Goal: Transaction & Acquisition: Purchase product/service

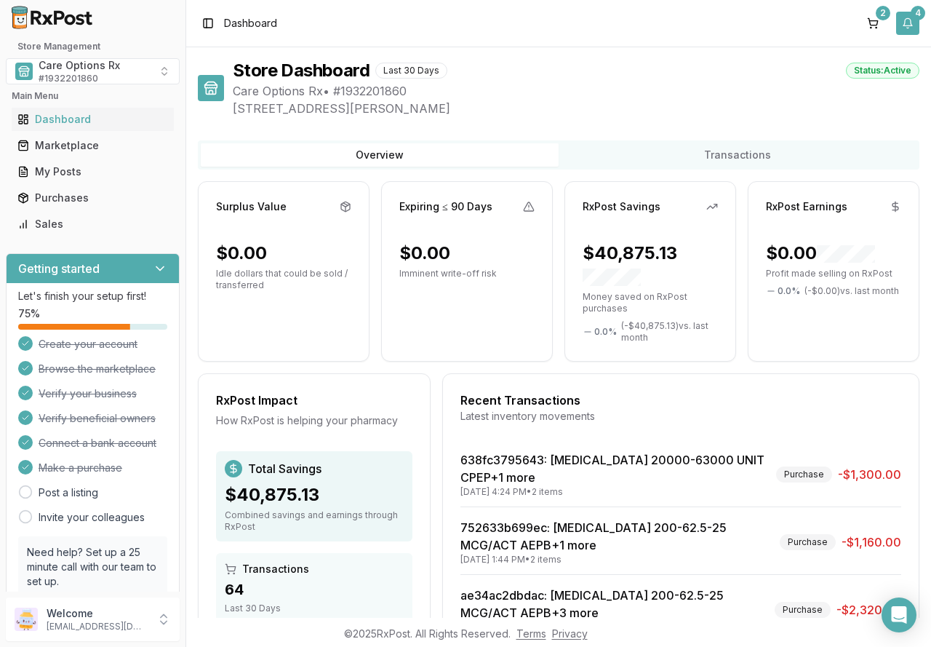
click at [905, 23] on button "4" at bounding box center [907, 23] width 23 height 23
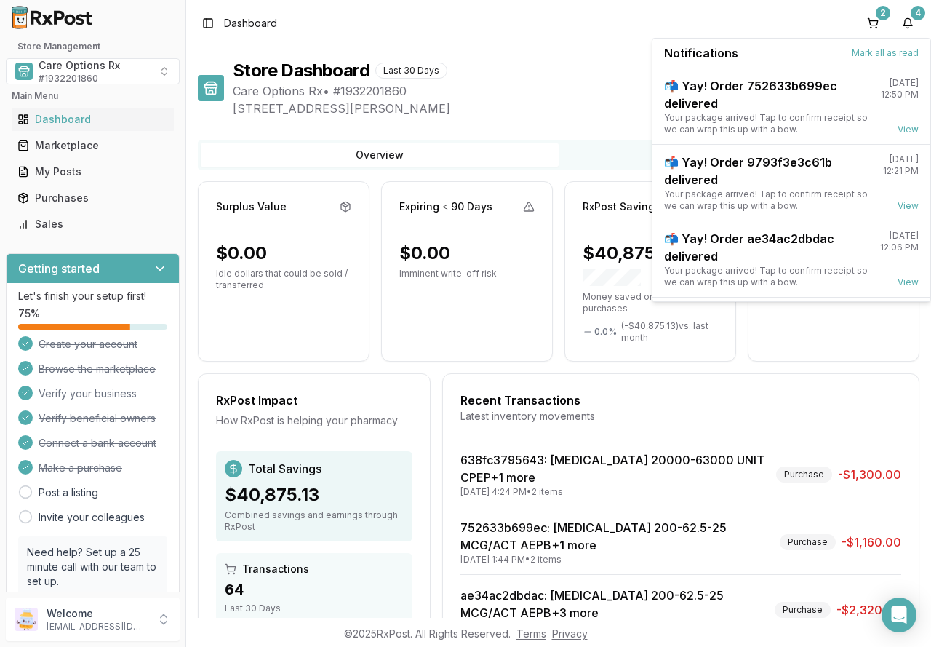
click at [885, 56] on button "Mark all as read" at bounding box center [885, 53] width 67 height 12
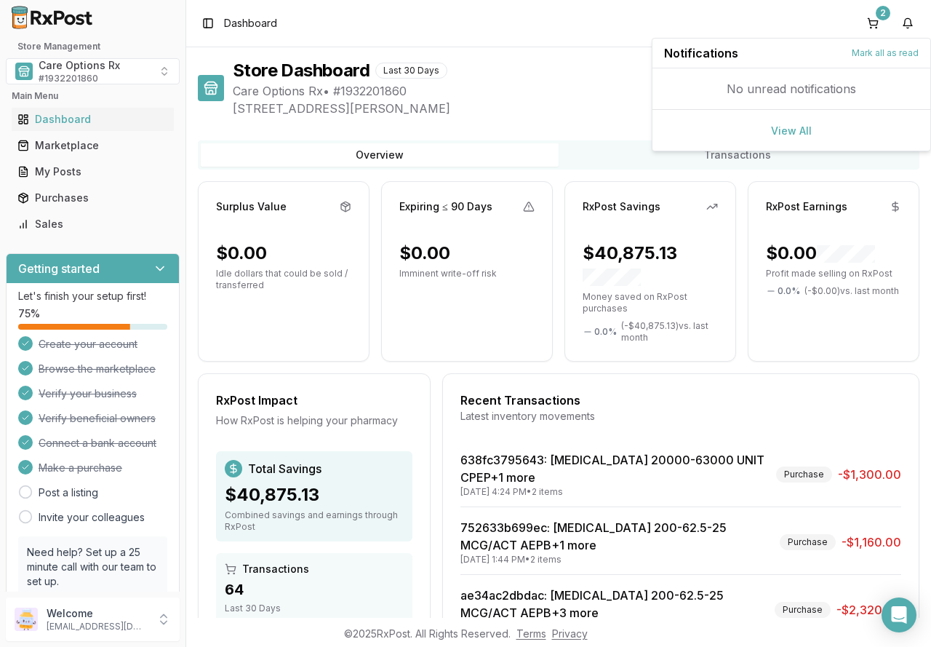
click at [552, 83] on span "Care Options Rx • # 1932201860" at bounding box center [576, 90] width 687 height 17
click at [882, 25] on button "2" at bounding box center [872, 23] width 23 height 23
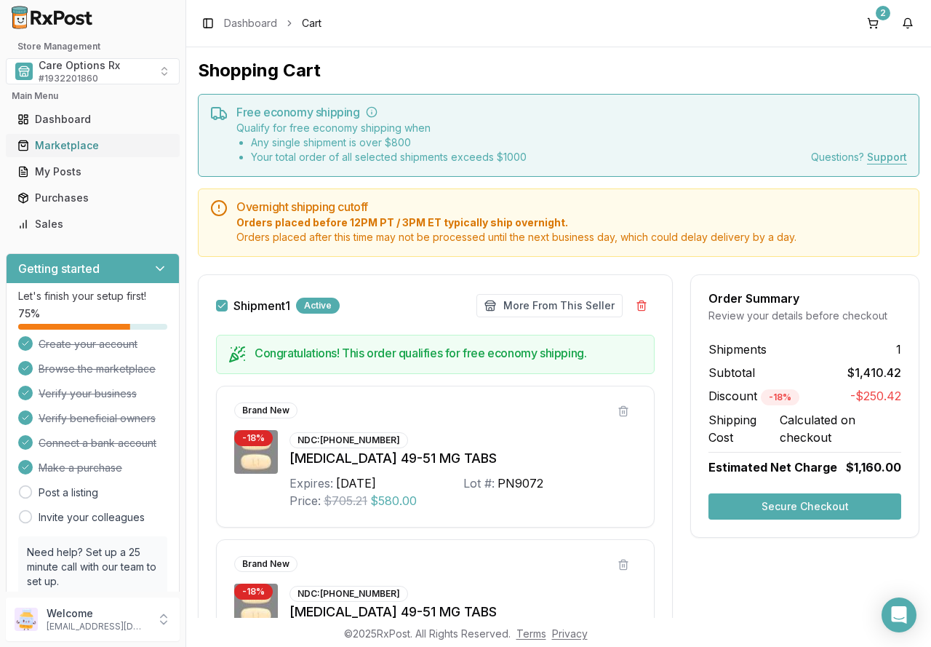
click at [66, 145] on div "Marketplace" at bounding box center [92, 145] width 151 height 15
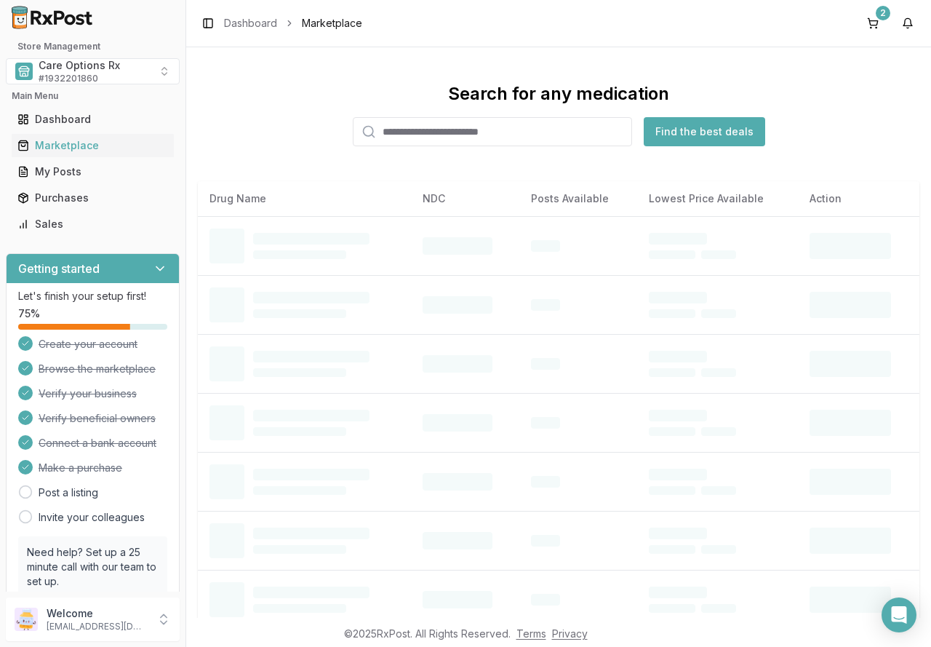
click at [400, 131] on input "search" at bounding box center [492, 131] width 279 height 29
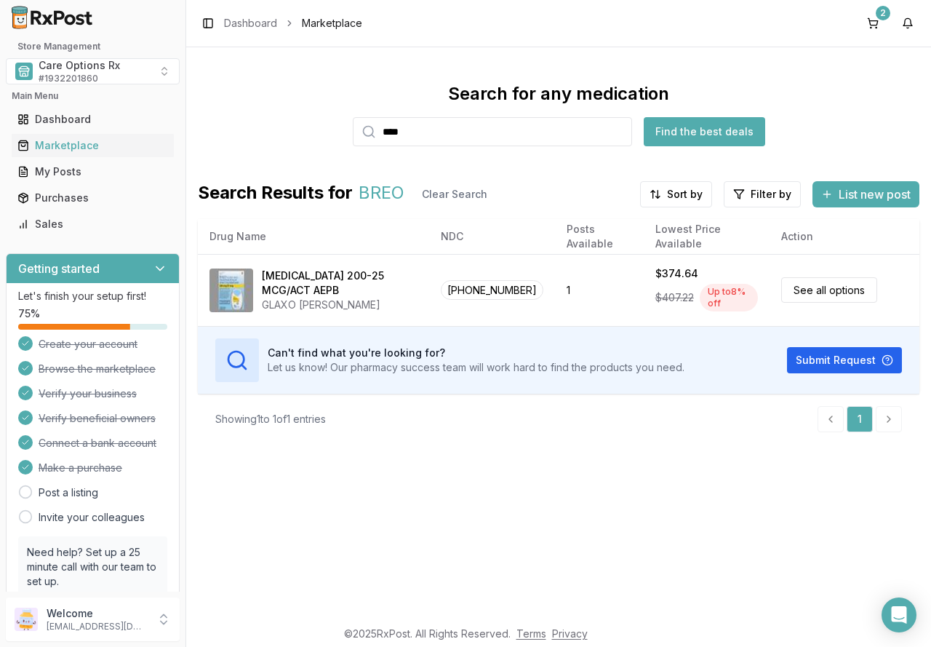
drag, startPoint x: 485, startPoint y: 133, endPoint x: 247, endPoint y: 102, distance: 240.7
click at [247, 102] on div "Search for any medication **** Find the best deals" at bounding box center [559, 114] width 722 height 64
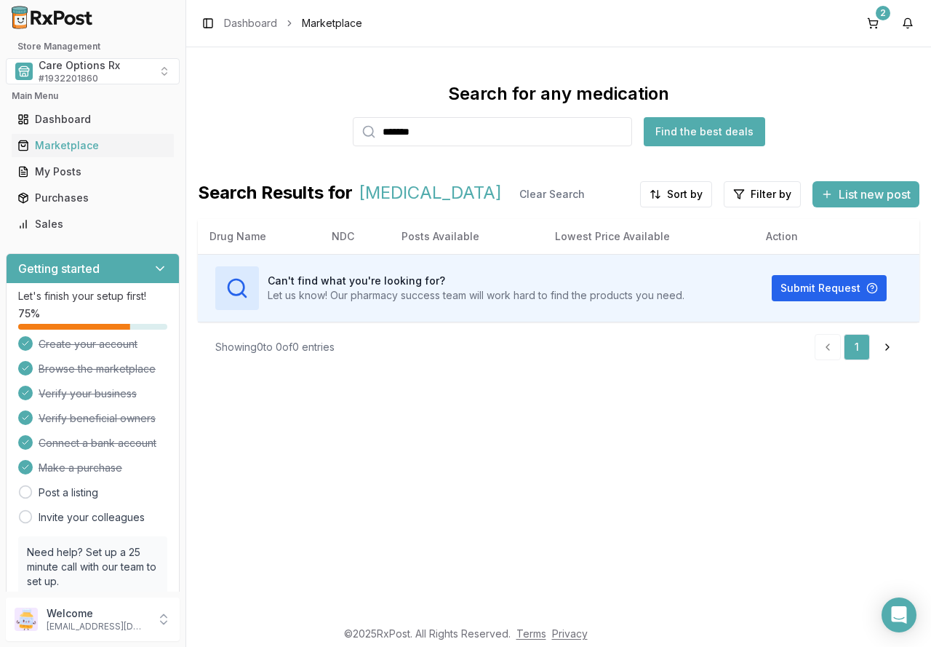
drag, startPoint x: 501, startPoint y: 131, endPoint x: 238, endPoint y: 102, distance: 264.3
click at [241, 103] on div "Search for any medication ******* Find the best deals" at bounding box center [559, 114] width 722 height 64
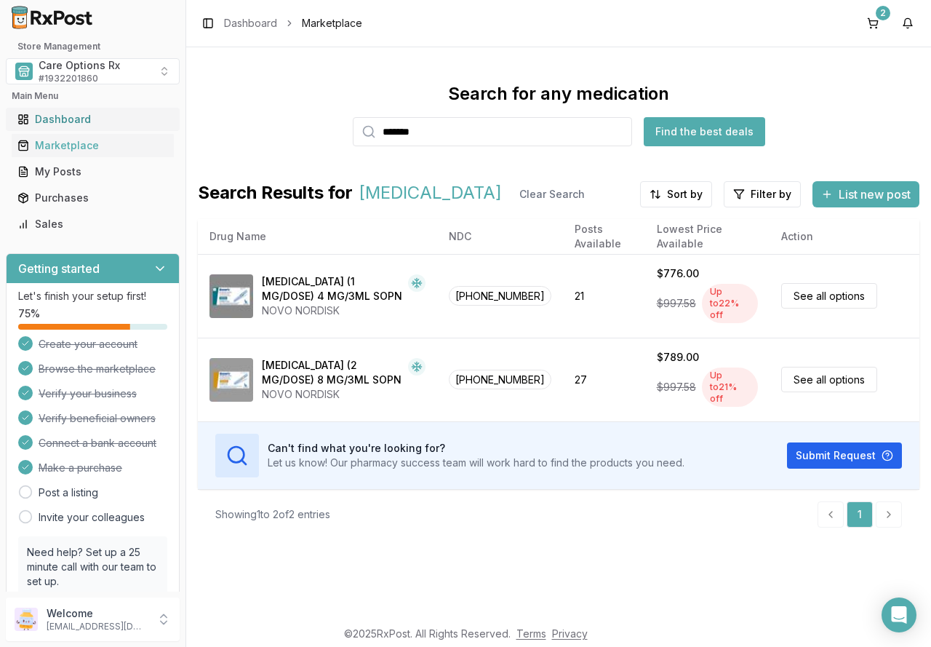
drag, startPoint x: 484, startPoint y: 132, endPoint x: 160, endPoint y: 130, distance: 323.8
click at [165, 131] on div "Store Management Care Options Rx # 1932201860 Main Menu Dashboard Marketplace M…" at bounding box center [465, 323] width 931 height 647
type input "*******"
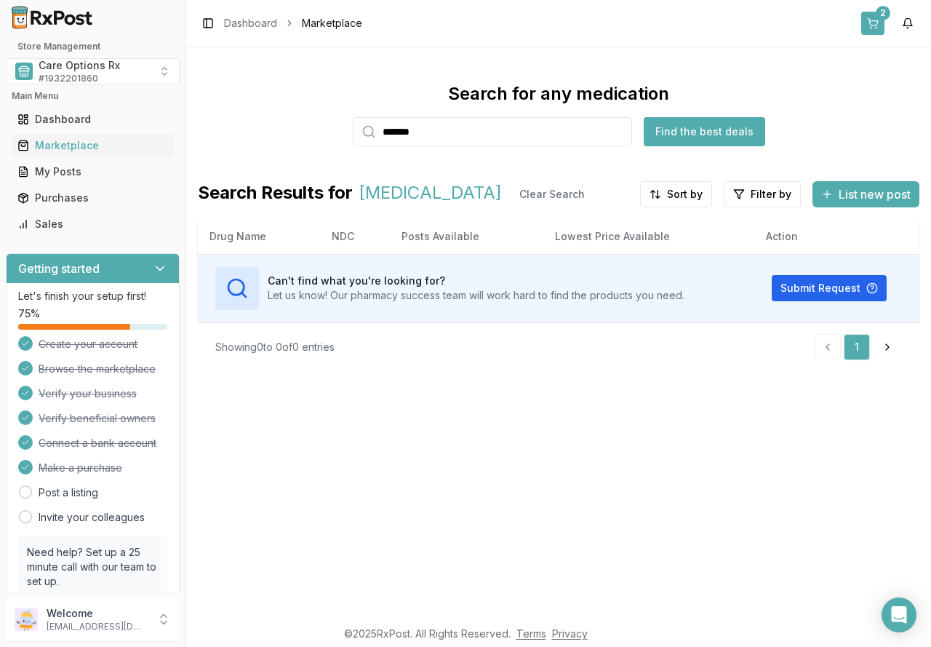
click at [877, 25] on button "2" at bounding box center [872, 23] width 23 height 23
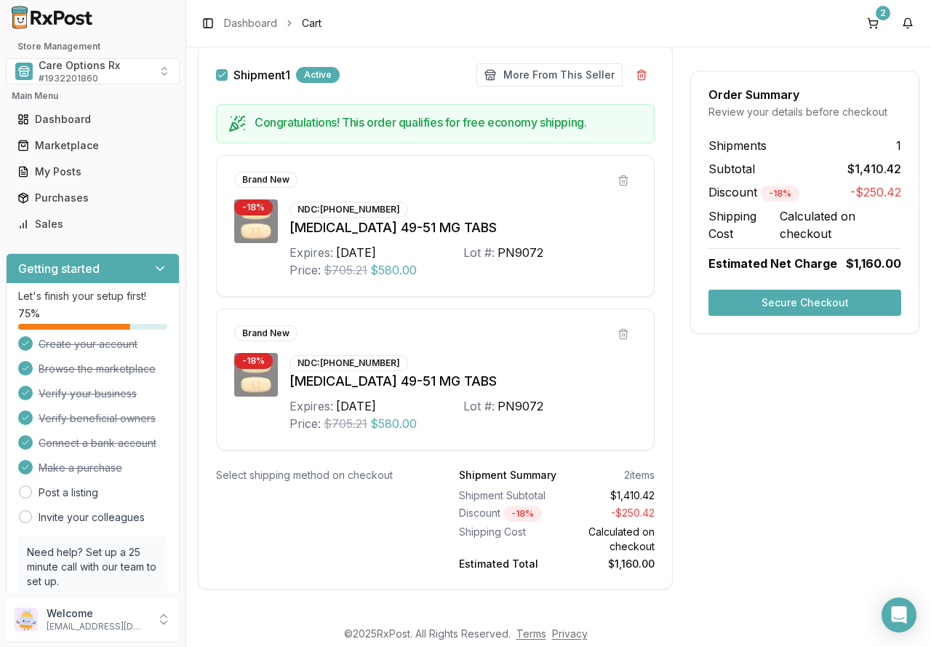
scroll to position [243, 0]
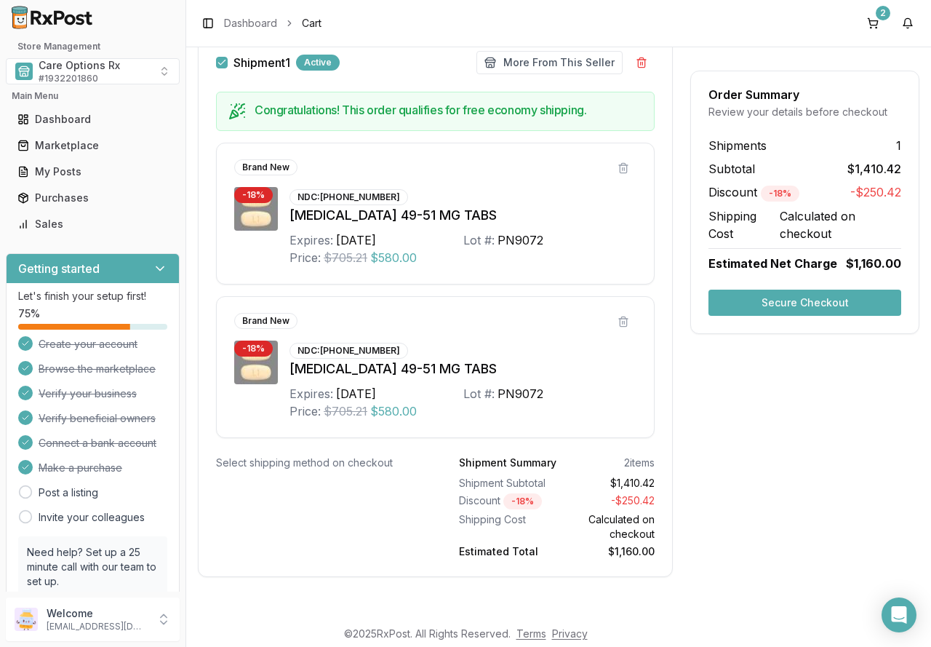
click at [805, 300] on button "Secure Checkout" at bounding box center [805, 303] width 193 height 26
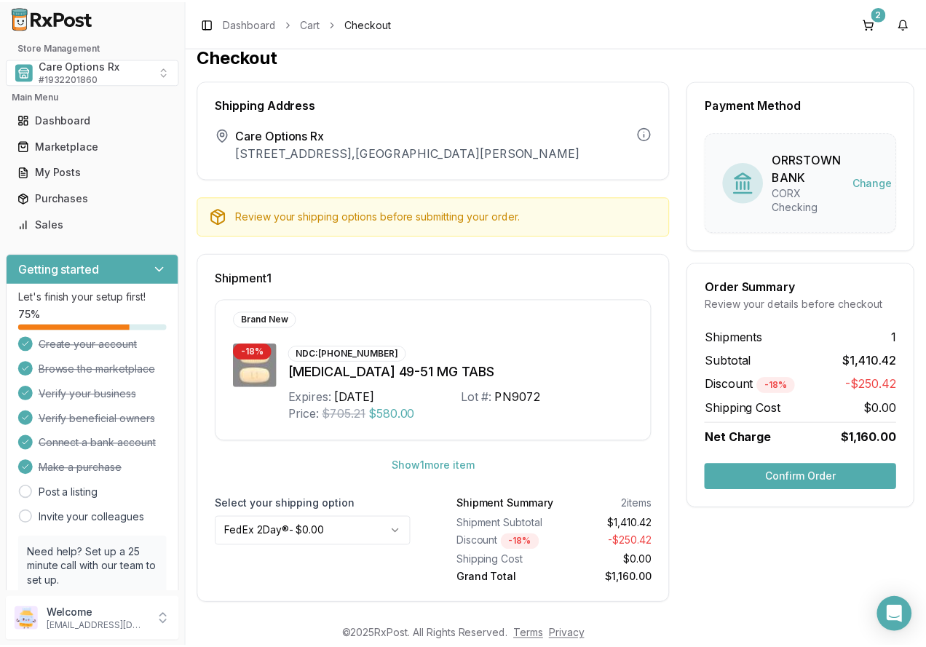
scroll to position [23, 0]
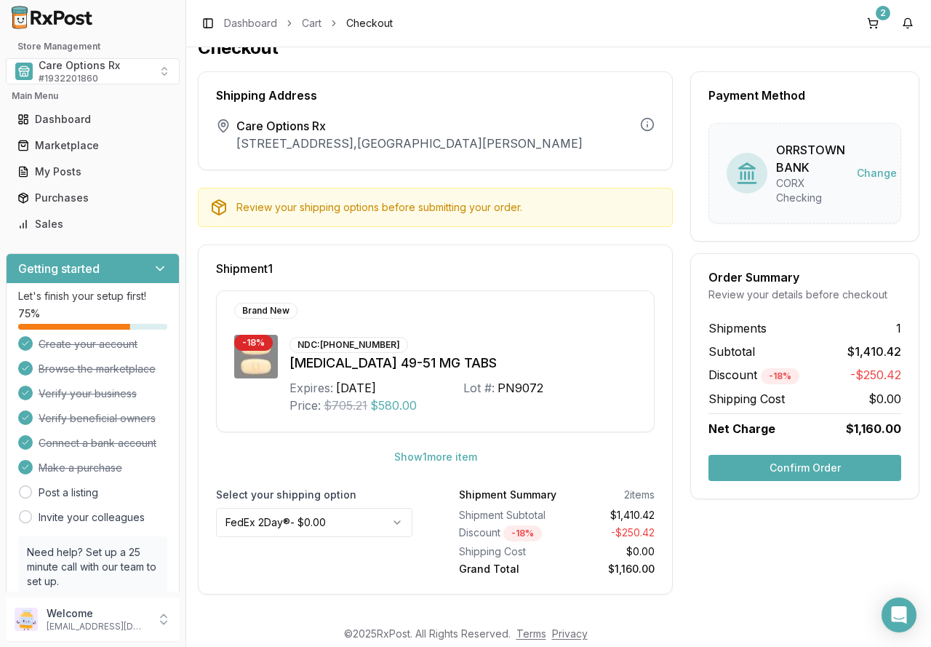
click at [789, 476] on button "Confirm Order" at bounding box center [805, 468] width 193 height 26
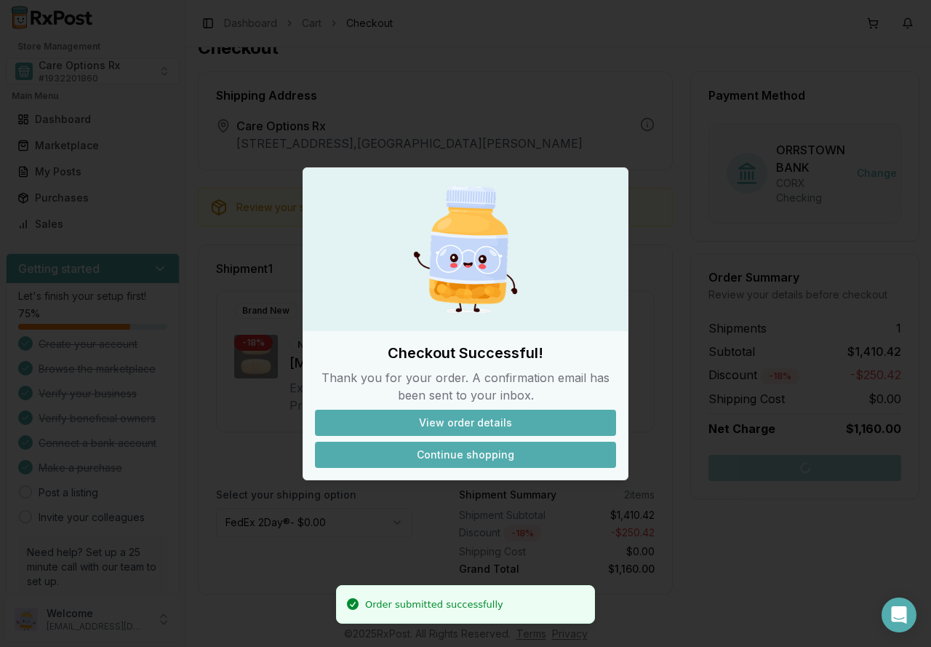
click at [445, 450] on button "Continue shopping" at bounding box center [465, 455] width 301 height 26
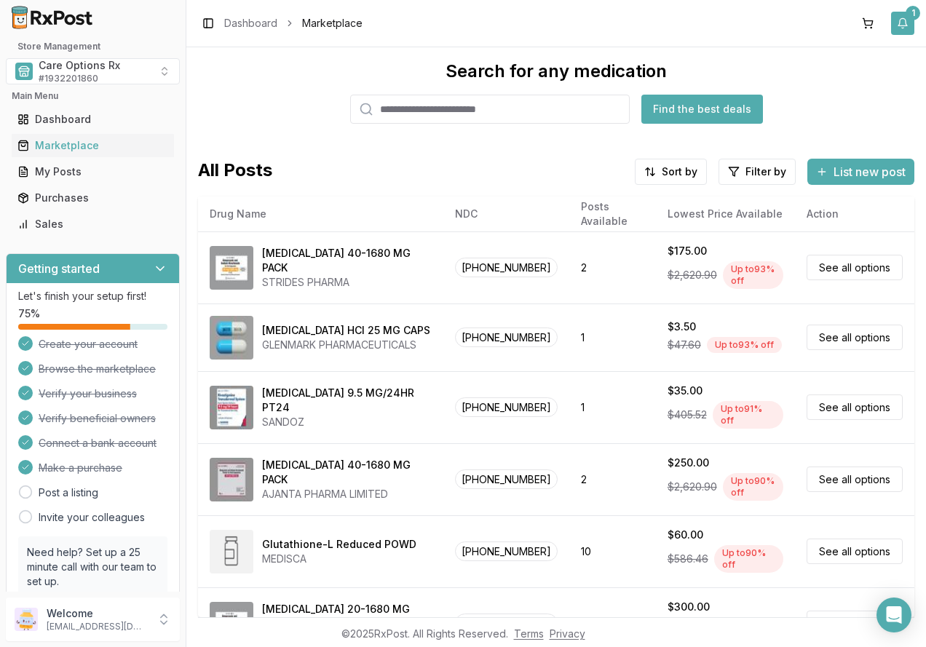
click at [903, 33] on button "1" at bounding box center [902, 23] width 23 height 23
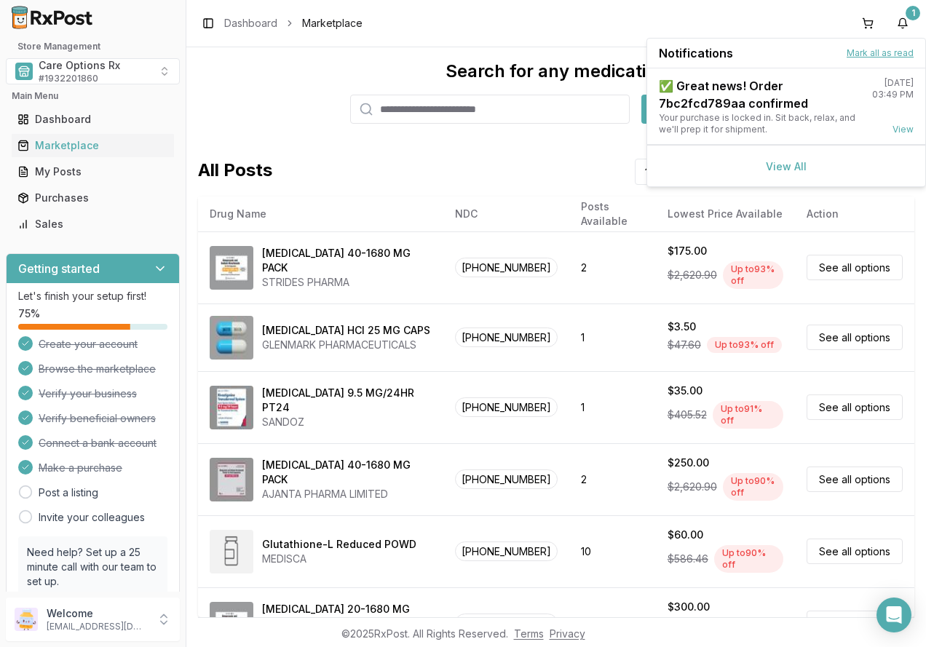
click at [898, 54] on button "Mark all as read" at bounding box center [879, 53] width 67 height 12
click at [888, 55] on button "Mark all as read" at bounding box center [879, 53] width 67 height 12
click at [346, 164] on div "All Posts Sort by Filter by List new post" at bounding box center [556, 172] width 716 height 26
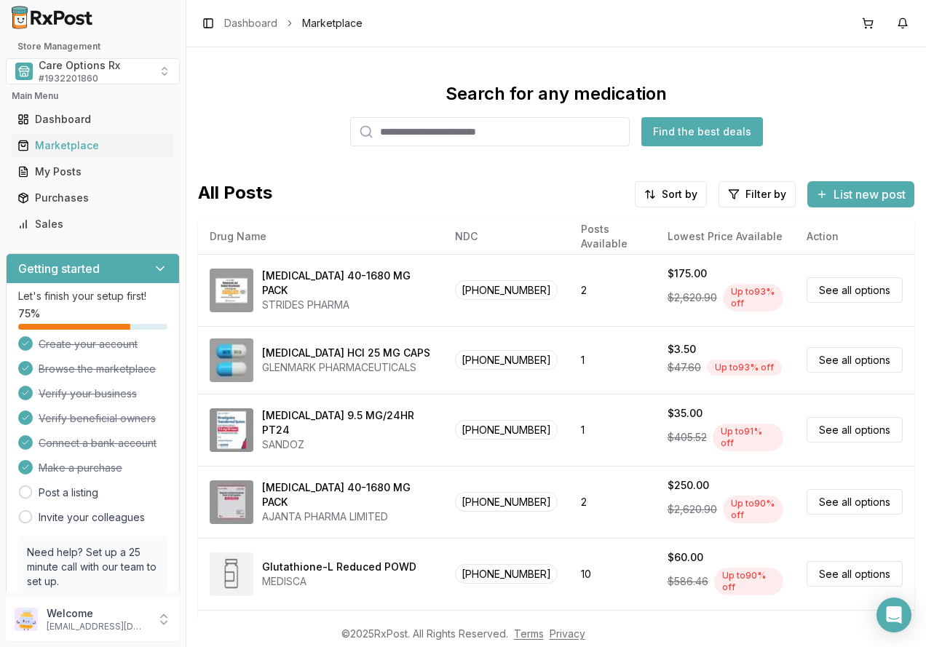
click at [423, 137] on input "search" at bounding box center [489, 131] width 279 height 29
type input "*******"
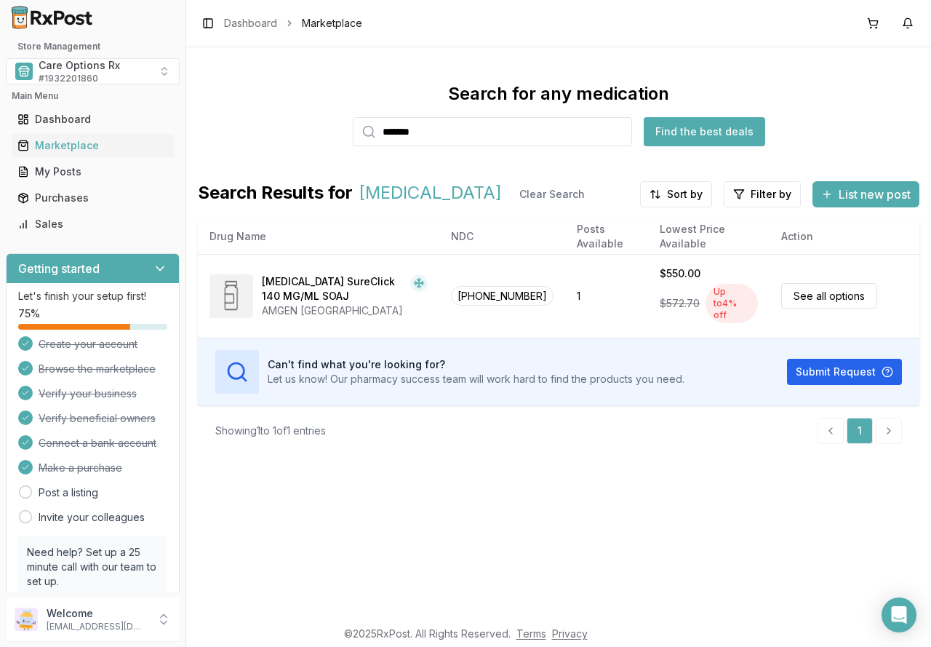
click at [557, 477] on div "Search for any medication ******* Find the best deals Search Results for [MEDIC…" at bounding box center [558, 332] width 745 height 570
click at [55, 65] on span "Care Options Rx" at bounding box center [79, 65] width 81 height 15
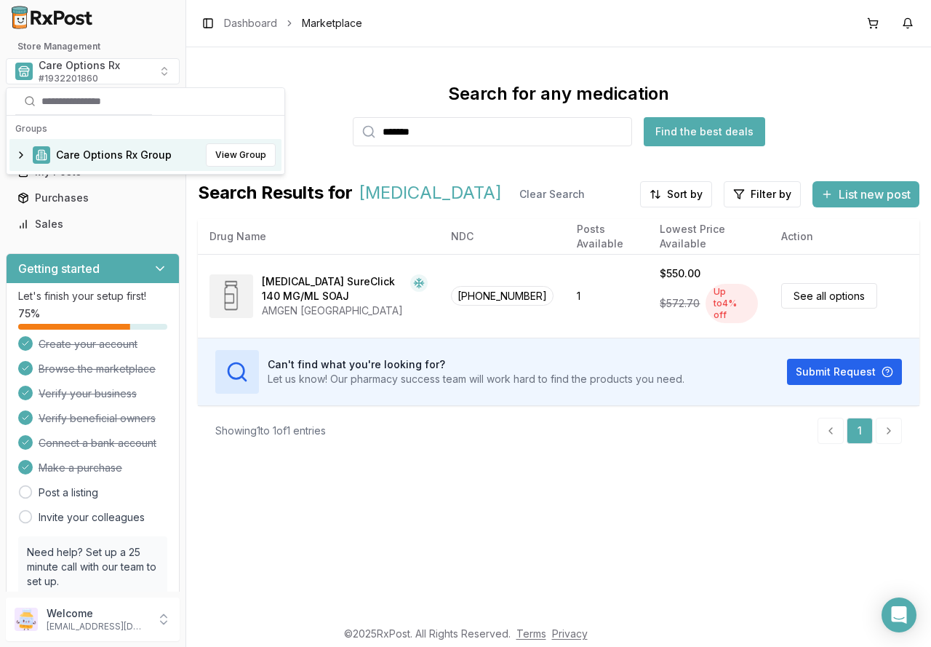
click at [89, 154] on span "Care Options Rx Group" at bounding box center [114, 155] width 116 height 15
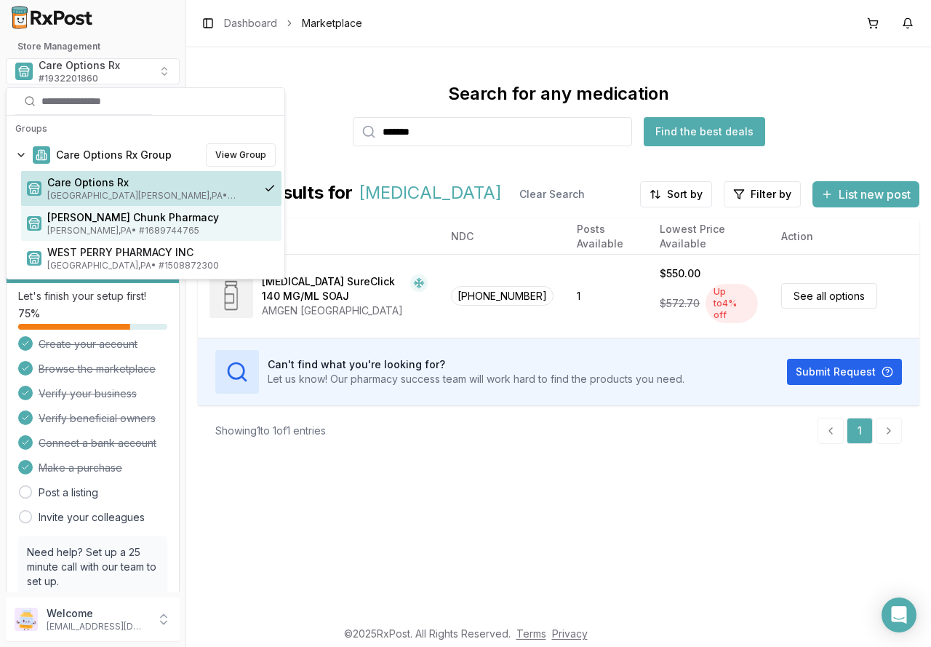
click at [97, 226] on span "Jim Thorpe , PA • # 1689744765" at bounding box center [161, 231] width 228 height 12
click at [100, 226] on span "Jim Thorpe , PA • # 1689744765" at bounding box center [161, 231] width 228 height 12
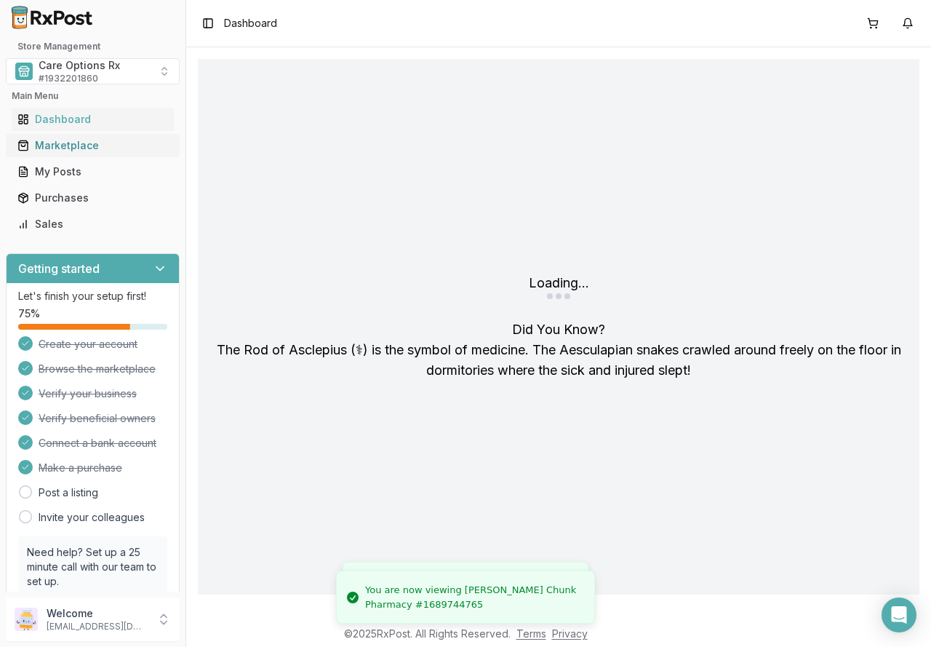
drag, startPoint x: 62, startPoint y: 146, endPoint x: 74, endPoint y: 145, distance: 12.5
click at [62, 146] on div "Marketplace" at bounding box center [92, 145] width 151 height 15
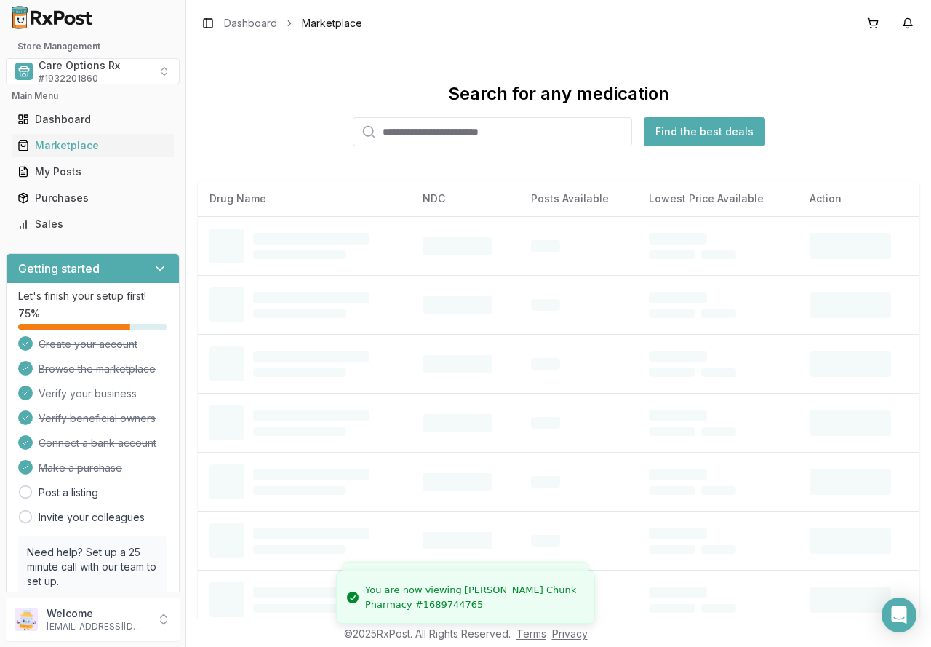
click at [424, 136] on input "search" at bounding box center [492, 131] width 279 height 29
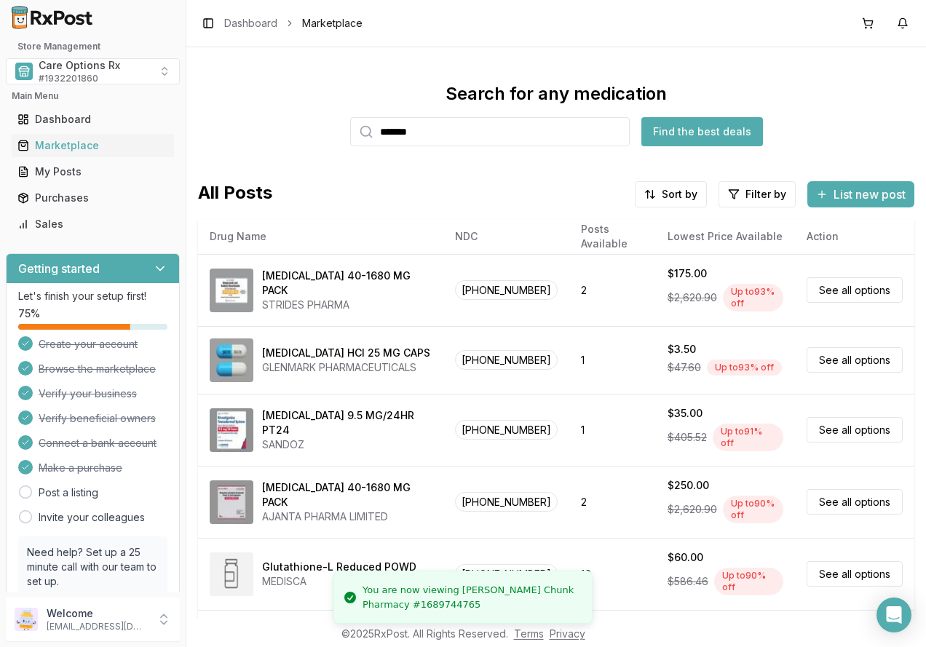
type input "*******"
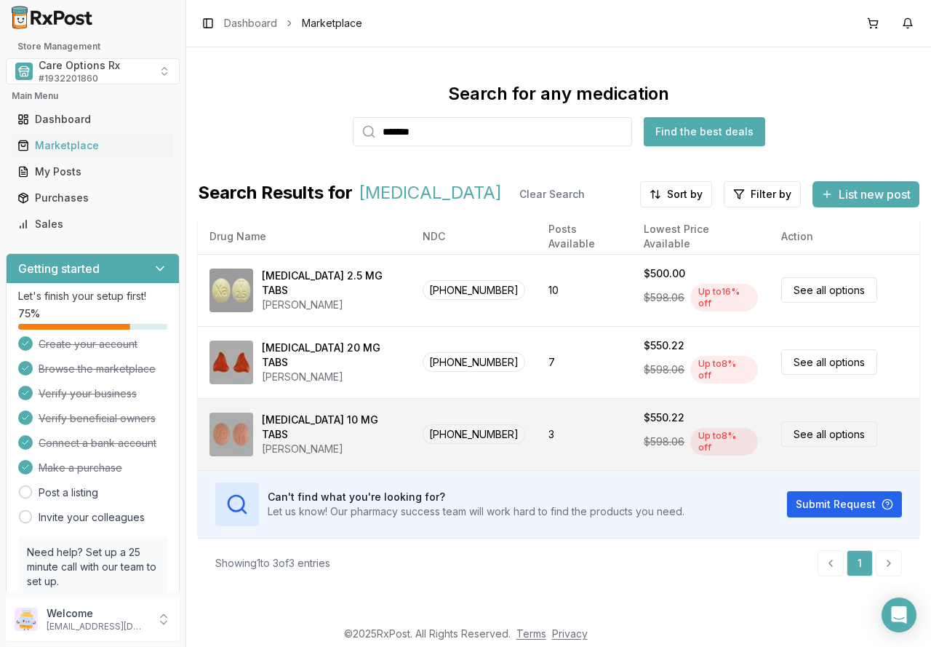
click at [286, 421] on div "Xarelto 10 MG TABS" at bounding box center [331, 427] width 138 height 29
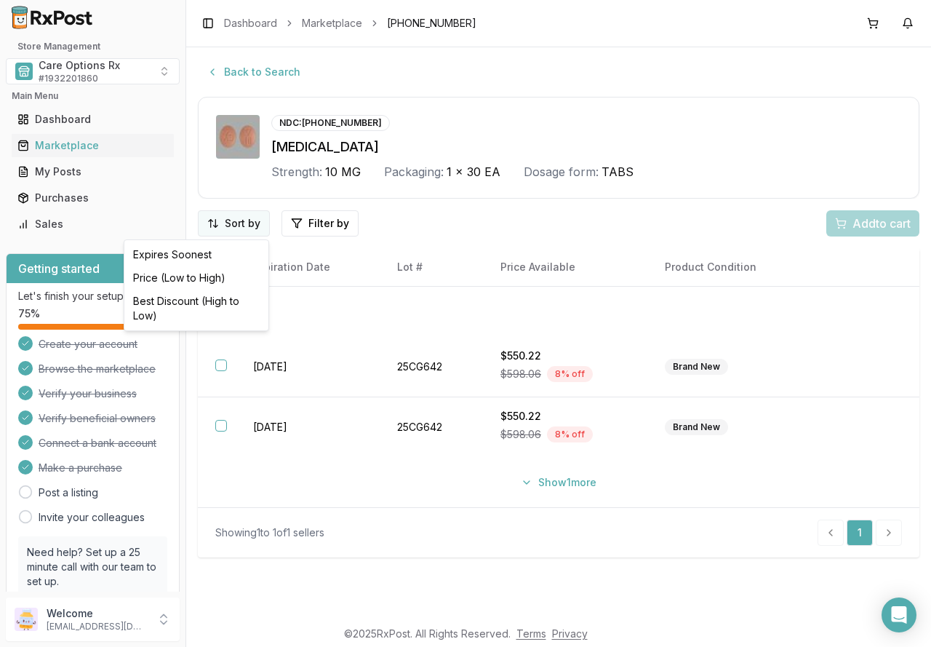
click at [239, 226] on html "Store Management Care Options Rx # 1932201860 Main Menu Dashboard Marketplace M…" at bounding box center [465, 323] width 931 height 647
click at [203, 303] on div "Best Discount (High to Low)" at bounding box center [196, 309] width 138 height 38
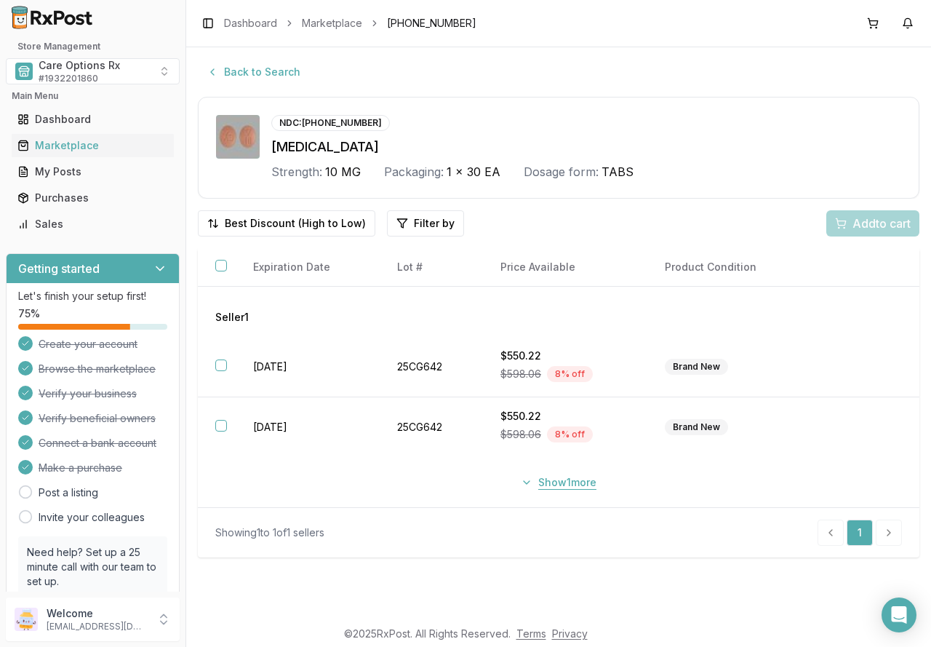
click at [562, 484] on button "Show 1 more" at bounding box center [558, 482] width 93 height 26
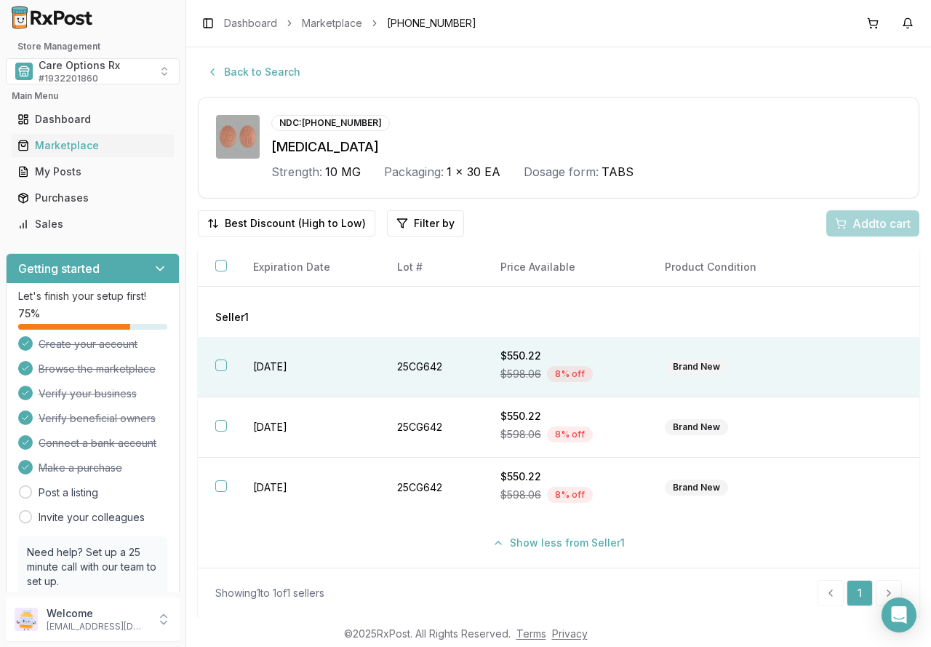
click at [289, 364] on td "2028-02-28" at bounding box center [308, 367] width 145 height 60
click at [859, 223] on span "Add 1 to cart" at bounding box center [879, 223] width 63 height 17
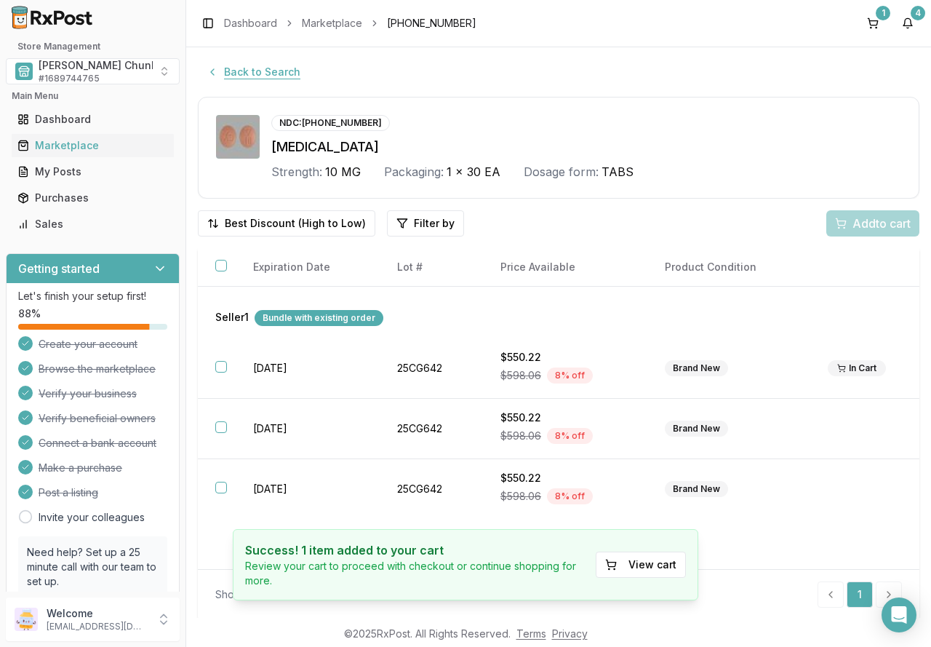
click at [261, 68] on button "Back to Search" at bounding box center [253, 72] width 111 height 26
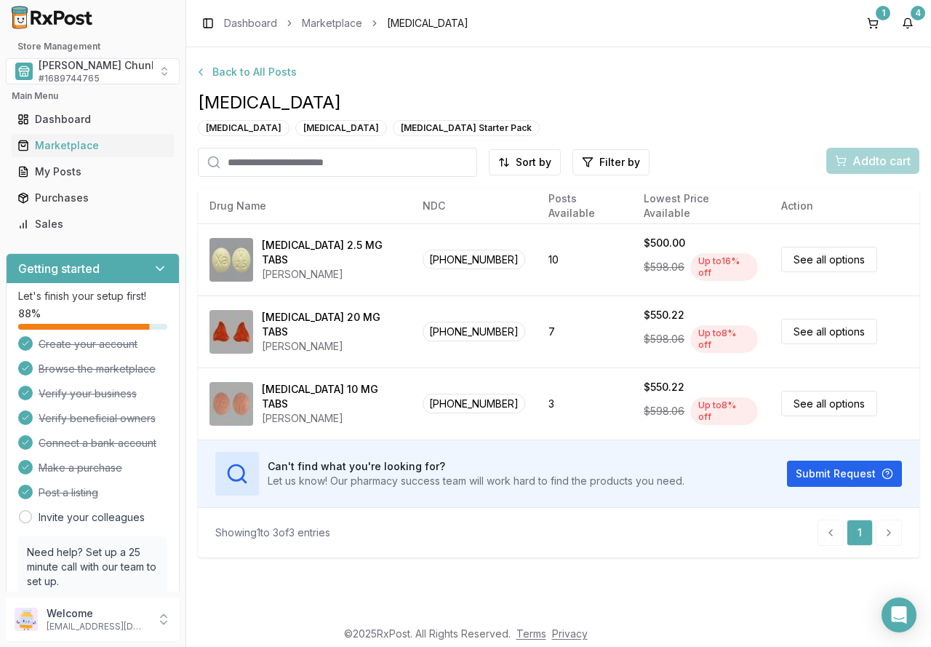
click at [271, 162] on input "search" at bounding box center [337, 162] width 279 height 29
type input "**"
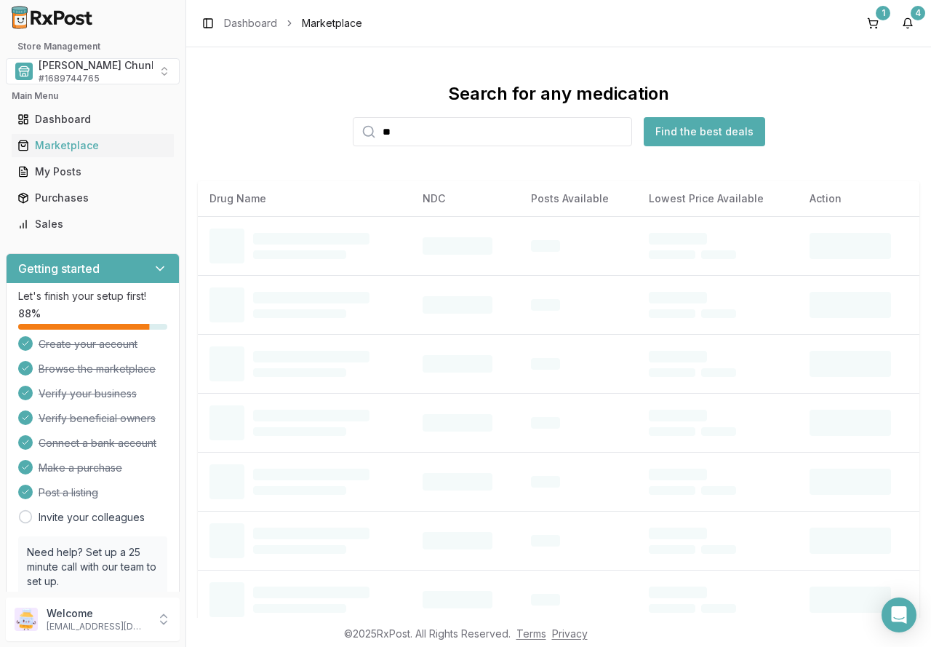
click at [417, 138] on input "**" at bounding box center [492, 131] width 279 height 29
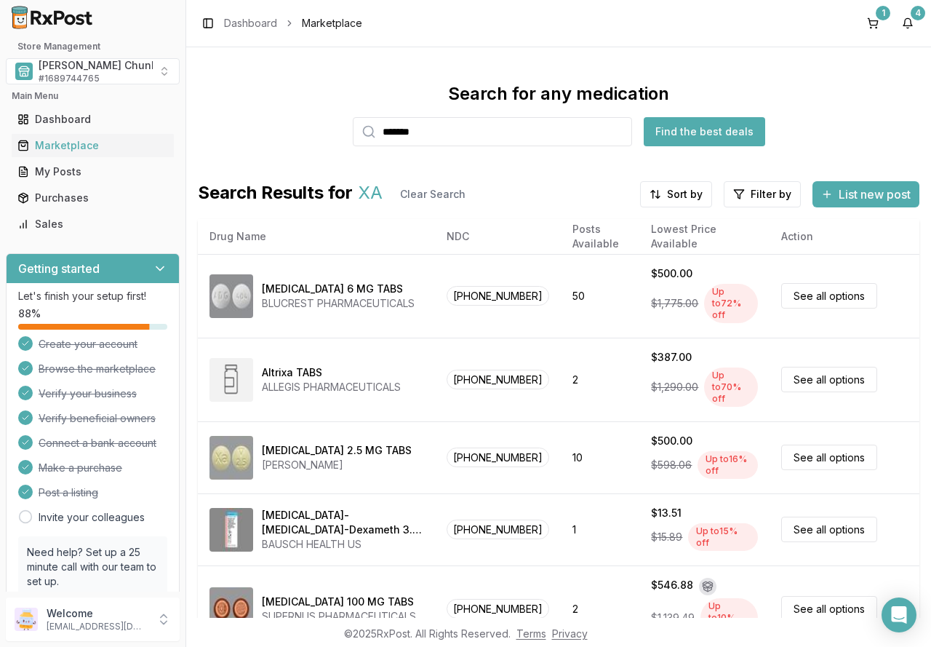
type input "*******"
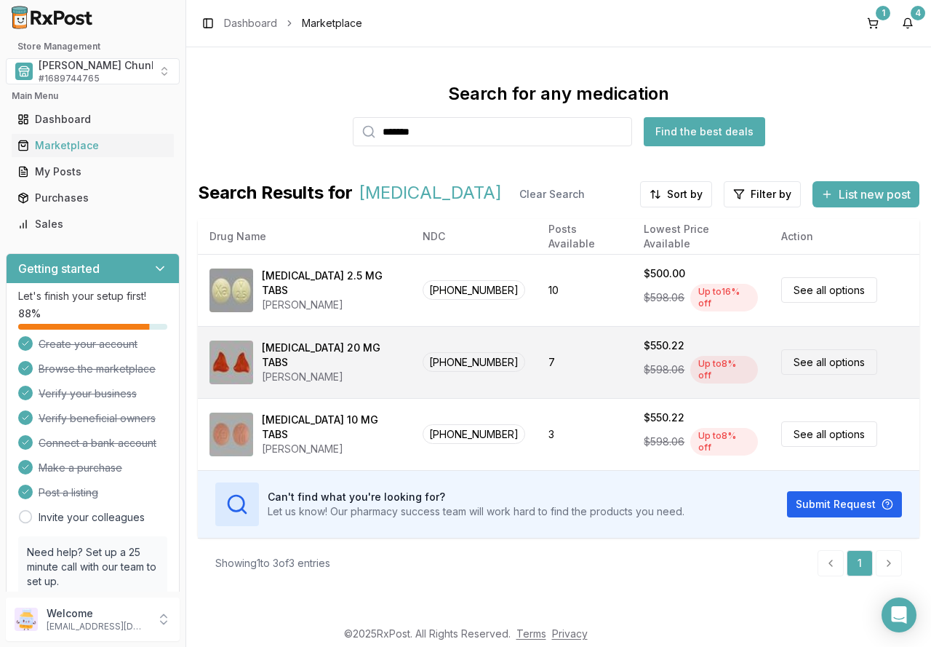
click at [290, 348] on div "Xarelto 20 MG TABS" at bounding box center [331, 355] width 138 height 29
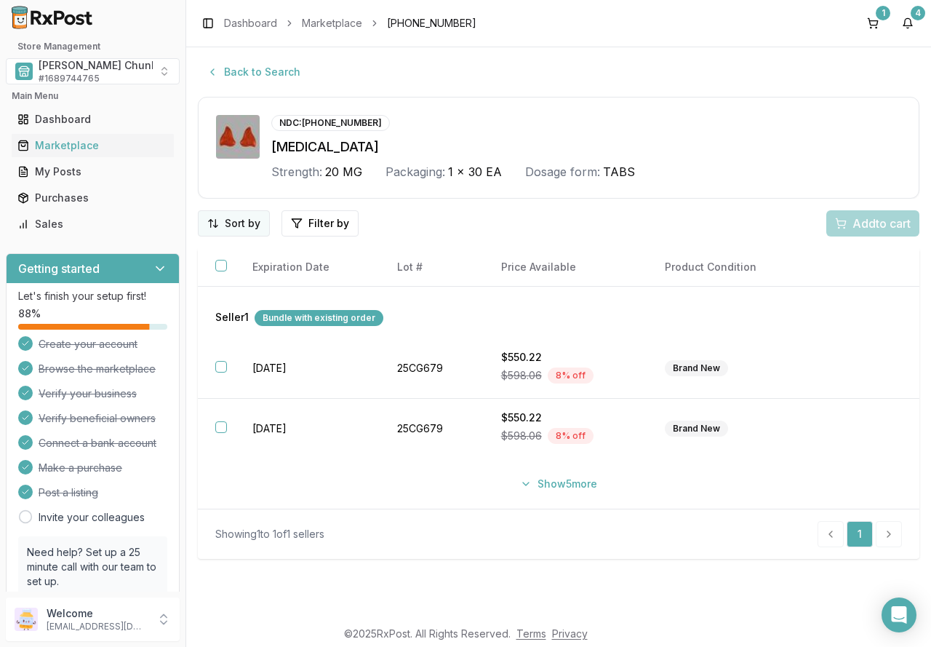
click at [247, 221] on html "Store Management Mauch Chunk Pharmacy # 1689744765 Main Menu Dashboard Marketpl…" at bounding box center [465, 323] width 931 height 647
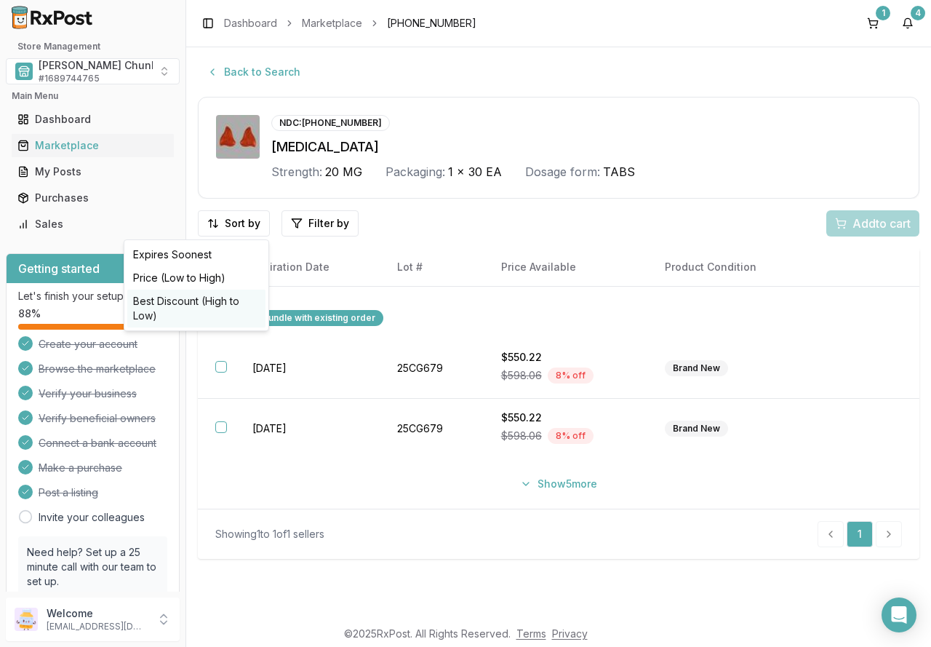
click at [220, 300] on div "Best Discount (High to Low)" at bounding box center [196, 309] width 138 height 38
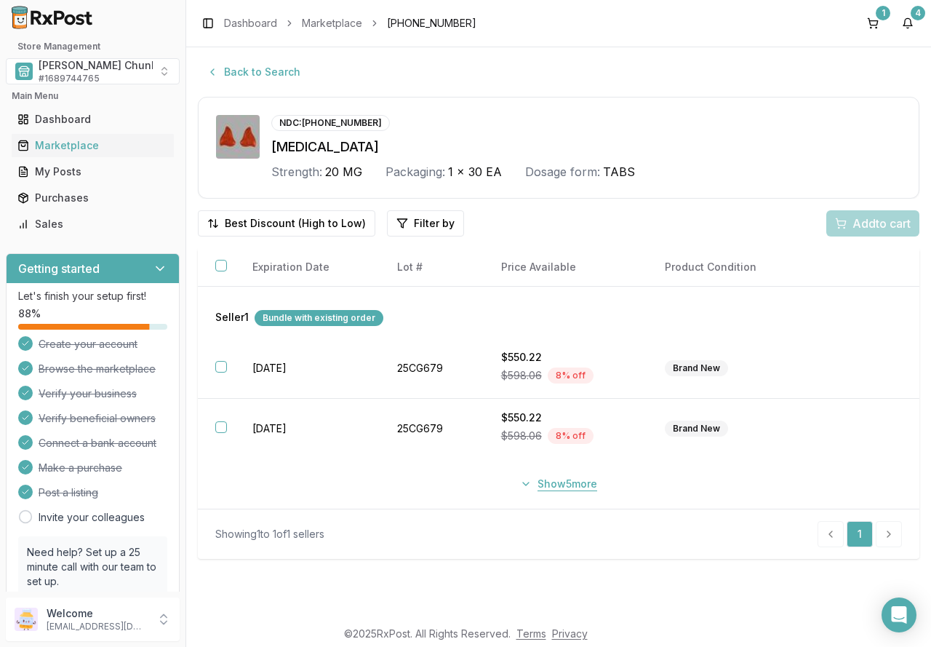
click at [549, 483] on button "Show 5 more" at bounding box center [558, 484] width 95 height 26
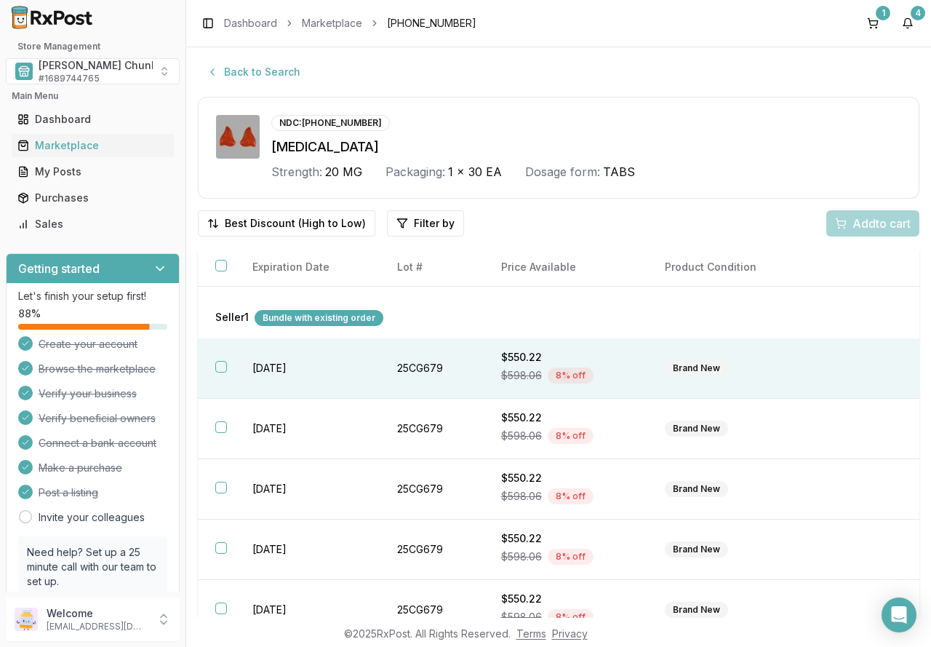
click at [226, 366] on button "button" at bounding box center [221, 367] width 12 height 12
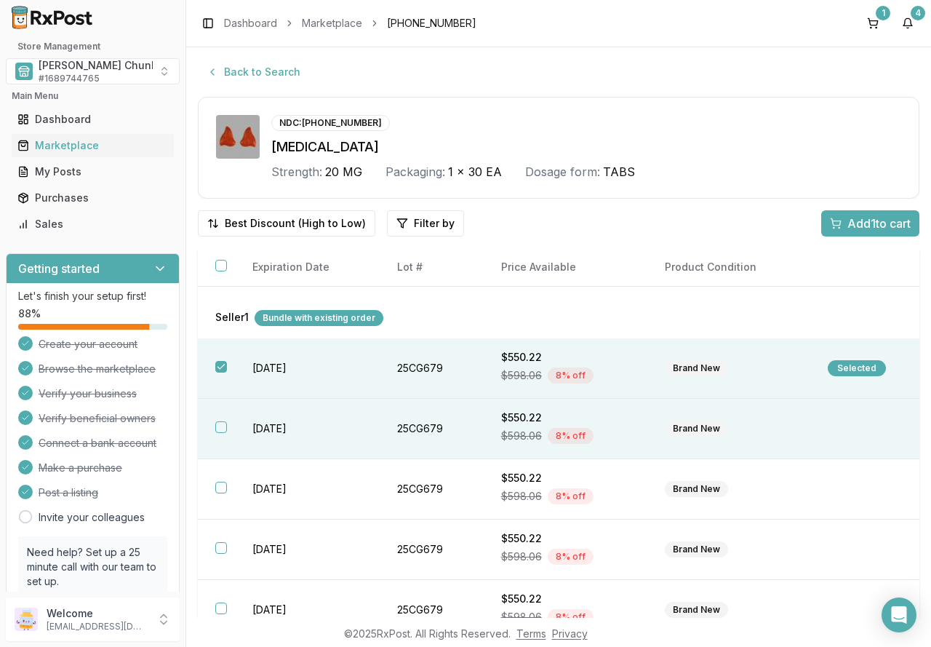
click at [219, 423] on button "button" at bounding box center [221, 427] width 12 height 12
click at [863, 222] on span "Add 2 to cart" at bounding box center [877, 223] width 65 height 17
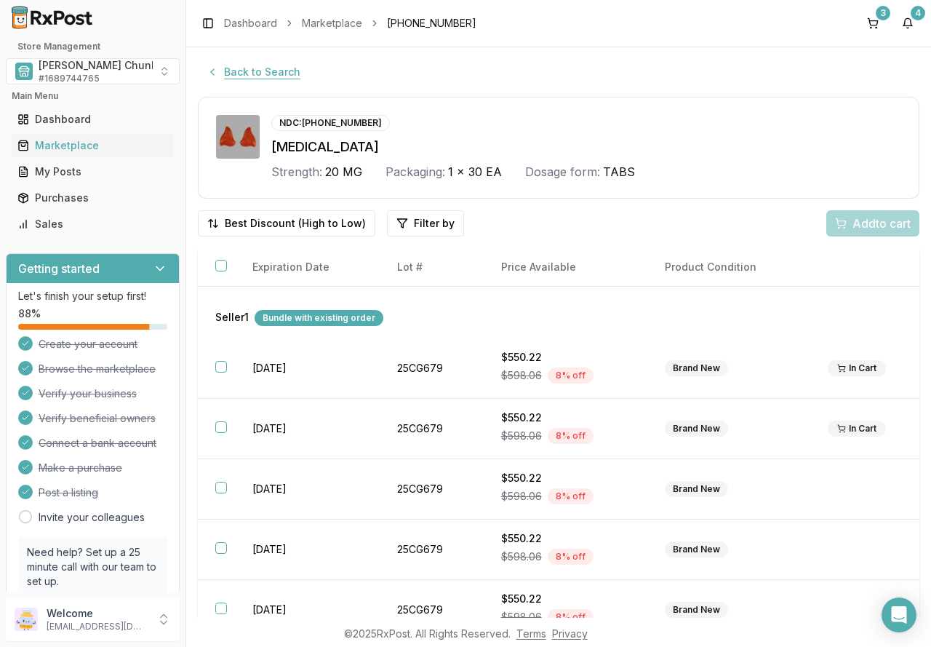
click at [250, 72] on button "Back to Search" at bounding box center [253, 72] width 111 height 26
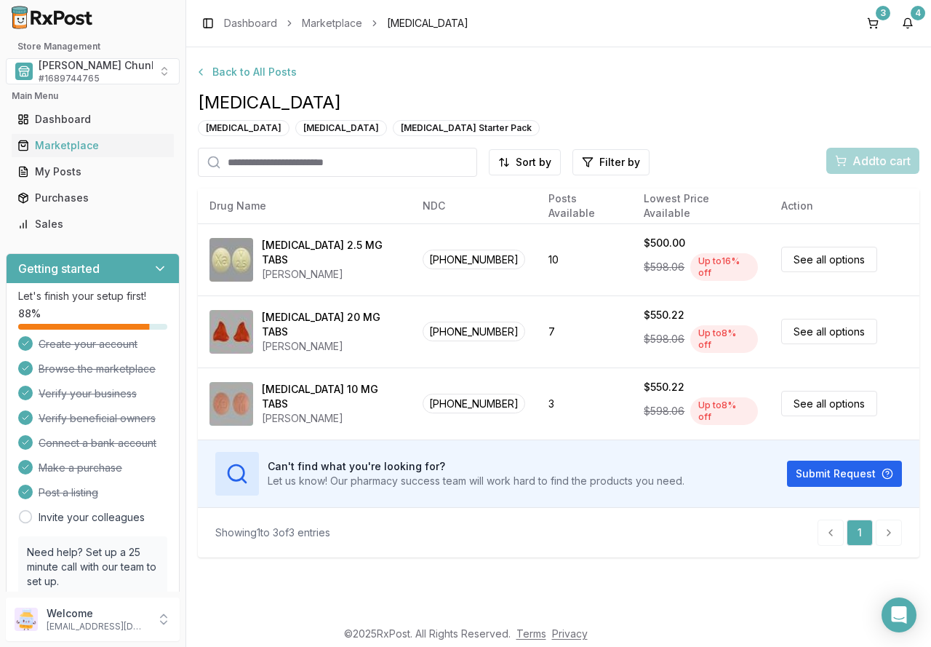
click at [260, 165] on input "search" at bounding box center [337, 162] width 279 height 29
type input "******"
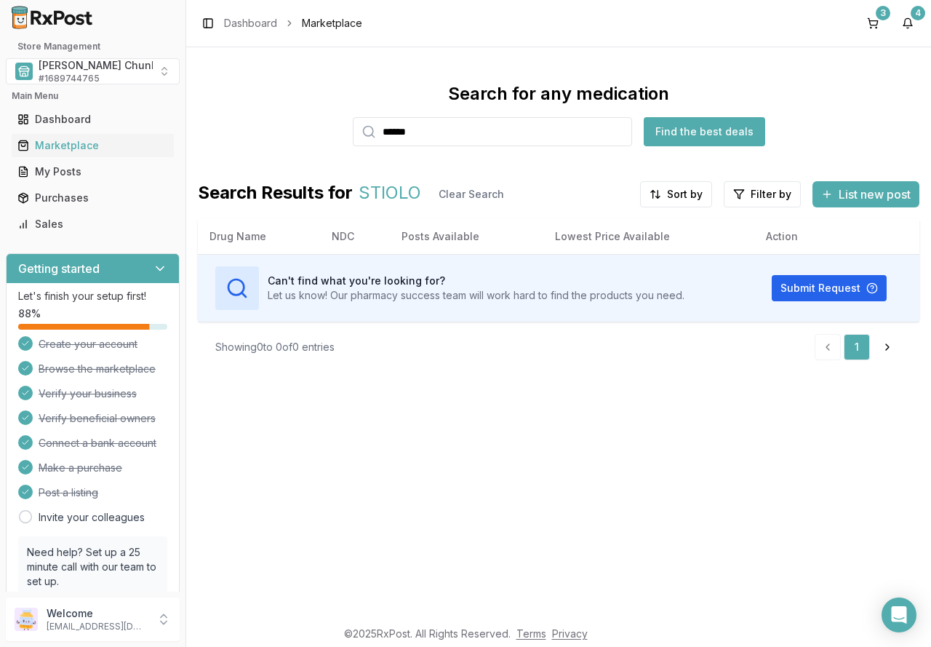
click at [436, 132] on input "******" at bounding box center [492, 131] width 279 height 29
drag, startPoint x: 325, startPoint y: 128, endPoint x: 275, endPoint y: 127, distance: 49.5
click at [275, 127] on div "Search for any medication ***** Find the best deals" at bounding box center [559, 114] width 722 height 64
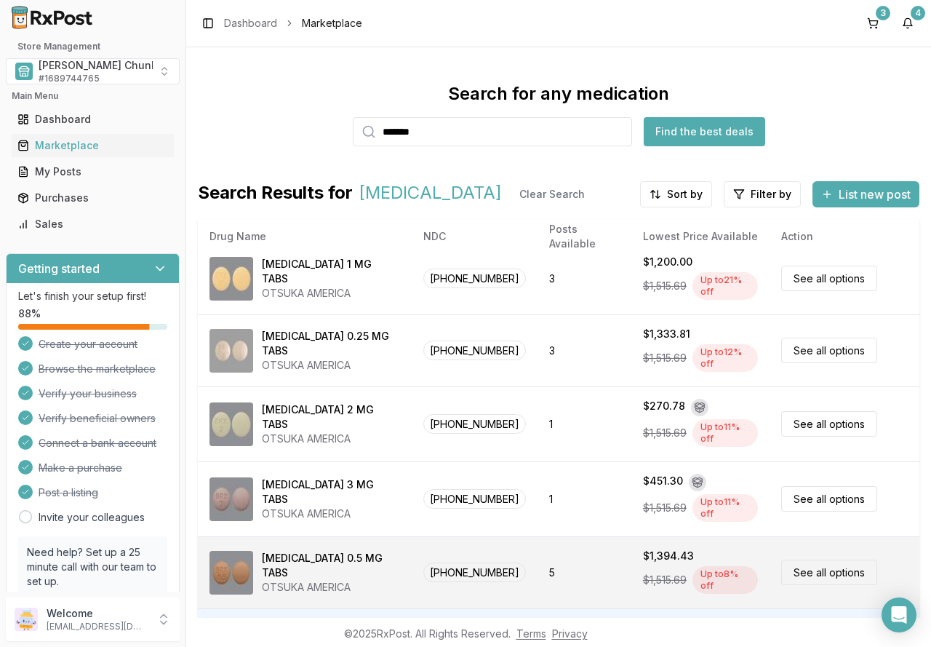
scroll to position [20, 0]
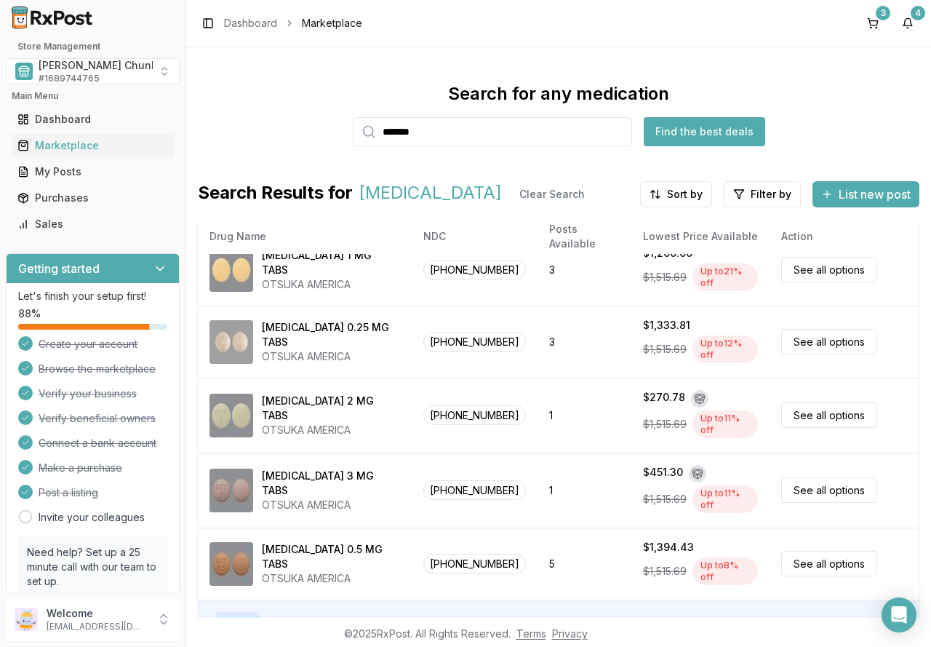
drag, startPoint x: 437, startPoint y: 129, endPoint x: 289, endPoint y: 125, distance: 148.5
click at [290, 125] on div "Search for any medication ******* Find the best deals" at bounding box center [559, 114] width 722 height 64
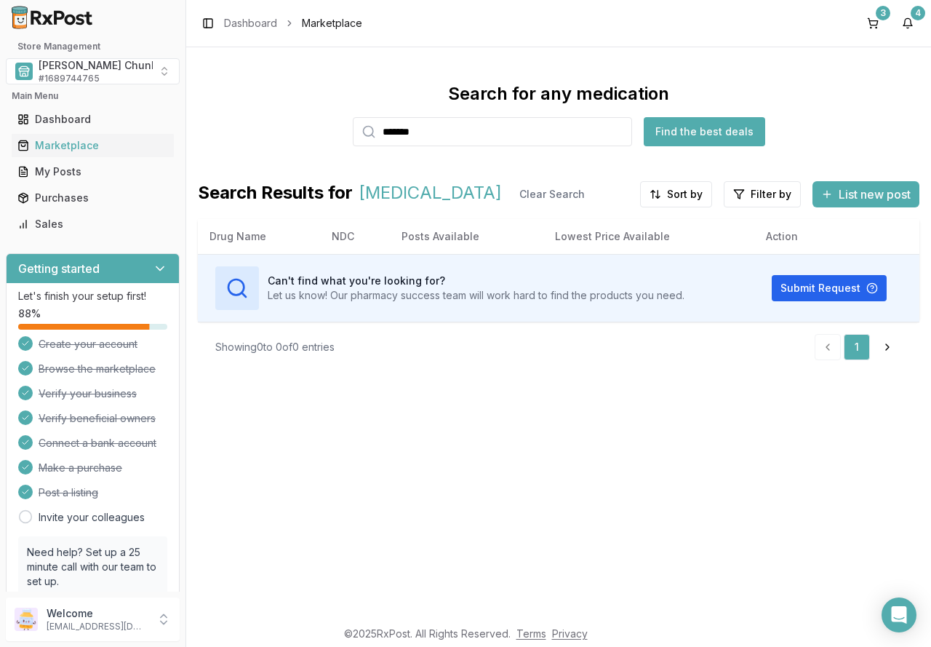
drag, startPoint x: 463, startPoint y: 130, endPoint x: 255, endPoint y: 132, distance: 208.8
click at [255, 132] on div "Search for any medication ******* Find the best deals" at bounding box center [559, 114] width 722 height 64
drag, startPoint x: 439, startPoint y: 137, endPoint x: 344, endPoint y: 151, distance: 95.6
click at [367, 138] on div "*******" at bounding box center [492, 131] width 279 height 29
type input "********"
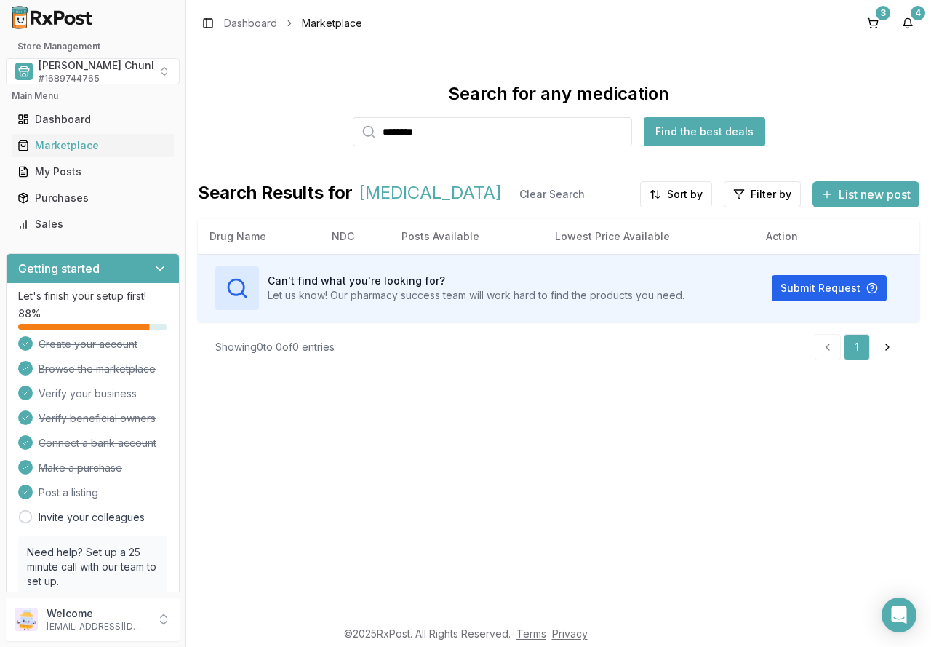
drag, startPoint x: 744, startPoint y: 478, endPoint x: 155, endPoint y: 460, distance: 589.6
click at [704, 480] on div "Search for any medication ******** Find the best deals Search Results for BASAG…" at bounding box center [558, 332] width 745 height 570
click at [873, 17] on button "3" at bounding box center [872, 23] width 23 height 23
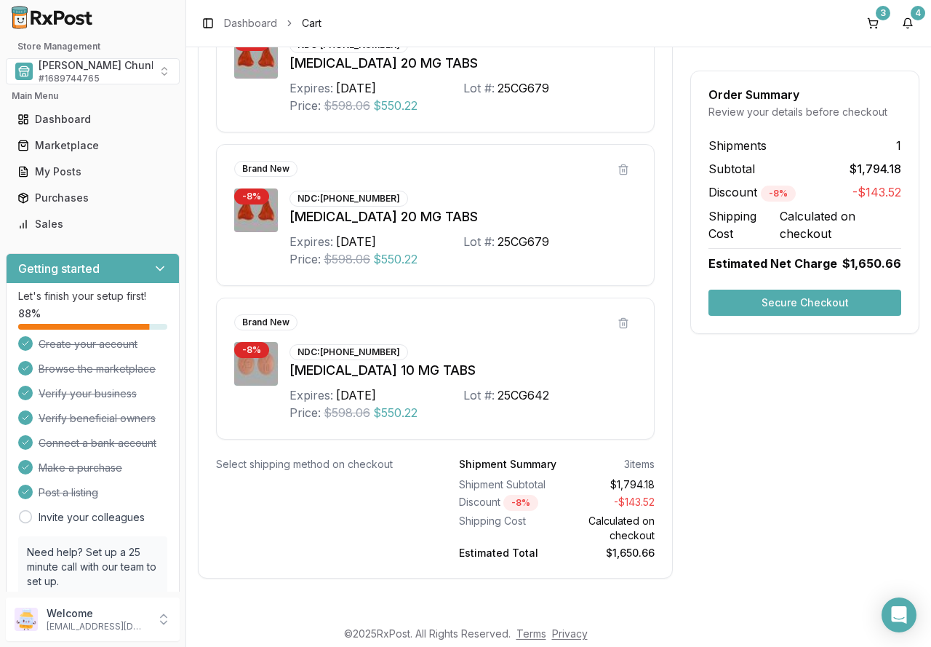
scroll to position [397, 0]
click at [792, 299] on button "Secure Checkout" at bounding box center [805, 303] width 193 height 26
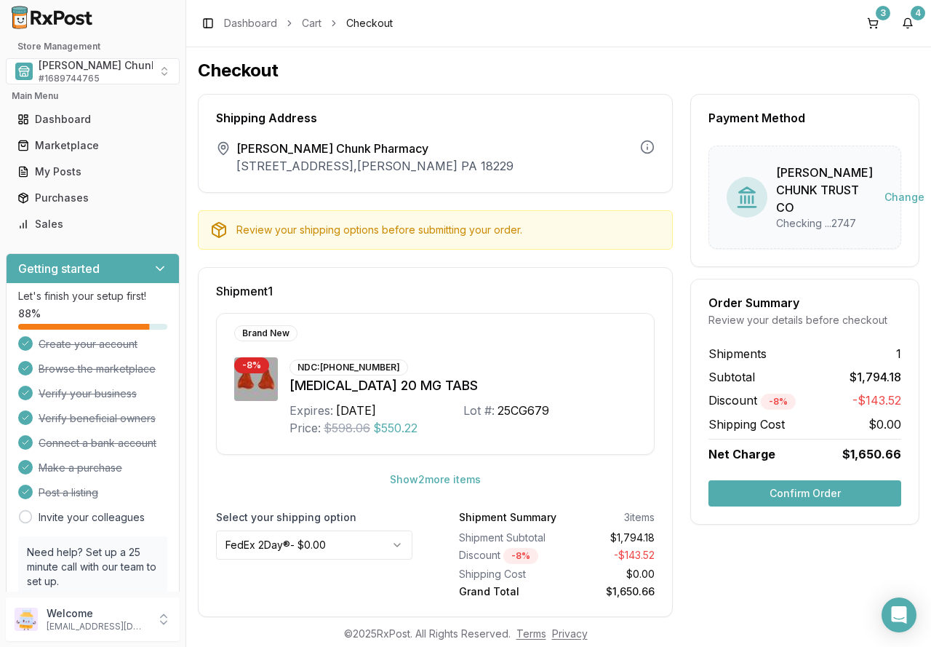
click at [772, 506] on button "Confirm Order" at bounding box center [805, 493] width 193 height 26
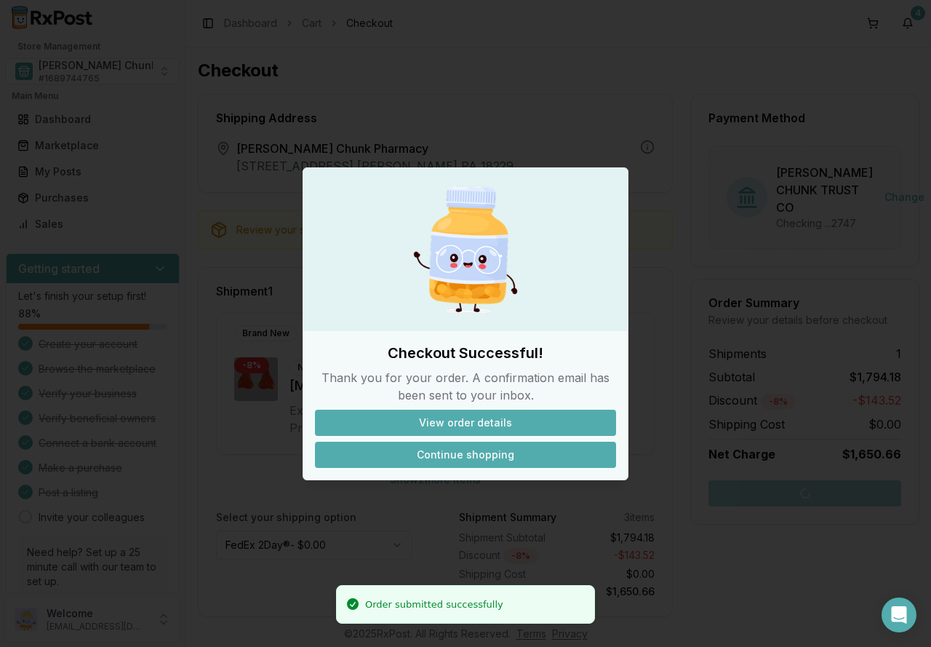
click at [487, 459] on button "Continue shopping" at bounding box center [465, 455] width 301 height 26
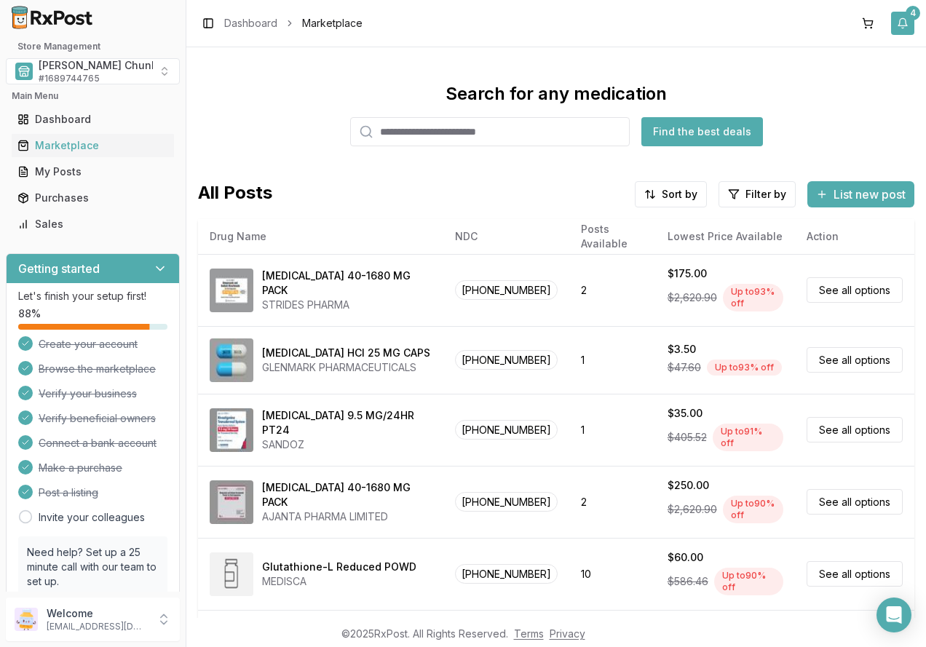
click at [901, 21] on button "4" at bounding box center [902, 23] width 23 height 23
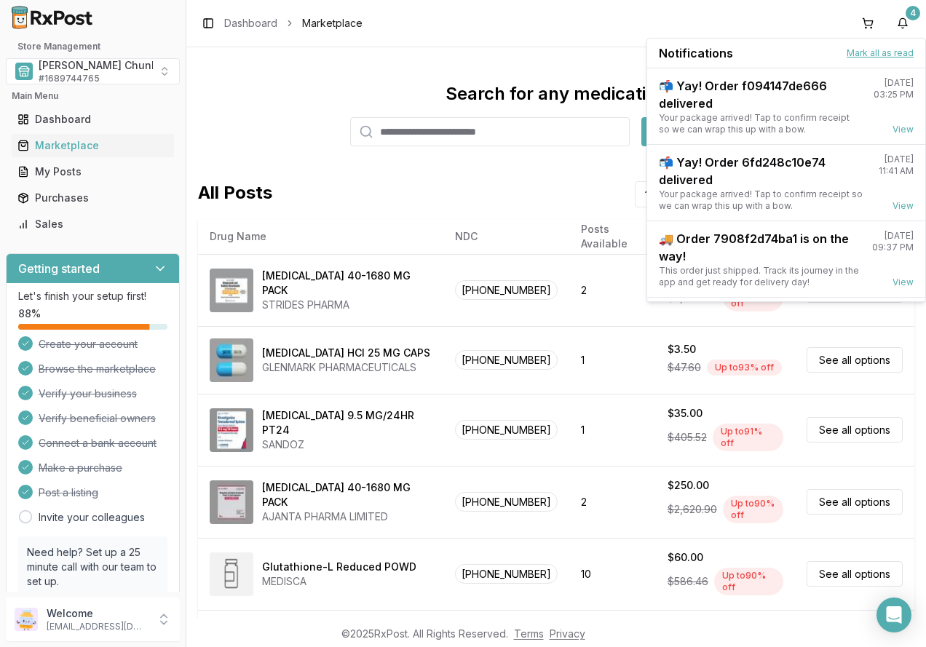
click at [864, 53] on button "Mark all as read" at bounding box center [879, 53] width 67 height 12
click at [877, 48] on button "Mark all as read" at bounding box center [879, 53] width 67 height 12
drag, startPoint x: 345, startPoint y: 73, endPoint x: 223, endPoint y: 95, distance: 124.0
click at [342, 75] on div "Search for any medication Find the best deals All Posts Sort by Filter by List …" at bounding box center [555, 332] width 739 height 570
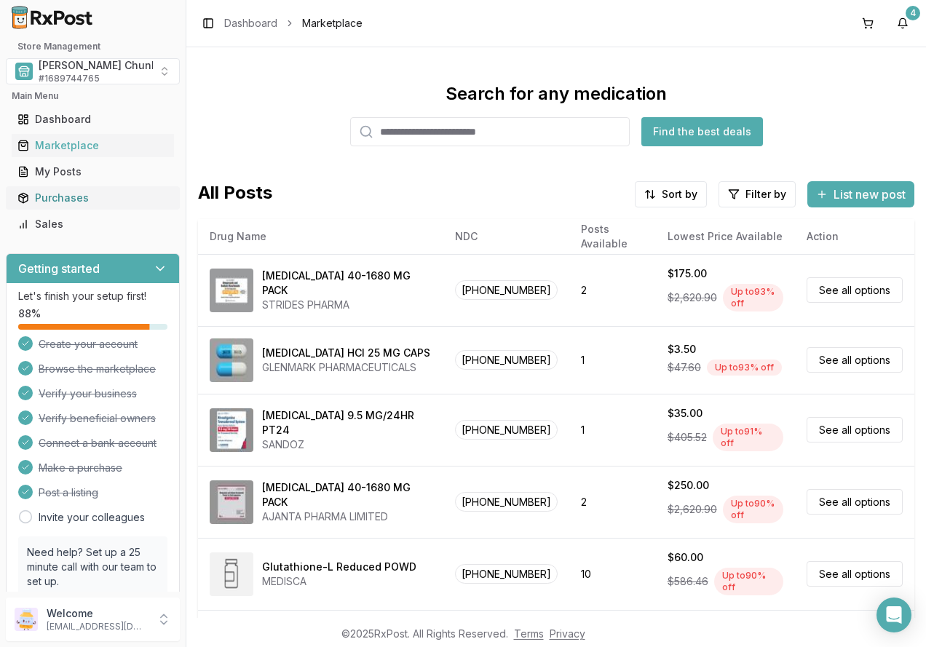
click at [74, 196] on div "Purchases" at bounding box center [92, 198] width 151 height 15
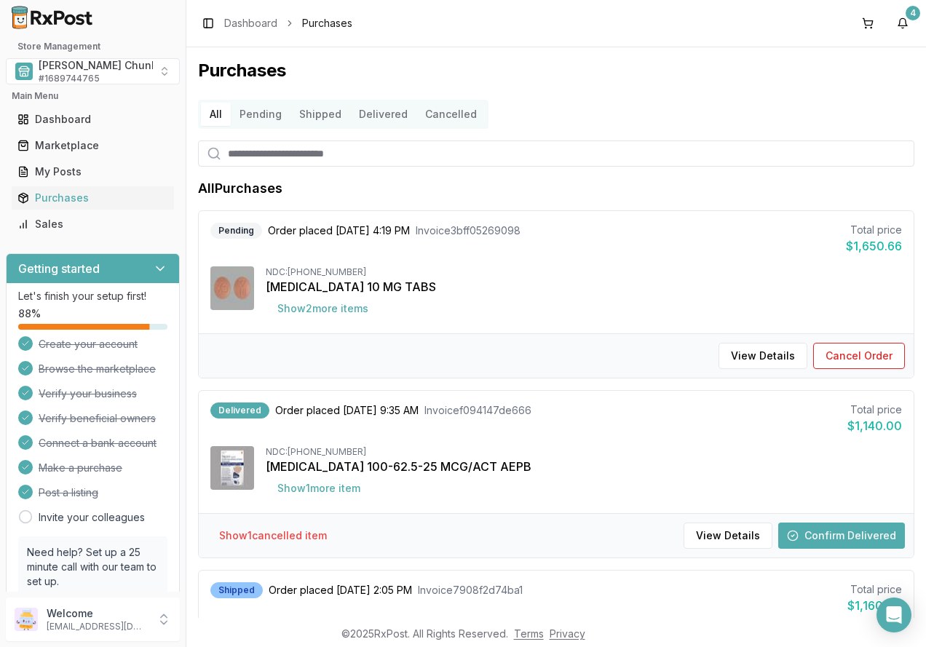
click at [385, 111] on button "Delivered" at bounding box center [383, 114] width 66 height 23
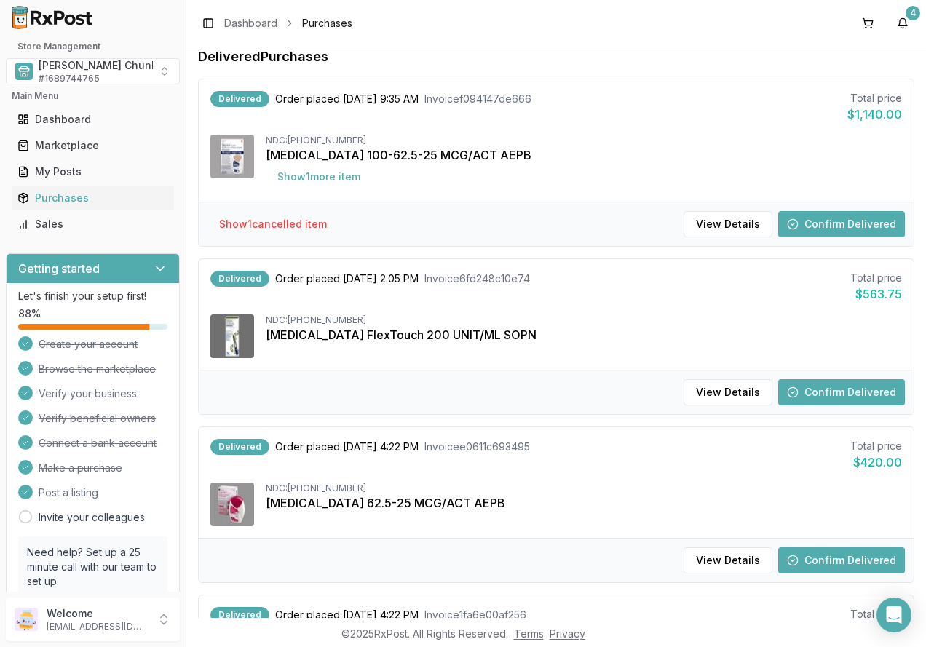
scroll to position [146, 0]
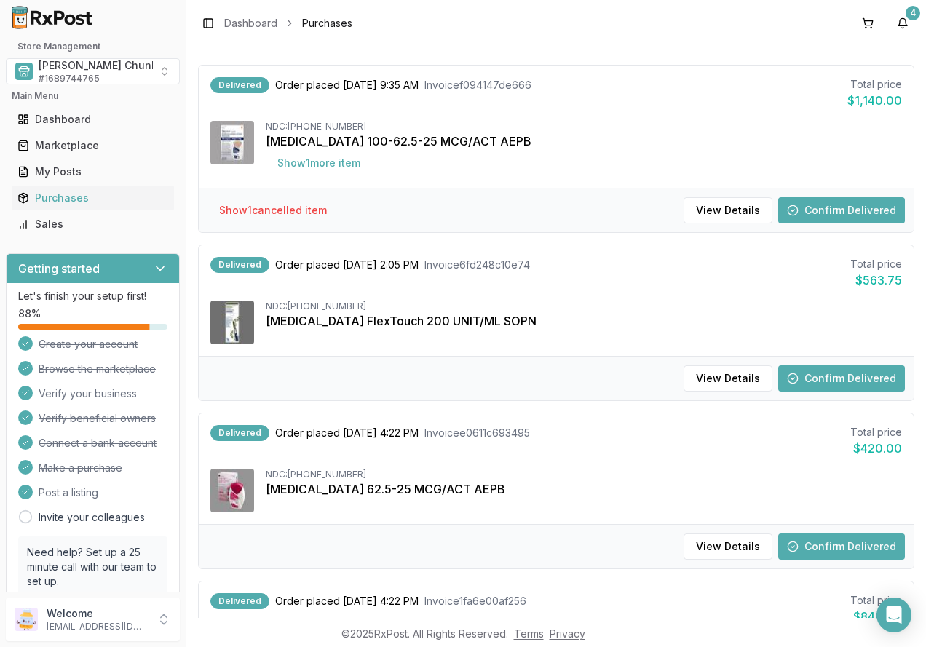
click at [824, 378] on button "Confirm Delivered" at bounding box center [841, 378] width 127 height 26
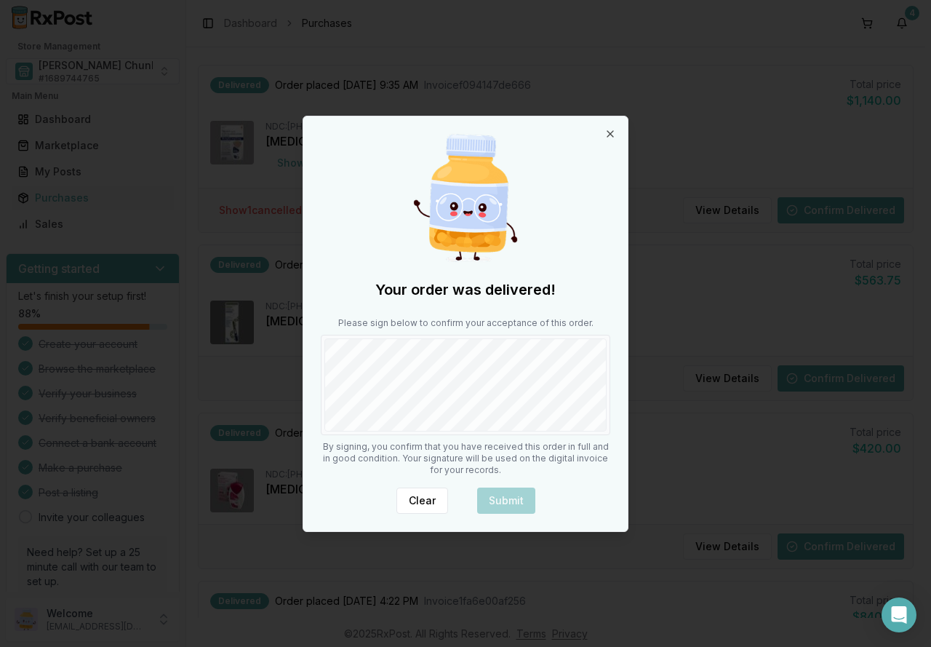
click at [512, 432] on div at bounding box center [466, 385] width 290 height 100
click at [503, 503] on button "Submit" at bounding box center [506, 500] width 58 height 26
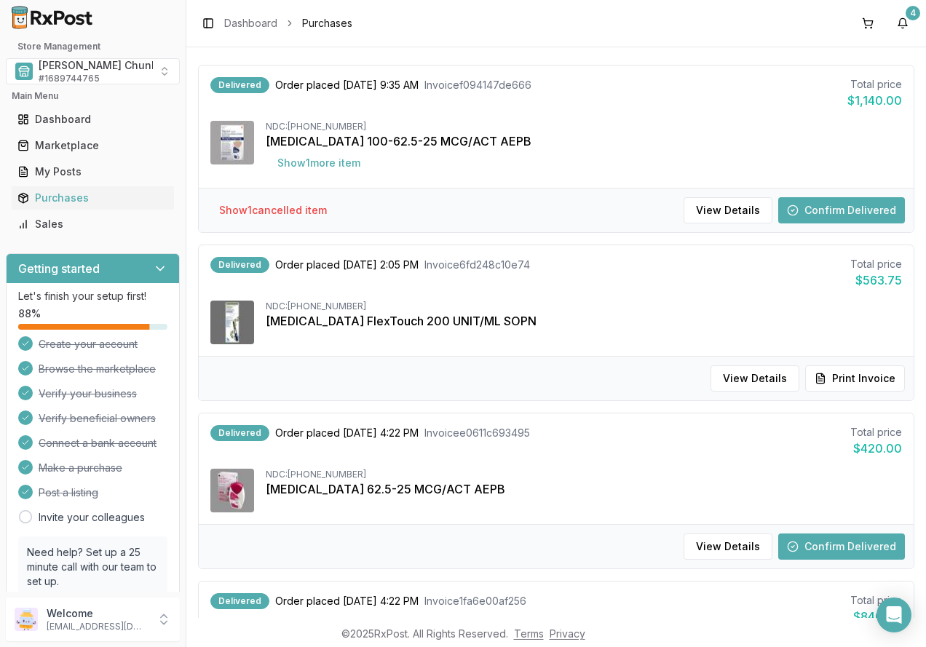
click at [817, 541] on button "Confirm Delivered" at bounding box center [841, 546] width 127 height 26
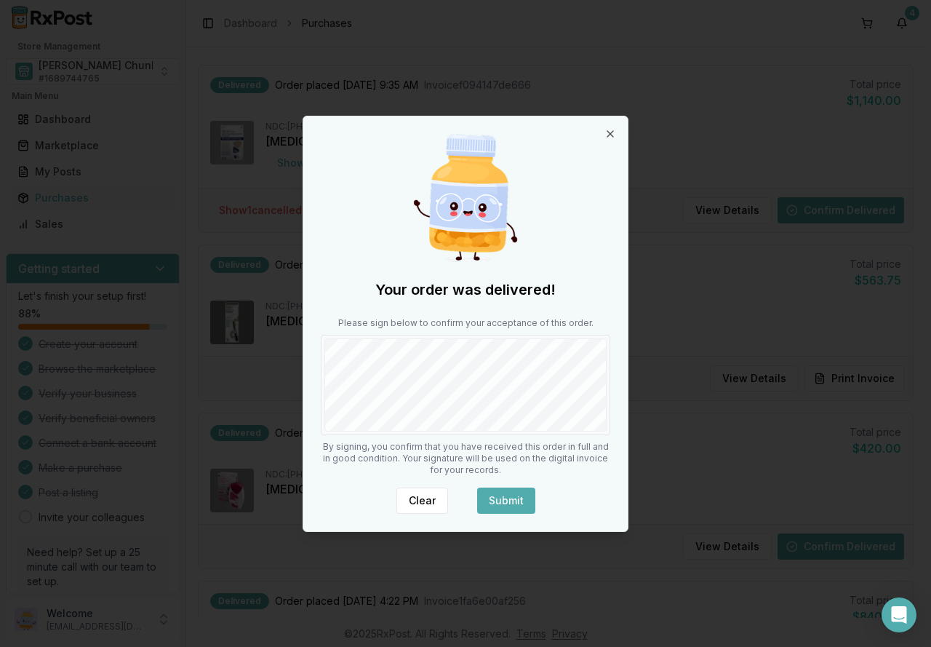
click at [503, 500] on button "Submit" at bounding box center [506, 500] width 58 height 26
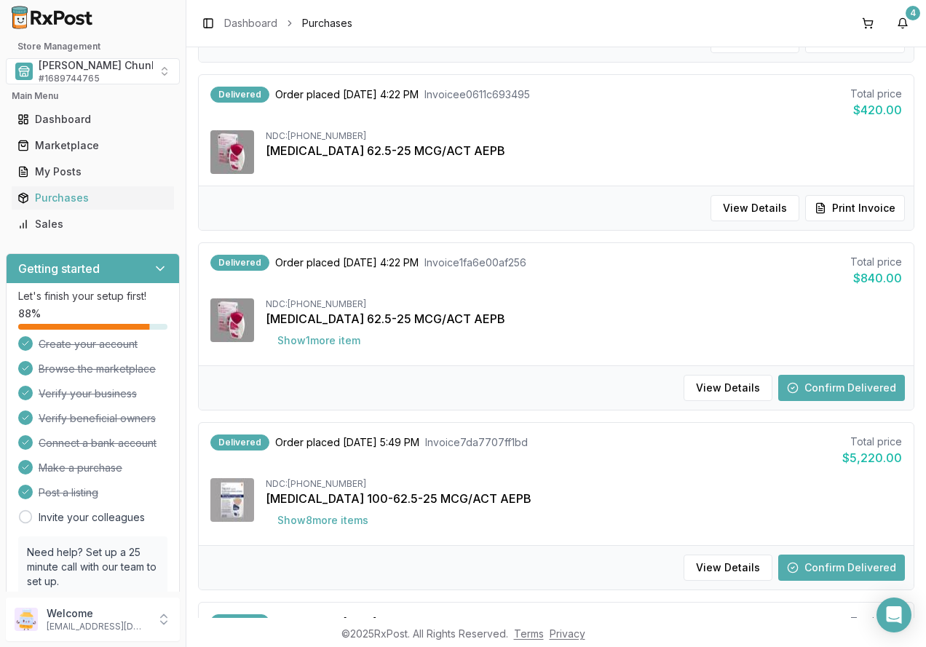
scroll to position [509, 0]
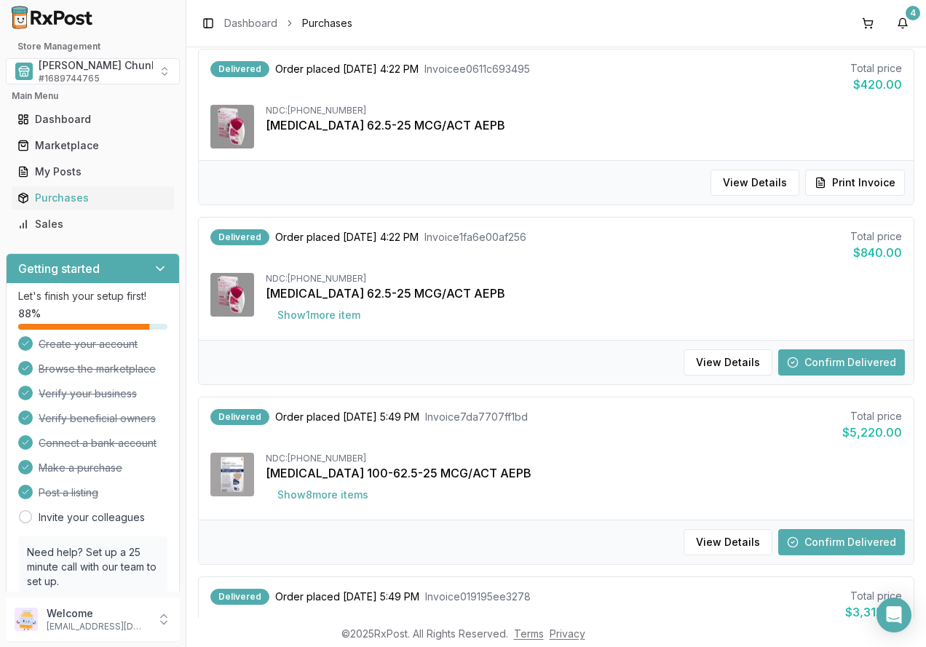
click at [813, 362] on button "Confirm Delivered" at bounding box center [841, 362] width 127 height 26
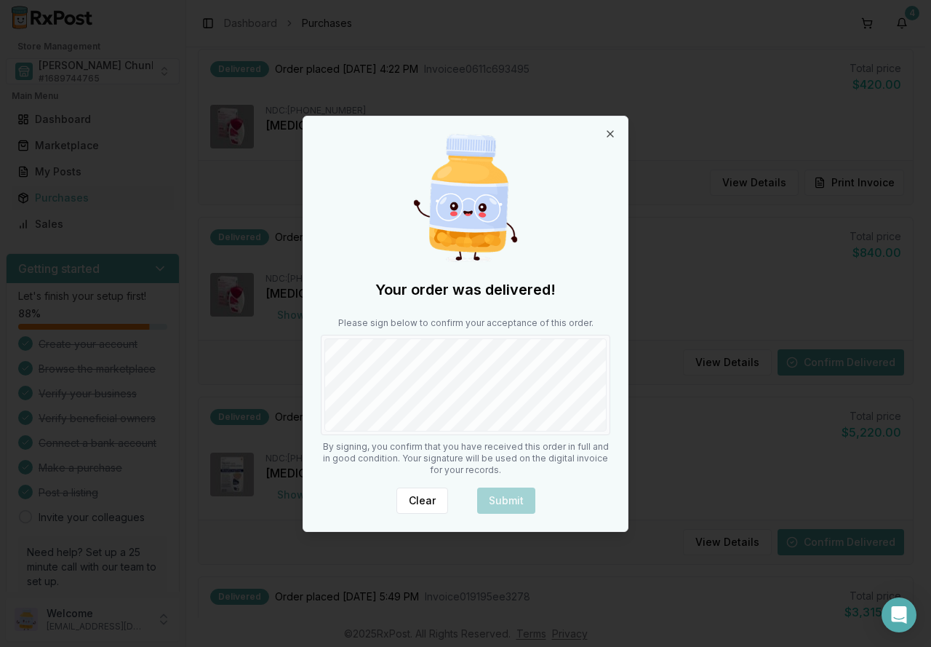
click at [485, 440] on div "Your order was delivered! Please sign below to confirm your acceptance of this …" at bounding box center [465, 323] width 325 height 415
click at [498, 498] on button "Submit" at bounding box center [506, 500] width 58 height 26
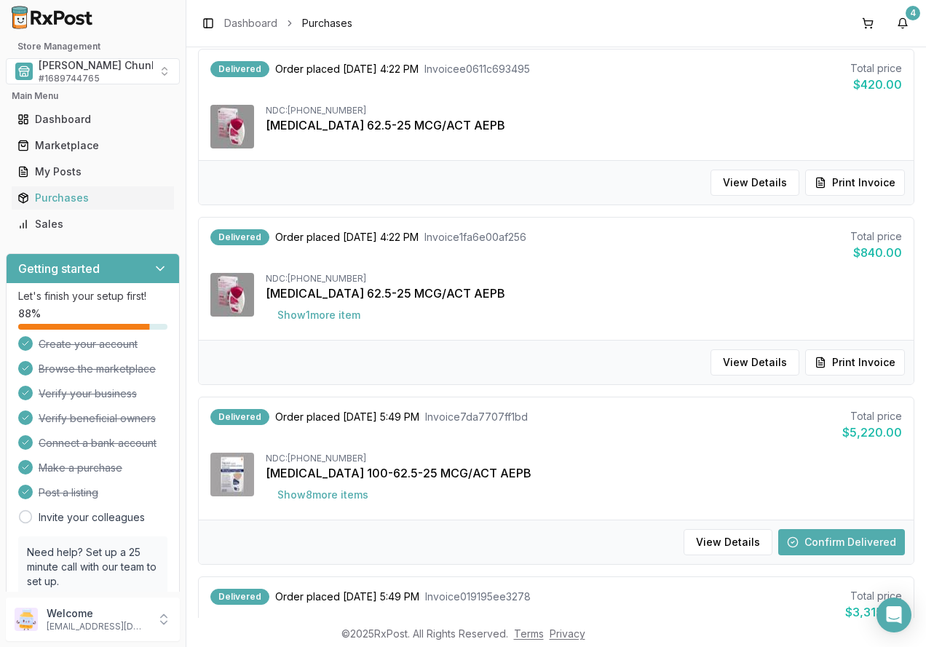
click at [810, 538] on button "Confirm Delivered" at bounding box center [841, 542] width 127 height 26
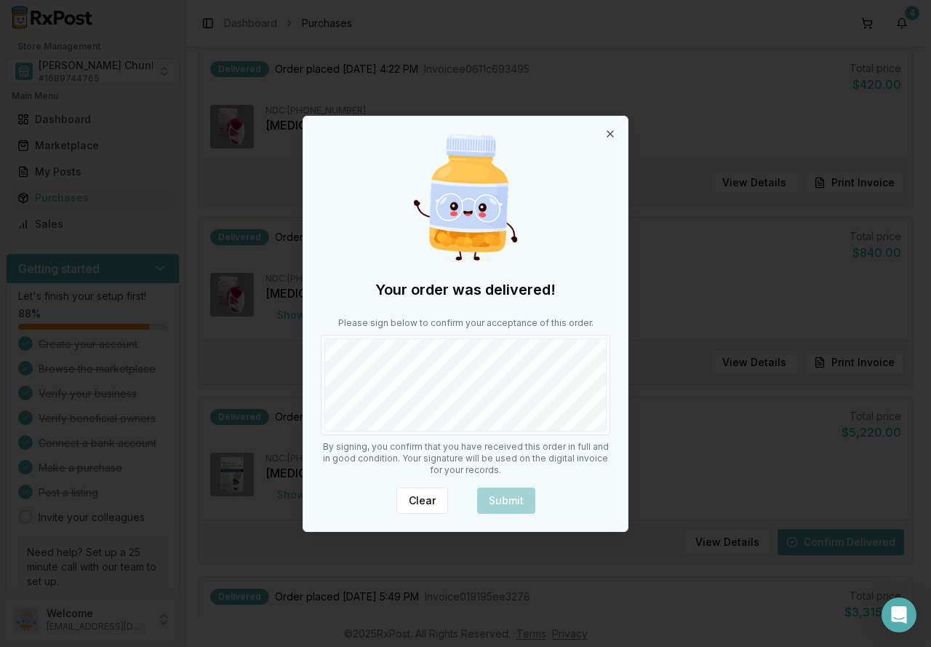
click at [517, 431] on div at bounding box center [466, 385] width 290 height 100
click at [506, 497] on button "Submit" at bounding box center [506, 500] width 58 height 26
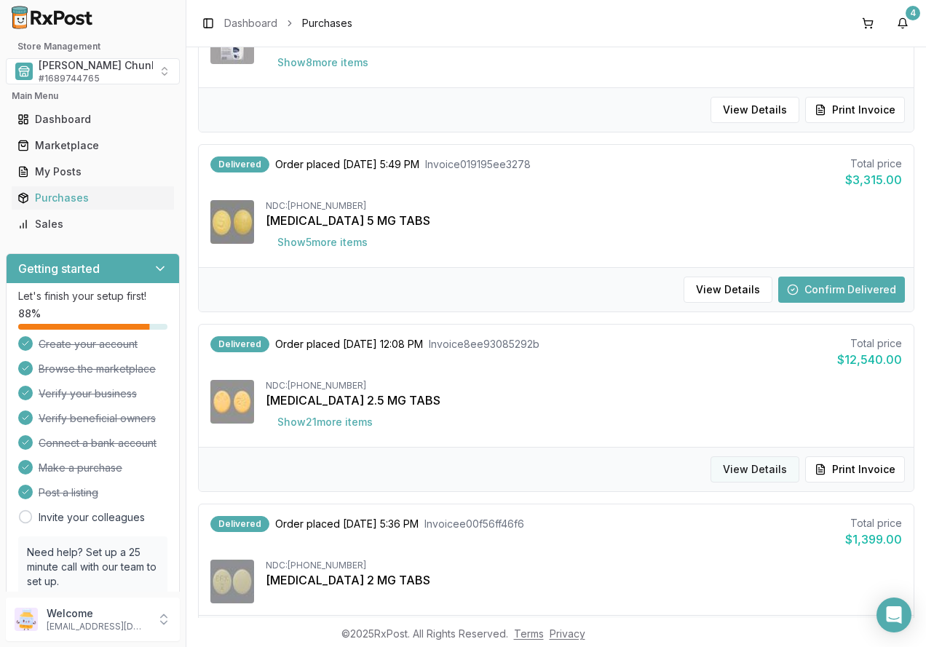
scroll to position [946, 0]
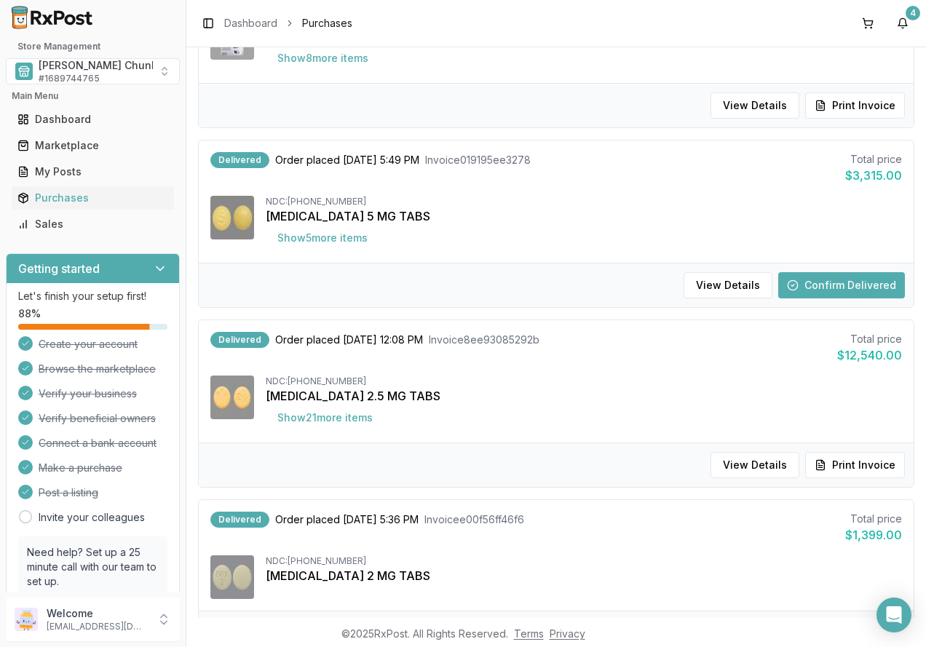
click at [817, 284] on button "Confirm Delivered" at bounding box center [841, 285] width 127 height 26
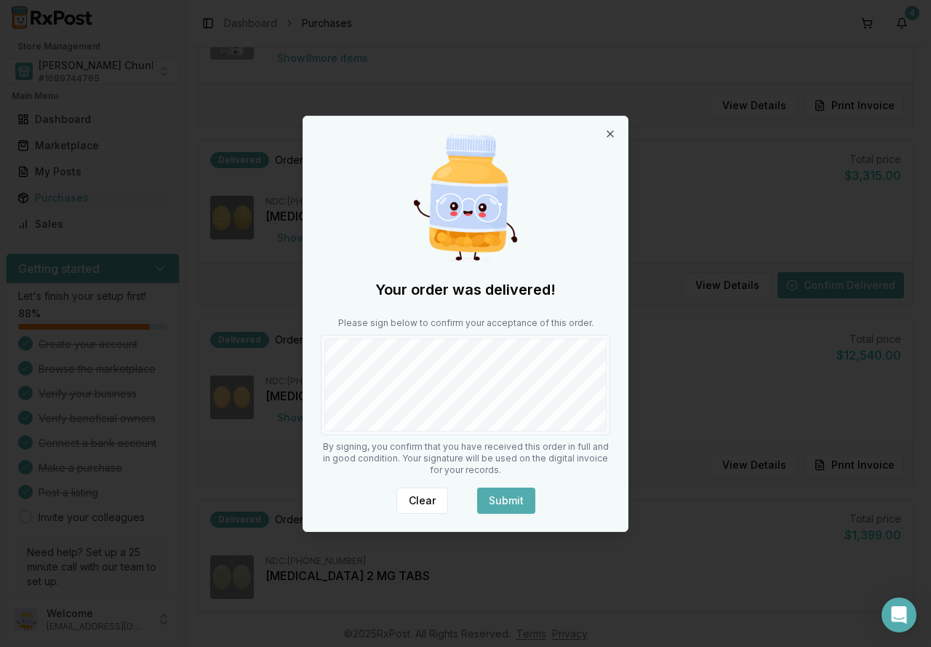
click at [492, 497] on button "Submit" at bounding box center [506, 500] width 58 height 26
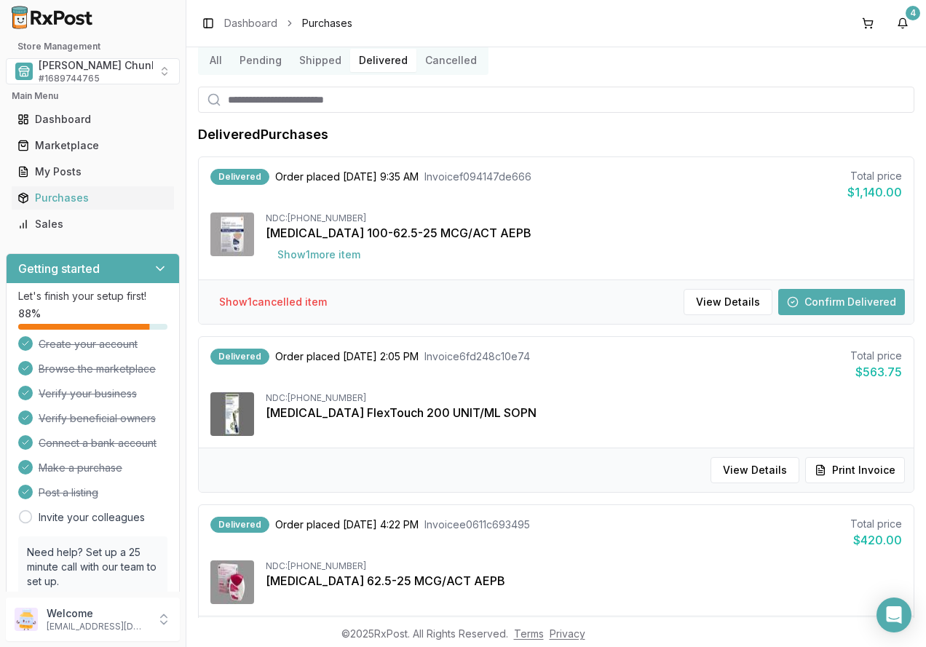
scroll to position [22, 0]
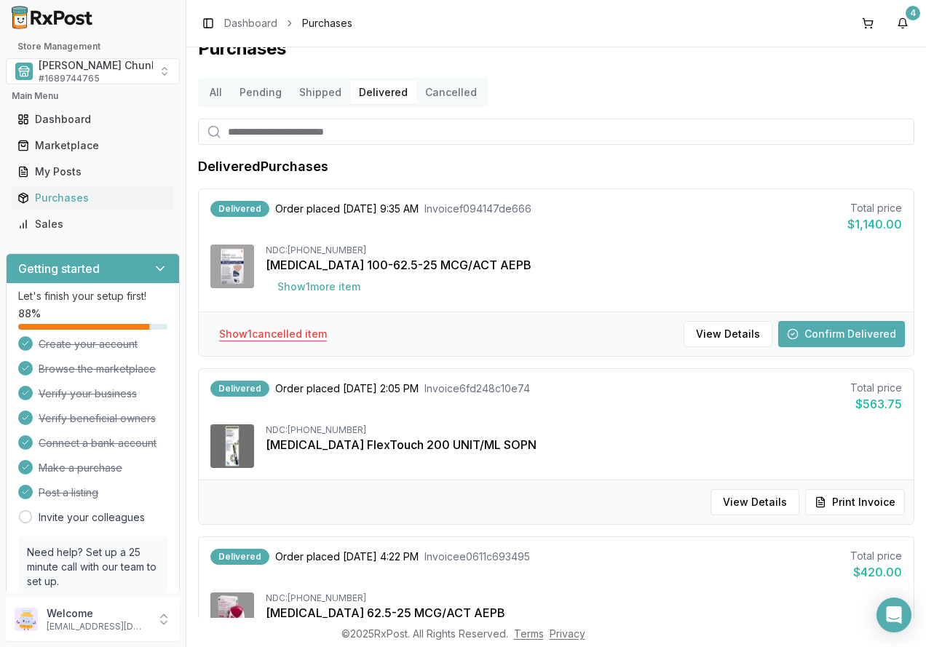
click at [292, 330] on button "Show 1 cancelled item" at bounding box center [272, 334] width 131 height 26
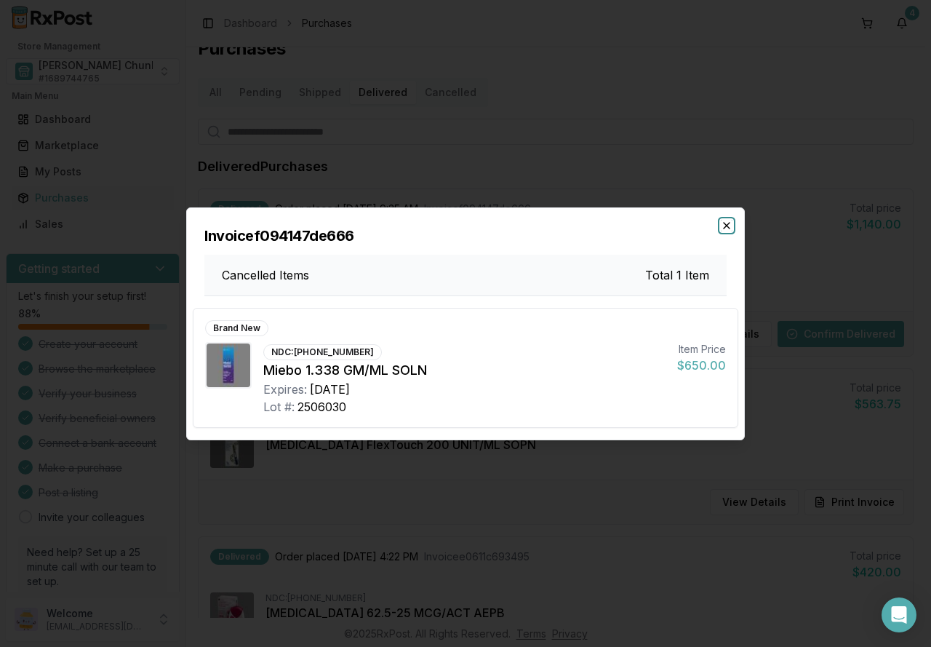
click at [728, 224] on icon "button" at bounding box center [727, 226] width 6 height 6
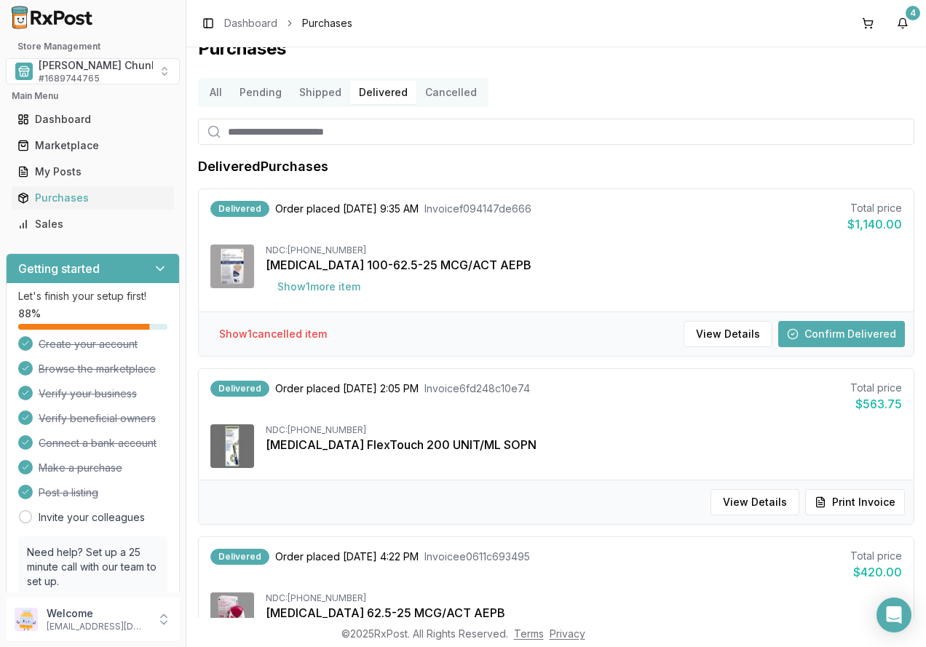
click at [824, 335] on button "Confirm Delivered" at bounding box center [841, 334] width 127 height 26
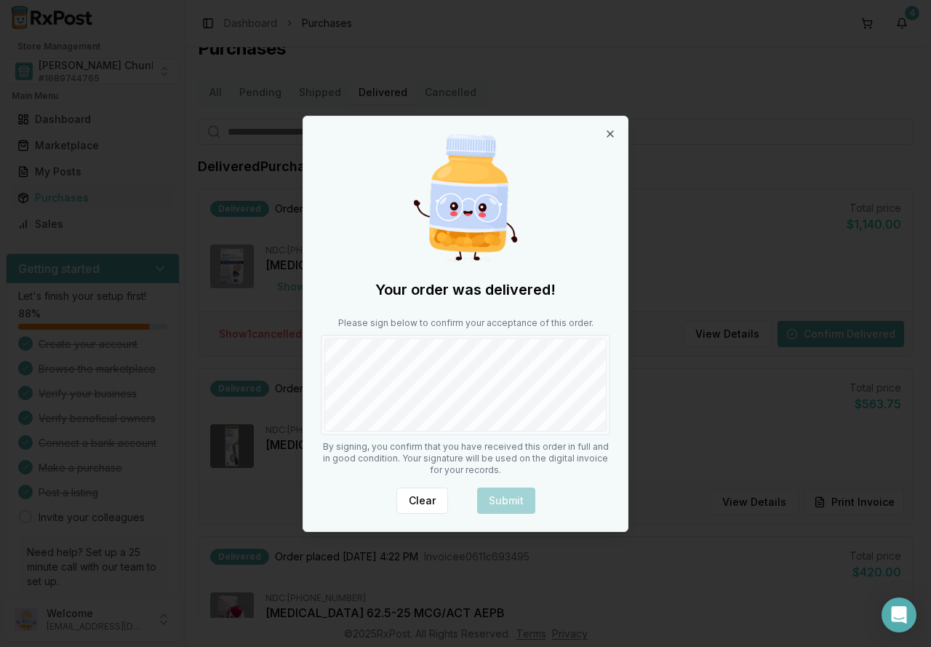
click at [482, 434] on div at bounding box center [466, 385] width 290 height 100
click at [503, 493] on button "Submit" at bounding box center [506, 500] width 58 height 26
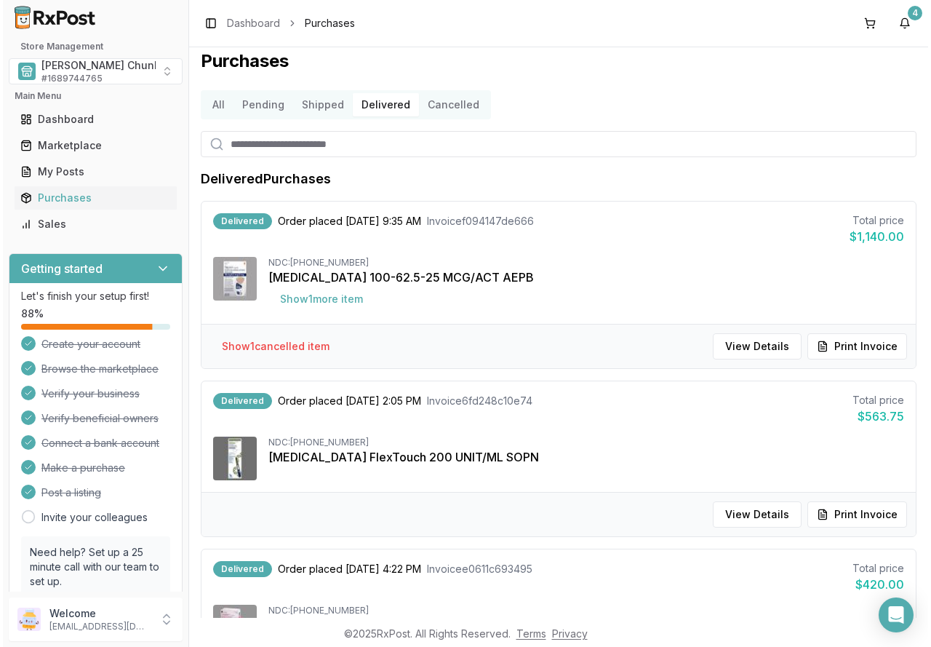
scroll to position [0, 0]
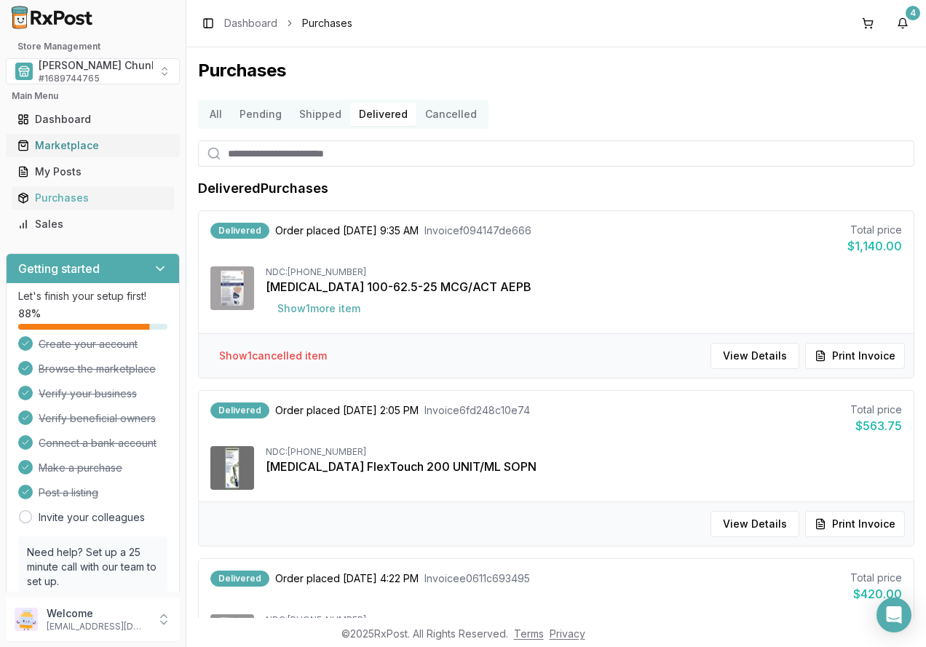
click at [66, 148] on div "Marketplace" at bounding box center [92, 145] width 151 height 15
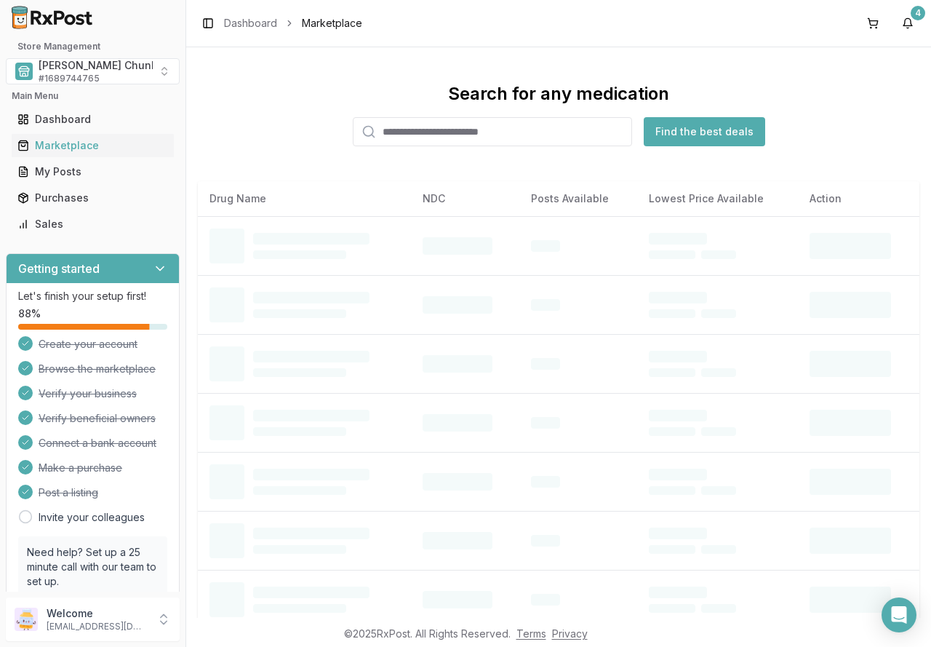
click at [430, 137] on input "search" at bounding box center [492, 131] width 279 height 29
type input "*****"
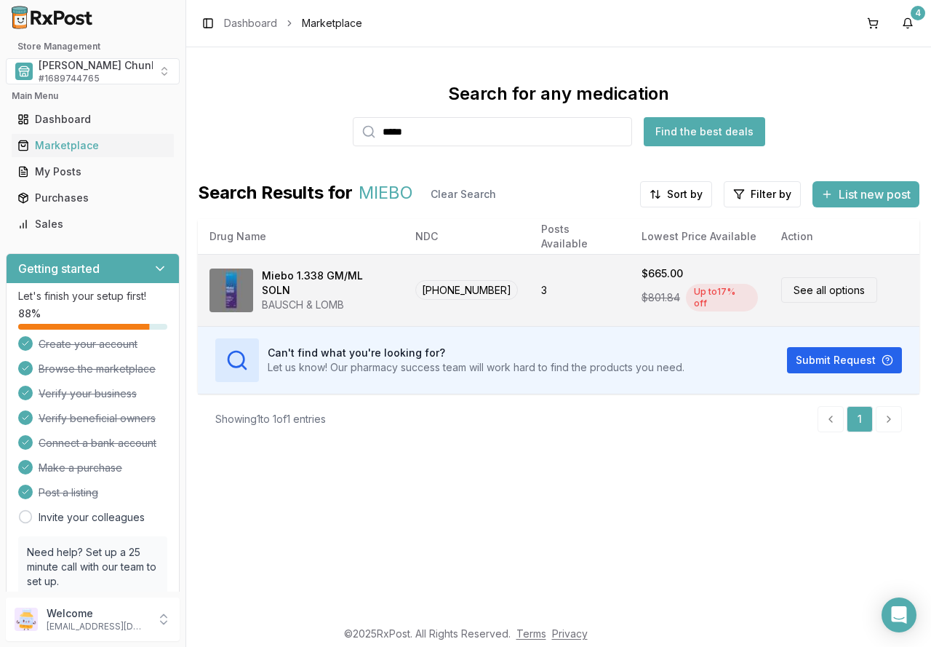
click at [288, 298] on div "BAUSCH & LOMB" at bounding box center [327, 305] width 130 height 15
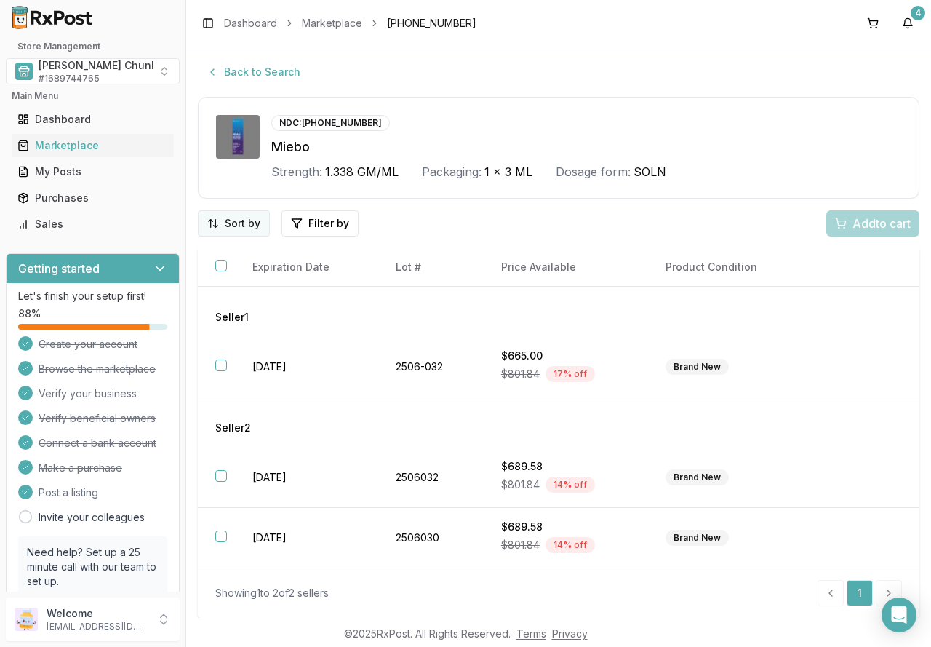
click at [208, 216] on html "Store Management Mauch Chunk Pharmacy # 1689744765 Main Menu Dashboard Marketpl…" at bounding box center [465, 323] width 931 height 647
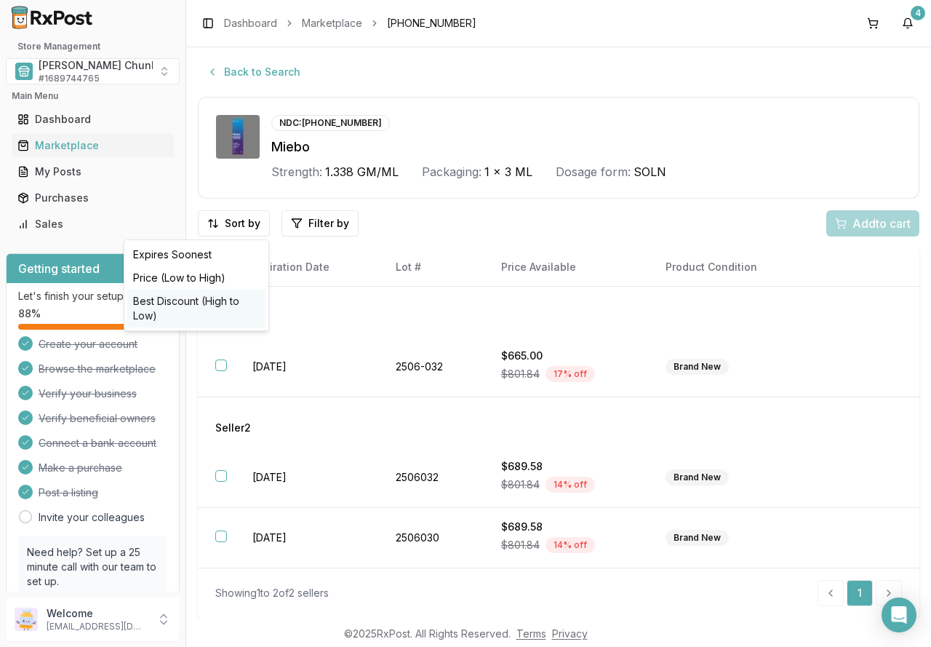
click at [221, 300] on div "Best Discount (High to Low)" at bounding box center [196, 309] width 138 height 38
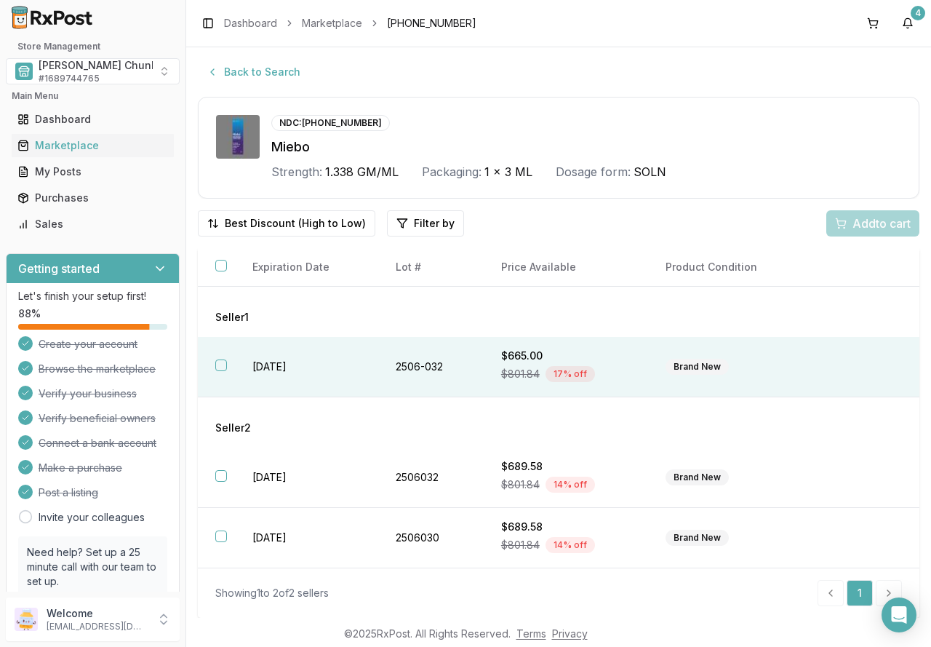
click at [220, 370] on button "button" at bounding box center [221, 365] width 12 height 12
click at [835, 224] on div "Add 1 to cart" at bounding box center [870, 223] width 81 height 17
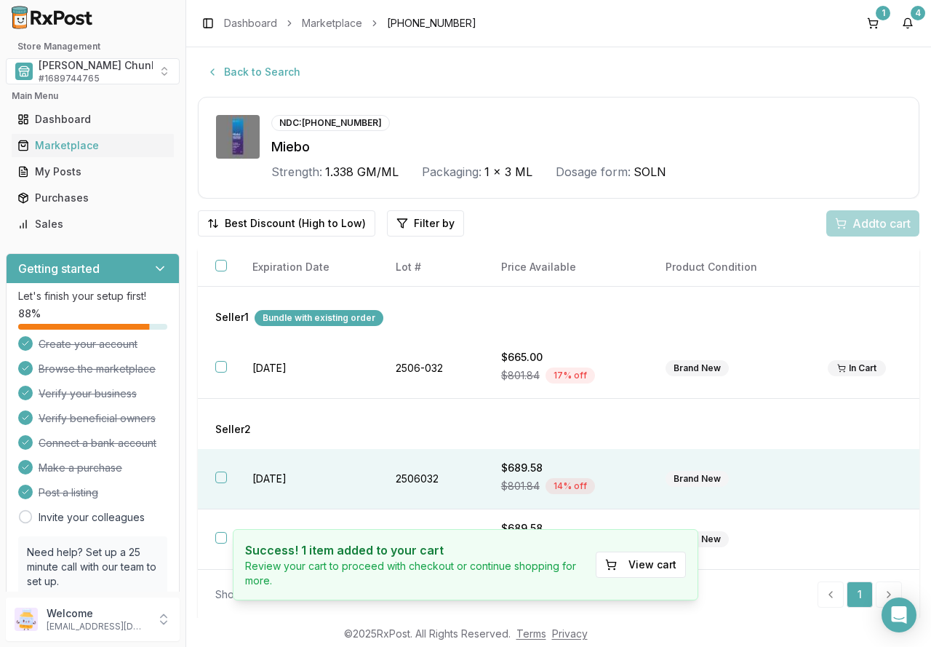
scroll to position [1, 0]
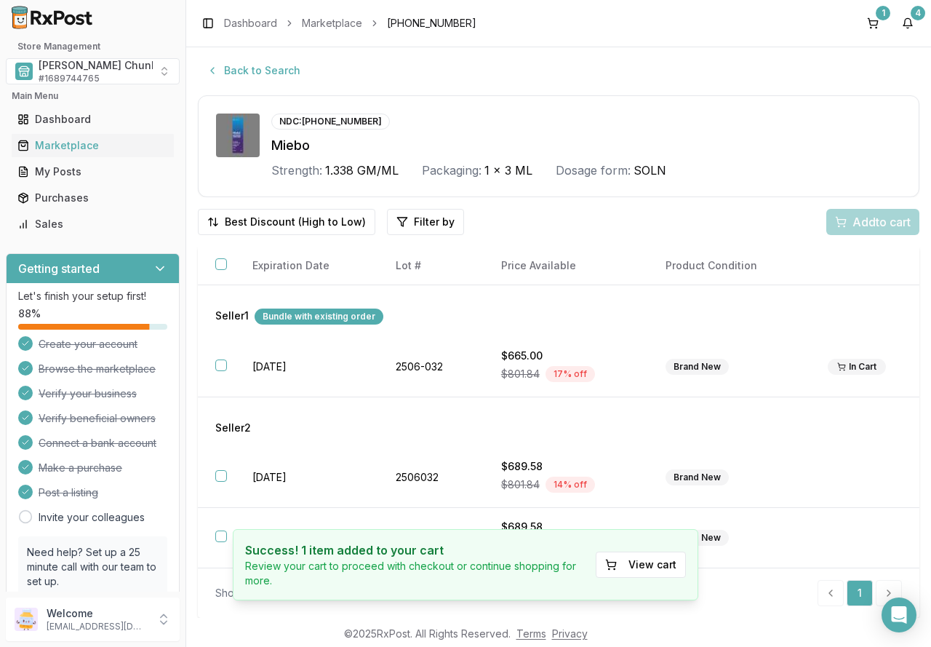
drag, startPoint x: 310, startPoint y: 316, endPoint x: 292, endPoint y: 317, distance: 17.5
click at [310, 315] on div "Bundle with existing order" at bounding box center [319, 317] width 129 height 16
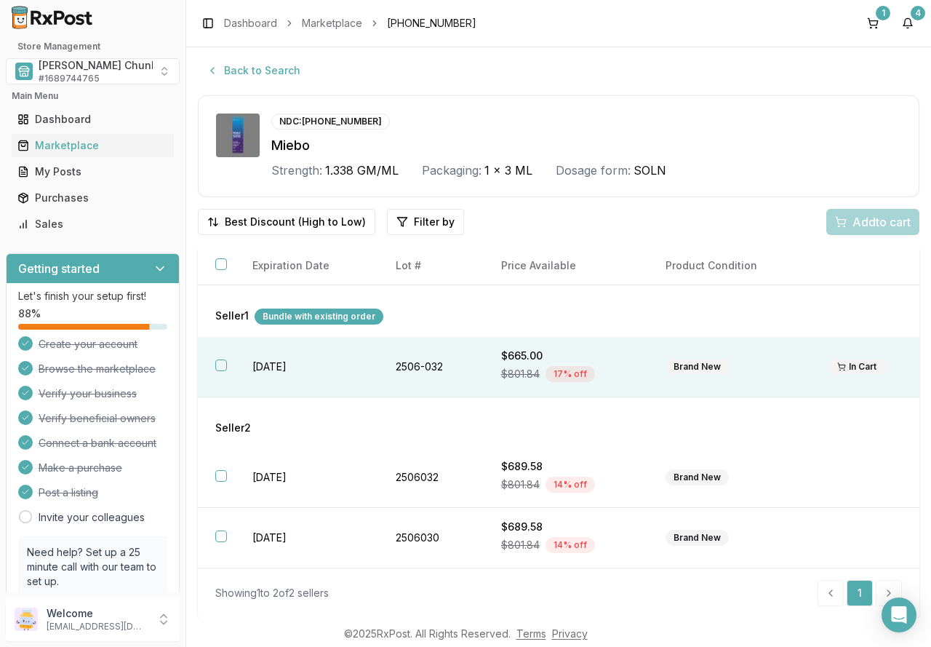
click at [221, 363] on button "button" at bounding box center [221, 365] width 12 height 12
click at [848, 227] on span "Add 1 to cart" at bounding box center [879, 221] width 63 height 17
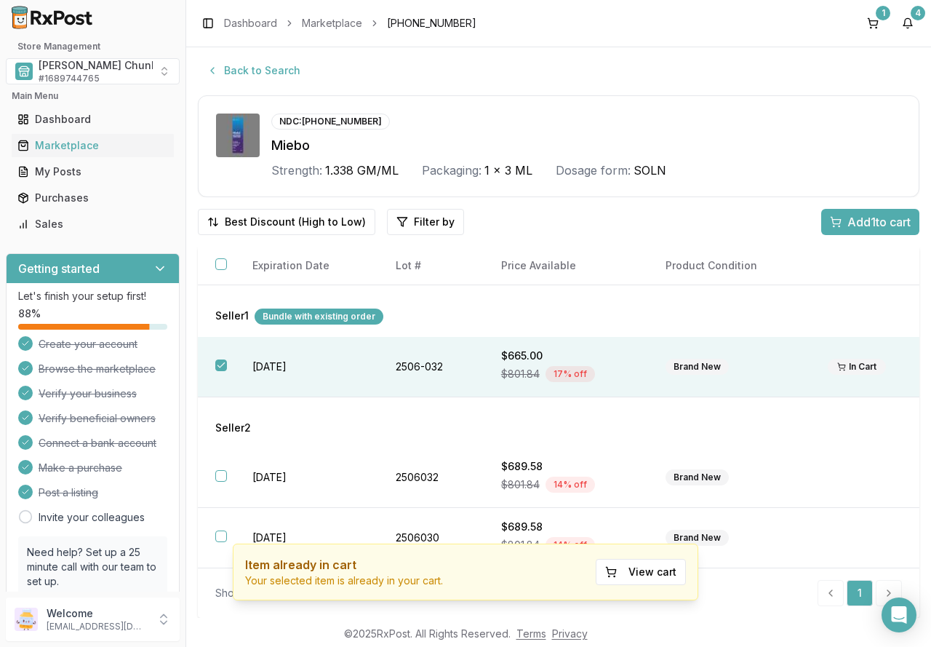
click at [296, 319] on div "Bundle with existing order" at bounding box center [319, 317] width 129 height 16
click at [872, 15] on button "1" at bounding box center [872, 23] width 23 height 23
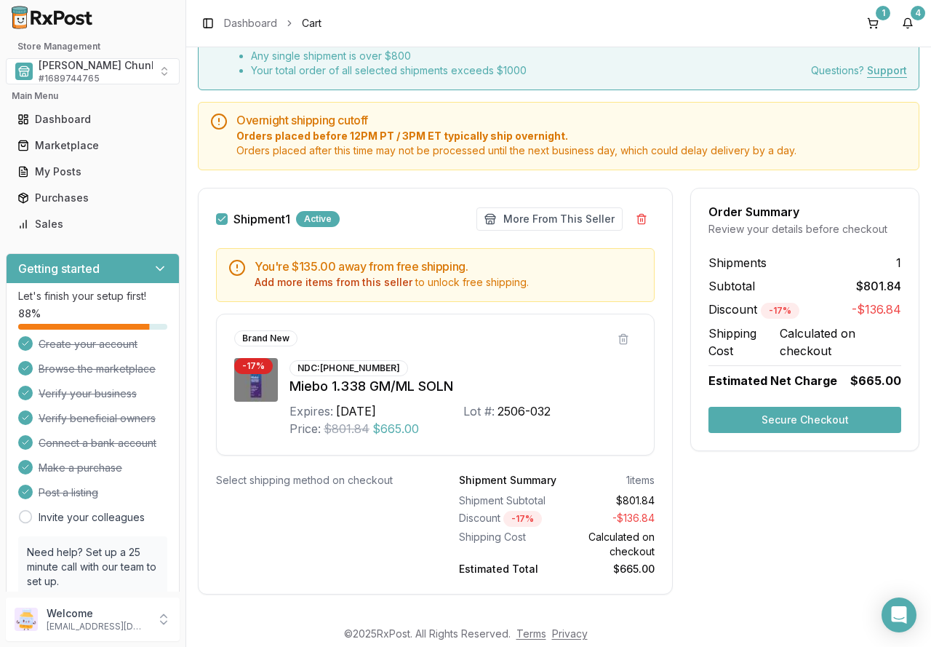
scroll to position [104, 0]
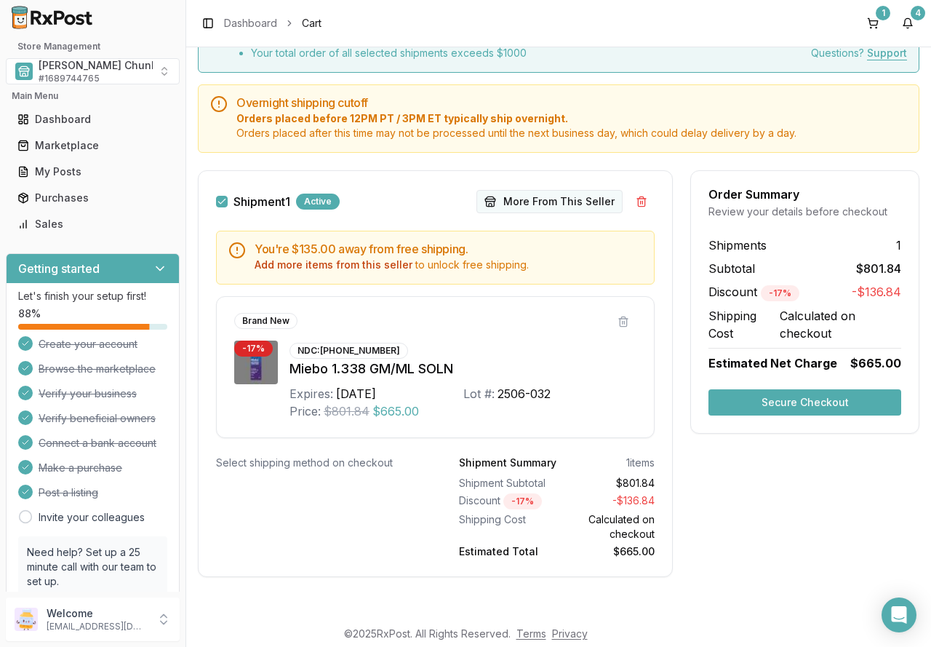
click at [513, 204] on button "More From This Seller" at bounding box center [550, 201] width 146 height 23
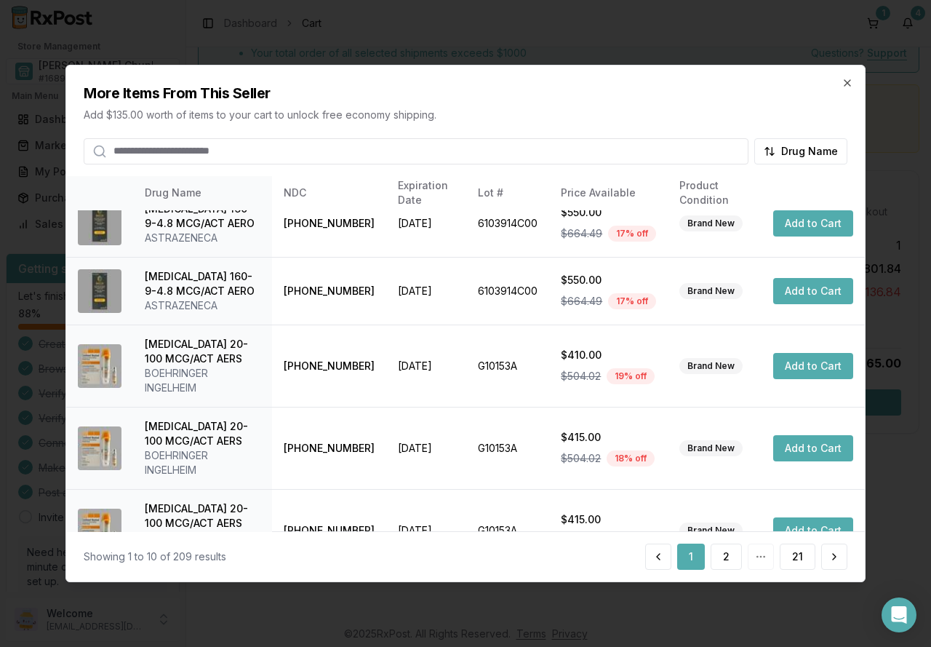
scroll to position [399, 0]
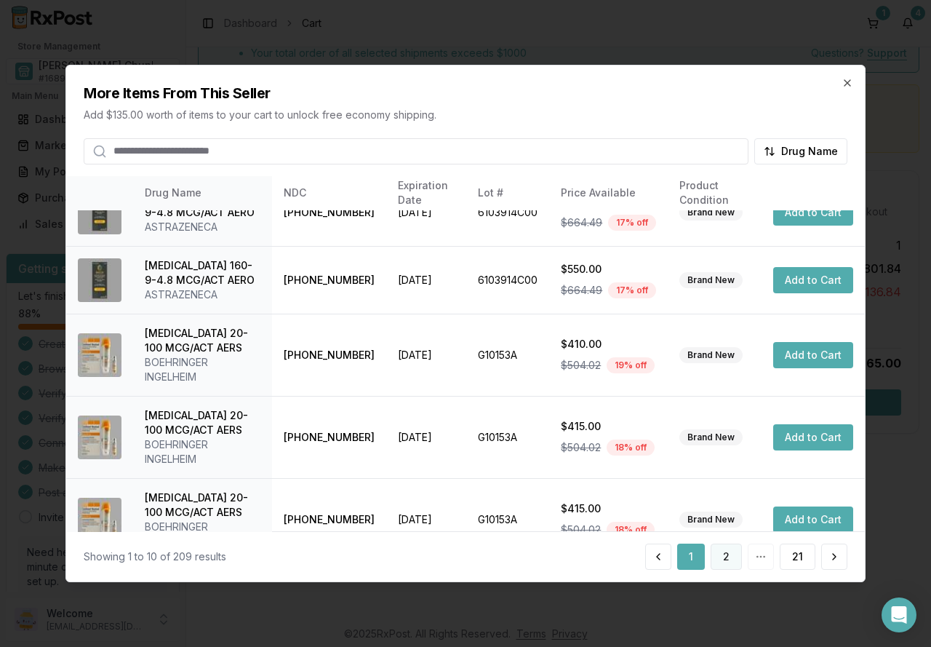
click at [730, 557] on button "2" at bounding box center [726, 557] width 31 height 26
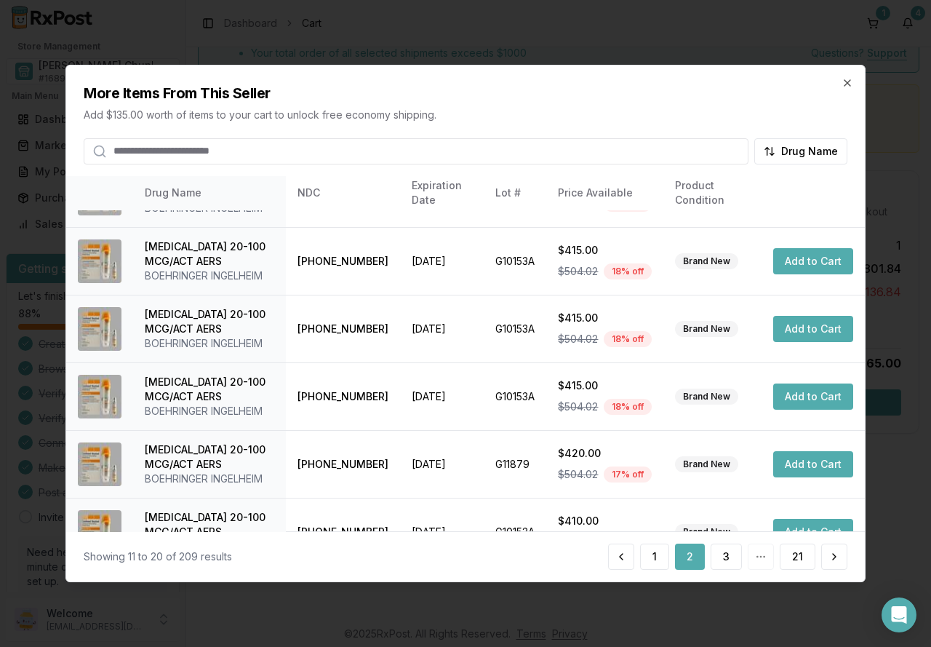
scroll to position [356, 0]
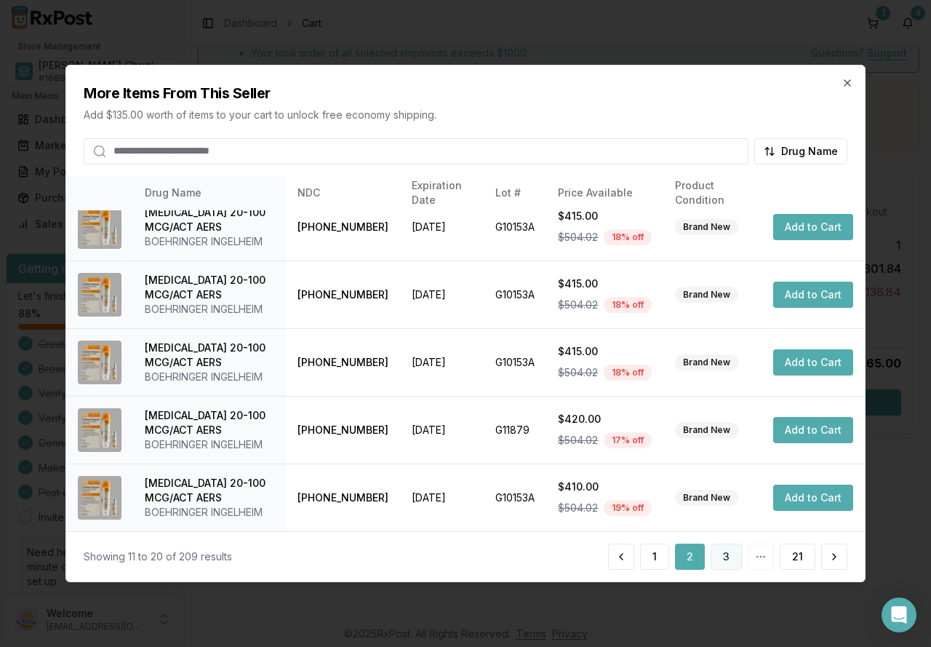
click at [718, 552] on button "3" at bounding box center [726, 557] width 31 height 26
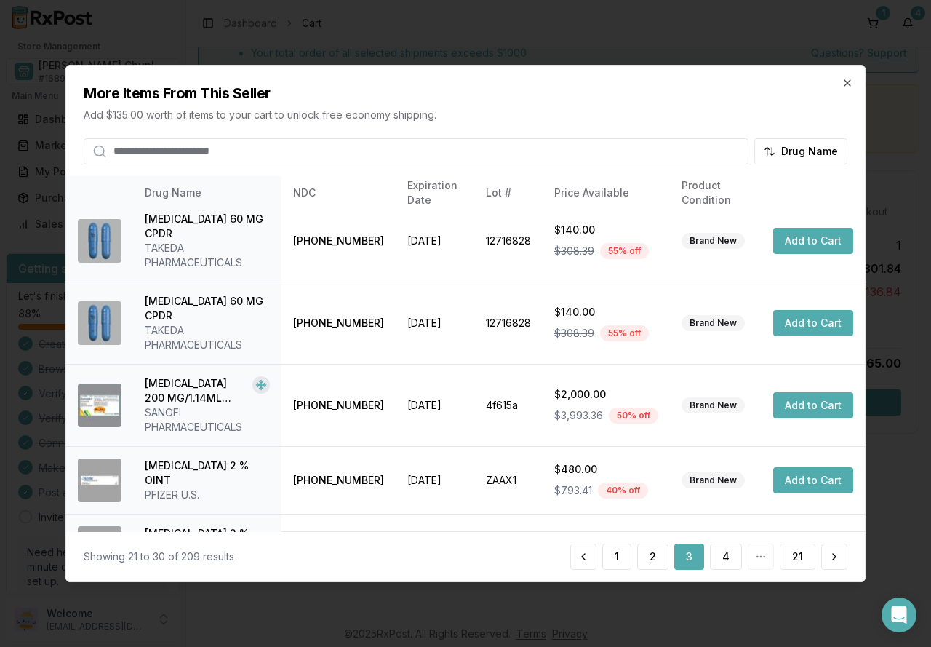
scroll to position [370, 0]
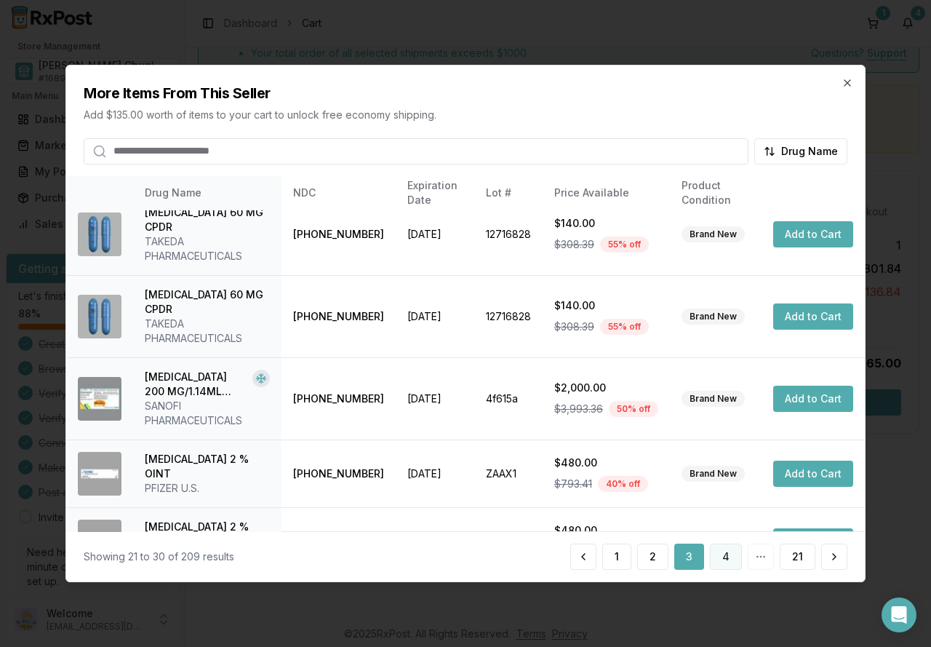
click at [723, 558] on button "4" at bounding box center [726, 557] width 32 height 26
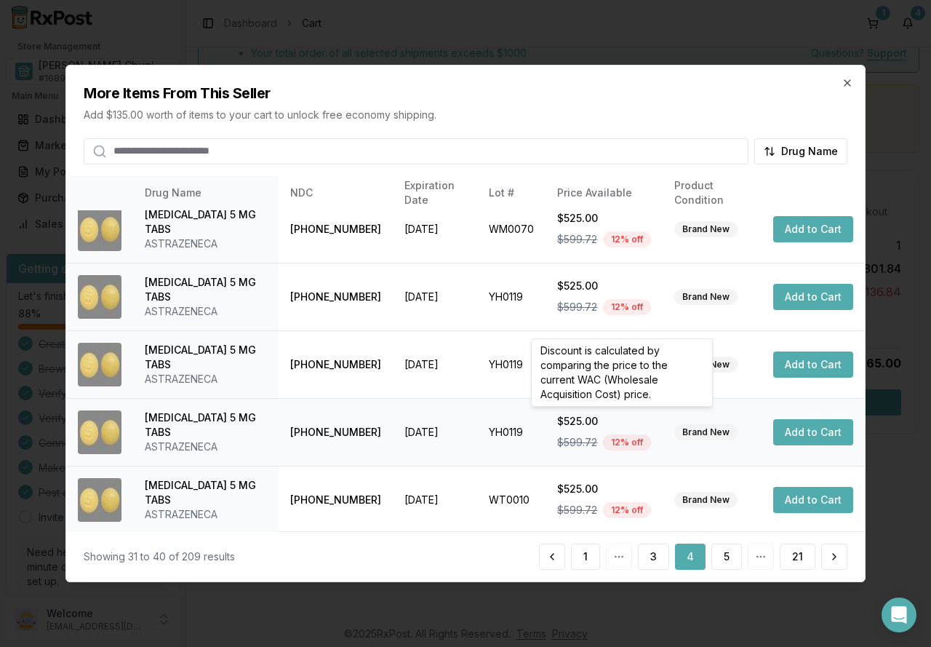
scroll to position [356, 0]
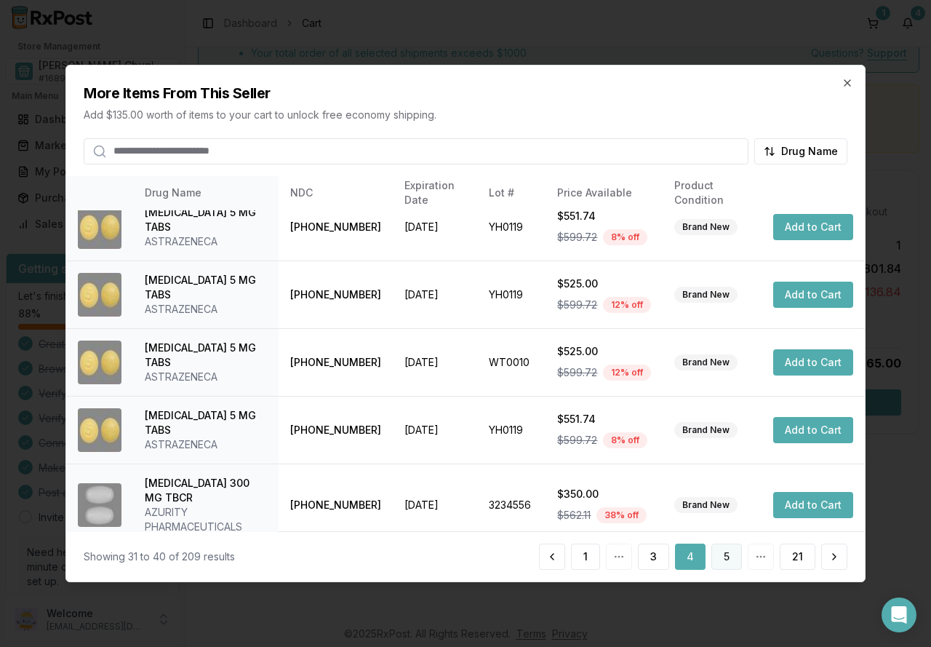
click at [716, 560] on button "5" at bounding box center [727, 557] width 31 height 26
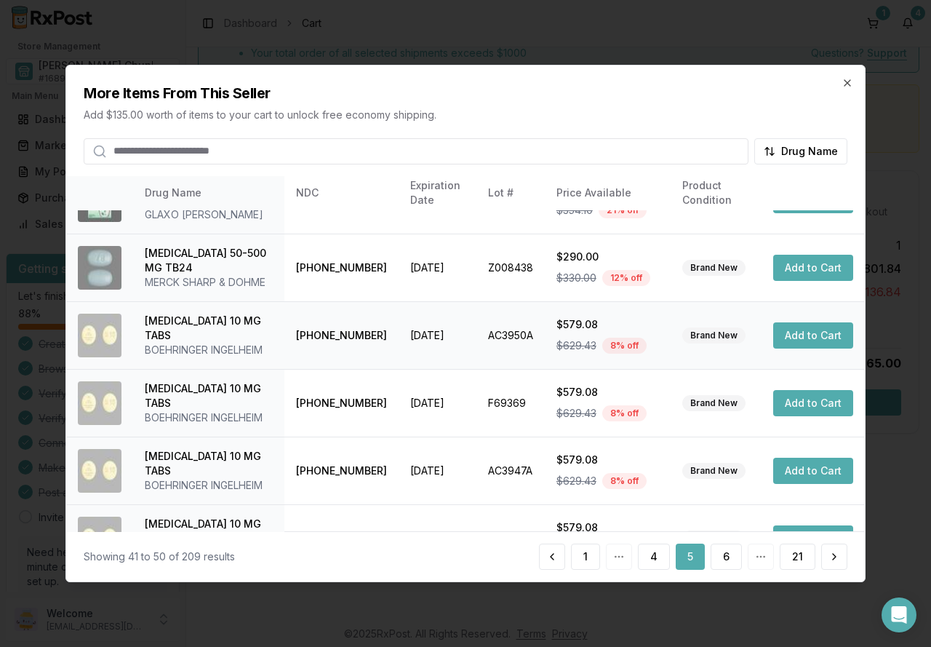
scroll to position [218, 0]
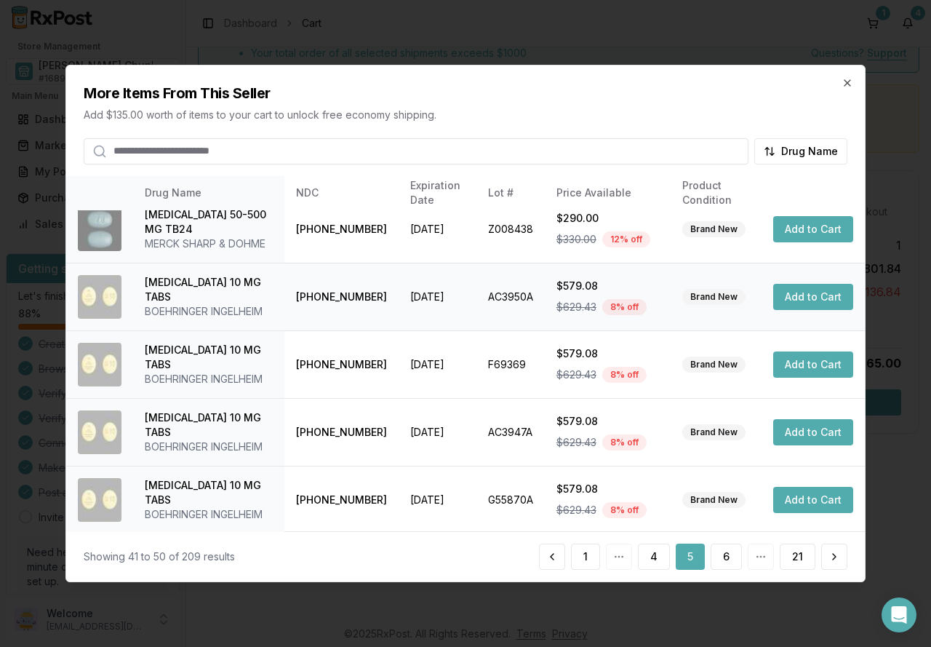
click at [800, 309] on button "Add to Cart" at bounding box center [813, 297] width 80 height 26
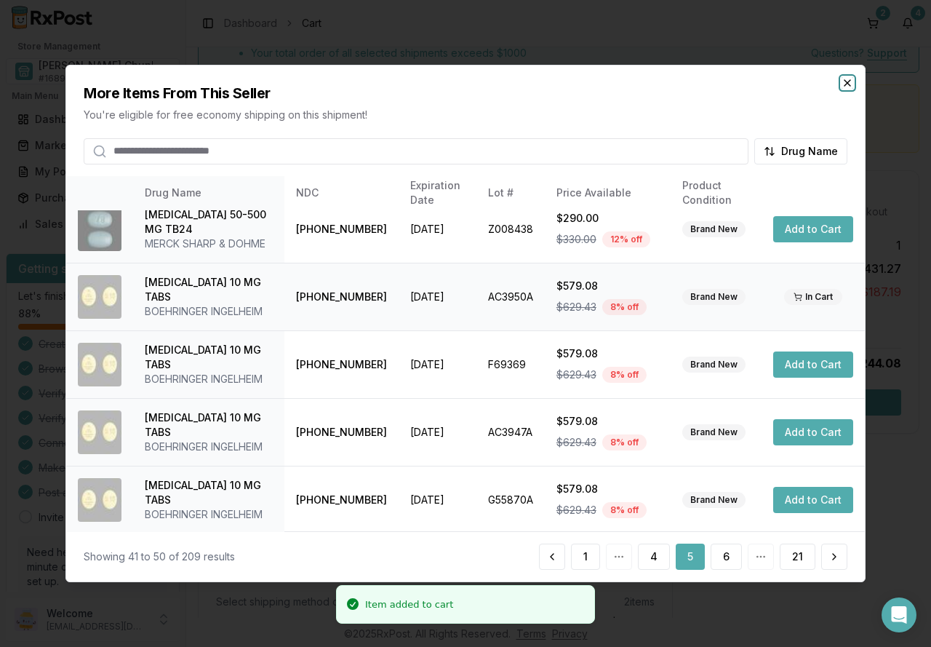
click at [847, 82] on icon "button" at bounding box center [848, 83] width 6 height 6
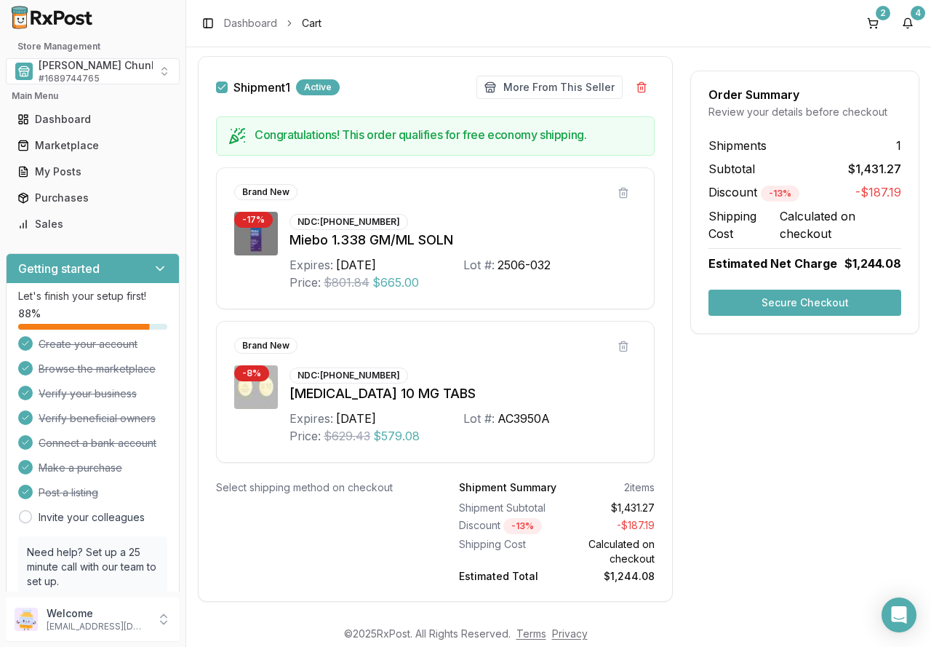
click at [774, 294] on button "Secure Checkout" at bounding box center [805, 303] width 193 height 26
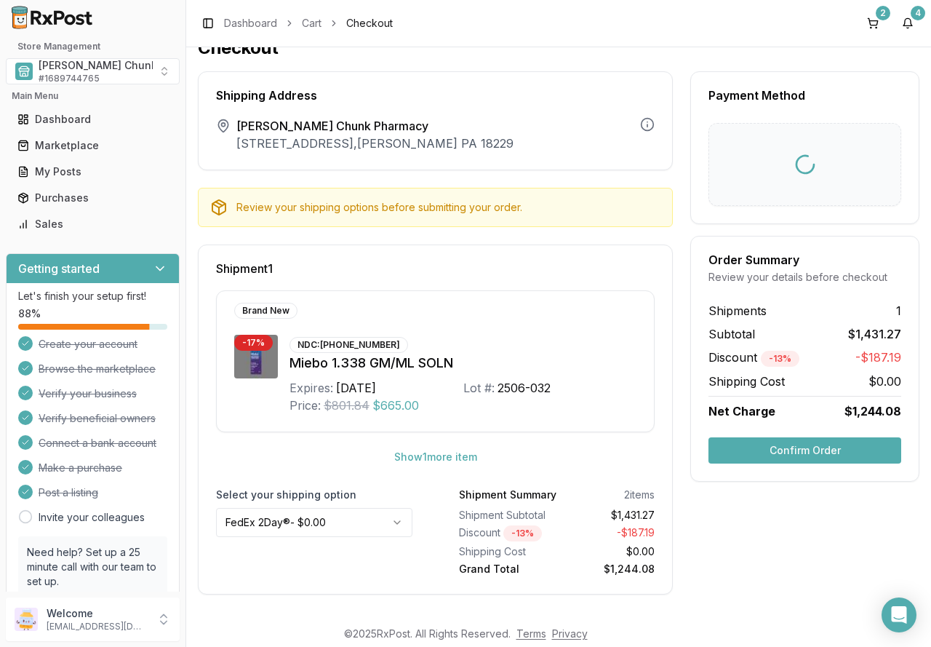
scroll to position [23, 0]
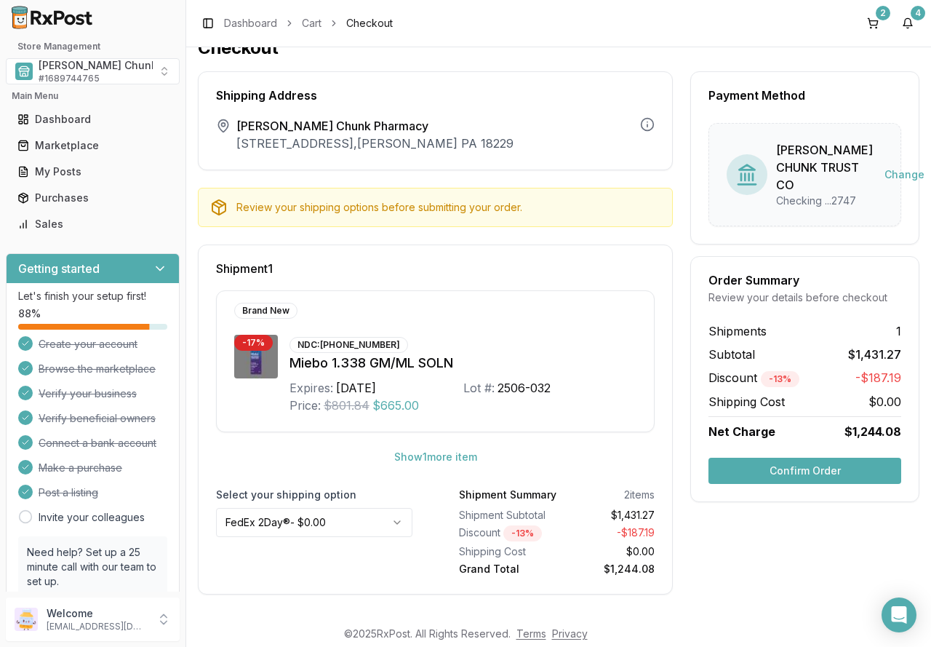
click at [779, 484] on button "Confirm Order" at bounding box center [805, 471] width 193 height 26
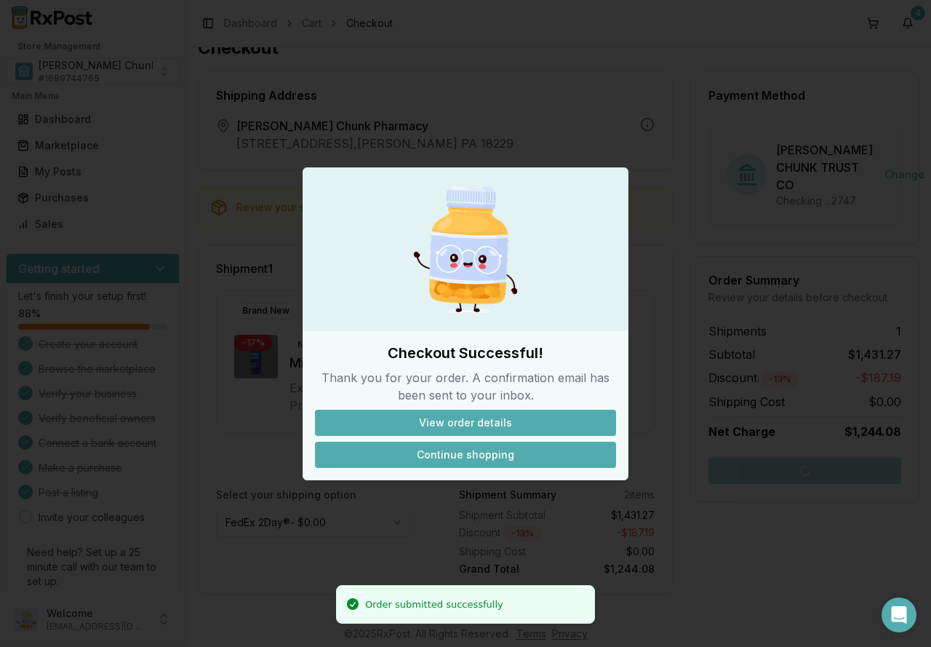
click at [445, 457] on button "Continue shopping" at bounding box center [465, 455] width 301 height 26
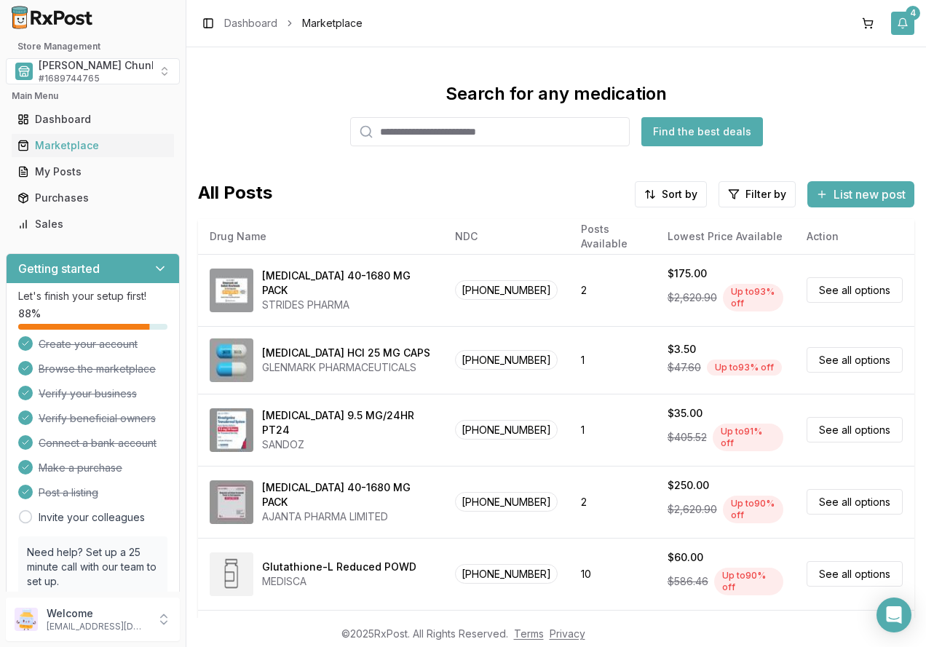
click at [899, 30] on button "4" at bounding box center [902, 23] width 23 height 23
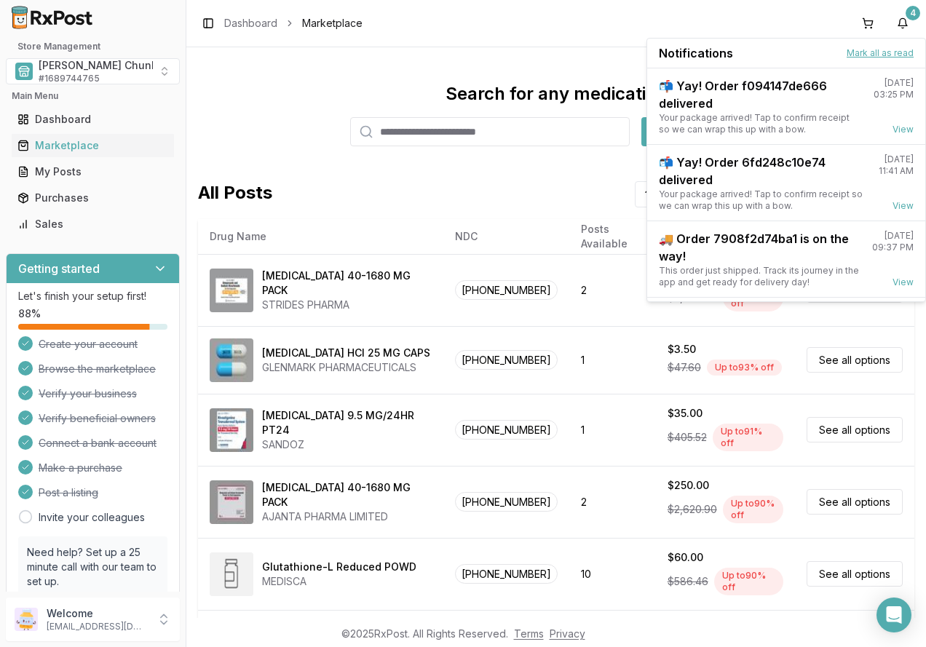
click at [891, 57] on button "Mark all as read" at bounding box center [879, 53] width 67 height 12
click at [97, 71] on span "Mauch Chunk Pharmacy" at bounding box center [125, 65] width 172 height 15
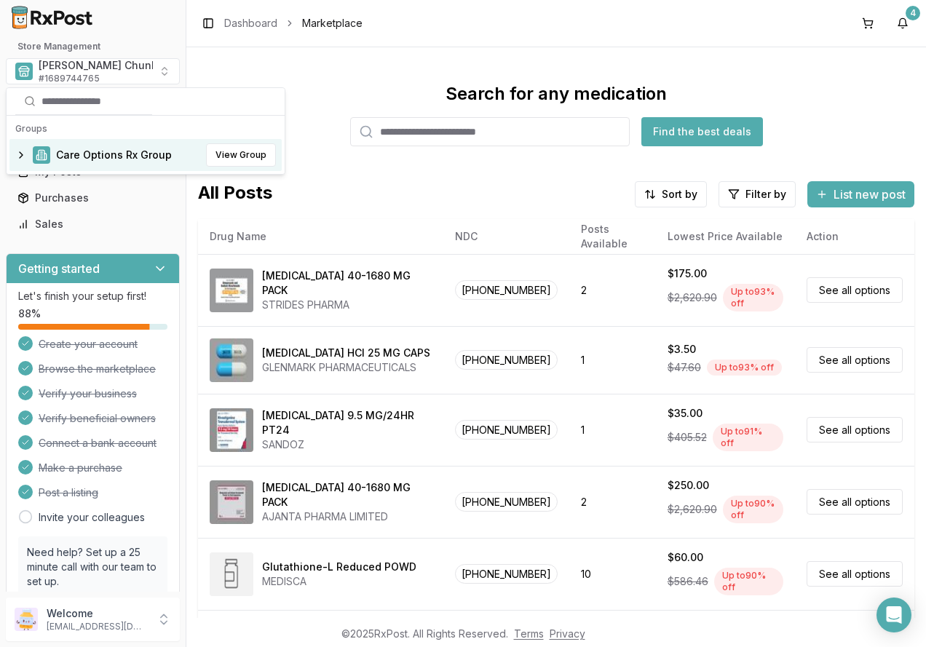
click at [92, 151] on span "Care Options Rx Group" at bounding box center [114, 155] width 116 height 15
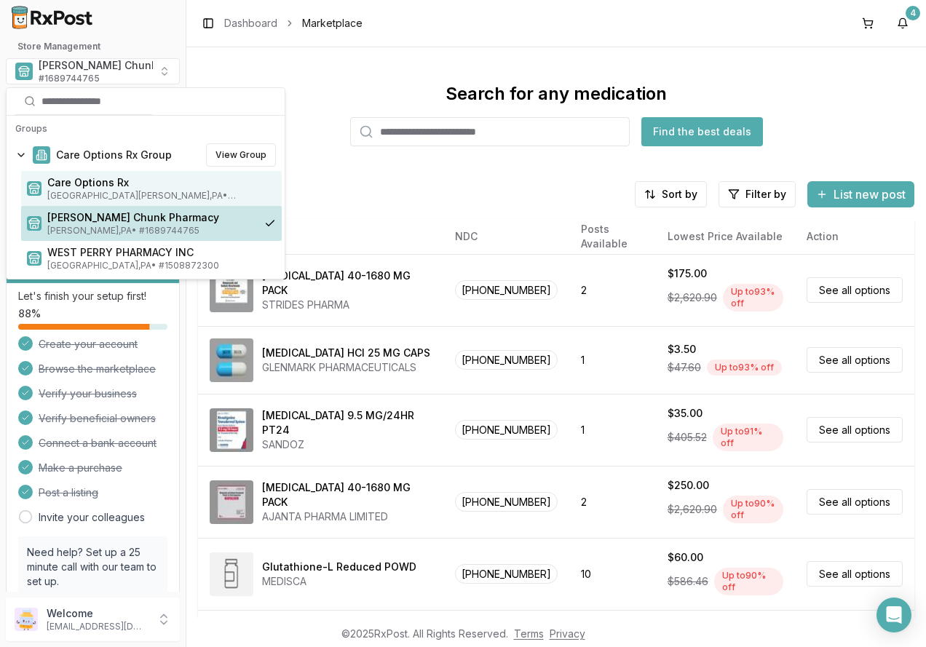
click at [92, 189] on span "Care Options Rx" at bounding box center [161, 182] width 228 height 15
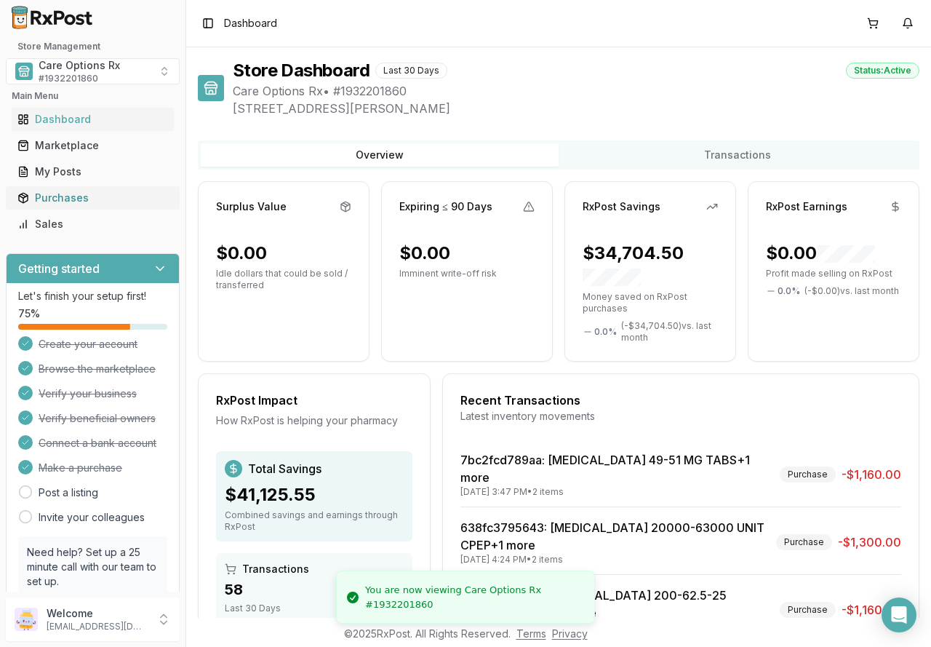
click at [47, 199] on div "Purchases" at bounding box center [92, 198] width 151 height 15
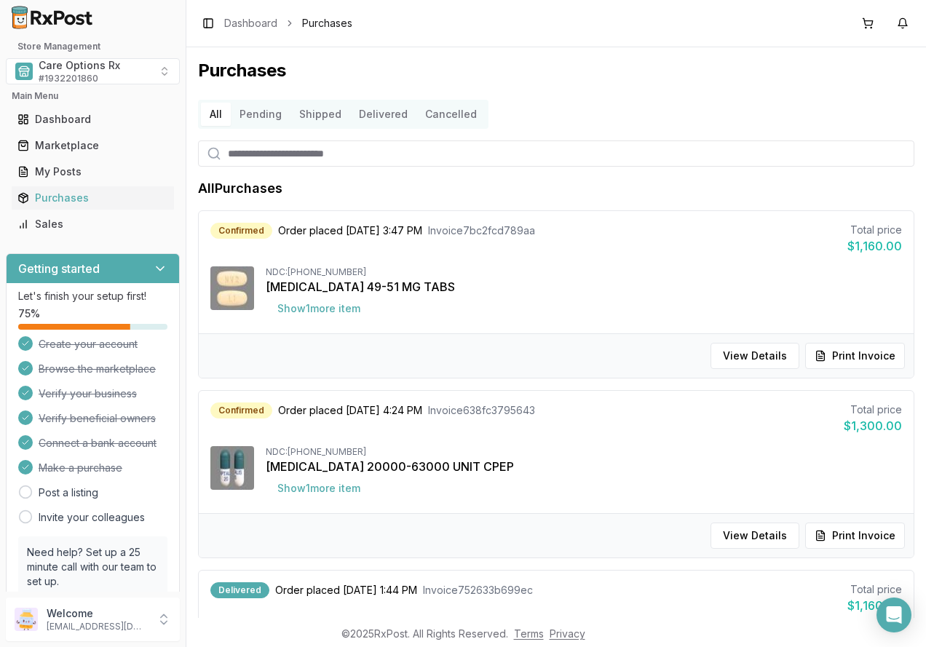
click at [388, 113] on button "Delivered" at bounding box center [383, 114] width 66 height 23
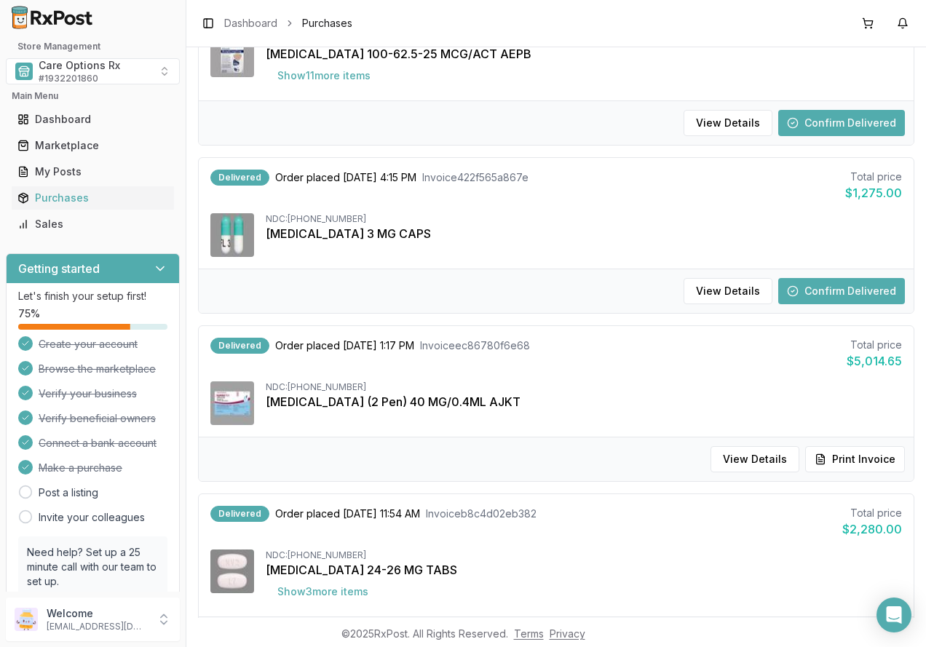
scroll to position [918, 0]
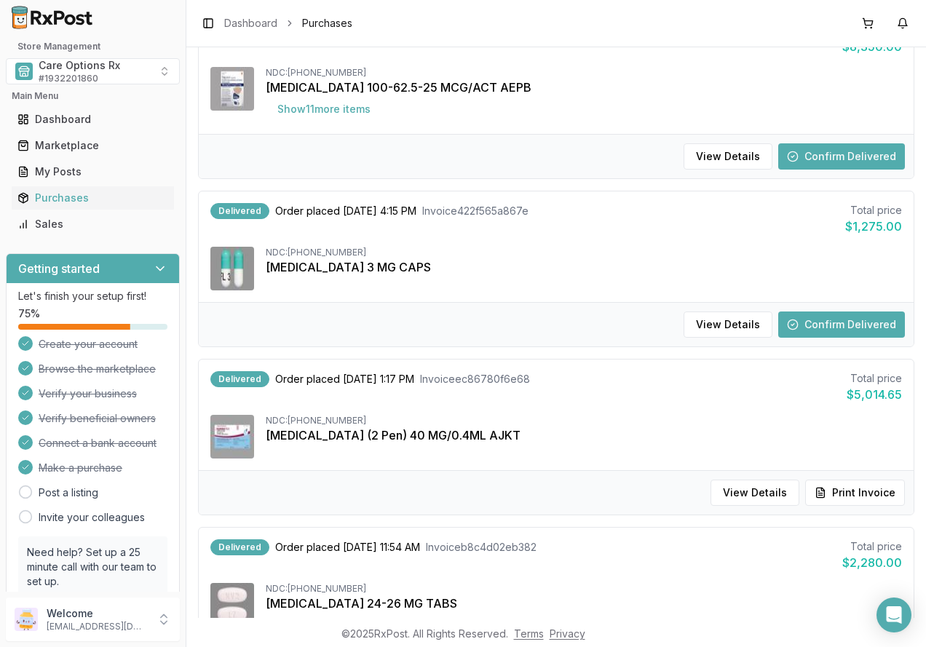
click at [814, 325] on button "Confirm Delivered" at bounding box center [841, 324] width 127 height 26
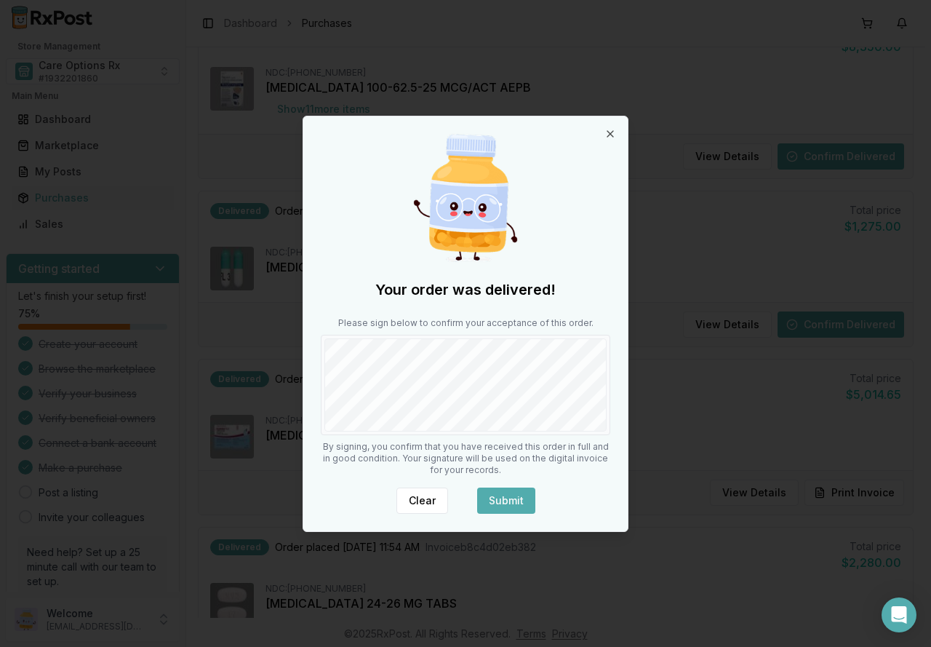
click at [510, 494] on button "Submit" at bounding box center [506, 500] width 58 height 26
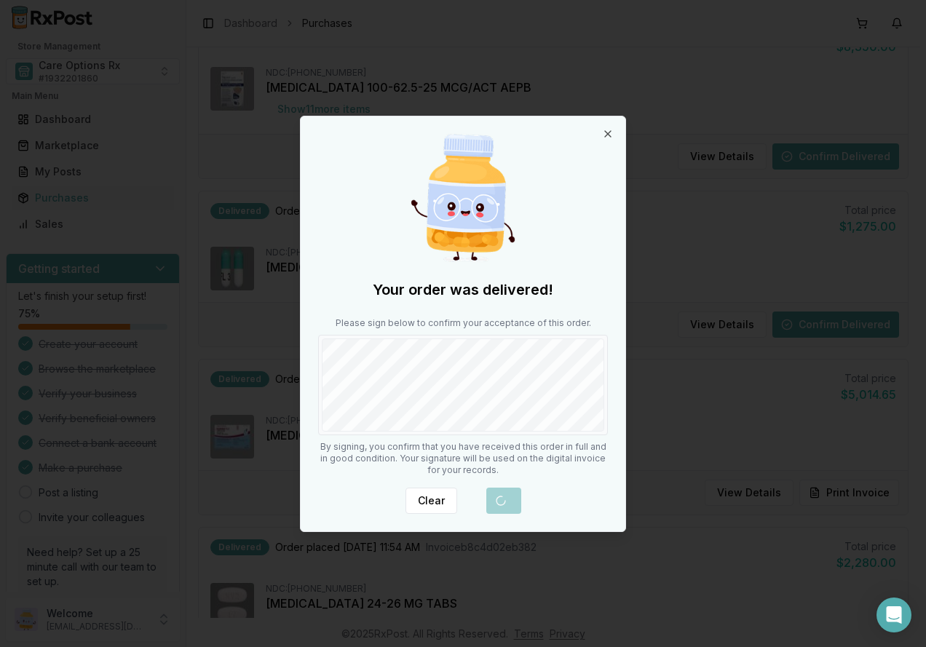
scroll to position [20, 0]
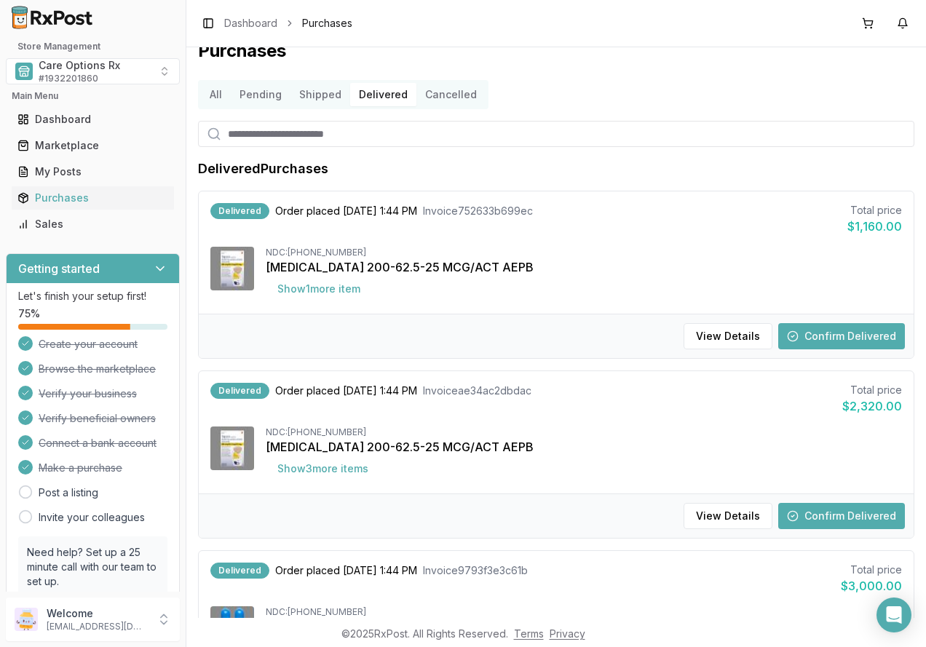
click at [821, 341] on button "Confirm Delivered" at bounding box center [841, 336] width 127 height 26
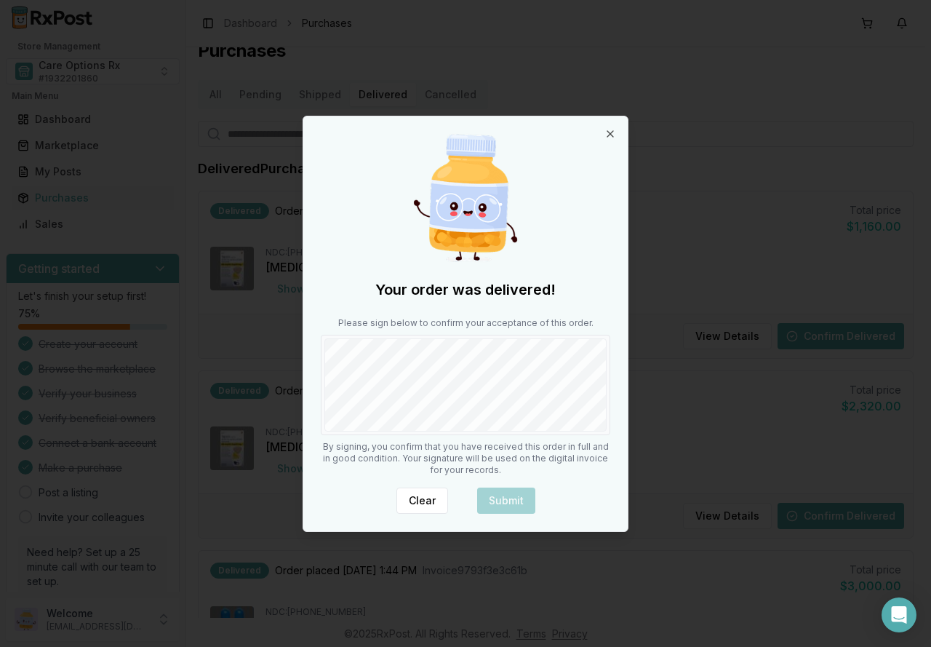
click at [503, 433] on div at bounding box center [466, 385] width 290 height 100
click at [500, 496] on button "Submit" at bounding box center [506, 500] width 58 height 26
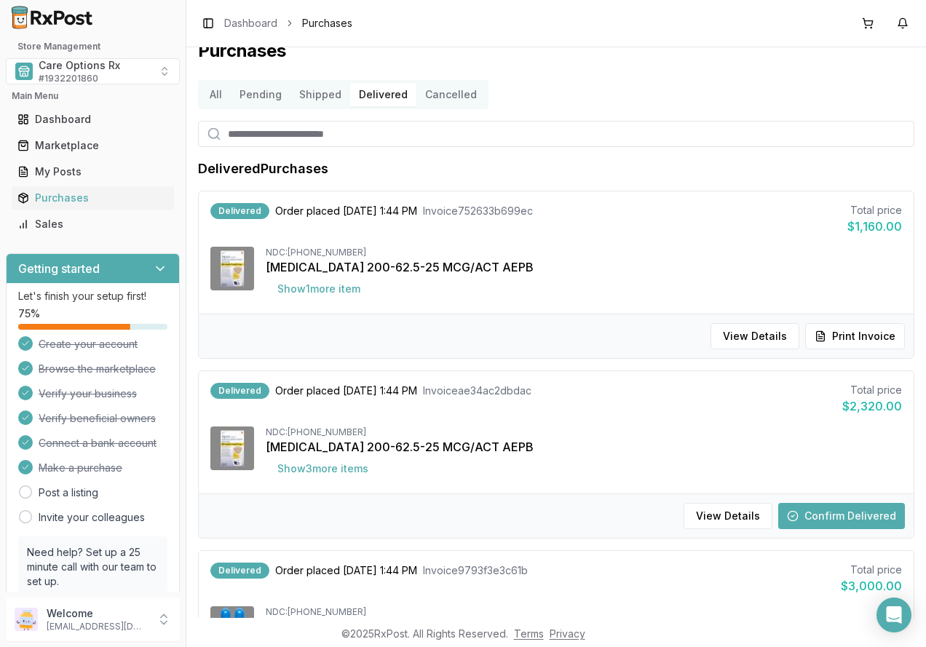
click at [820, 513] on button "Confirm Delivered" at bounding box center [841, 516] width 127 height 26
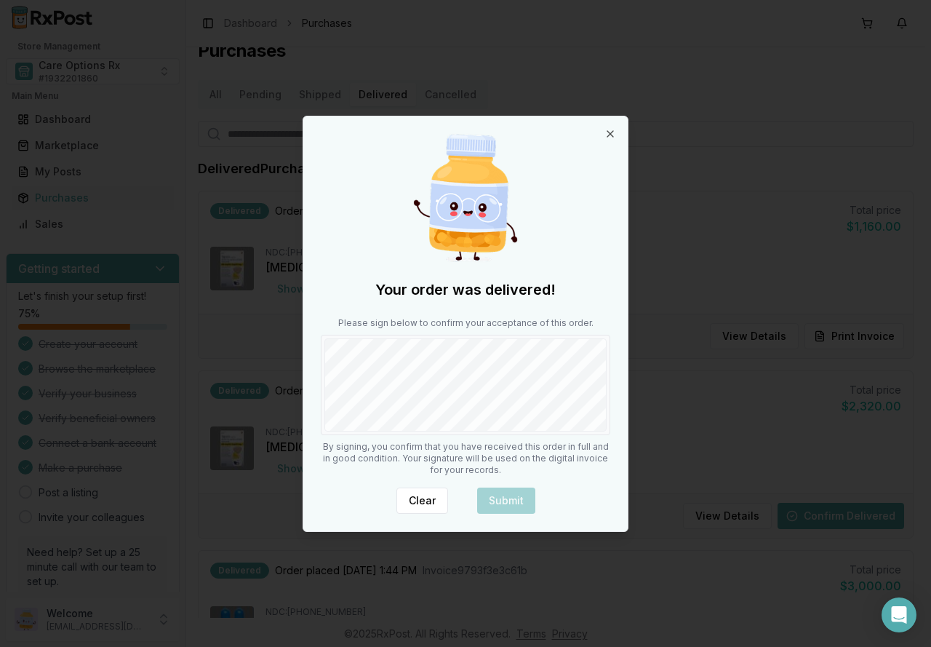
click at [461, 436] on div "Your order was delivered! Please sign below to confirm your acceptance of this …" at bounding box center [465, 323] width 325 height 415
click at [496, 510] on button "Submit" at bounding box center [506, 500] width 58 height 26
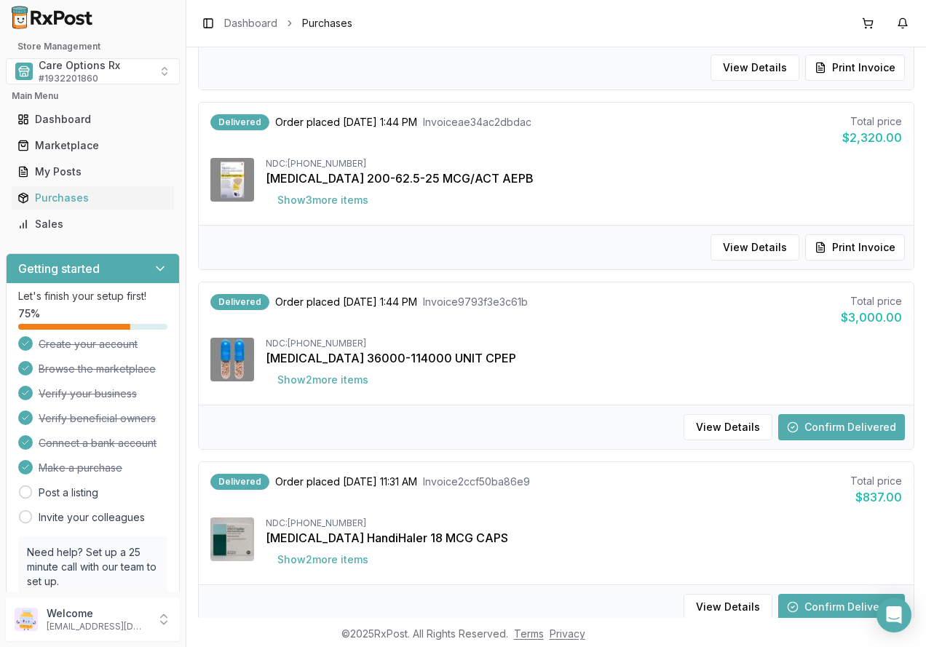
scroll to position [311, 0]
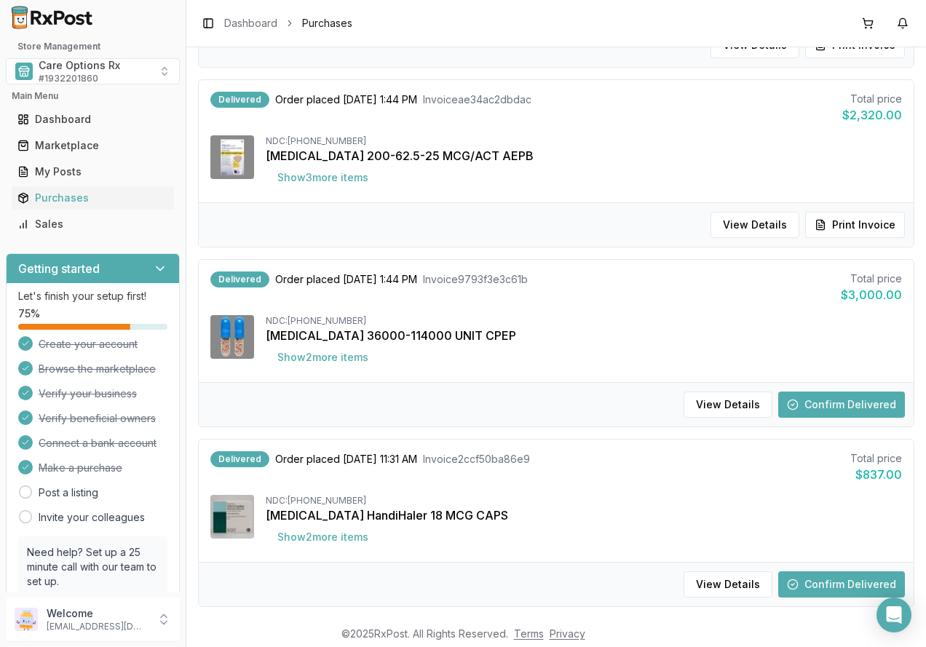
click at [813, 406] on button "Confirm Delivered" at bounding box center [841, 404] width 127 height 26
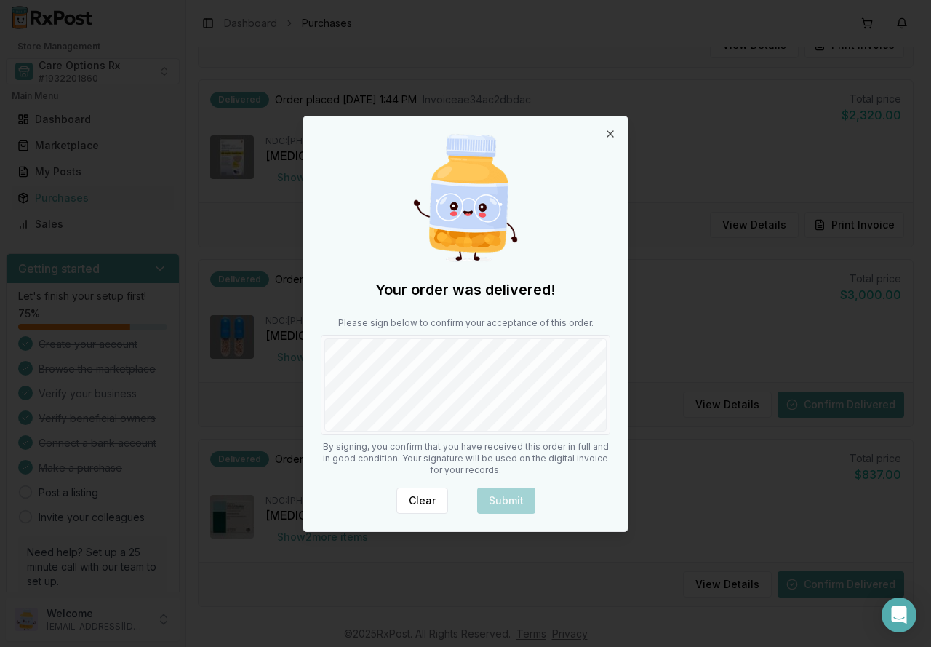
click at [498, 439] on div "Your order was delivered! Please sign below to confirm your acceptance of this …" at bounding box center [465, 323] width 325 height 415
click at [493, 497] on button "Submit" at bounding box center [506, 500] width 58 height 26
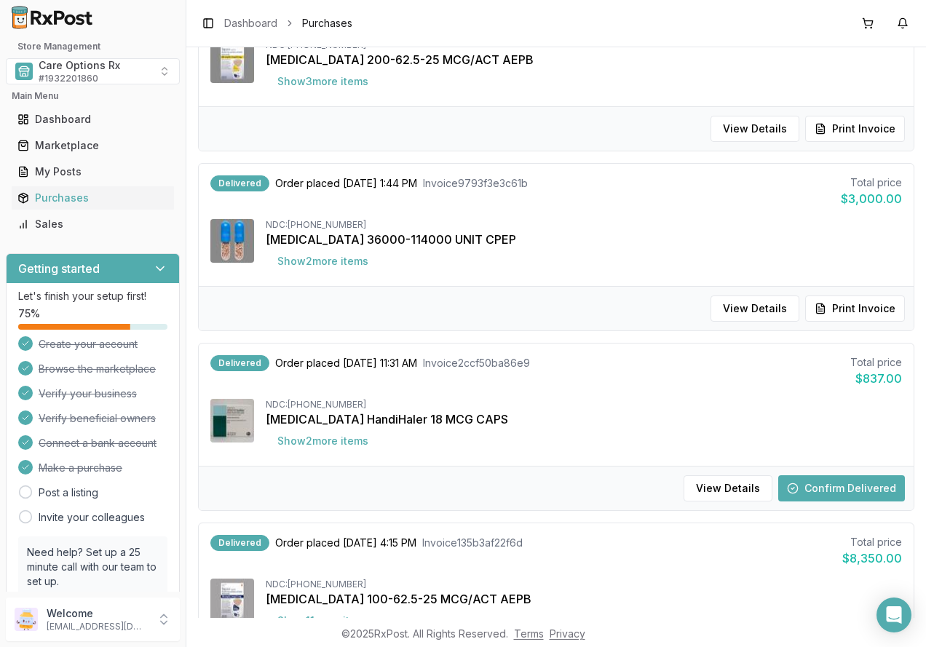
scroll to position [582, 0]
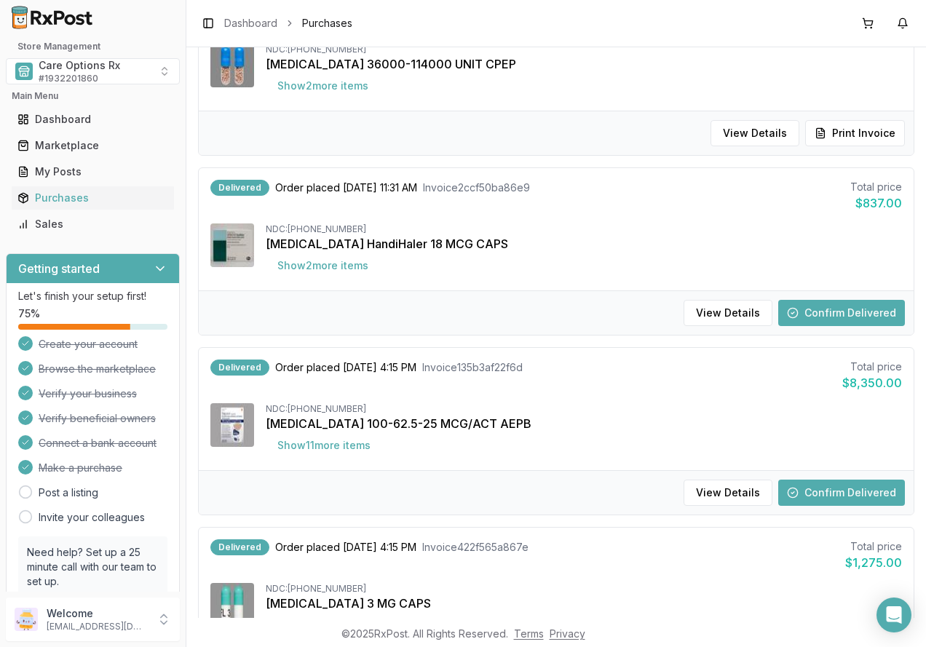
click at [794, 314] on button "Confirm Delivered" at bounding box center [841, 313] width 127 height 26
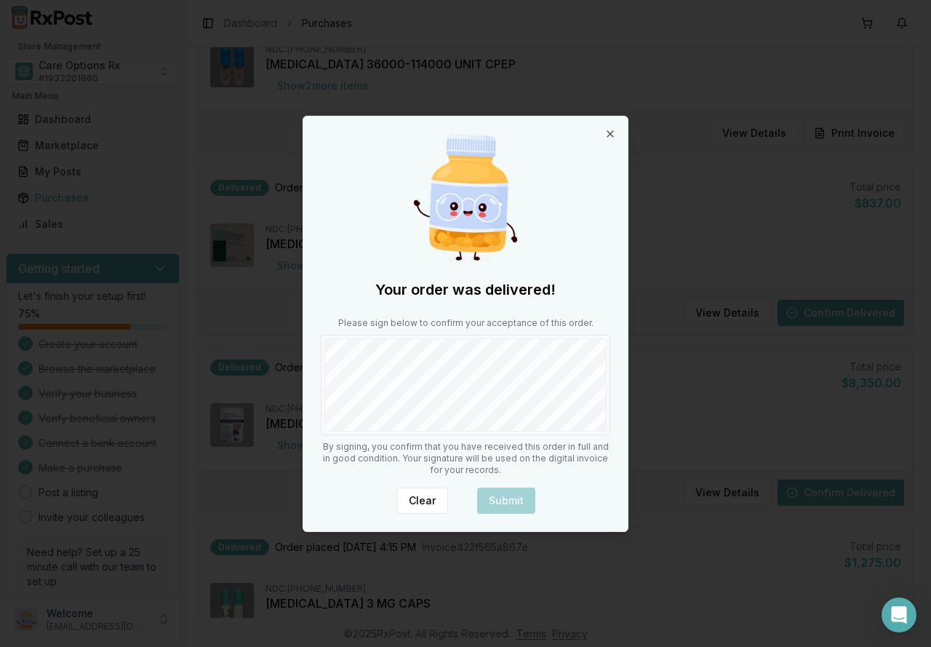
click at [485, 436] on div "Your order was delivered! Please sign below to confirm your acceptance of this …" at bounding box center [465, 323] width 325 height 415
click at [497, 494] on button "Submit" at bounding box center [506, 500] width 58 height 26
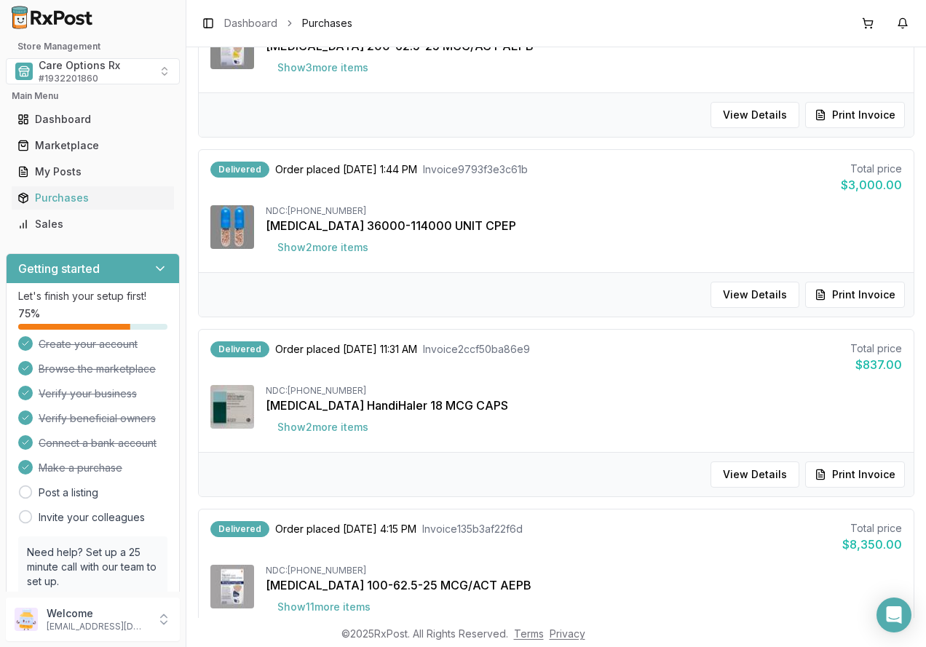
scroll to position [625, 0]
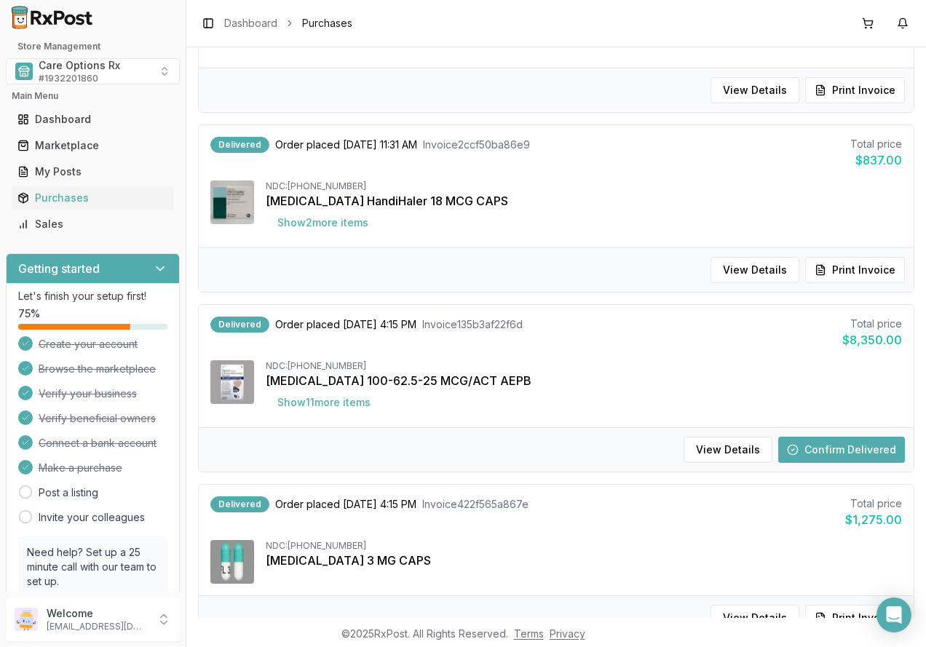
click at [810, 450] on button "Confirm Delivered" at bounding box center [841, 450] width 127 height 26
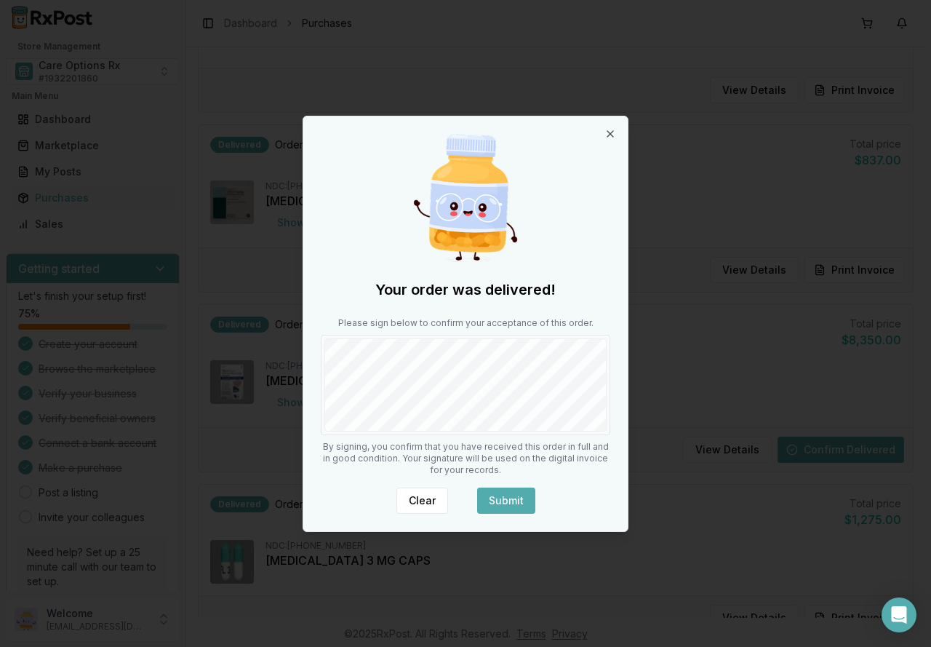
click at [514, 507] on button "Submit" at bounding box center [506, 500] width 58 height 26
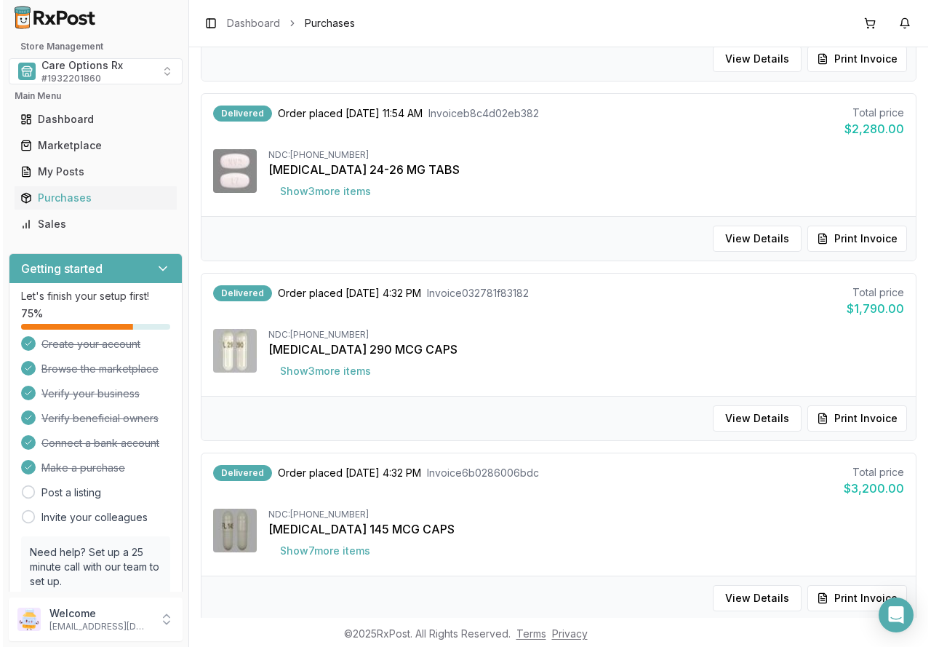
scroll to position [991, 0]
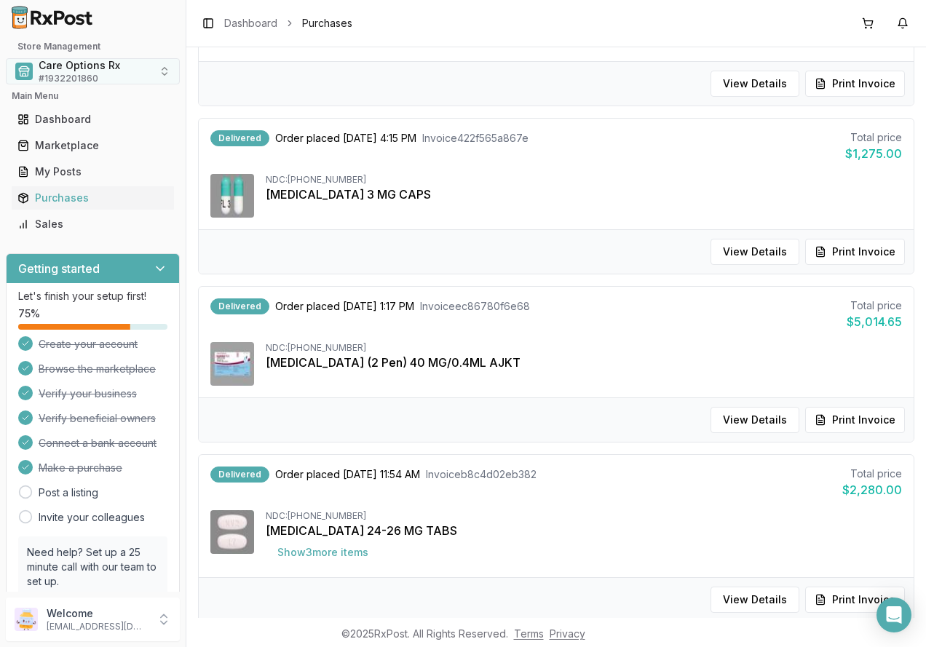
click at [79, 74] on span "# 1932201860" at bounding box center [69, 79] width 60 height 12
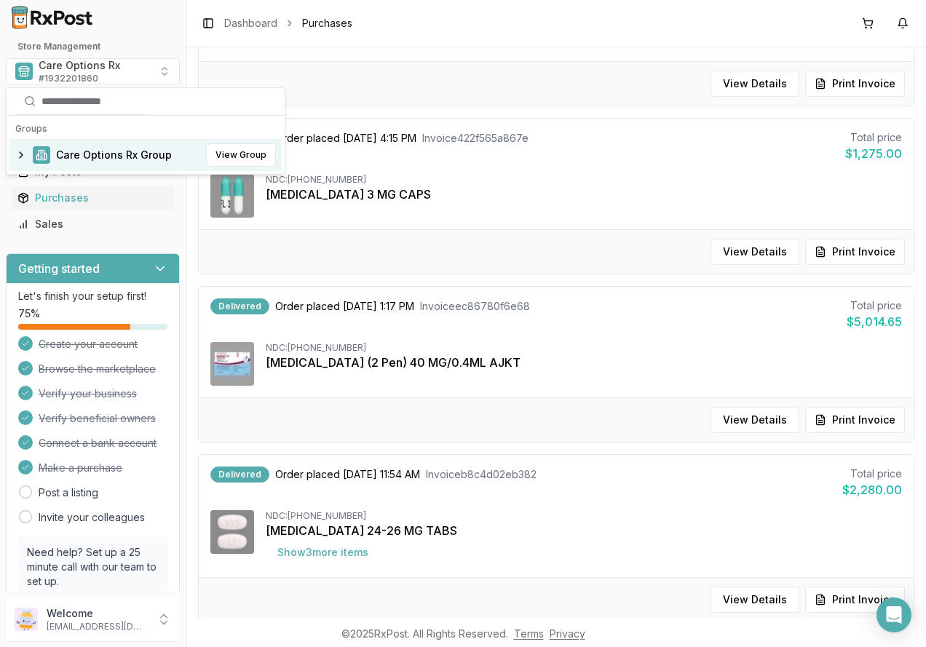
click at [78, 152] on span "Care Options Rx Group" at bounding box center [114, 155] width 116 height 15
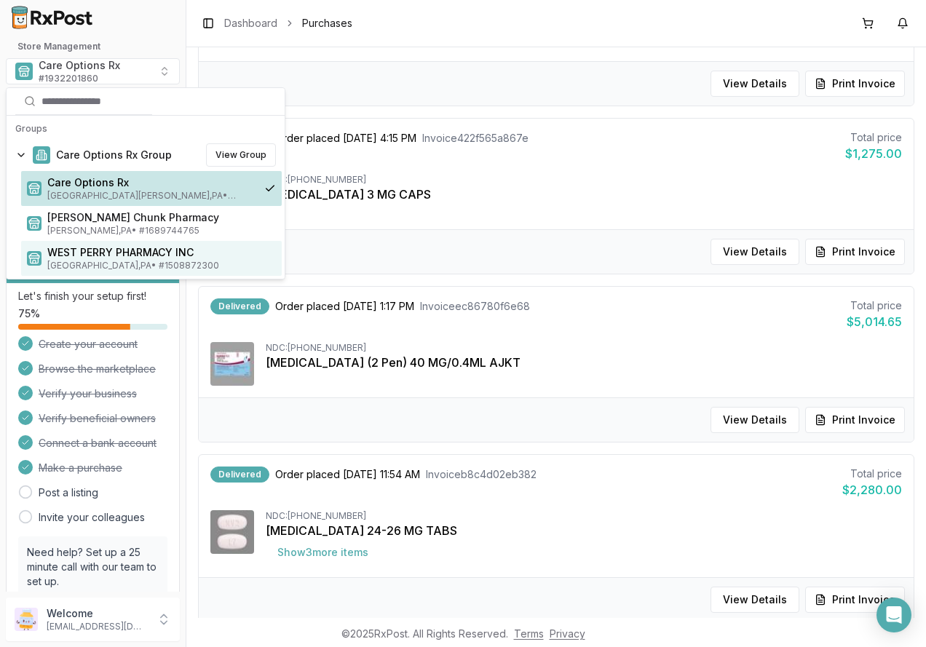
click at [96, 250] on span "WEST PERRY PHARMACY INC" at bounding box center [161, 252] width 228 height 15
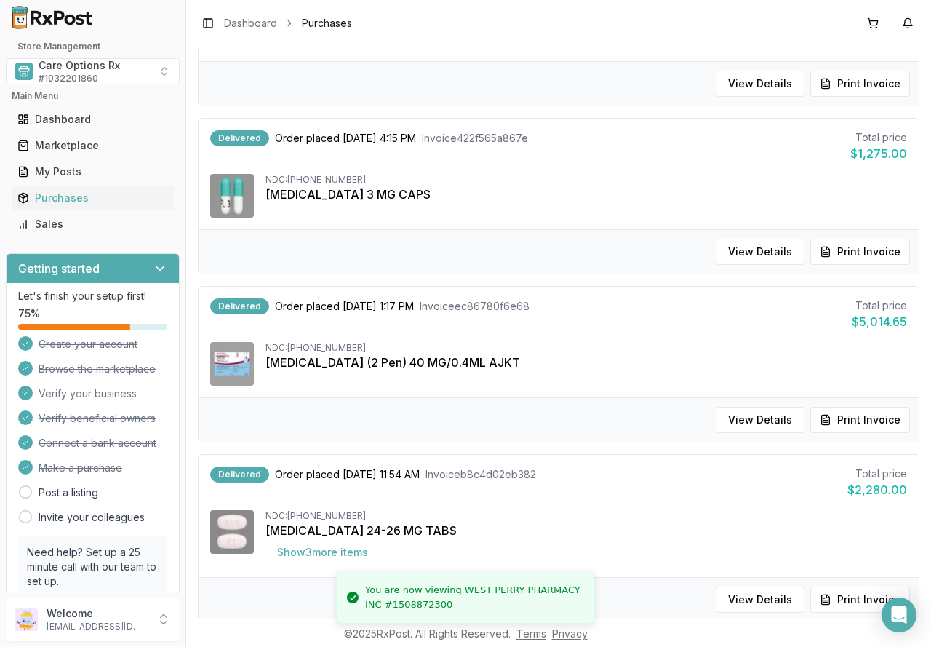
scroll to position [93, 0]
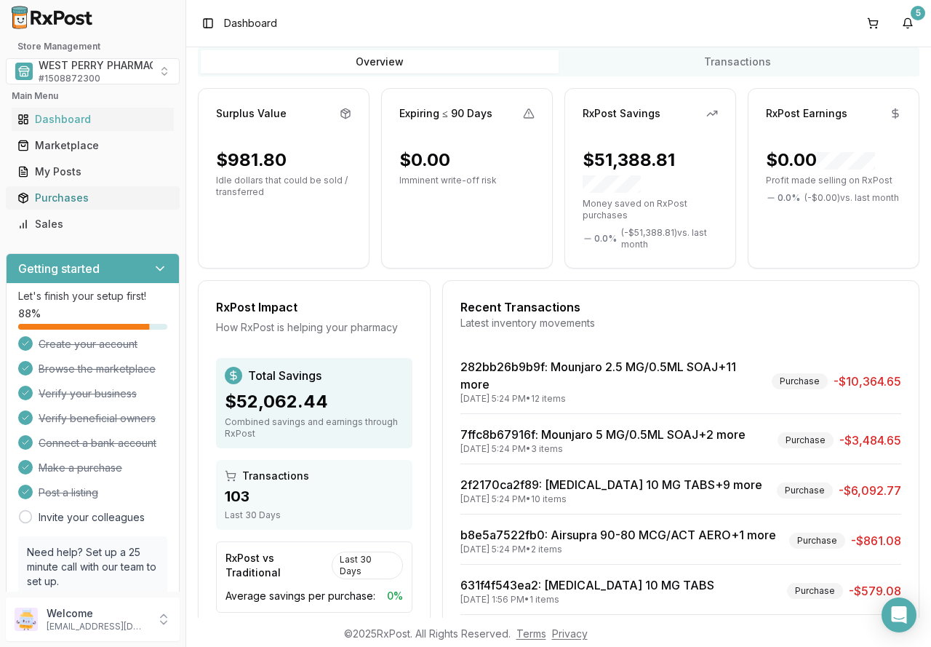
click at [57, 200] on div "Purchases" at bounding box center [92, 198] width 151 height 15
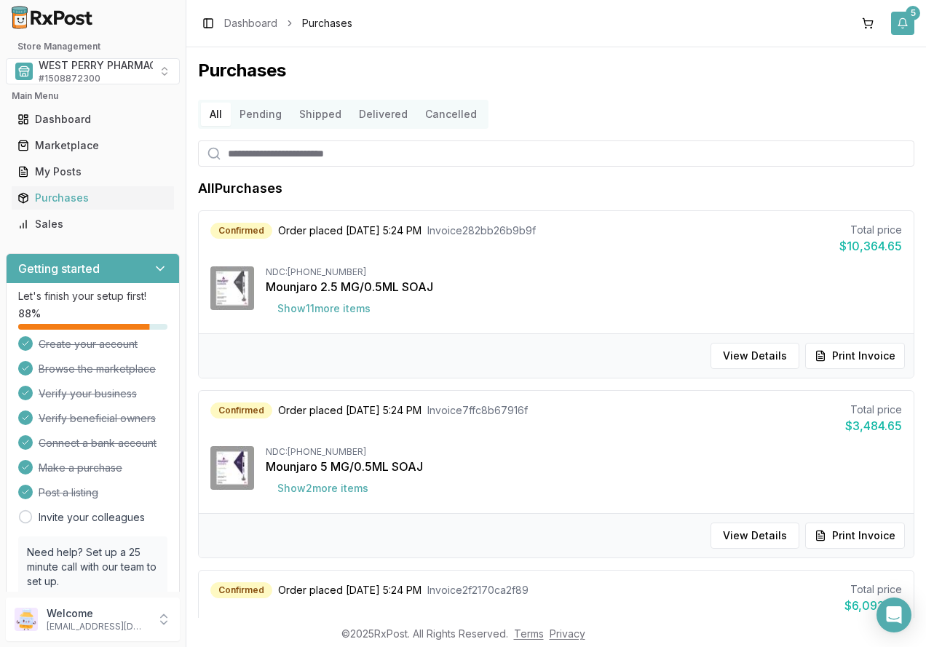
click at [904, 25] on button "5" at bounding box center [902, 23] width 23 height 23
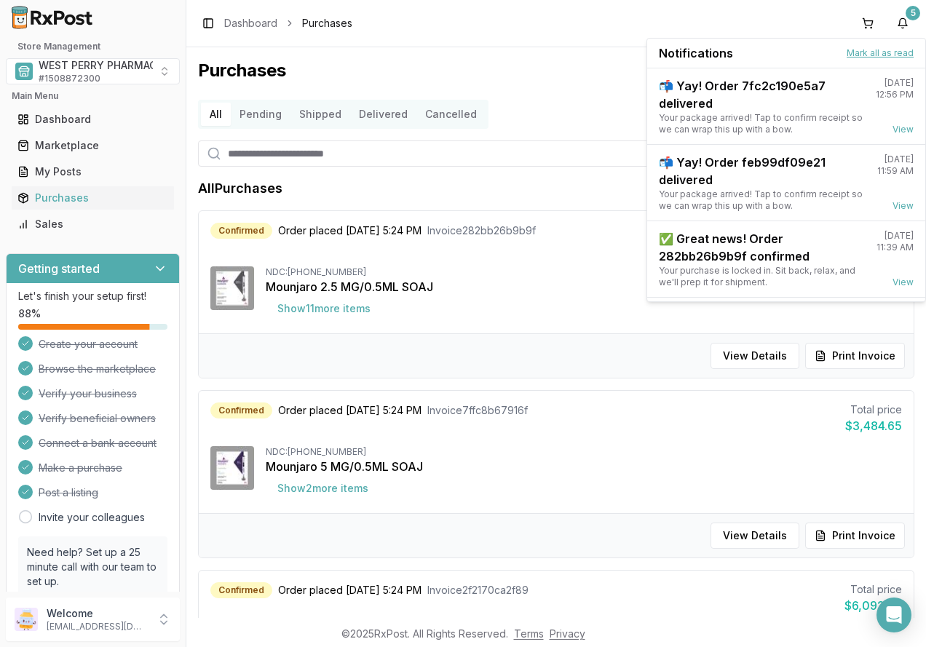
click at [884, 52] on button "Mark all as read" at bounding box center [879, 53] width 67 height 12
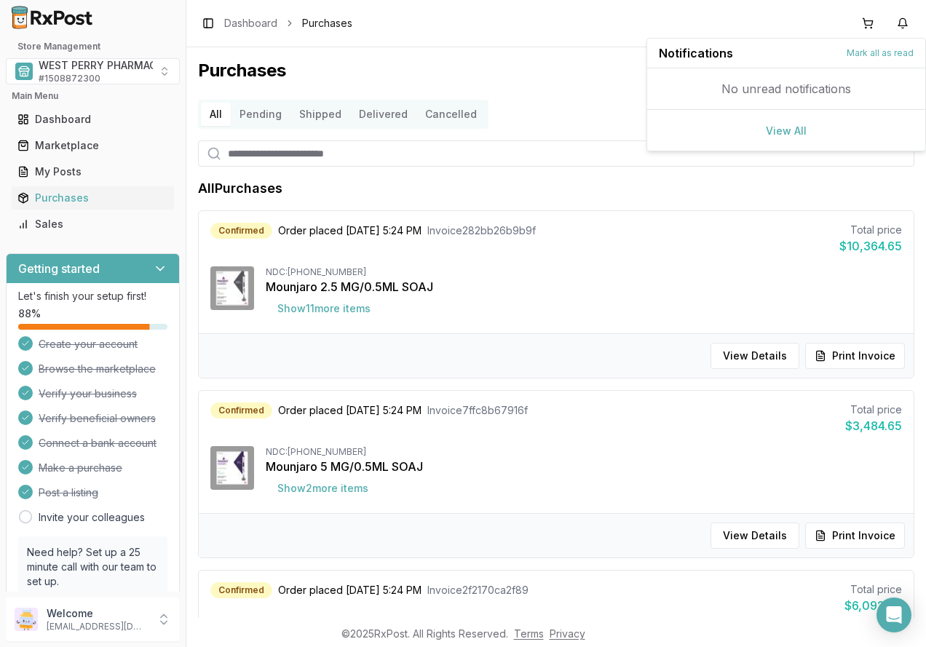
click at [370, 110] on button "Delivered" at bounding box center [383, 114] width 66 height 23
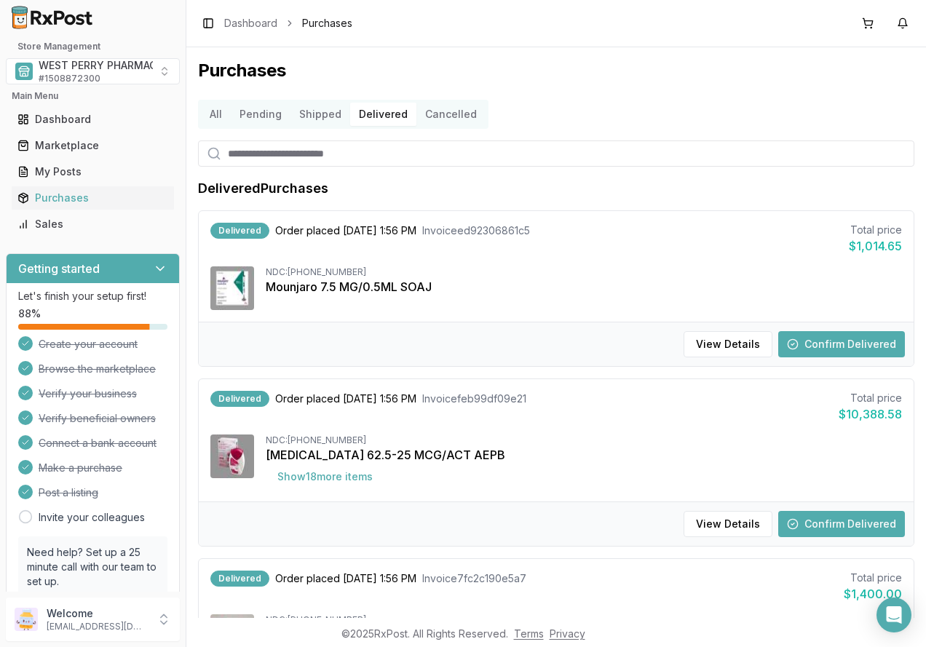
click at [374, 113] on button "Delivered" at bounding box center [383, 114] width 66 height 23
click at [832, 344] on button "Confirm Delivered" at bounding box center [841, 344] width 127 height 26
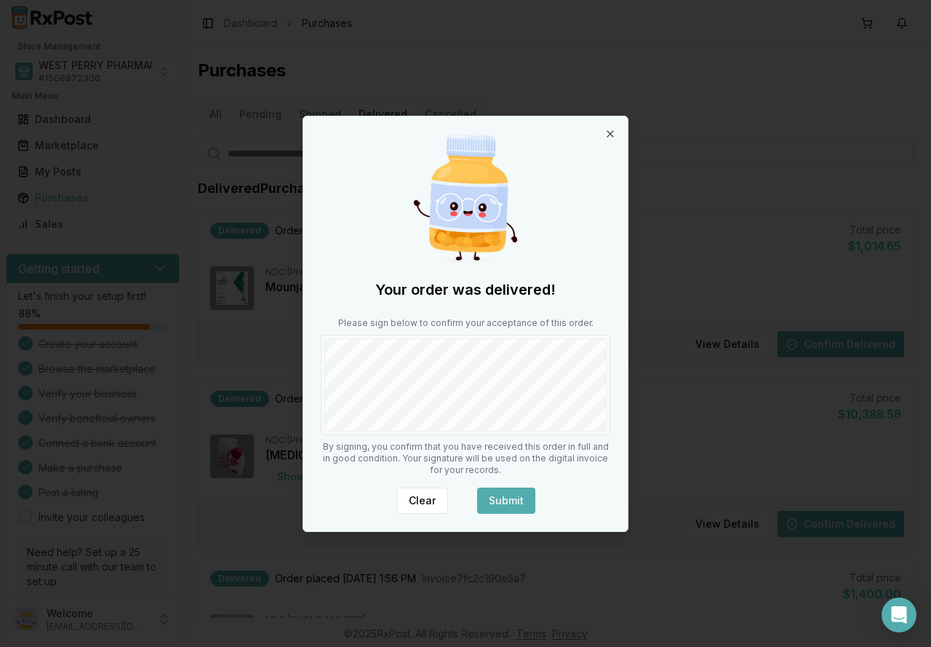
click at [491, 501] on button "Submit" at bounding box center [506, 500] width 58 height 26
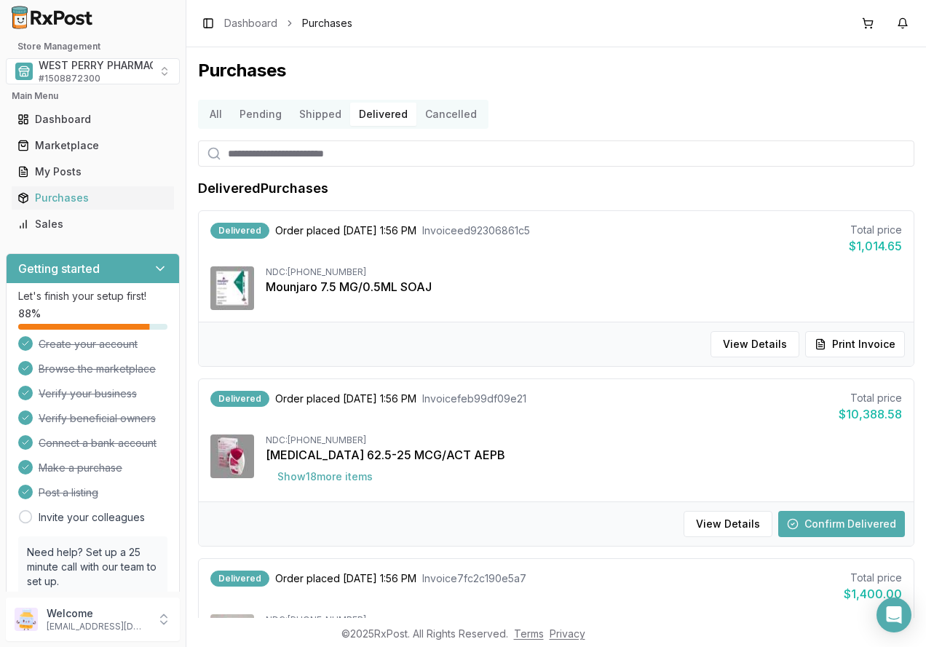
click at [841, 525] on button "Confirm Delivered" at bounding box center [841, 524] width 127 height 26
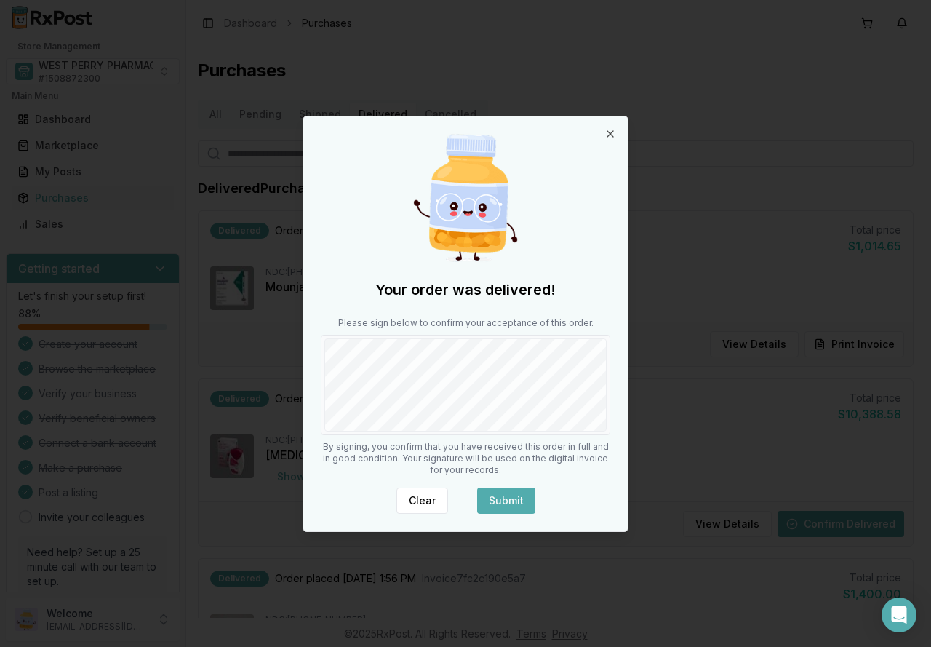
click at [493, 498] on button "Submit" at bounding box center [506, 500] width 58 height 26
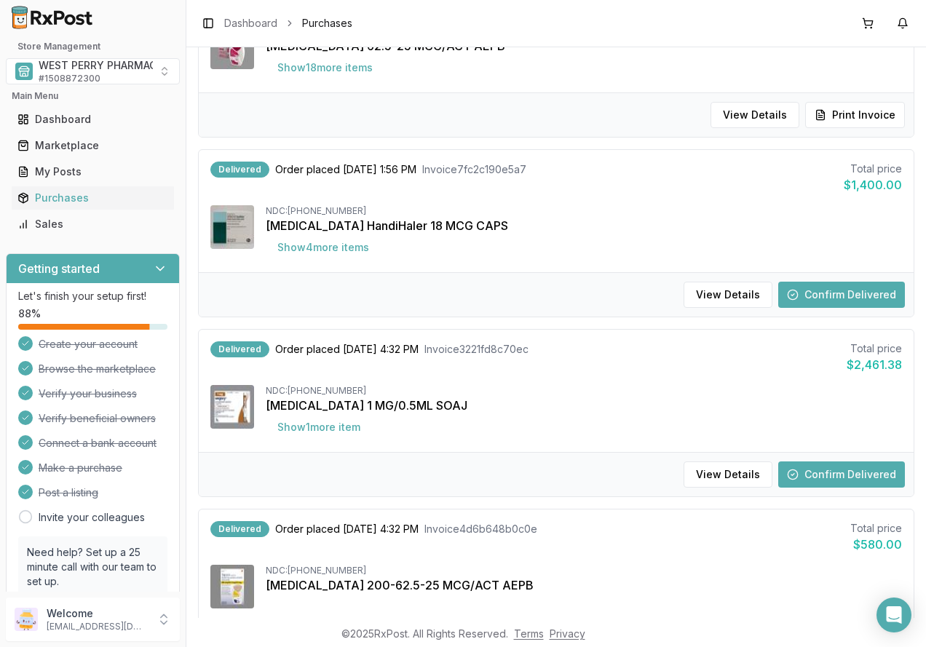
scroll to position [437, 0]
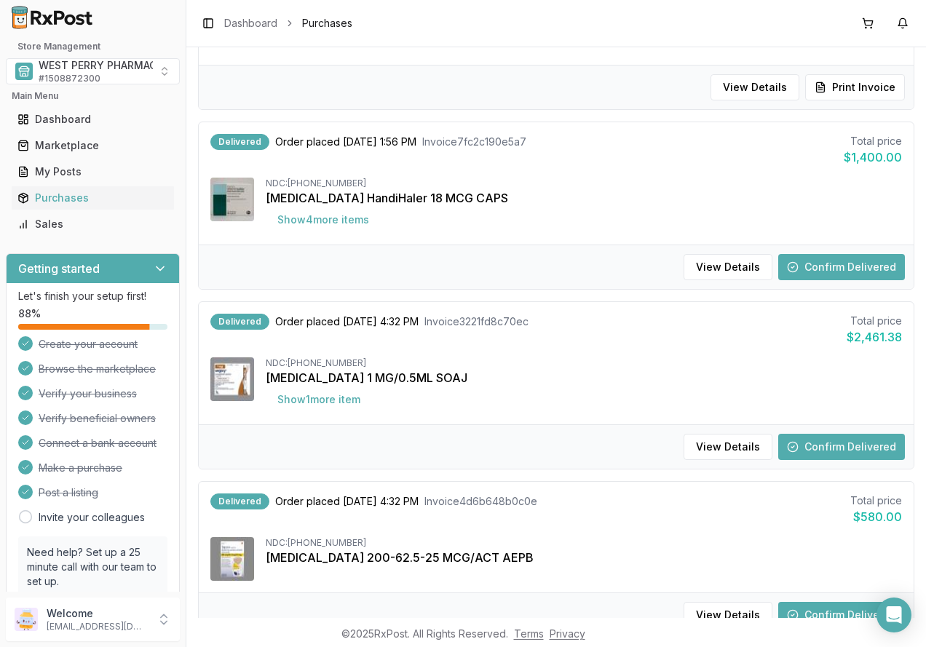
click at [835, 253] on div "View Details Confirm Delivered" at bounding box center [556, 266] width 714 height 44
click at [835, 262] on button "Confirm Delivered" at bounding box center [841, 267] width 127 height 26
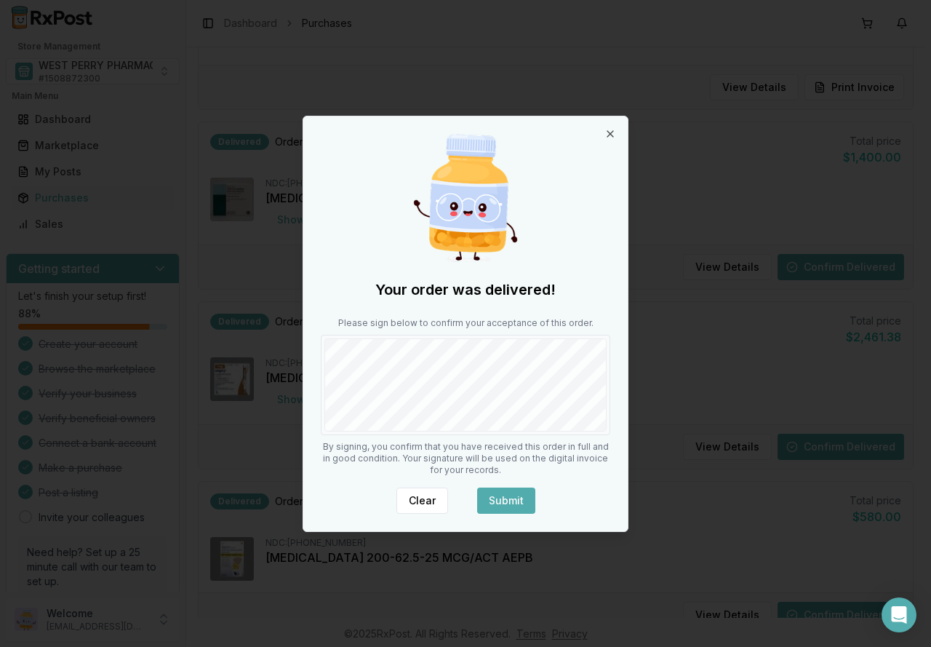
click at [493, 503] on button "Submit" at bounding box center [506, 500] width 58 height 26
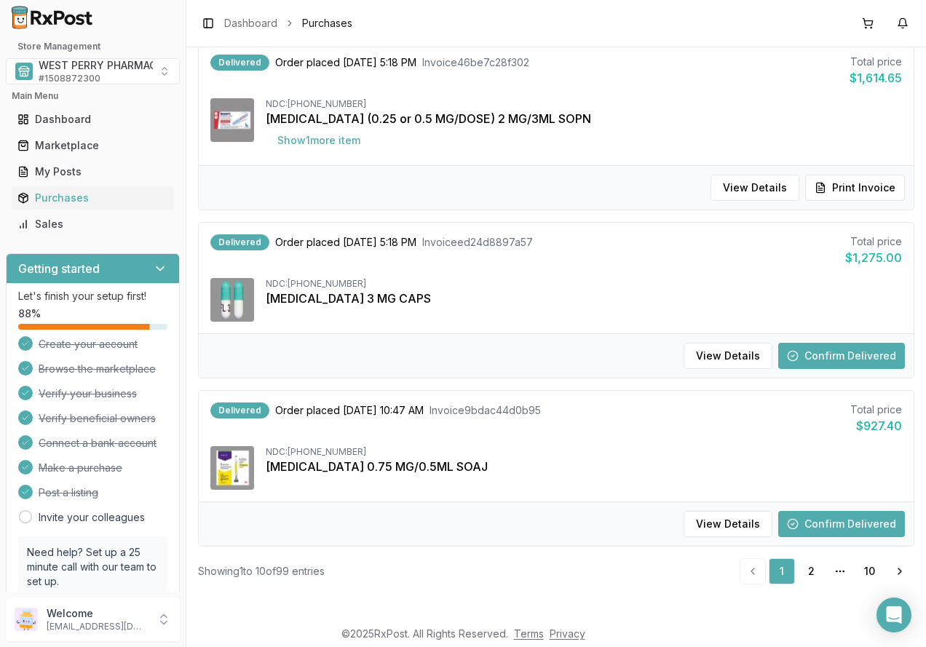
scroll to position [1404, 0]
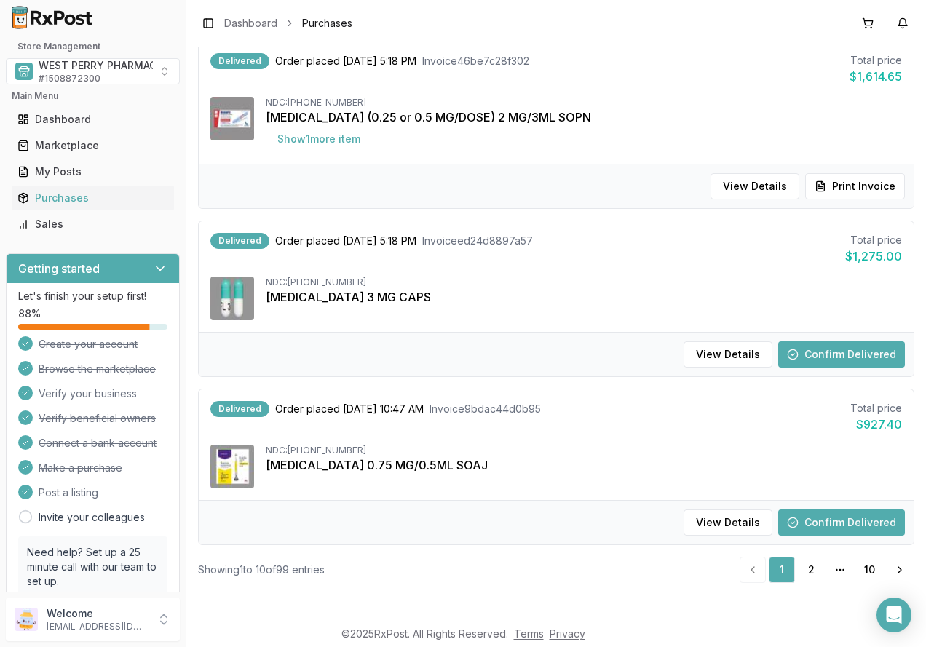
click at [808, 528] on button "Confirm Delivered" at bounding box center [841, 522] width 127 height 26
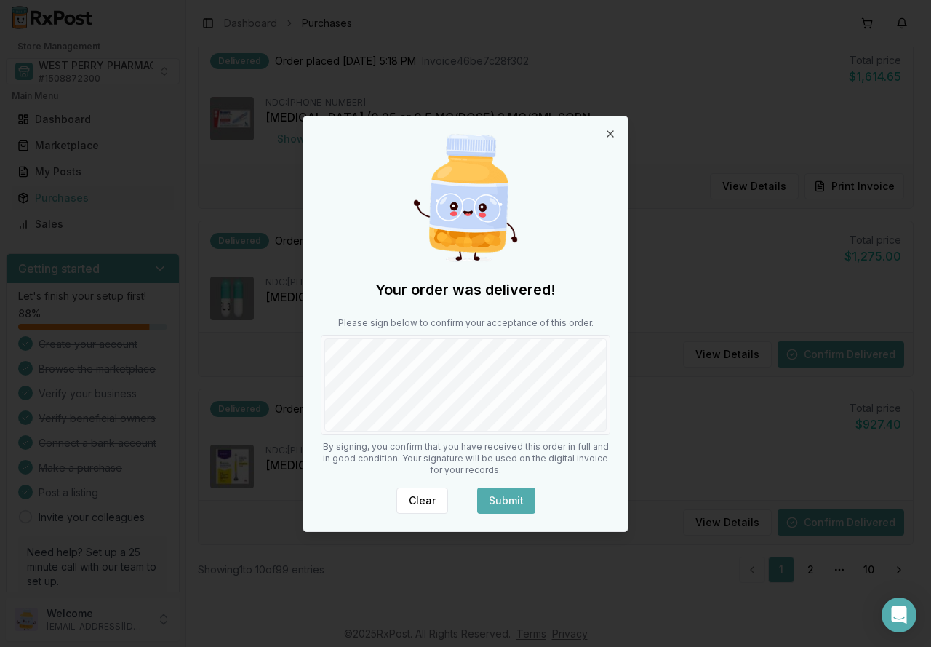
click at [508, 505] on button "Submit" at bounding box center [506, 500] width 58 height 26
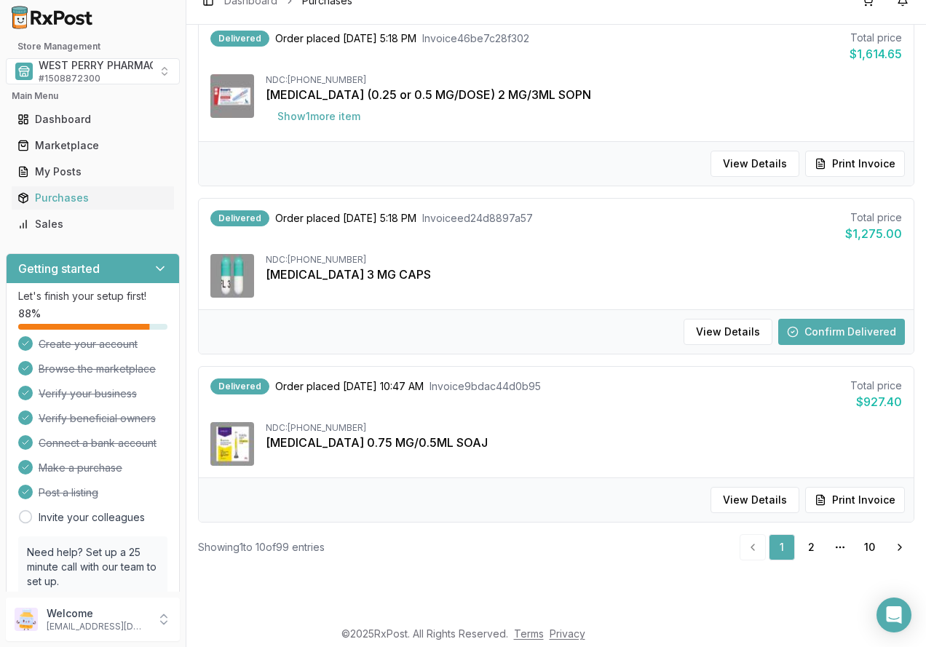
scroll to position [0, 0]
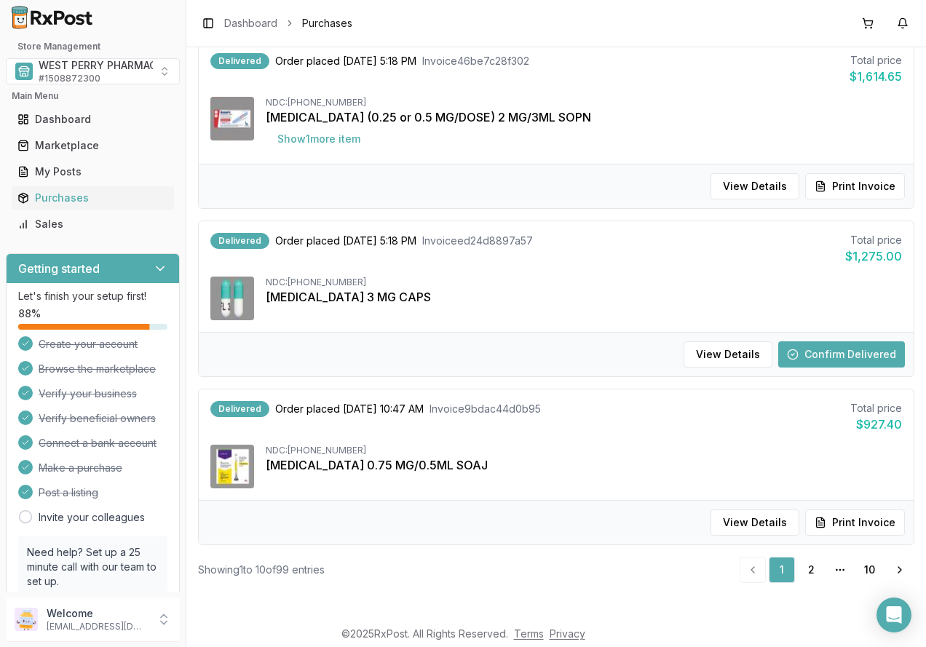
click at [813, 352] on button "Confirm Delivered" at bounding box center [841, 354] width 127 height 26
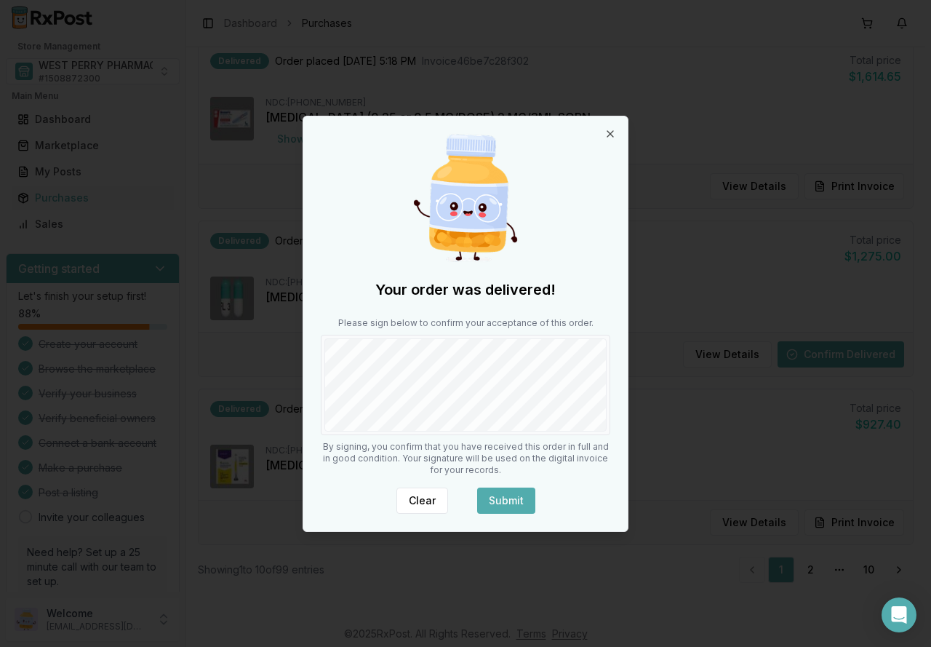
click at [493, 495] on button "Submit" at bounding box center [506, 500] width 58 height 26
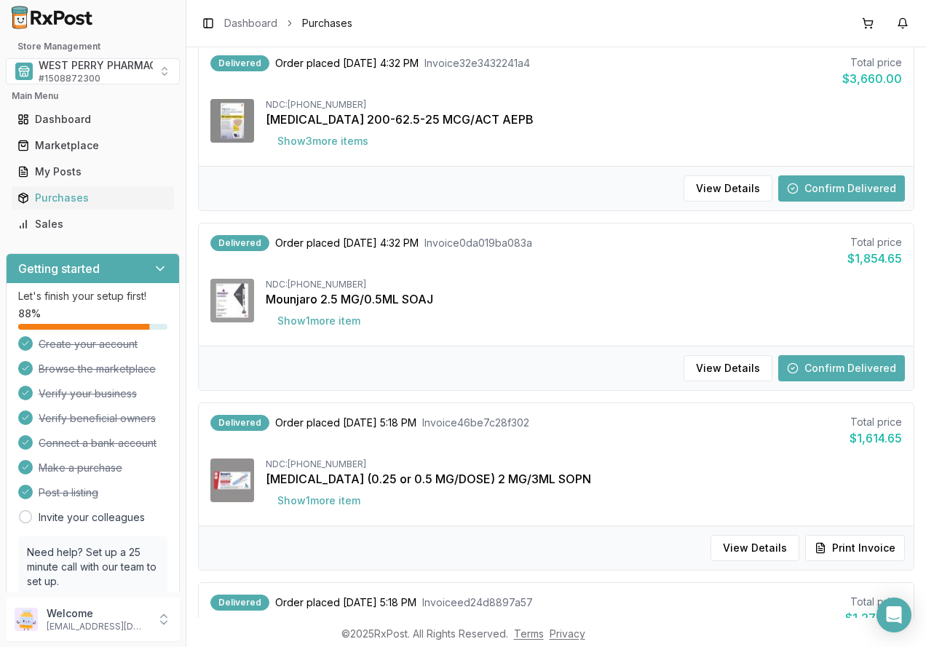
scroll to position [1040, 0]
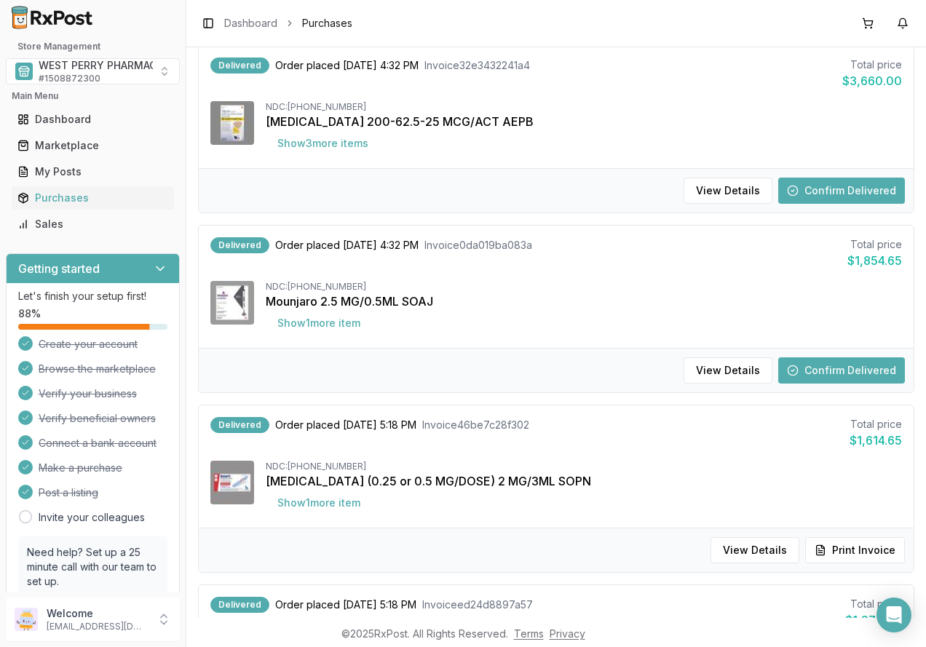
click at [822, 367] on button "Confirm Delivered" at bounding box center [841, 370] width 127 height 26
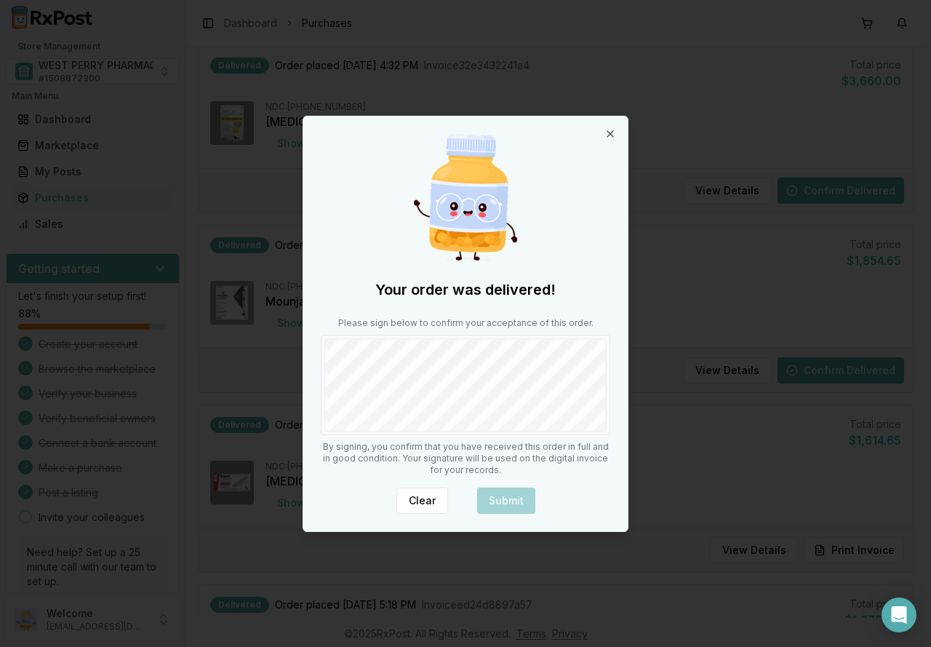
click at [478, 436] on div "Your order was delivered! Please sign below to confirm your acceptance of this …" at bounding box center [465, 323] width 325 height 415
click at [505, 509] on button "Submit" at bounding box center [506, 500] width 58 height 26
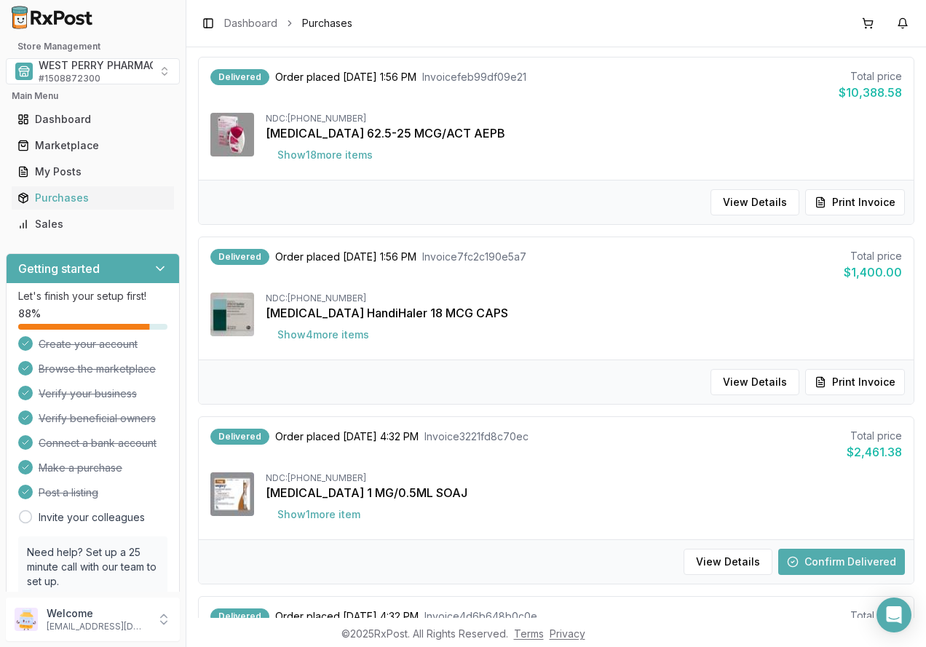
scroll to position [364, 0]
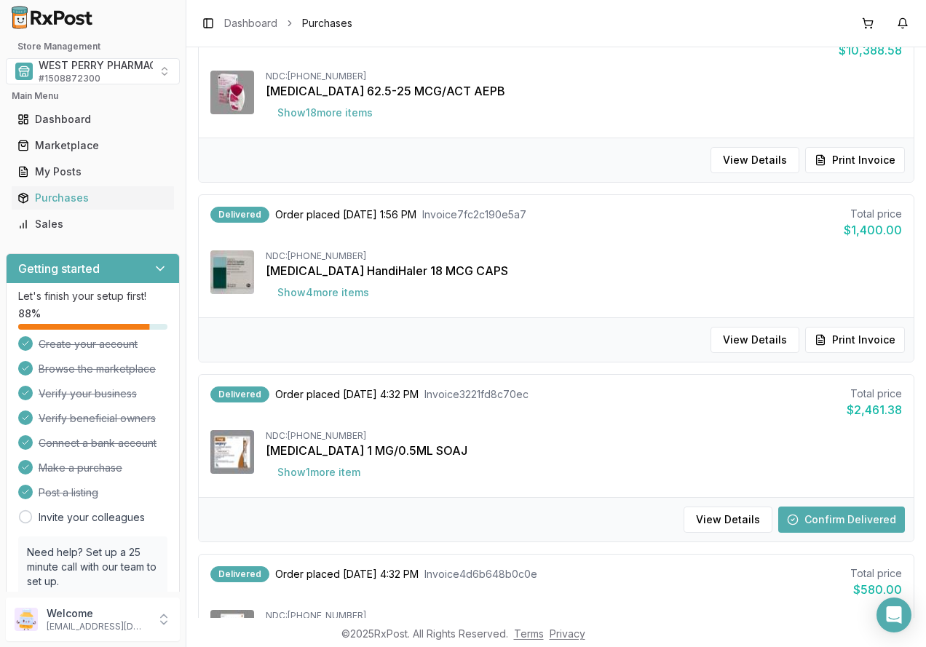
click at [821, 519] on button "Confirm Delivered" at bounding box center [841, 519] width 127 height 26
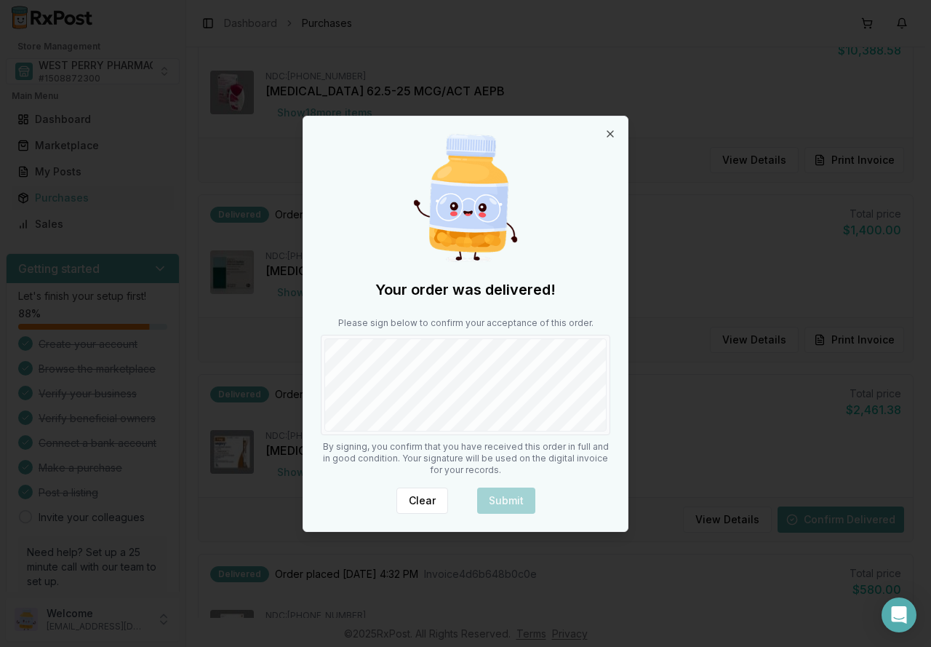
click at [470, 435] on div "Your order was delivered! Please sign below to confirm your acceptance of this …" at bounding box center [465, 323] width 325 height 415
click at [498, 510] on button "Submit" at bounding box center [506, 500] width 58 height 26
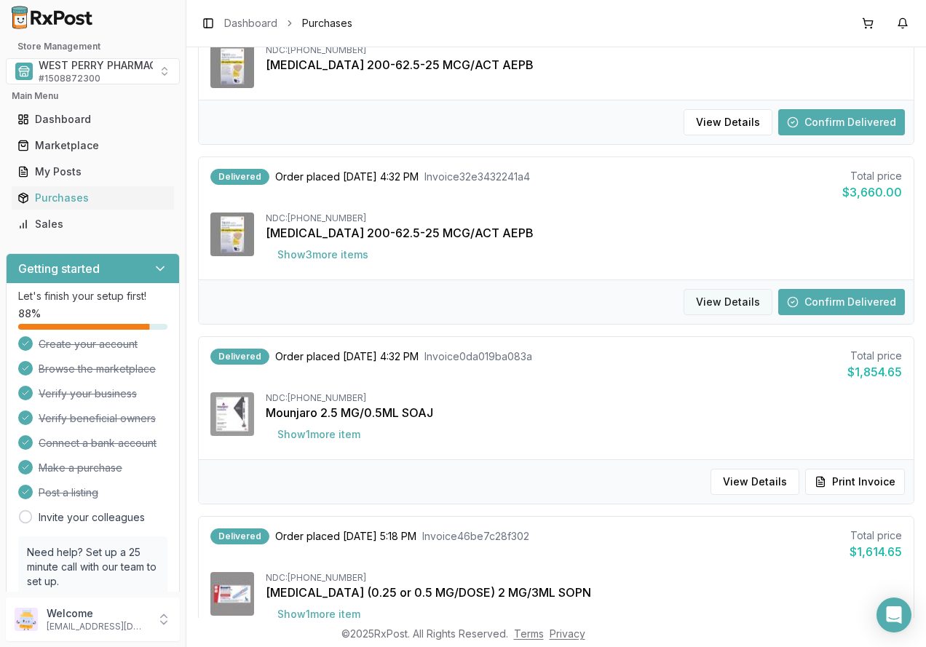
scroll to position [946, 0]
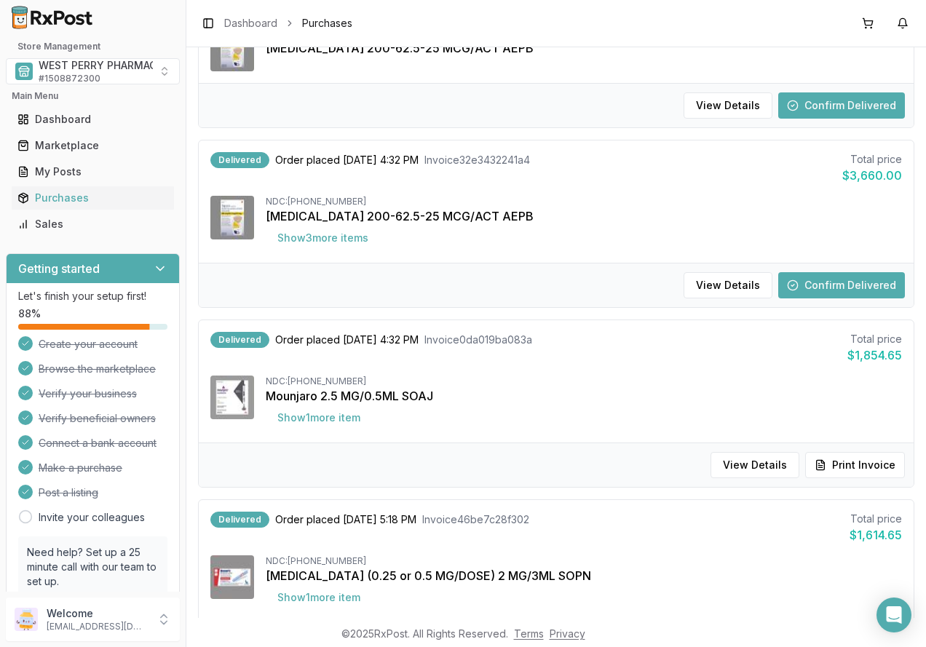
click at [810, 284] on button "Confirm Delivered" at bounding box center [841, 285] width 127 height 26
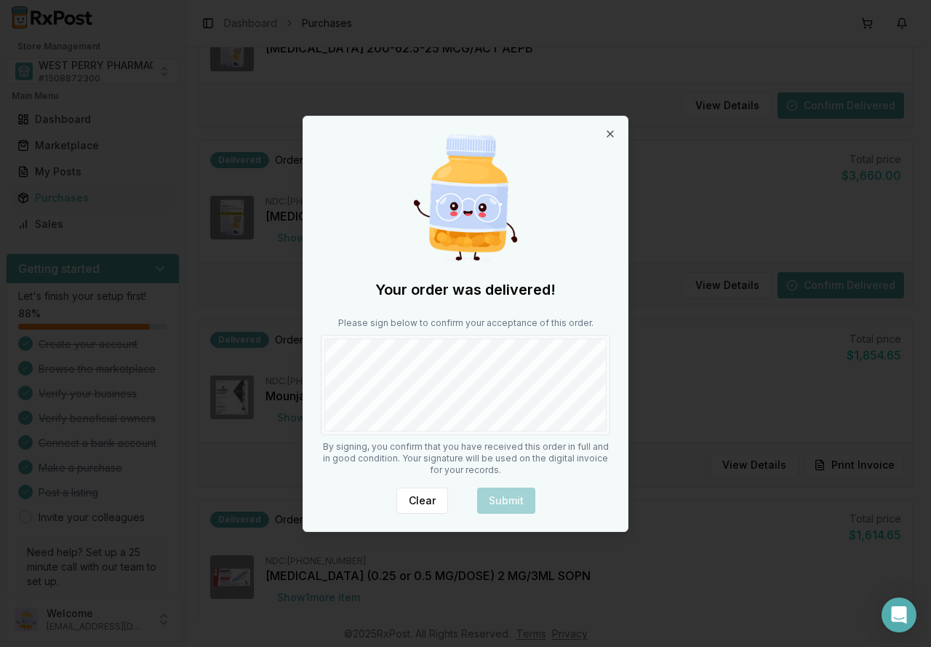
click at [522, 469] on div "Your order was delivered! Please sign below to confirm your acceptance of this …" at bounding box center [465, 323] width 325 height 415
click at [513, 497] on button "Submit" at bounding box center [506, 500] width 58 height 26
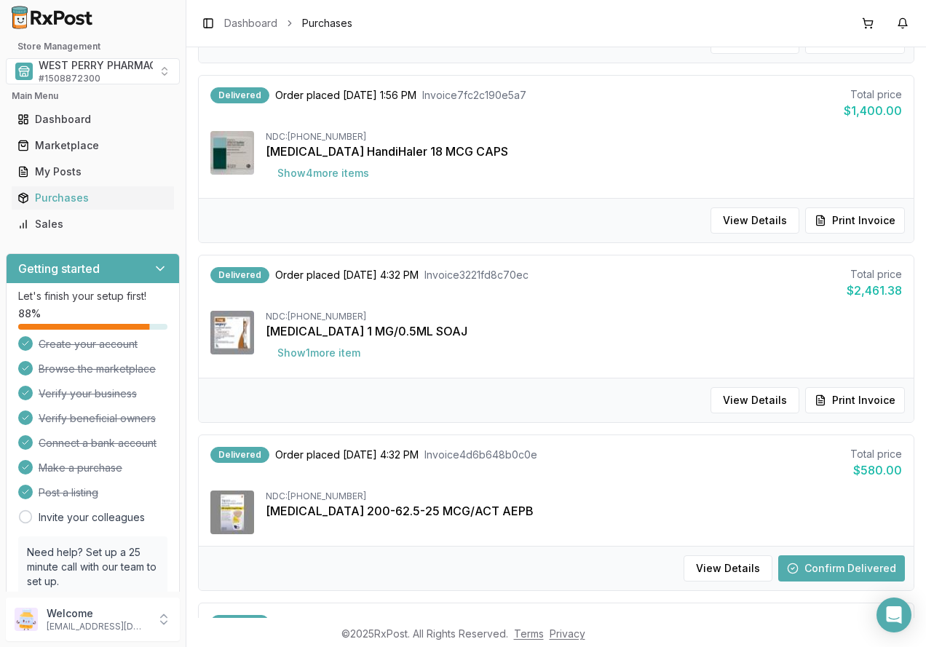
scroll to position [507, 0]
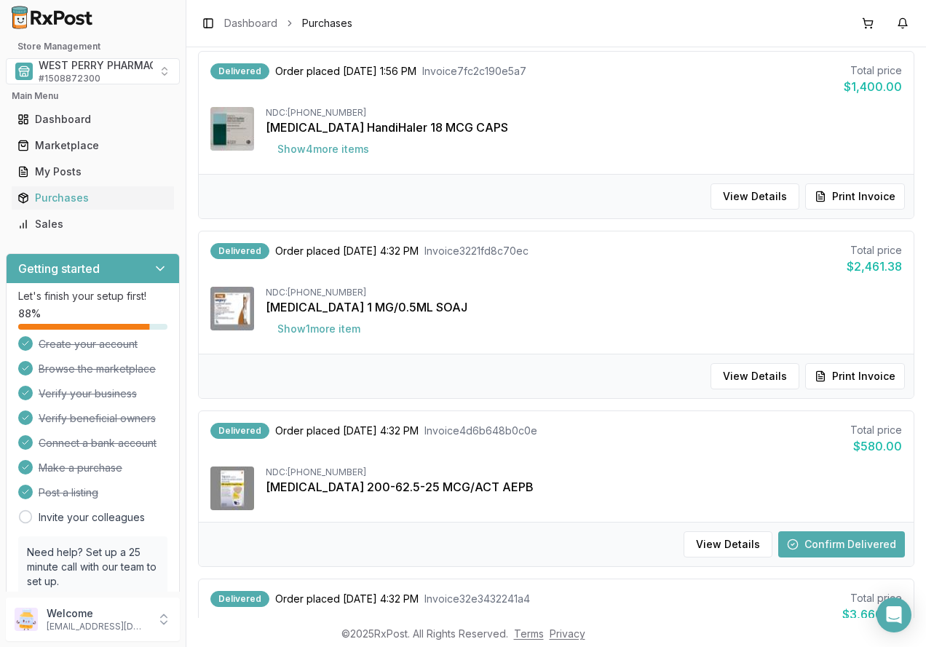
click at [818, 536] on button "Confirm Delivered" at bounding box center [841, 544] width 127 height 26
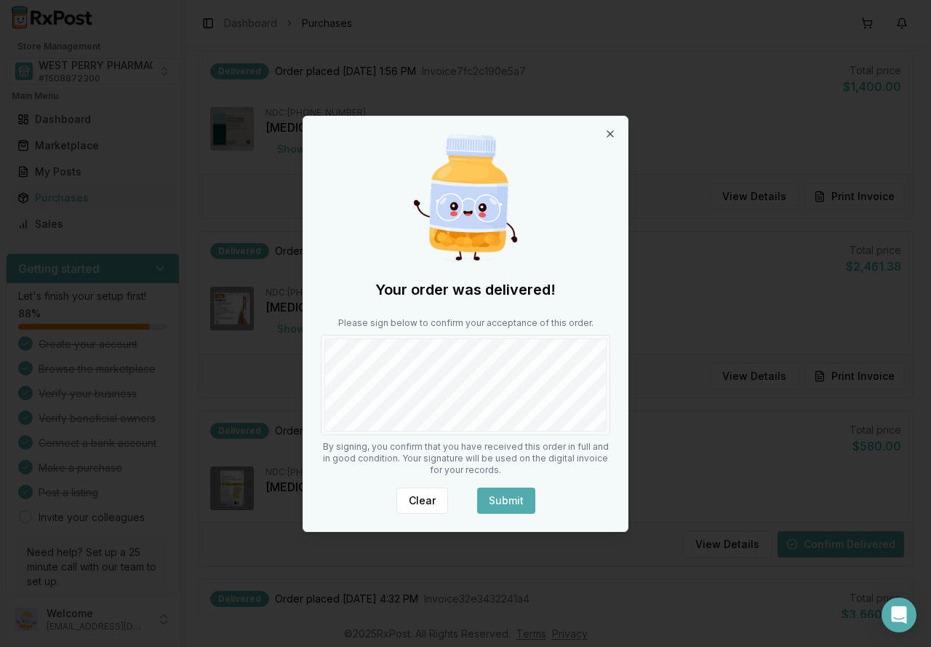
click at [497, 496] on button "Submit" at bounding box center [506, 500] width 58 height 26
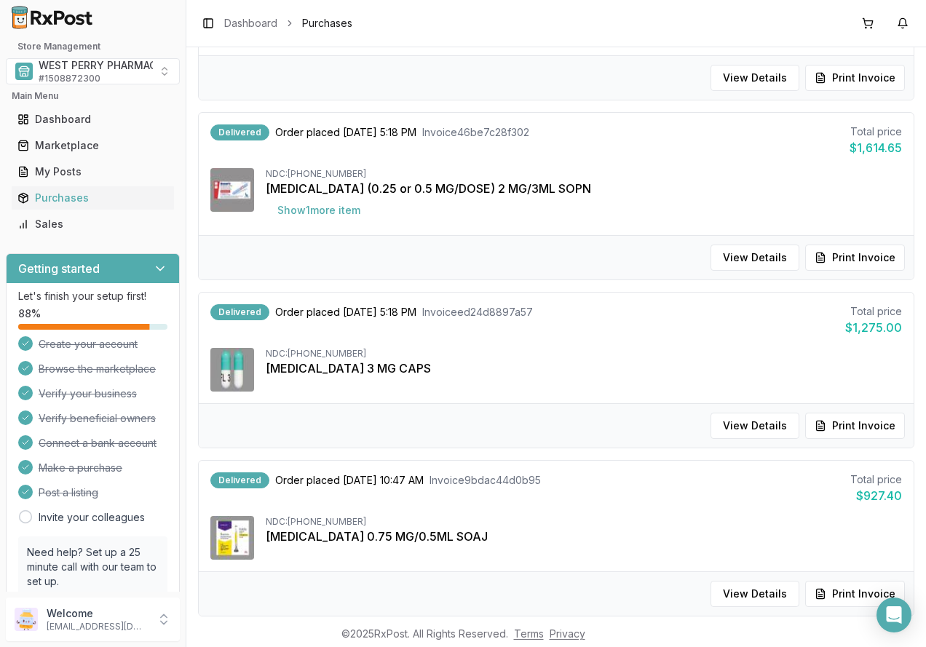
scroll to position [1404, 0]
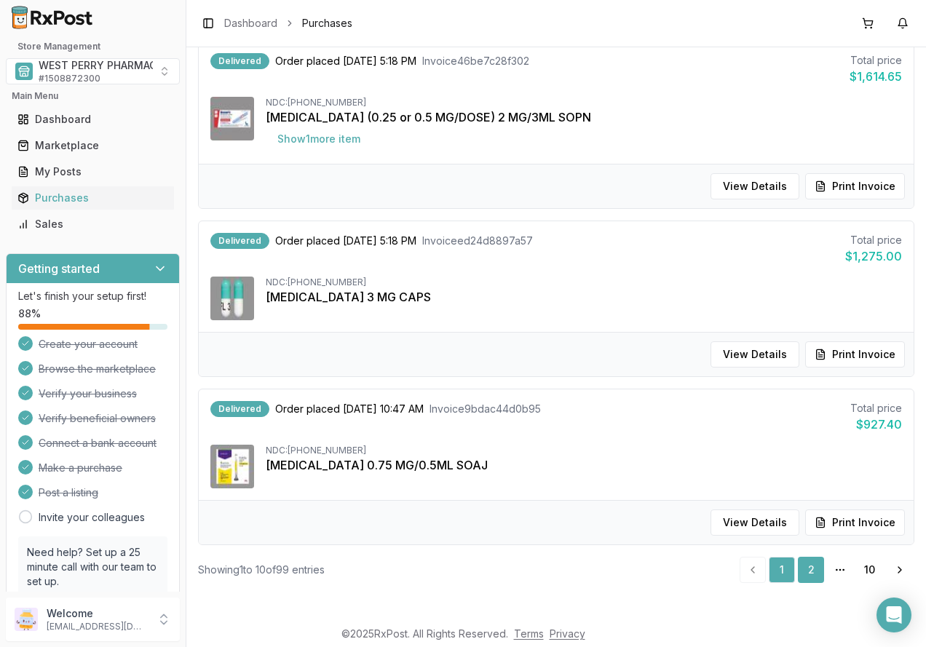
click at [807, 571] on link "2" at bounding box center [810, 570] width 26 height 26
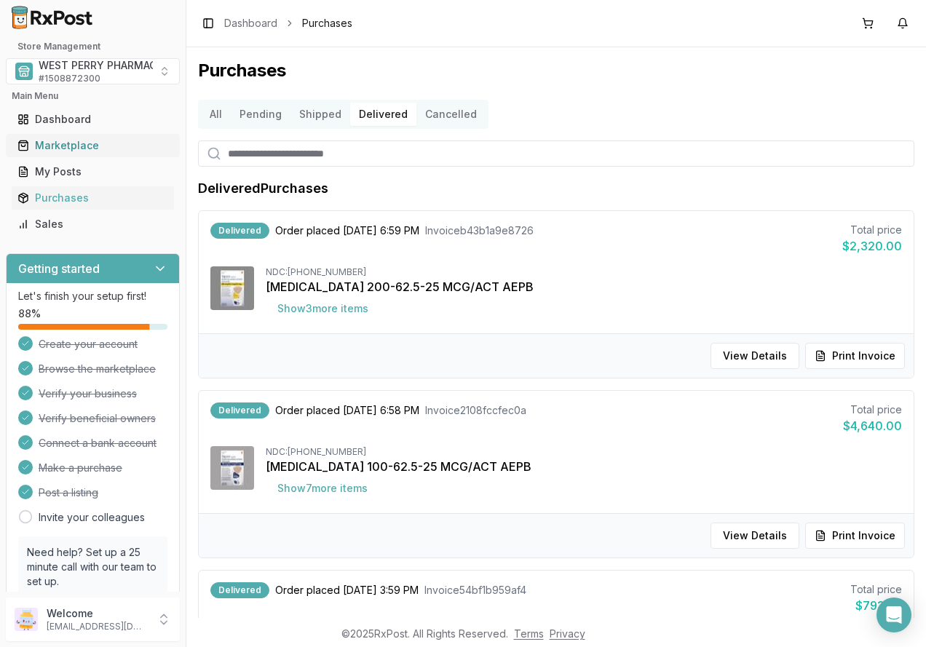
click at [68, 141] on div "Marketplace" at bounding box center [92, 145] width 151 height 15
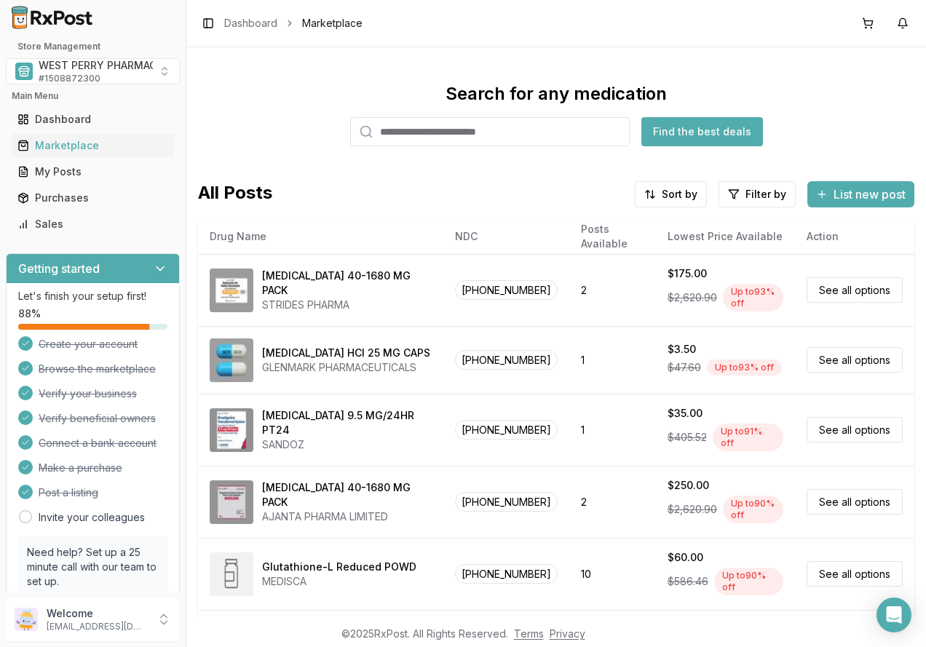
click at [427, 135] on input "search" at bounding box center [489, 131] width 279 height 29
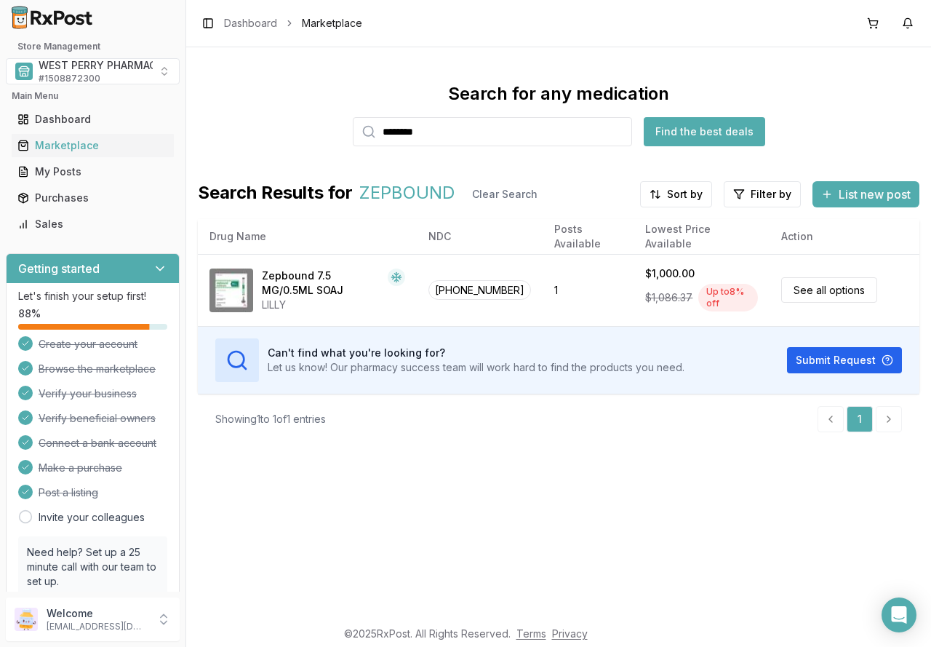
drag, startPoint x: 391, startPoint y: 131, endPoint x: 270, endPoint y: 131, distance: 121.5
click at [270, 131] on div "Search for any medication ******** Find the best deals" at bounding box center [559, 114] width 722 height 64
type input "******"
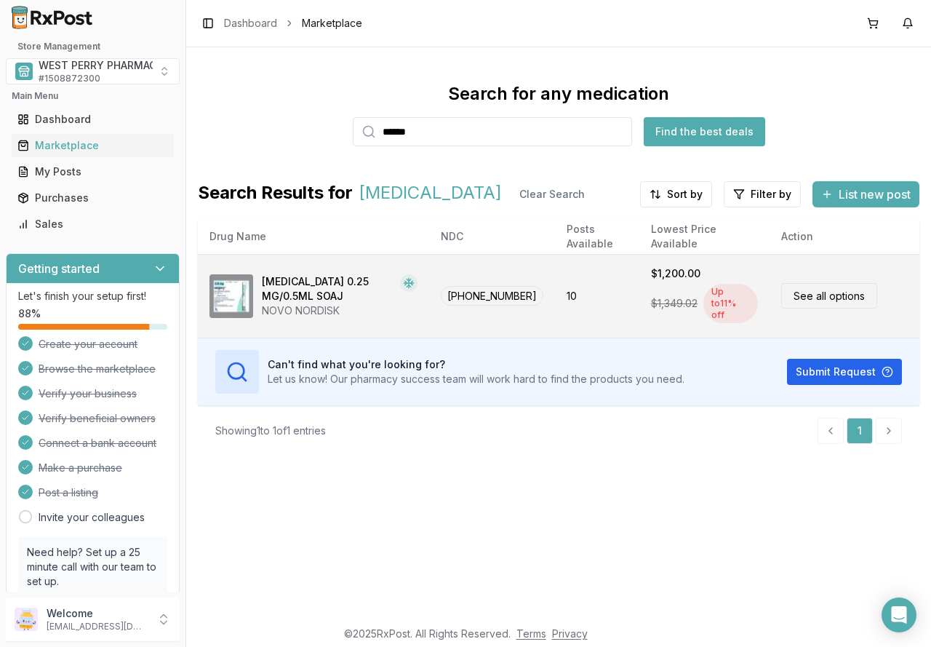
click at [290, 290] on div "Wegovy 0.25 MG/0.5ML SOAJ" at bounding box center [328, 288] width 132 height 29
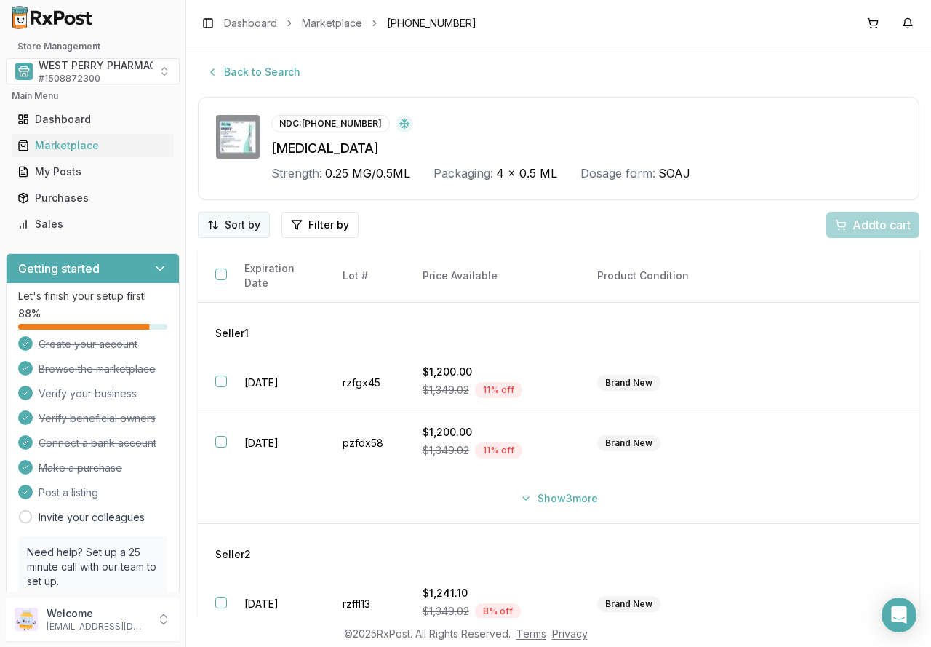
click at [244, 212] on html "Store Management WEST PERRY PHARMACY INC # 1508872300 Main Menu Dashboard Marke…" at bounding box center [465, 323] width 931 height 647
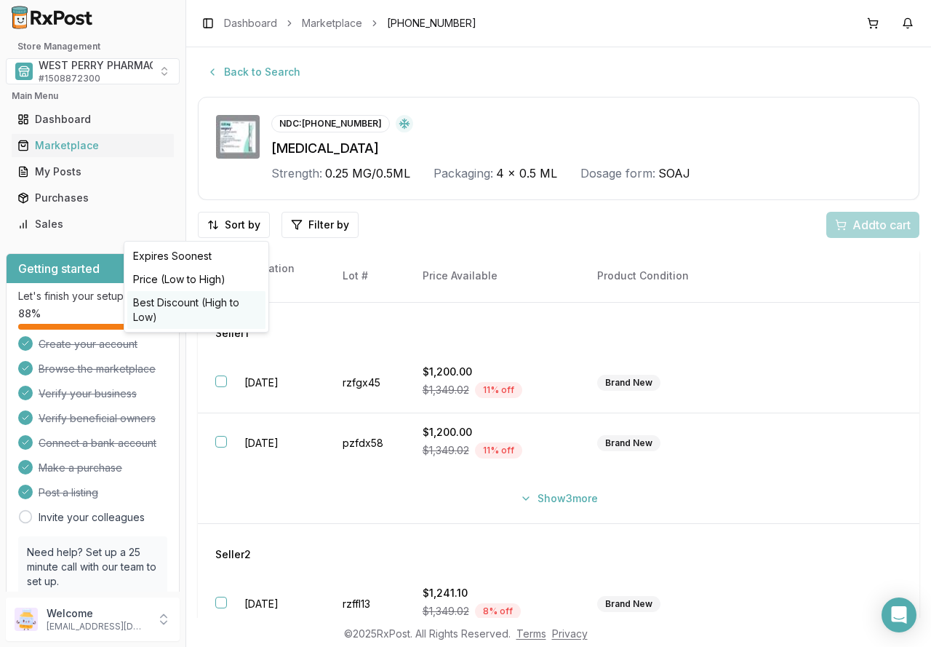
click at [219, 303] on div "Best Discount (High to Low)" at bounding box center [196, 310] width 138 height 38
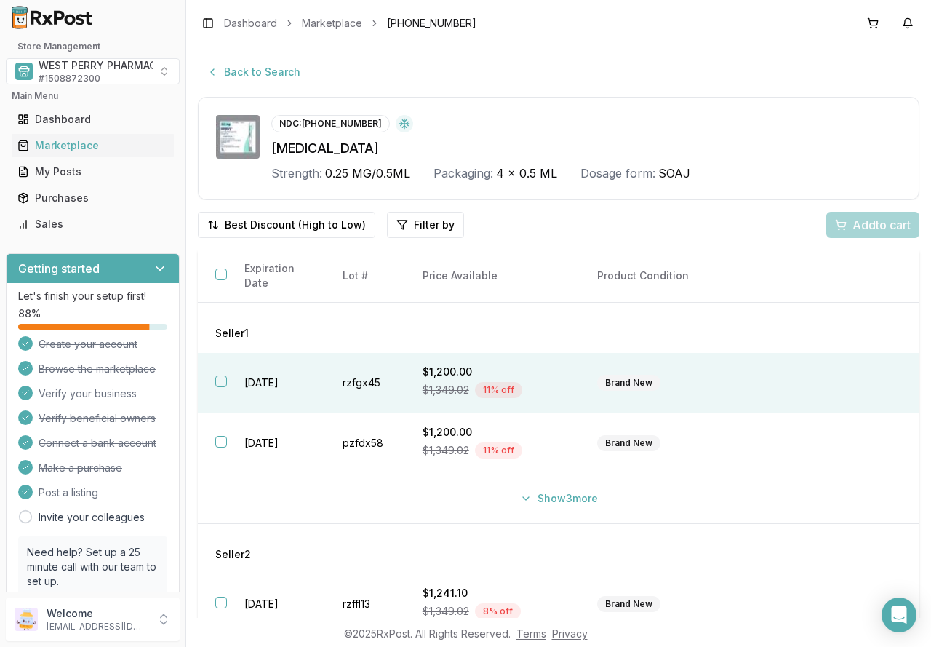
click at [226, 386] on button "button" at bounding box center [221, 381] width 12 height 12
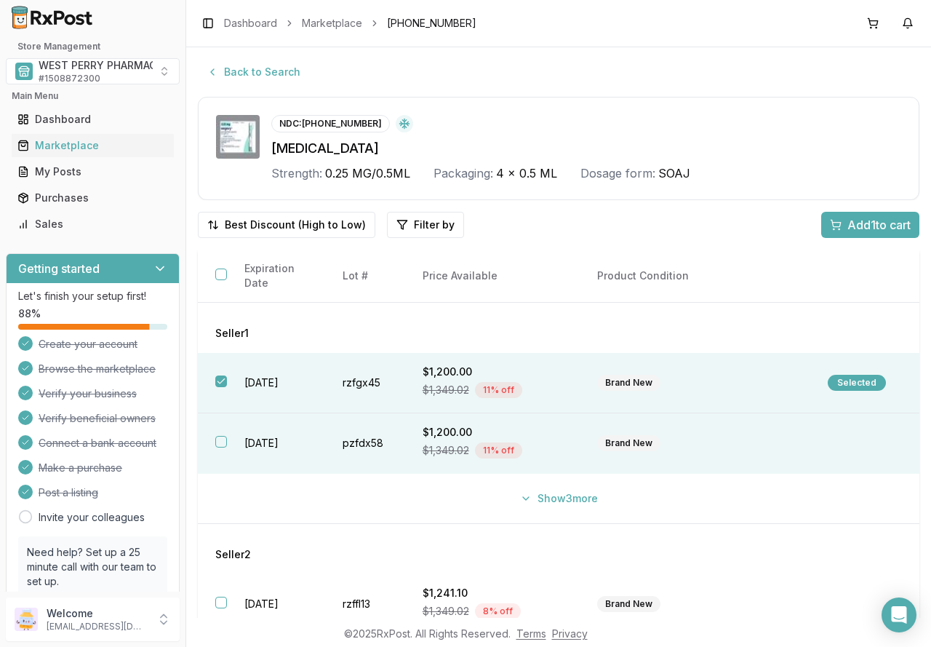
click at [222, 434] on th at bounding box center [212, 443] width 29 height 60
click at [546, 493] on button "Show 3 more" at bounding box center [558, 498] width 95 height 26
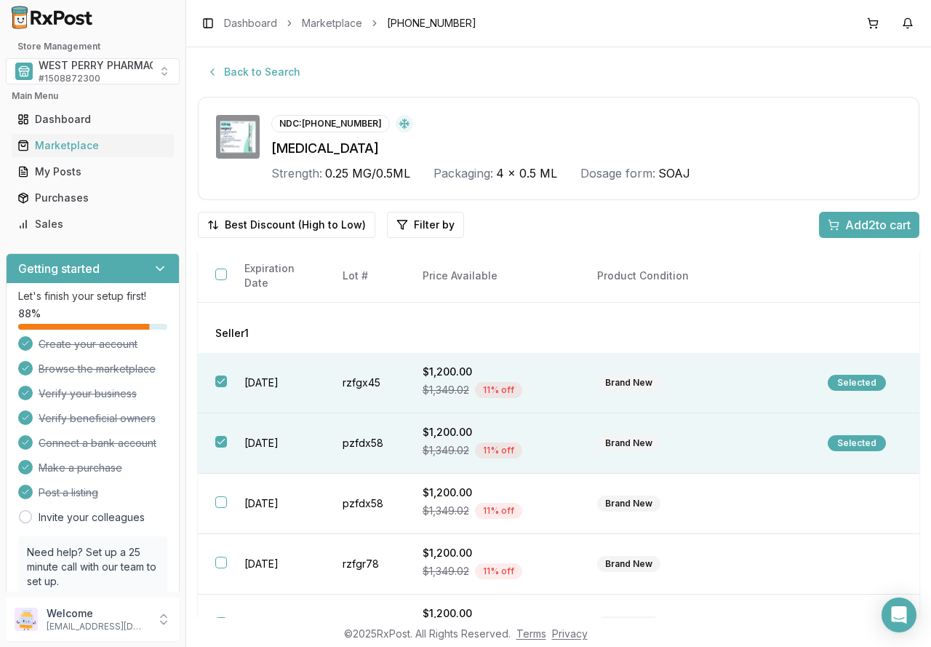
click at [899, 217] on span "Add 2 to cart" at bounding box center [877, 224] width 65 height 17
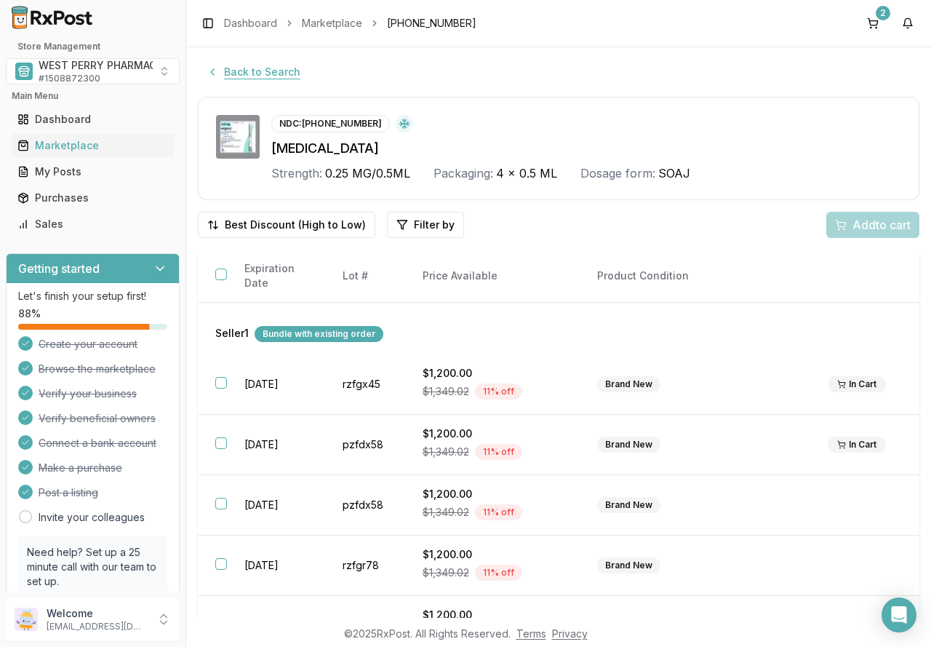
click at [266, 68] on button "Back to Search" at bounding box center [253, 72] width 111 height 26
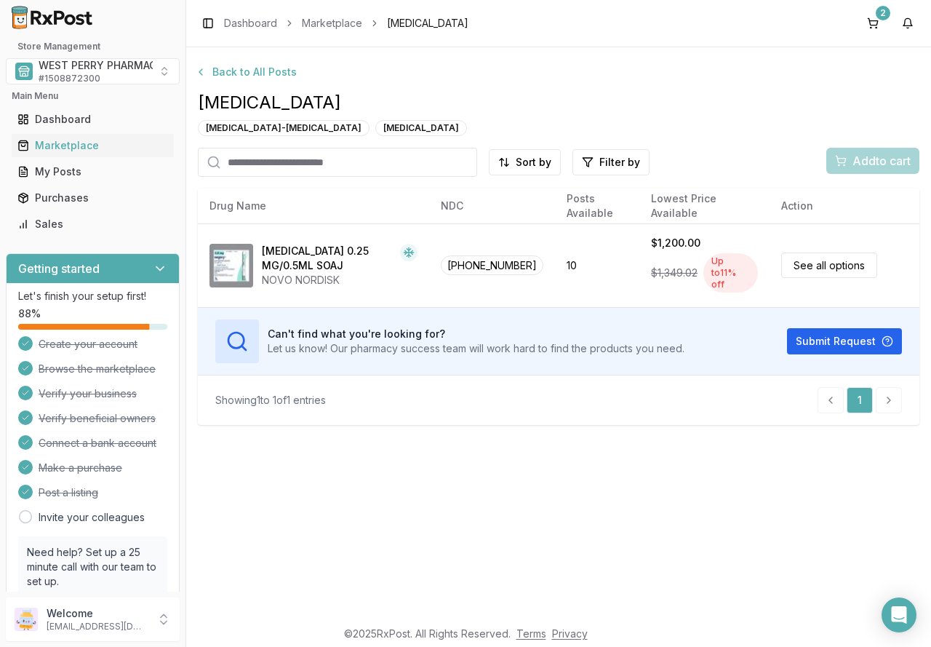
click at [257, 170] on input "search" at bounding box center [337, 162] width 279 height 29
type input "*******"
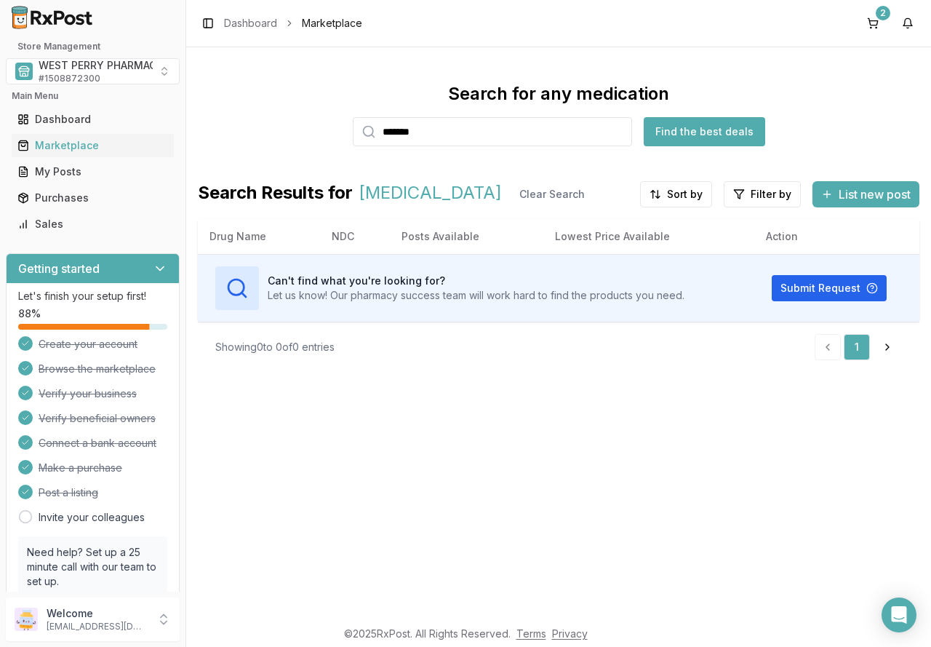
drag, startPoint x: 441, startPoint y: 135, endPoint x: 270, endPoint y: 115, distance: 172.1
click at [270, 115] on div "Search for any medication ******* Find the best deals" at bounding box center [559, 114] width 722 height 64
type input "*******"
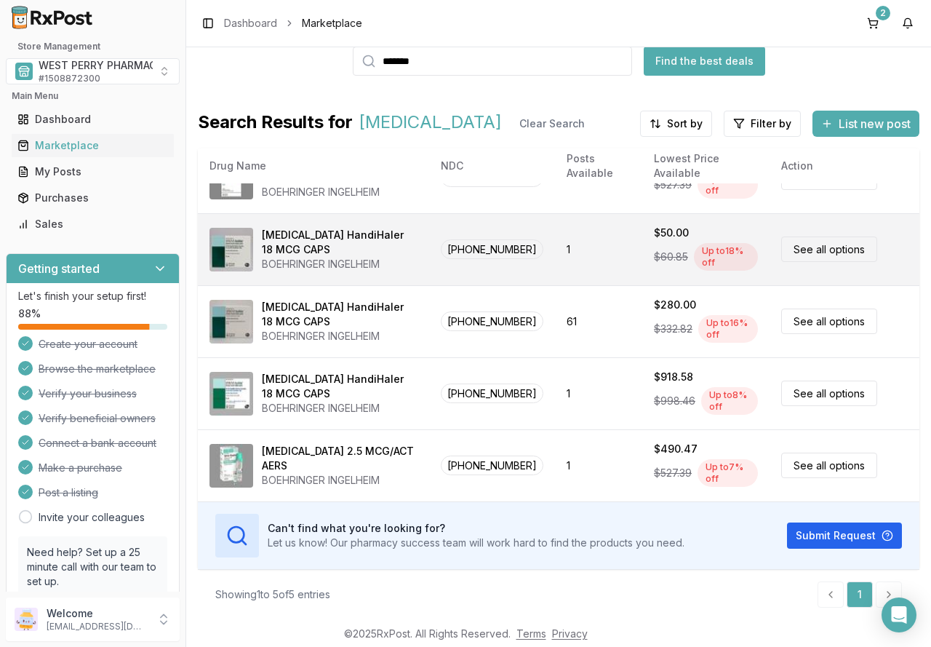
scroll to position [72, 0]
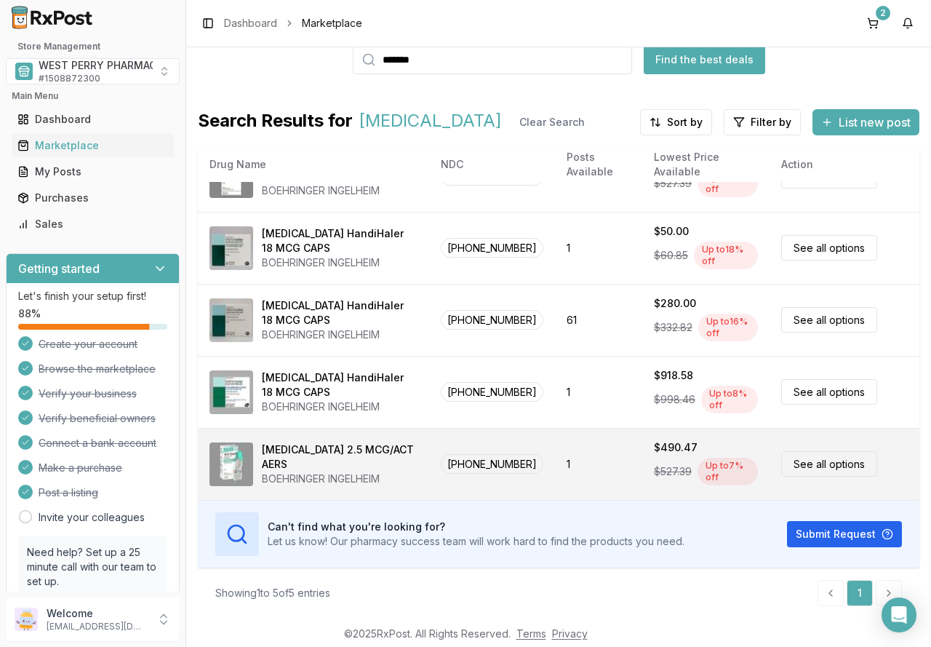
click at [314, 456] on div "Spiriva Respimat 2.5 MCG/ACT AERS" at bounding box center [340, 456] width 156 height 29
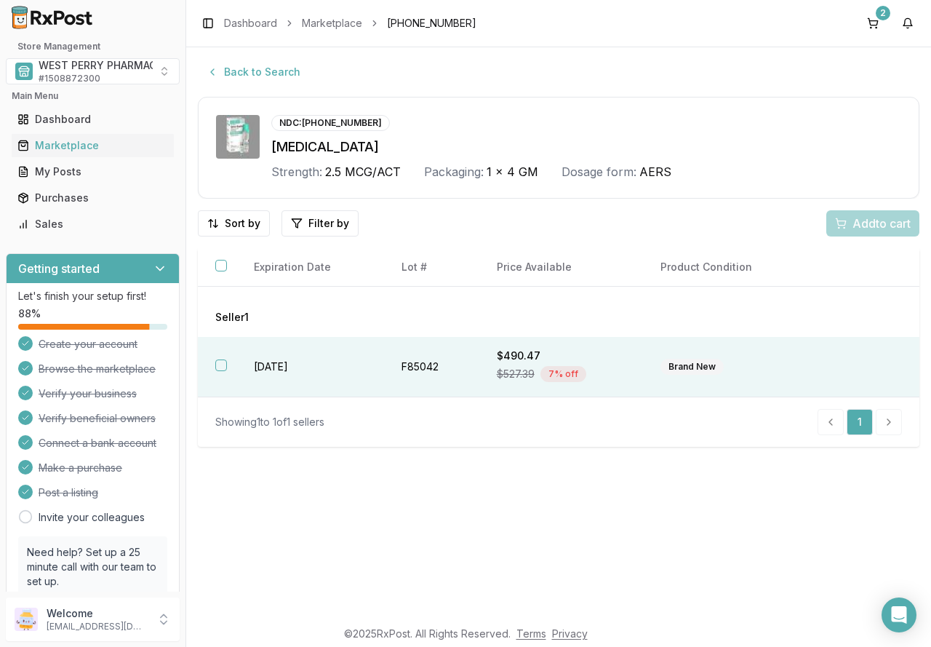
click at [246, 365] on td "2027-02-28" at bounding box center [310, 367] width 148 height 60
click at [848, 221] on span "Add 1 to cart" at bounding box center [879, 223] width 63 height 17
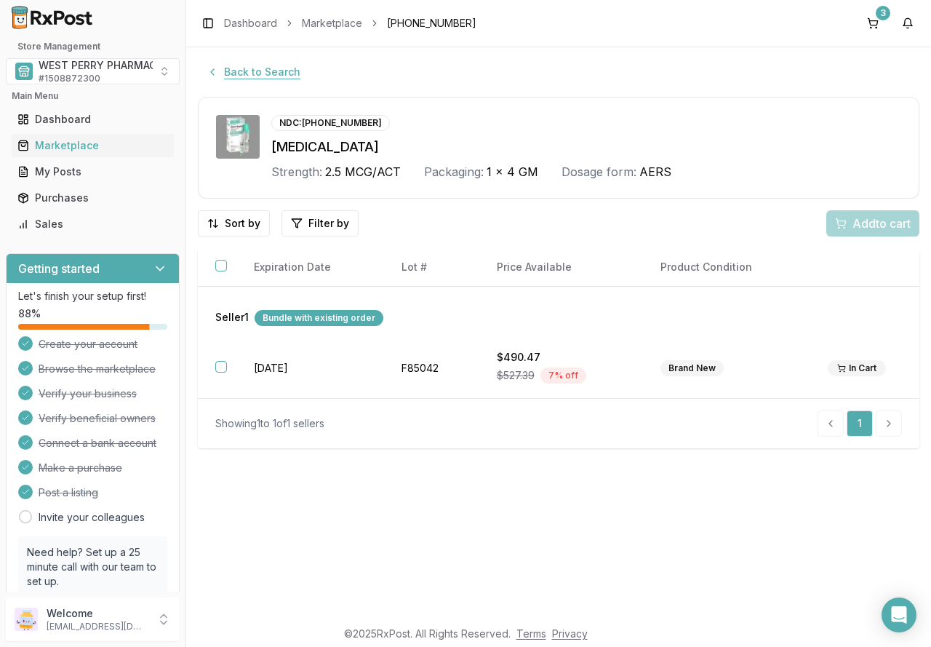
click at [269, 73] on button "Back to Search" at bounding box center [253, 72] width 111 height 26
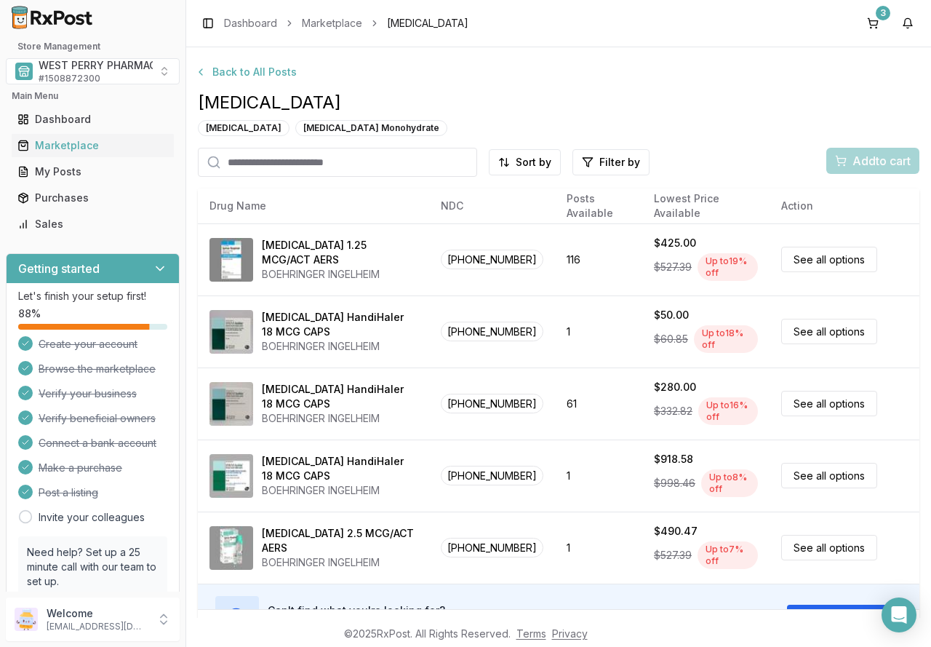
click at [314, 166] on input "search" at bounding box center [337, 162] width 279 height 29
type input "*****"
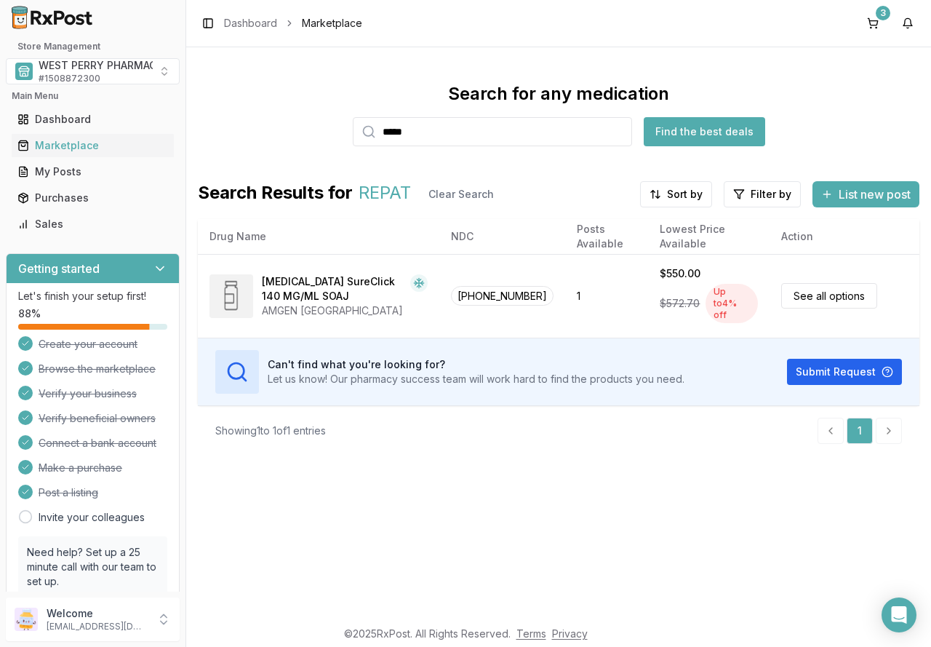
click at [437, 134] on input "*****" at bounding box center [492, 131] width 279 height 29
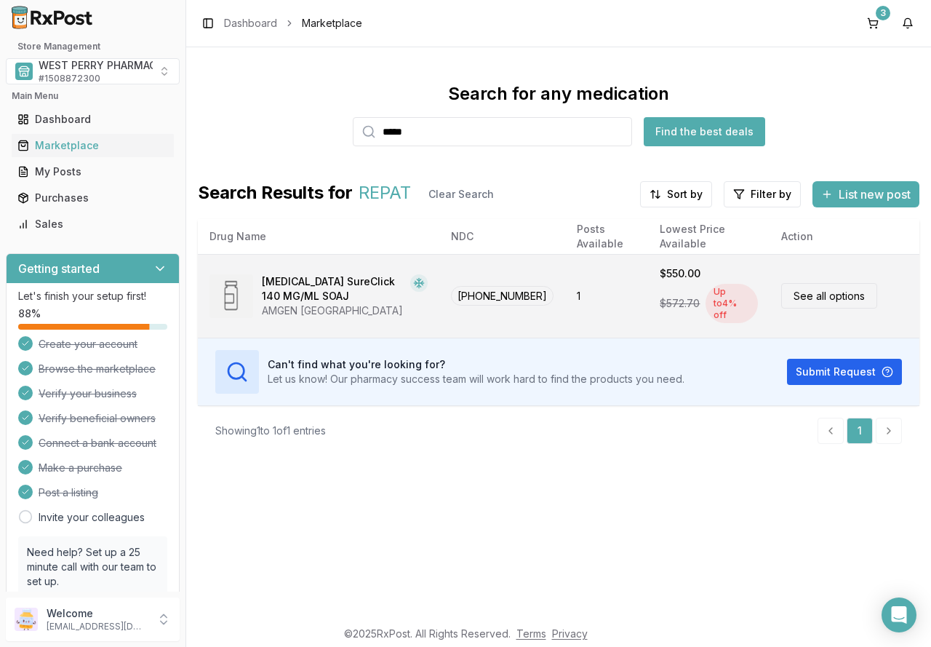
click at [301, 288] on div "Repatha SureClick 140 MG/ML SOAJ" at bounding box center [333, 288] width 143 height 29
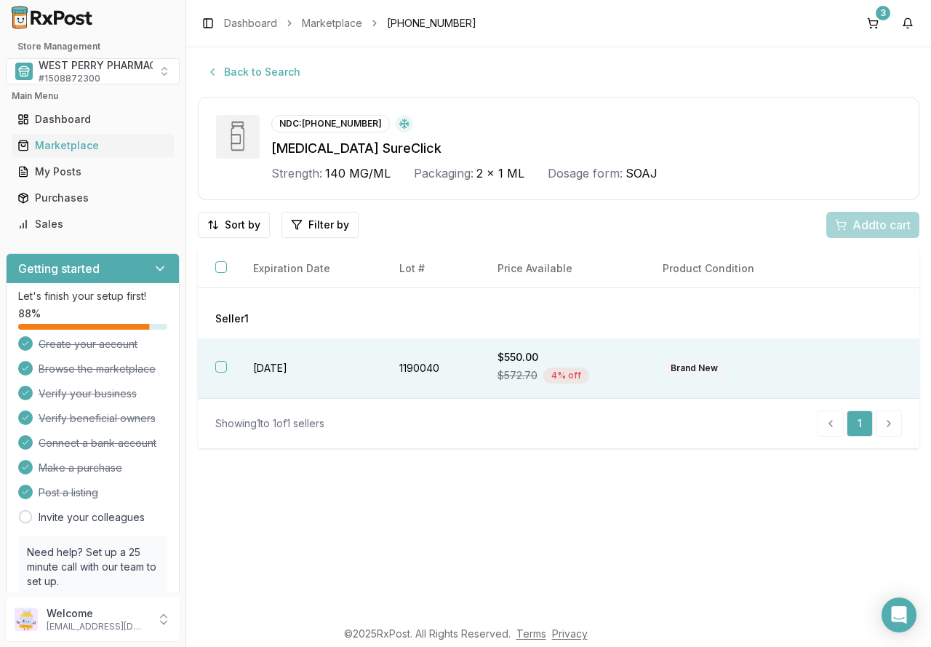
click at [218, 368] on button "button" at bounding box center [221, 367] width 12 height 12
click at [858, 224] on span "Add 1 to cart" at bounding box center [879, 224] width 63 height 17
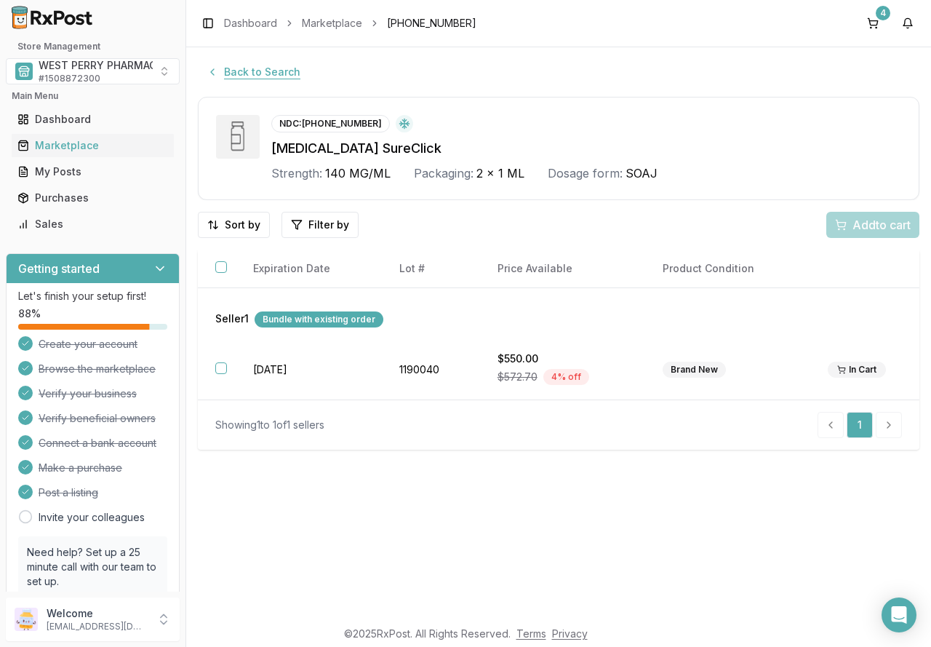
click at [239, 73] on button "Back to Search" at bounding box center [253, 72] width 111 height 26
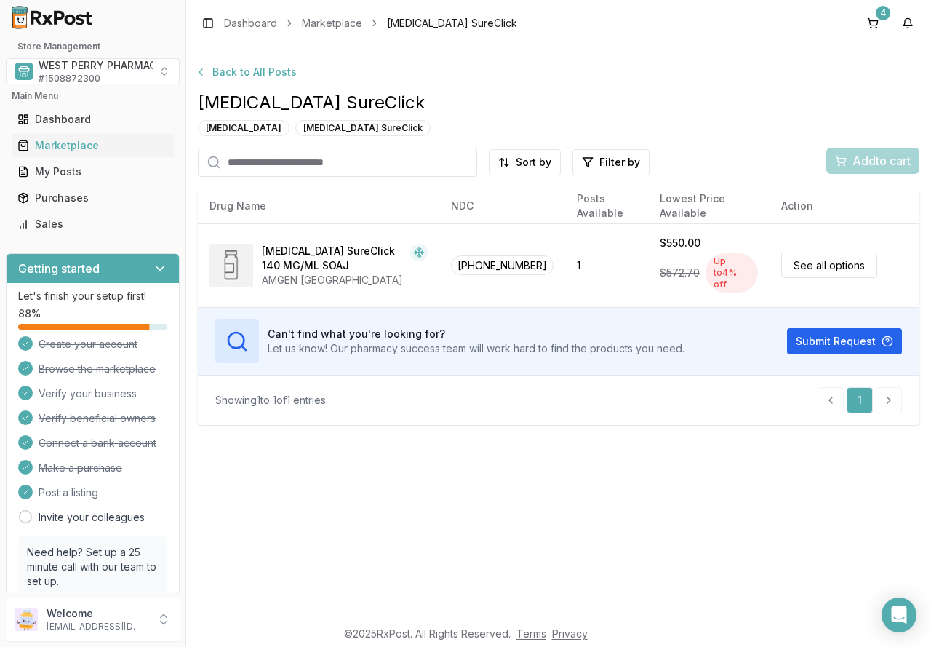
click at [266, 159] on input "search" at bounding box center [337, 162] width 279 height 29
type input "********"
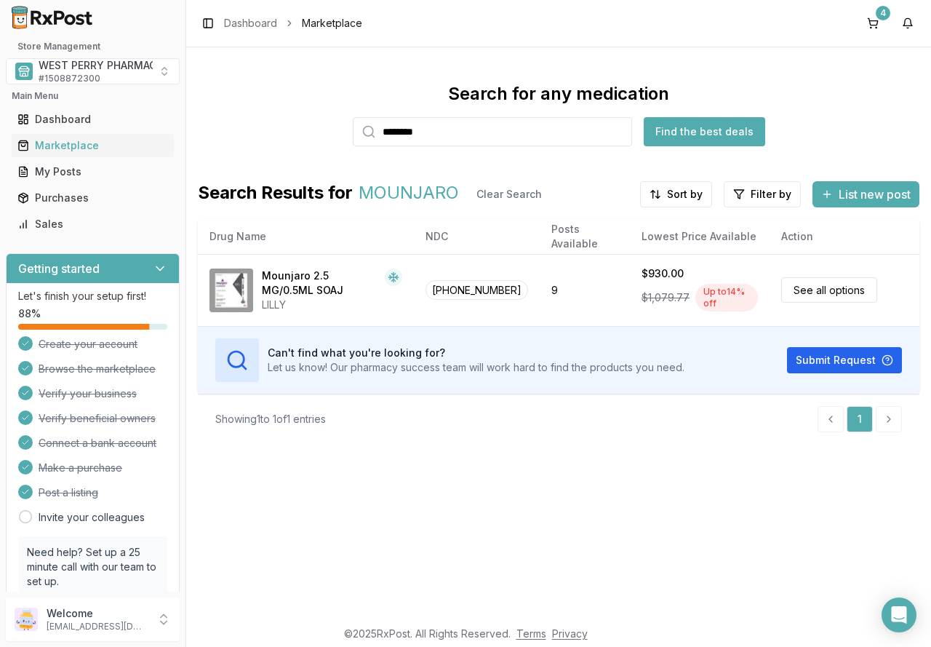
drag, startPoint x: 461, startPoint y: 132, endPoint x: 286, endPoint y: 114, distance: 175.6
click at [295, 114] on div "Search for any medication ******** Find the best deals" at bounding box center [559, 114] width 722 height 64
type input "*******"
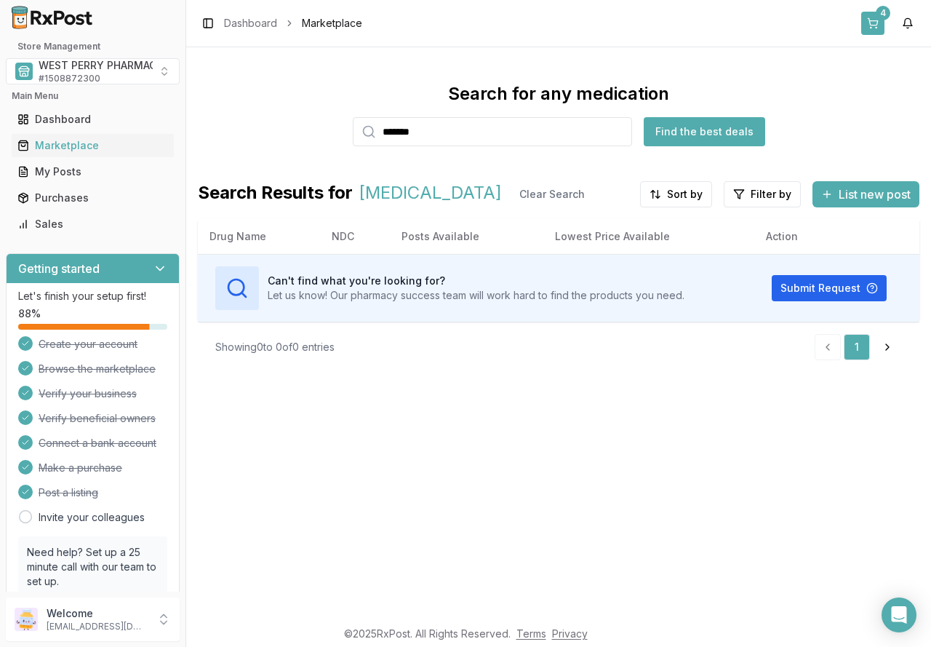
click at [868, 21] on button "4" at bounding box center [872, 23] width 23 height 23
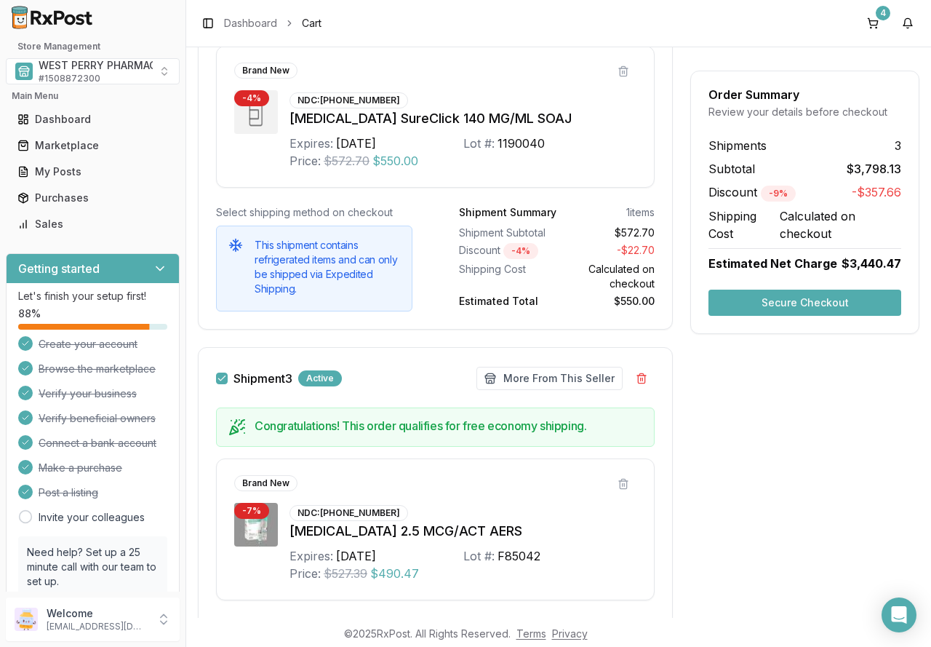
scroll to position [966, 0]
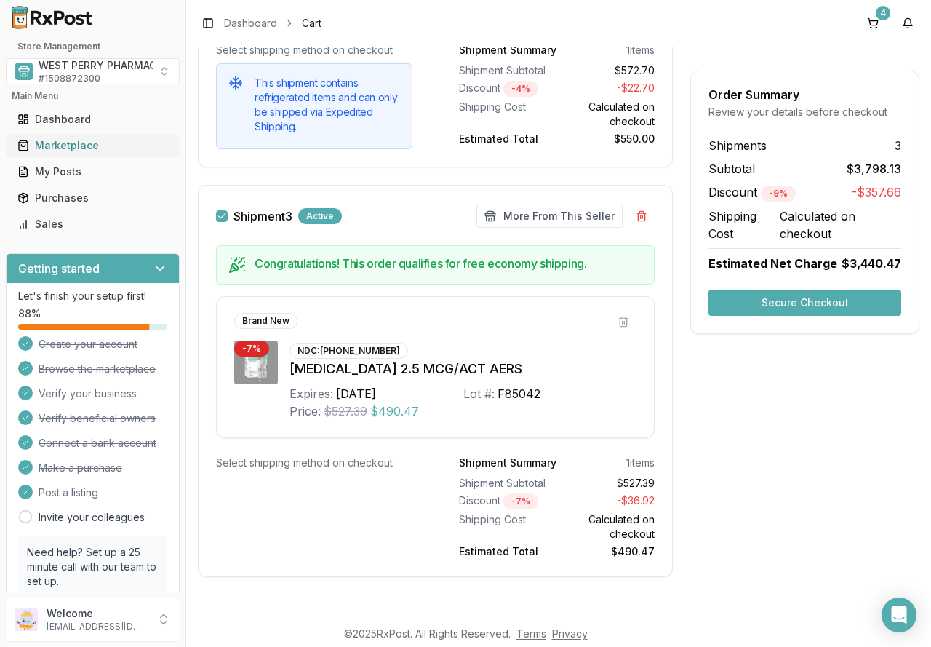
click at [58, 143] on div "Marketplace" at bounding box center [92, 145] width 151 height 15
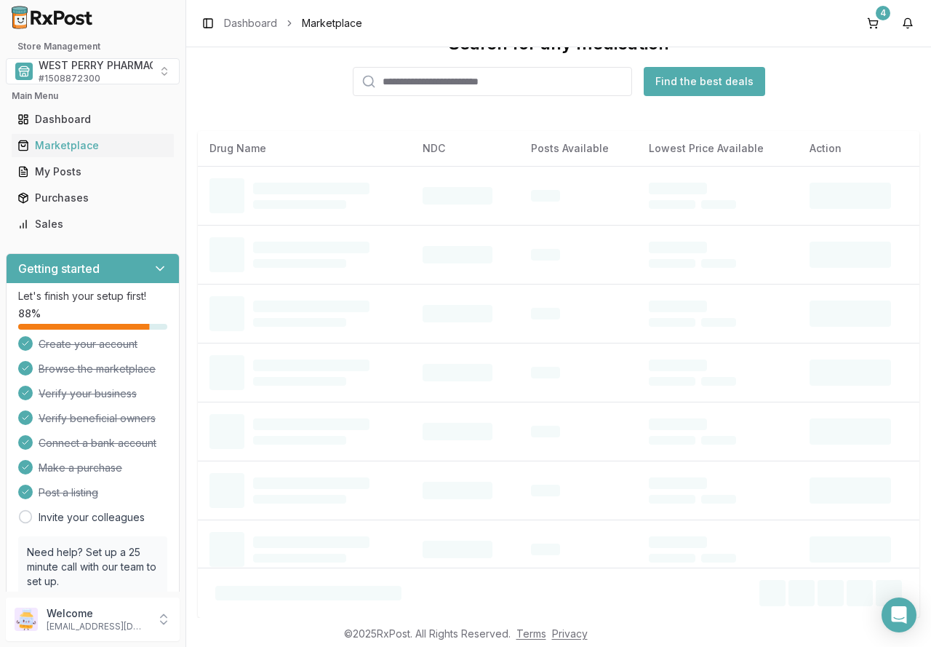
click at [410, 84] on input "search" at bounding box center [492, 81] width 279 height 29
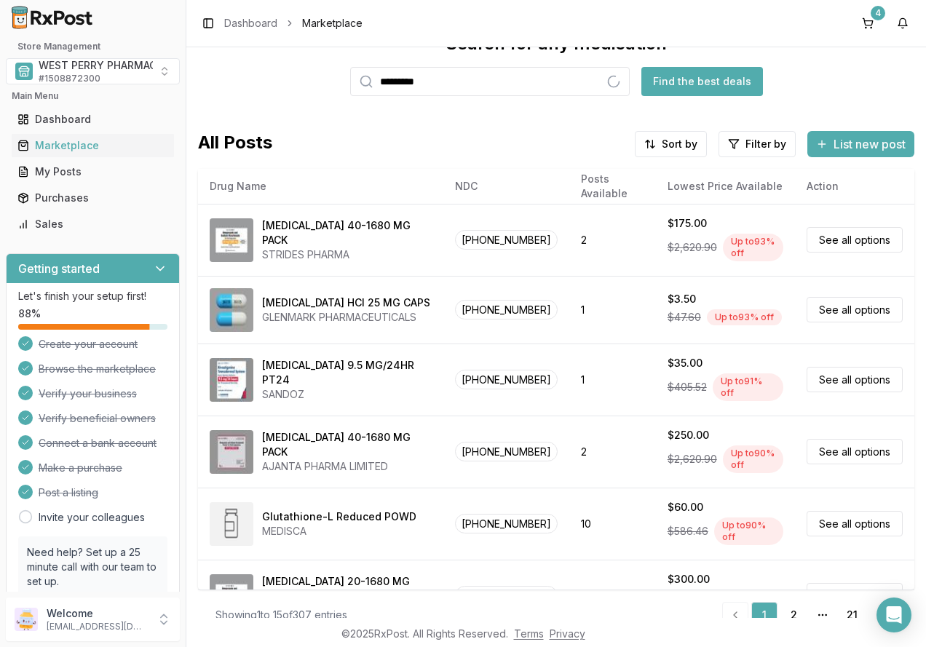
type input "*********"
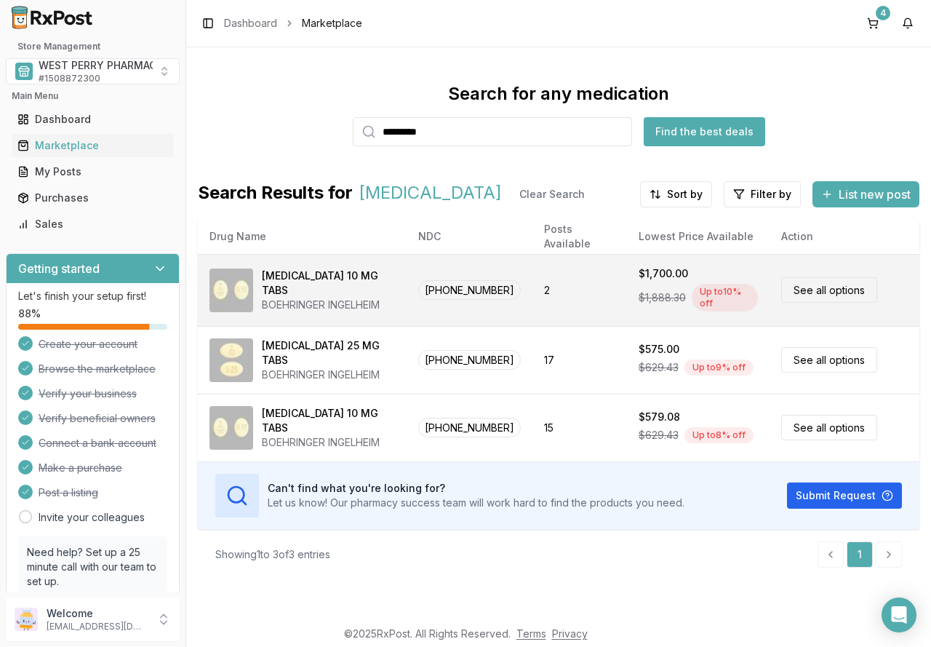
click at [314, 298] on div "BOEHRINGER INGELHEIM" at bounding box center [328, 305] width 133 height 15
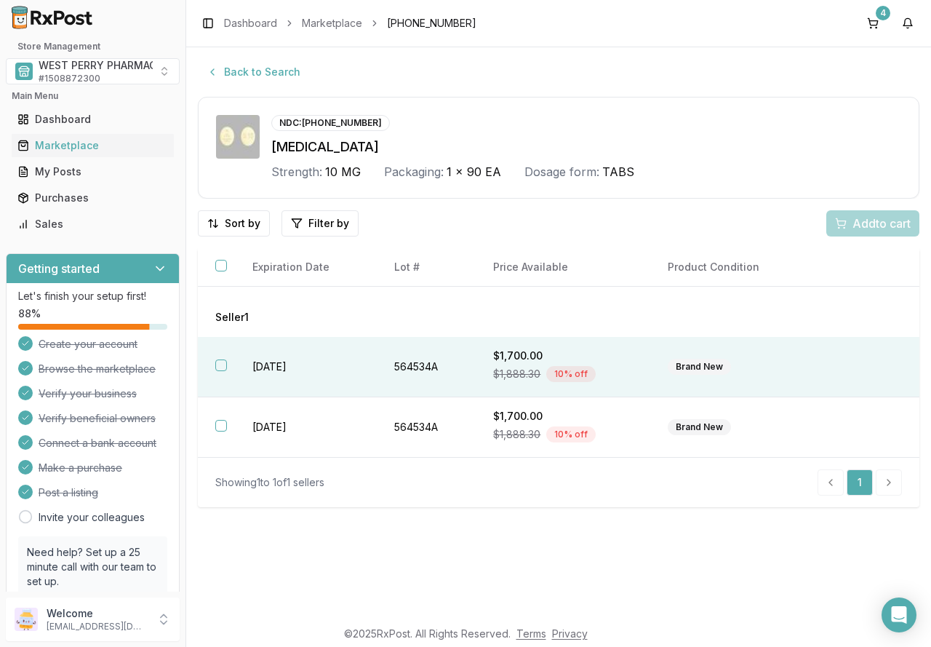
click at [266, 367] on td "2027-12-30" at bounding box center [306, 367] width 142 height 60
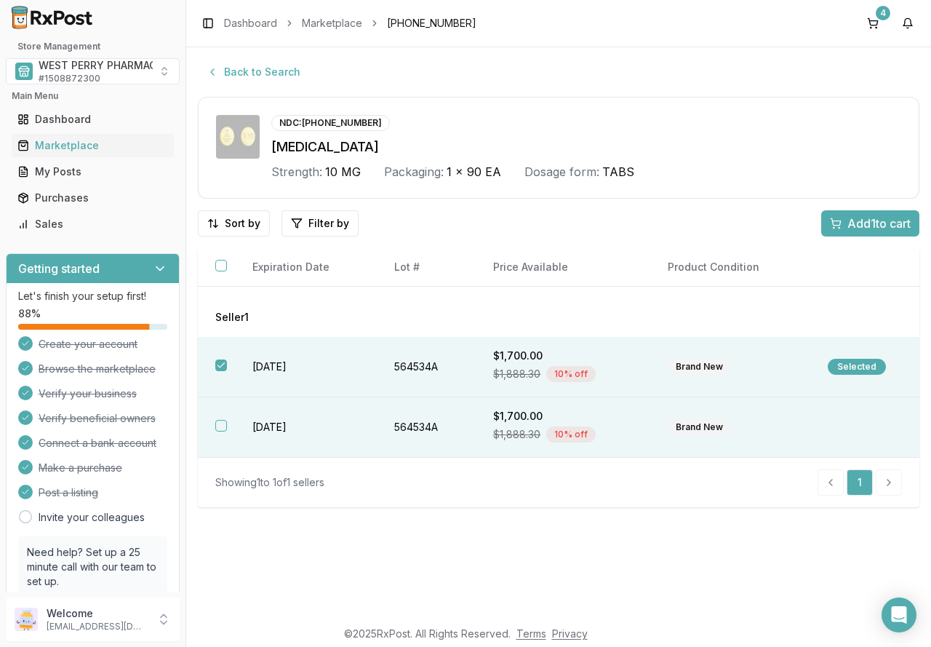
click at [256, 431] on td "2027-12-30" at bounding box center [306, 427] width 142 height 60
click at [861, 219] on span "Add 2 to cart" at bounding box center [877, 223] width 65 height 17
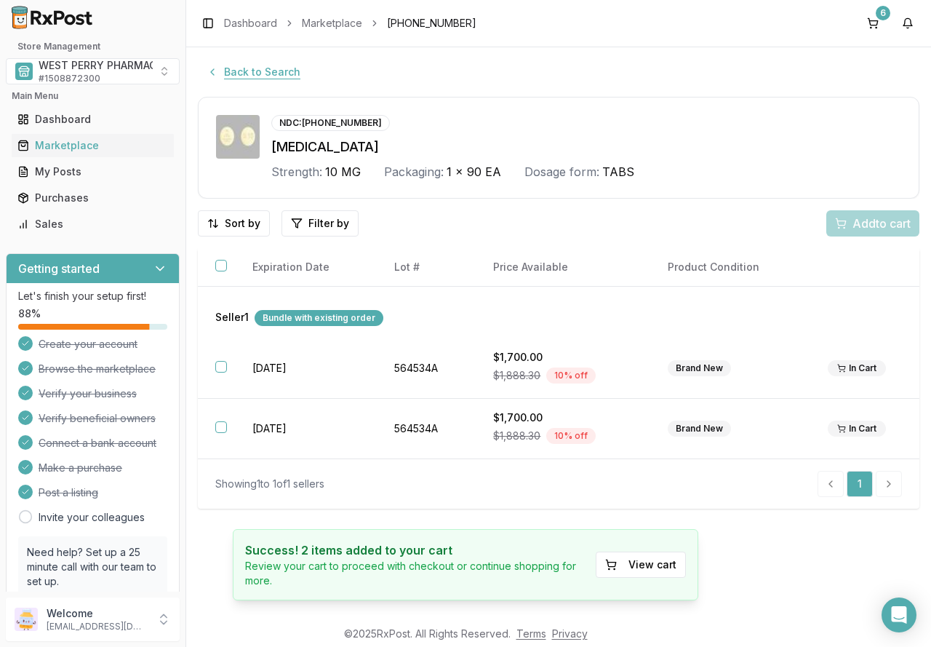
click at [240, 74] on button "Back to Search" at bounding box center [253, 72] width 111 height 26
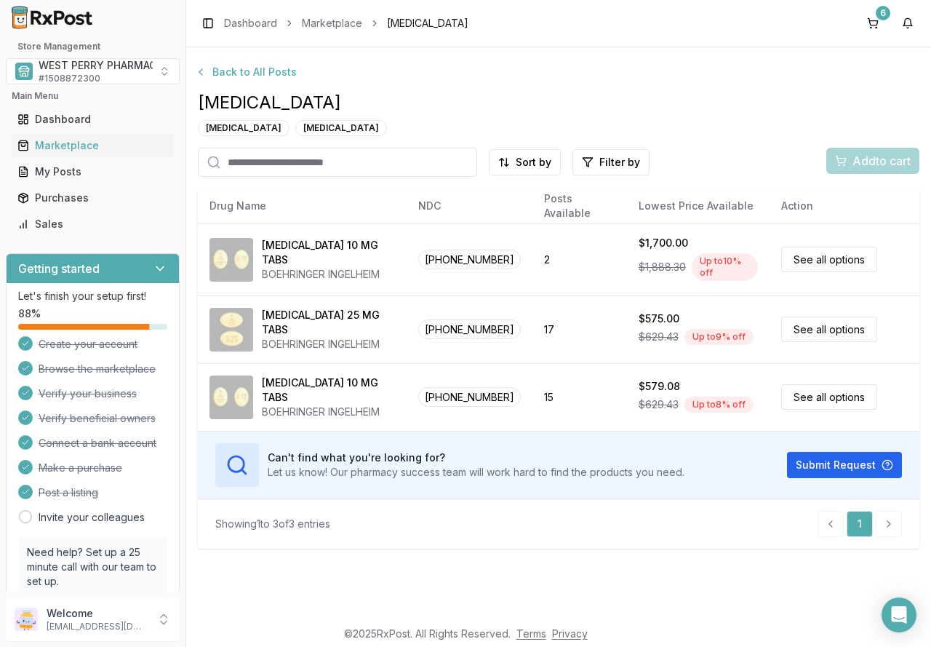
click at [263, 159] on input "search" at bounding box center [337, 162] width 279 height 29
click at [376, 589] on div "Back to All Posts Jardiance Empagliflozin Jardiance Sort by Filter by Add to ca…" at bounding box center [558, 332] width 745 height 570
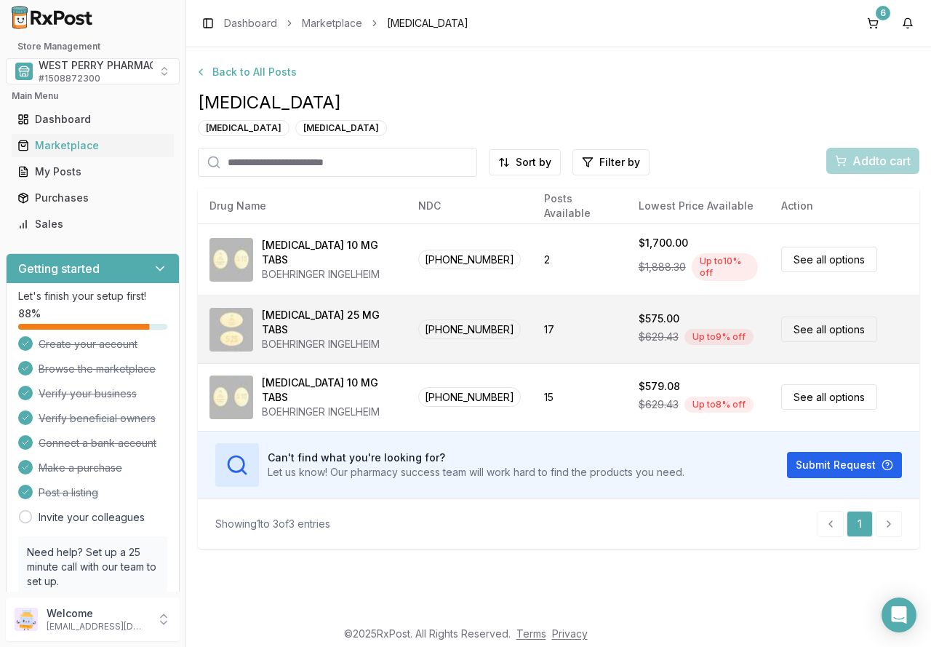
click at [326, 319] on div "Jardiance 25 MG TABS" at bounding box center [328, 322] width 133 height 29
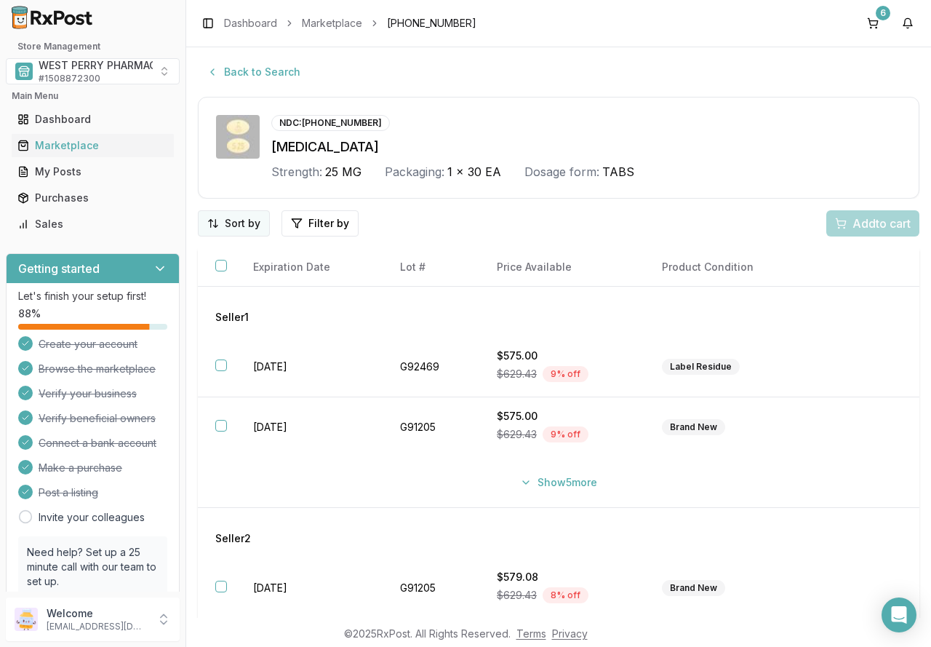
click at [237, 222] on html "Store Management WEST PERRY PHARMACY INC # 1508872300 Main Menu Dashboard Marke…" at bounding box center [465, 323] width 931 height 647
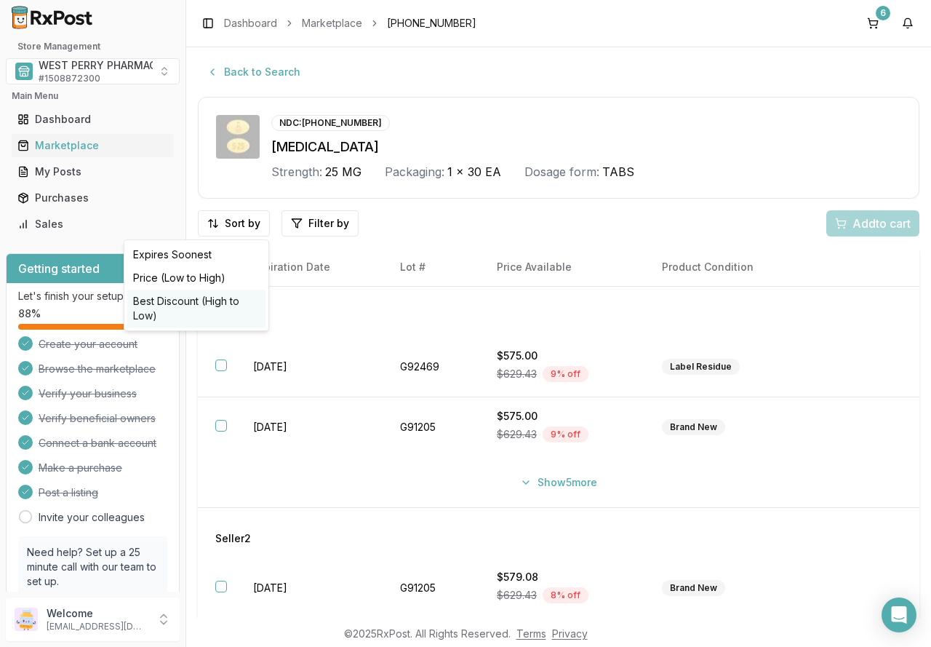
click at [230, 297] on div "Best Discount (High to Low)" at bounding box center [196, 309] width 138 height 38
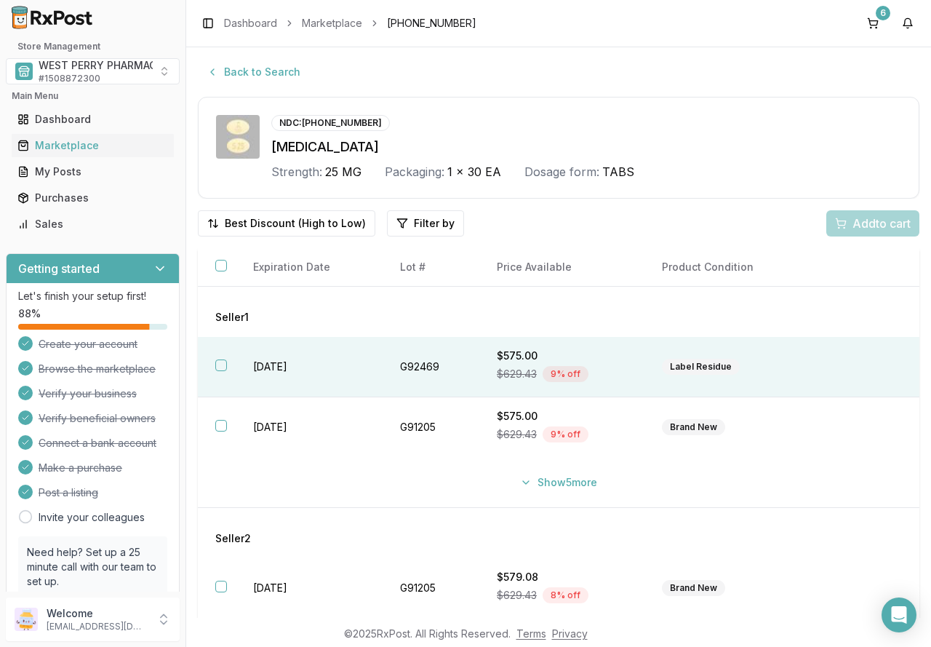
click at [259, 364] on td "2028-02-29" at bounding box center [309, 367] width 146 height 60
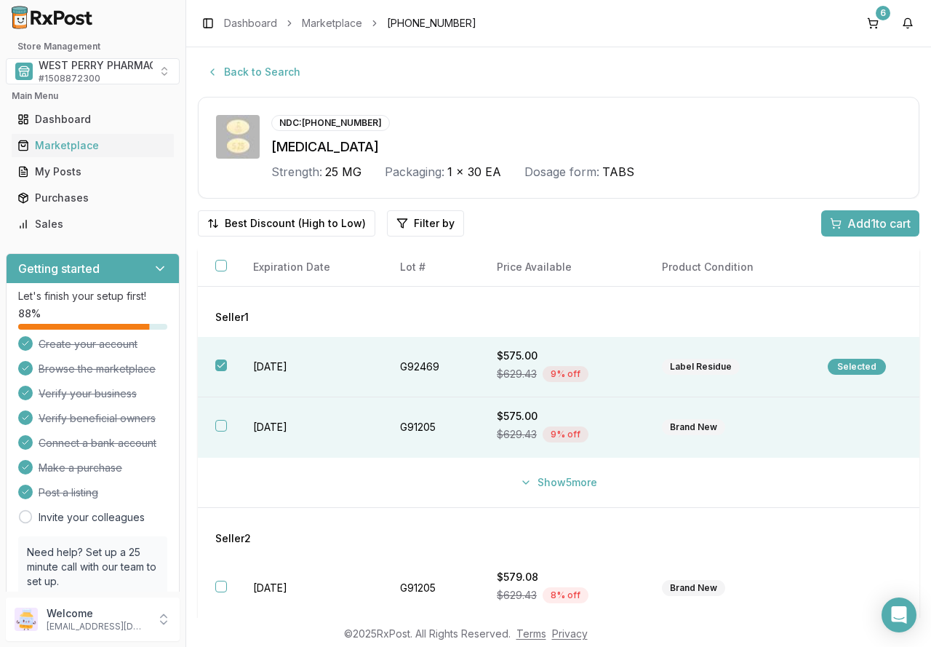
click at [256, 421] on td "2028-02-29" at bounding box center [309, 427] width 146 height 60
click at [552, 482] on button "Show 5 more" at bounding box center [558, 482] width 95 height 26
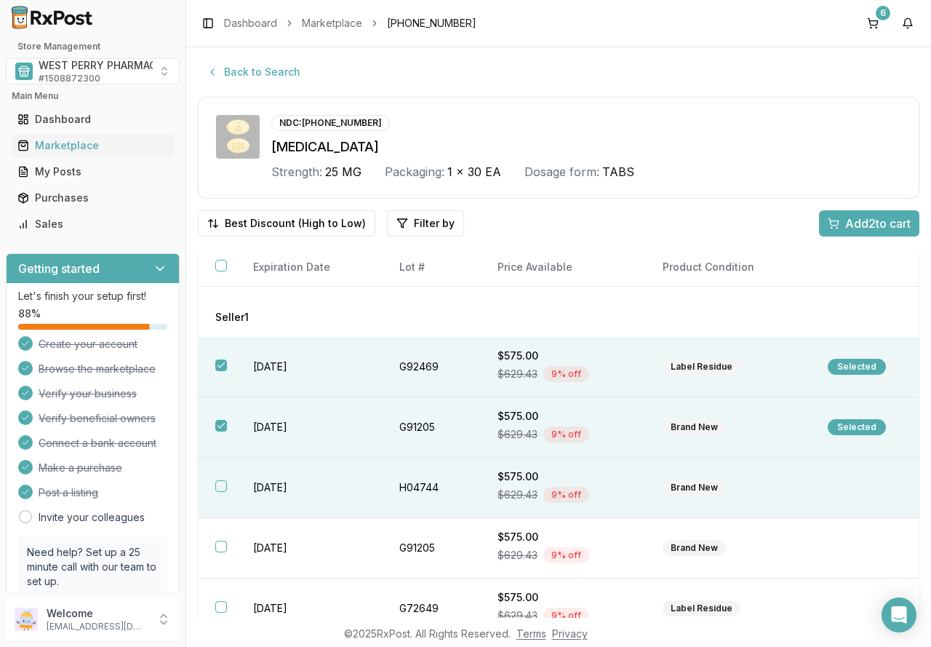
click at [298, 486] on td "2028-02-29" at bounding box center [309, 488] width 146 height 60
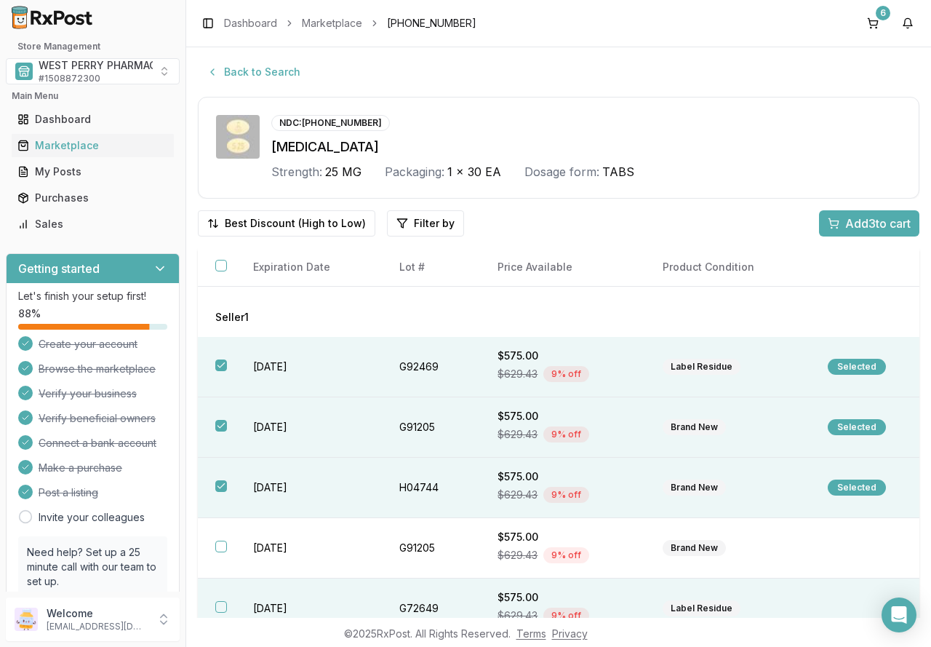
drag, startPoint x: 282, startPoint y: 541, endPoint x: 282, endPoint y: 602, distance: 61.8
click at [282, 544] on td "2028-02-29" at bounding box center [309, 548] width 146 height 60
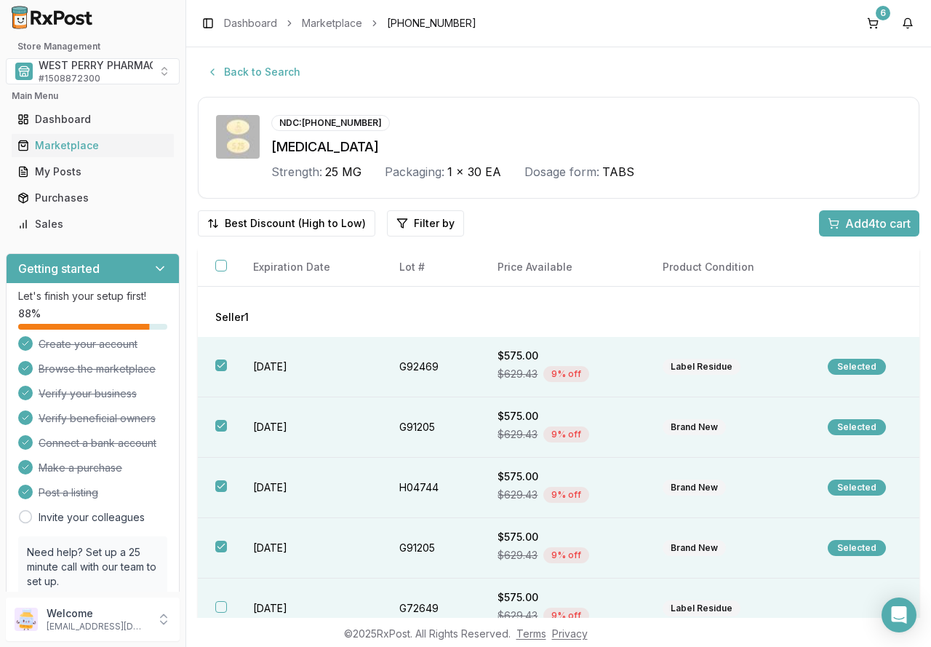
click at [280, 613] on td "2027-10-31" at bounding box center [309, 608] width 146 height 60
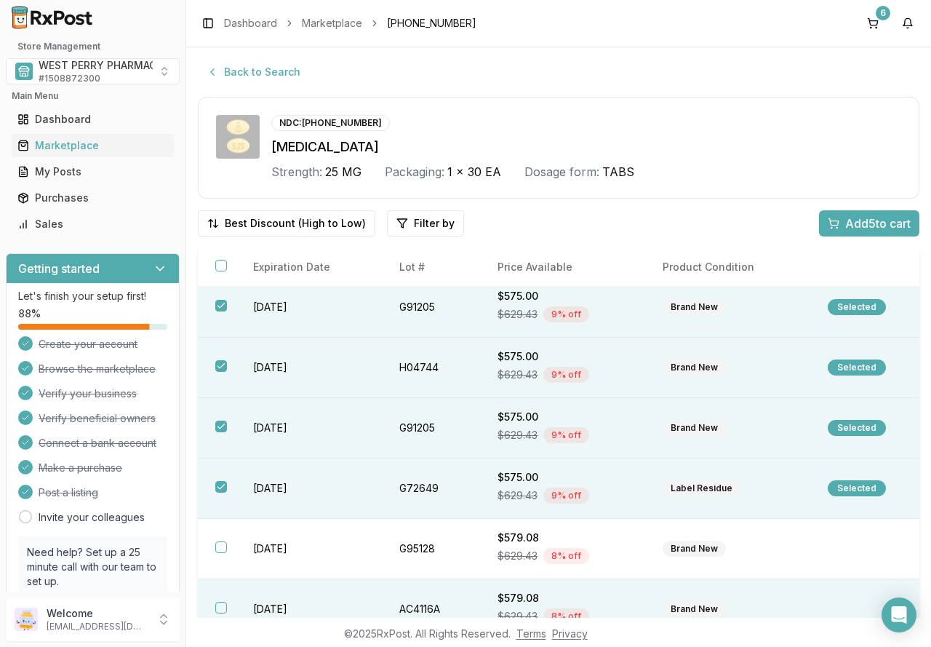
scroll to position [146, 0]
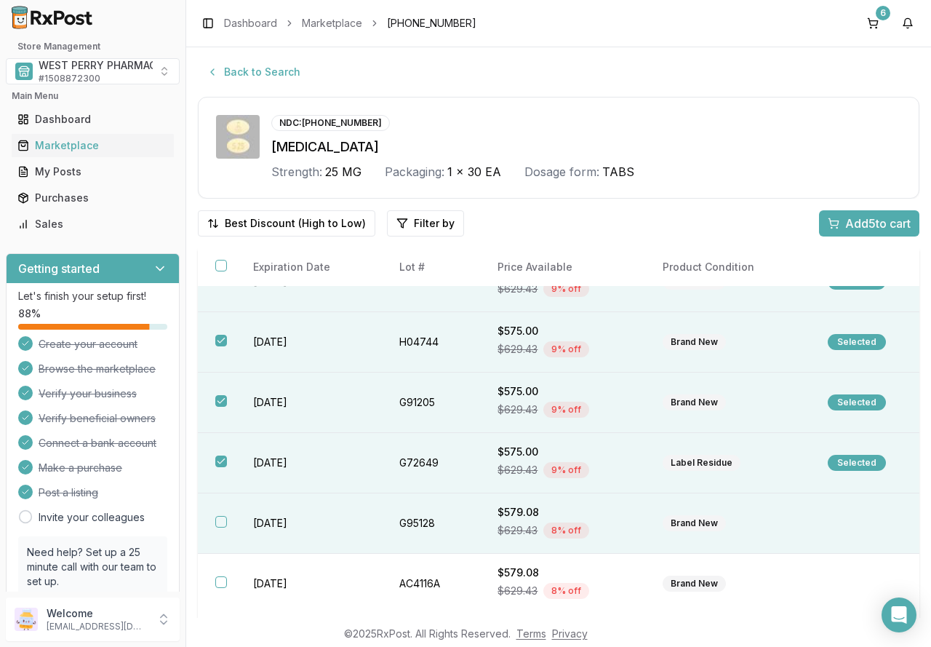
click at [260, 515] on td "2028-02-29" at bounding box center [309, 523] width 146 height 60
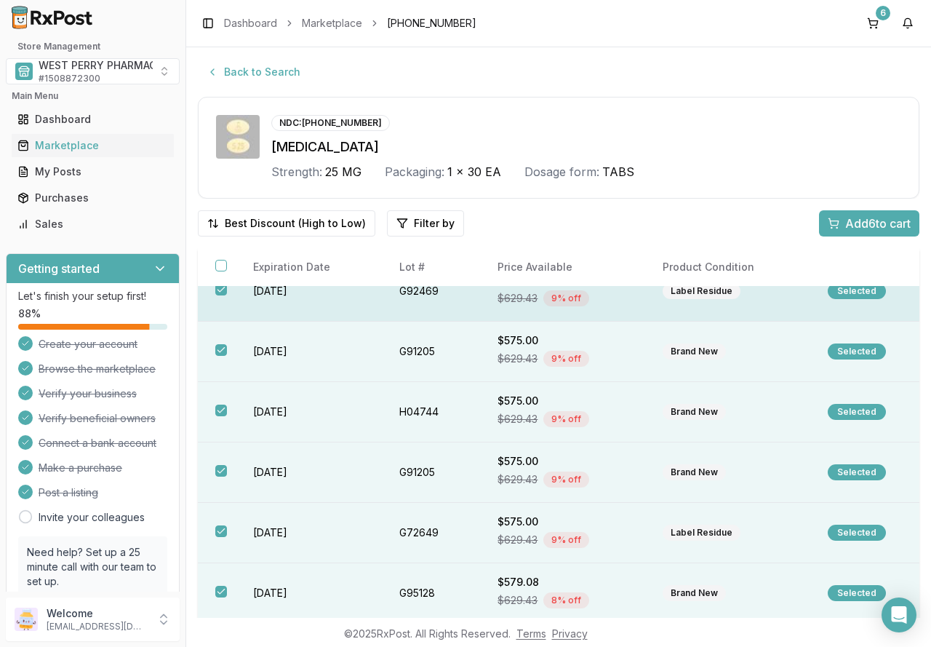
scroll to position [71, 0]
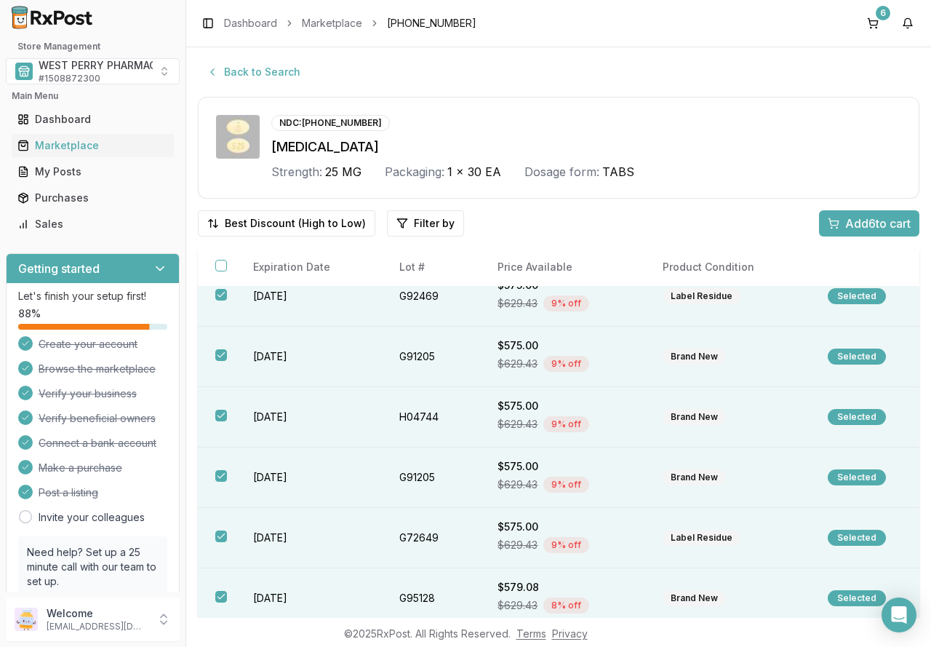
click at [853, 220] on span "Add 6 to cart" at bounding box center [877, 223] width 65 height 17
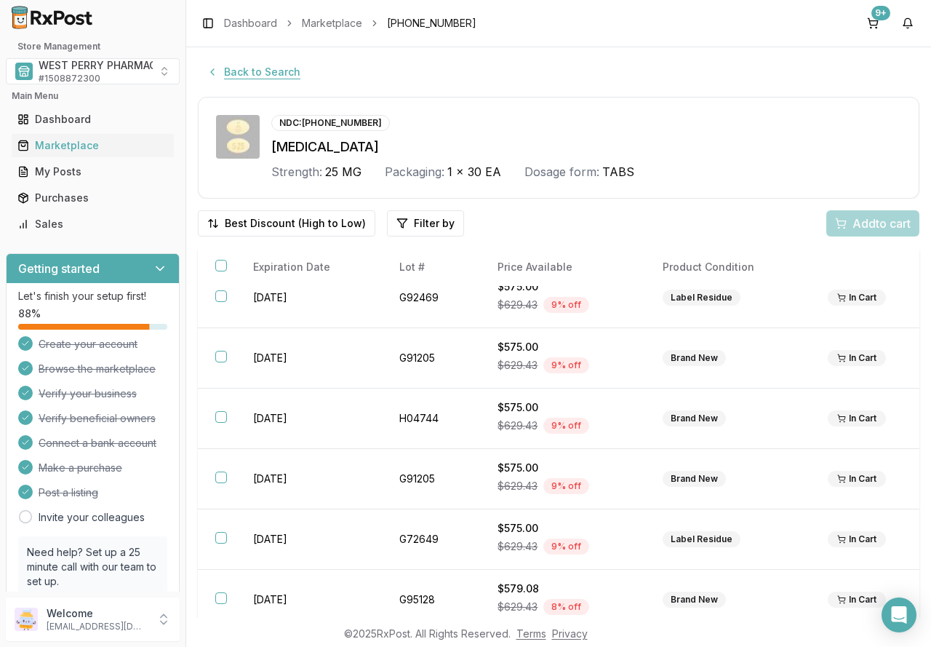
click at [259, 78] on button "Back to Search" at bounding box center [253, 72] width 111 height 26
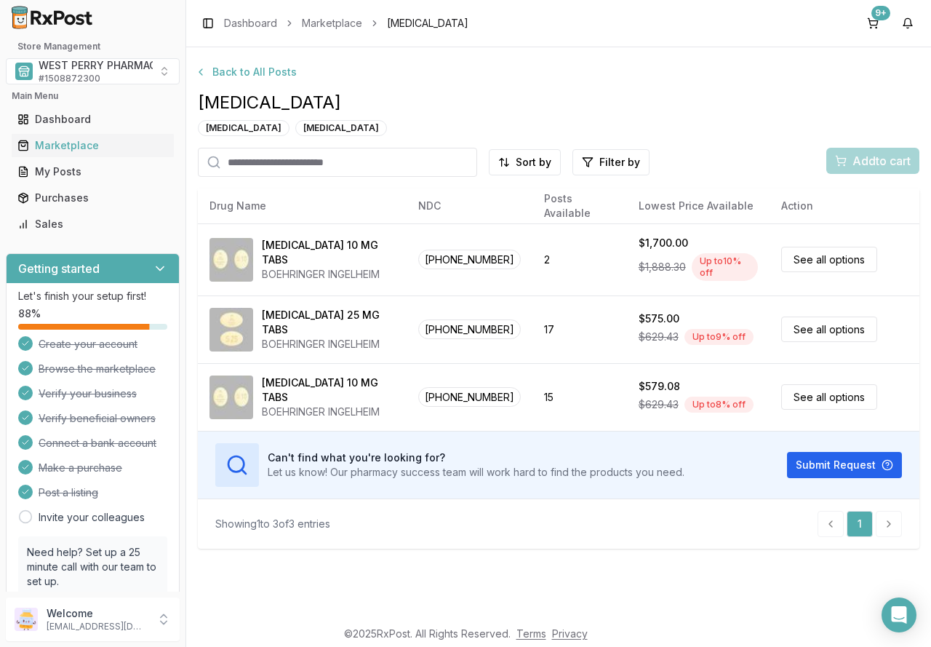
click at [339, 164] on input "search" at bounding box center [337, 162] width 279 height 29
type input "**"
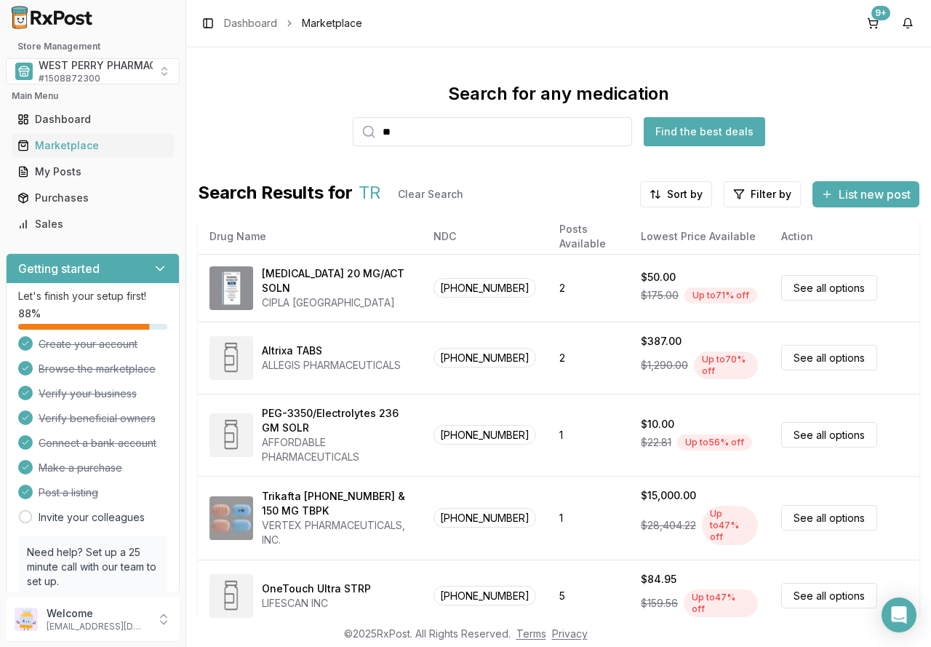
click at [418, 140] on input "**" at bounding box center [492, 131] width 279 height 29
type input "*******"
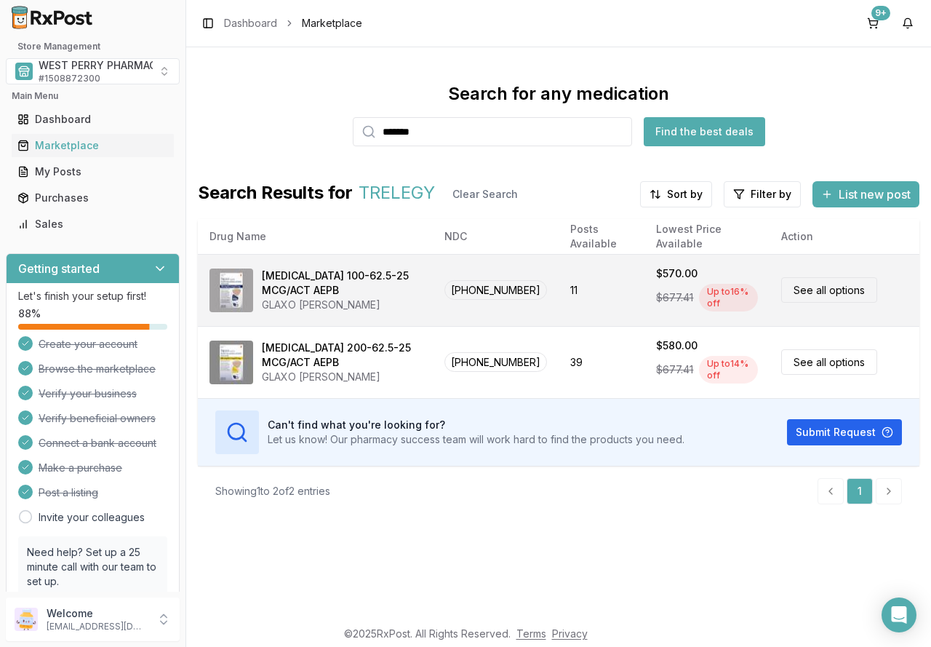
click at [282, 295] on div "Trelegy Ellipta 100-62.5-25 MCG/ACT AEPB" at bounding box center [341, 282] width 159 height 29
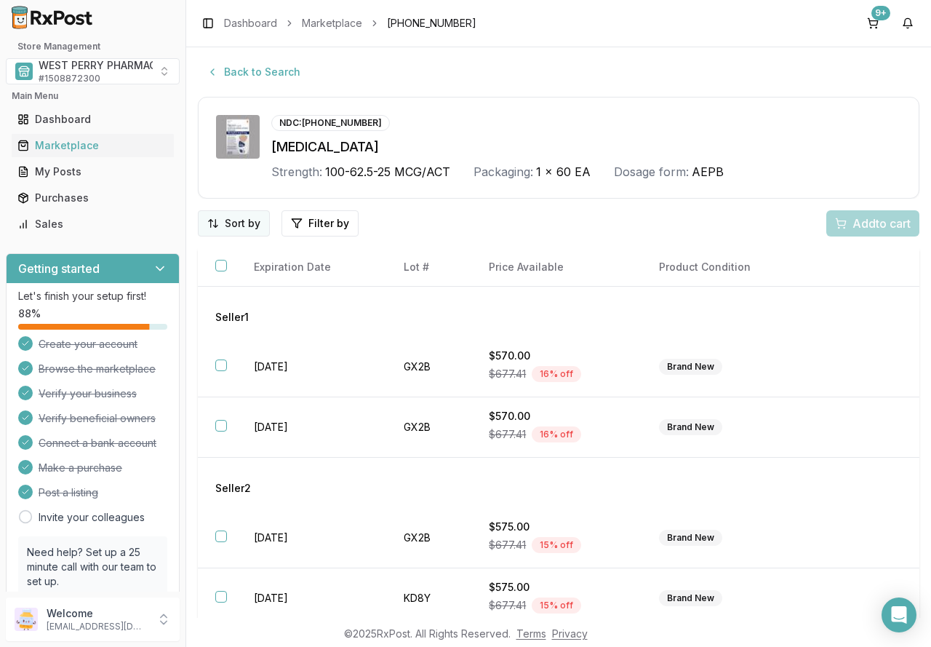
click at [228, 224] on html "Store Management WEST PERRY PHARMACY INC # 1508872300 Main Menu Dashboard Marke…" at bounding box center [465, 323] width 931 height 647
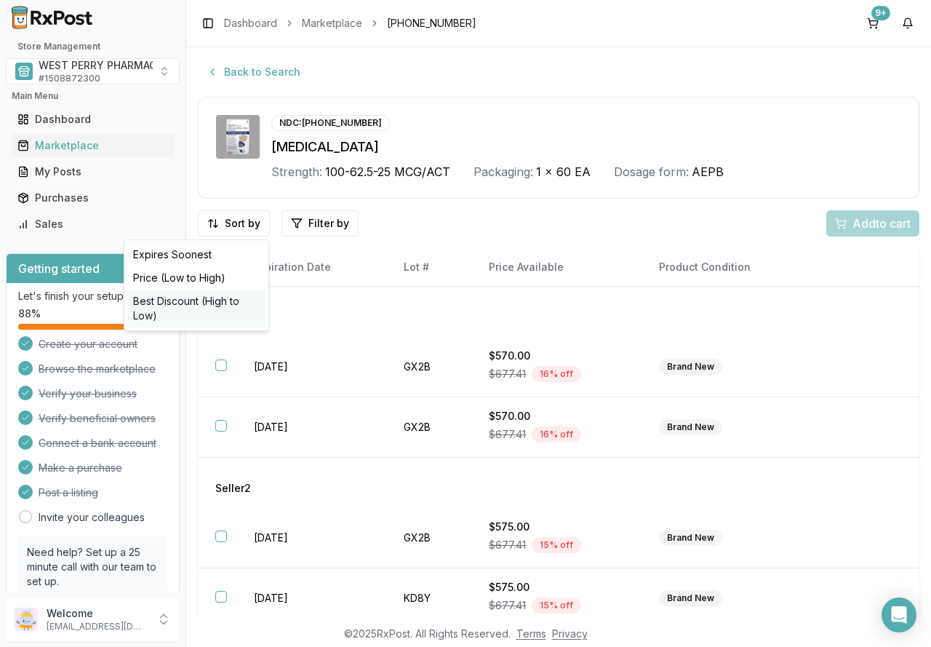
click at [206, 306] on div "Best Discount (High to Low)" at bounding box center [196, 309] width 138 height 38
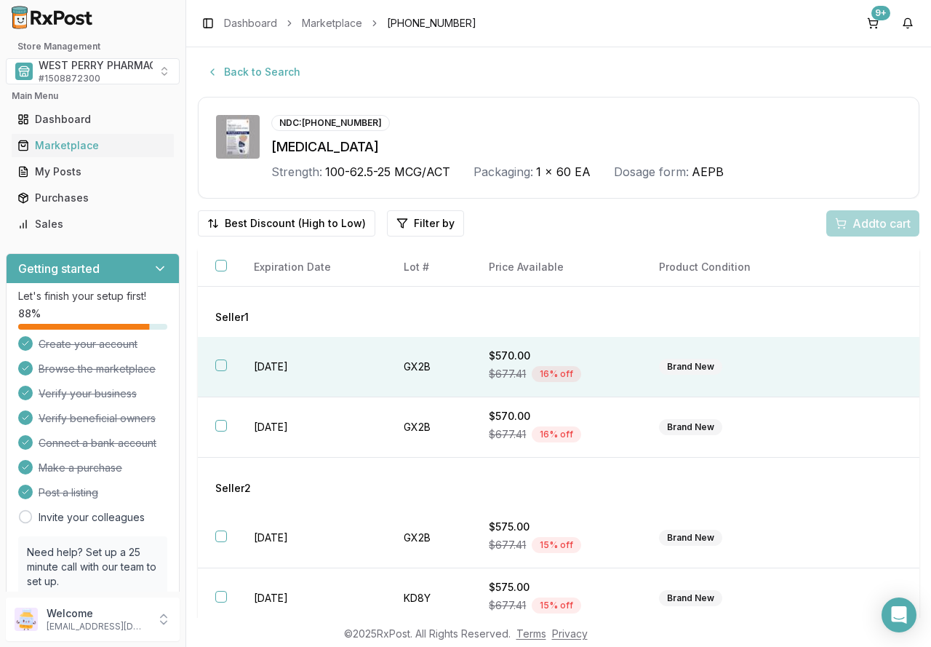
click at [216, 360] on button "button" at bounding box center [221, 365] width 12 height 12
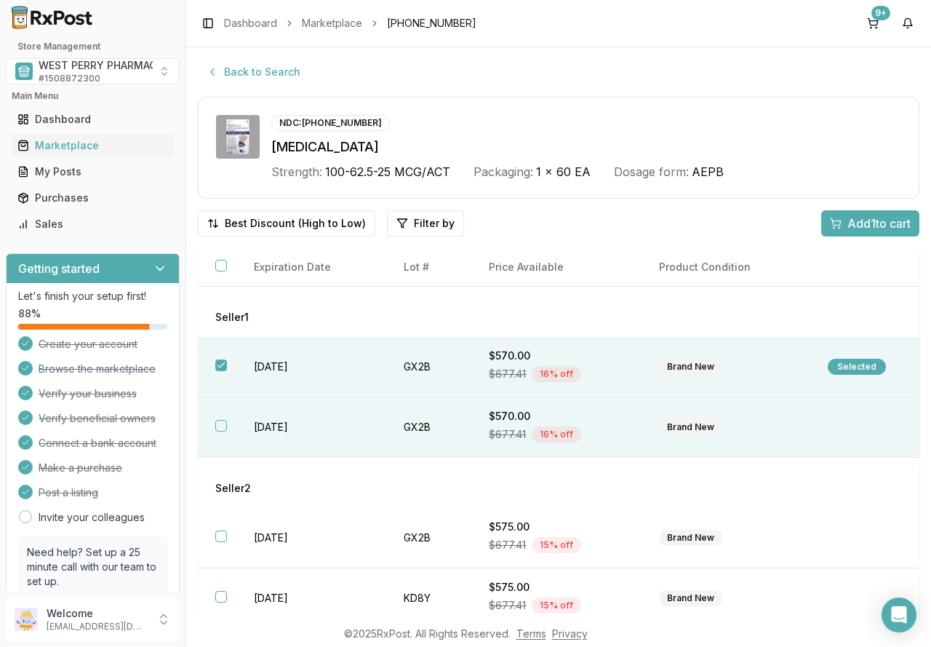
click at [215, 417] on th at bounding box center [217, 427] width 39 height 60
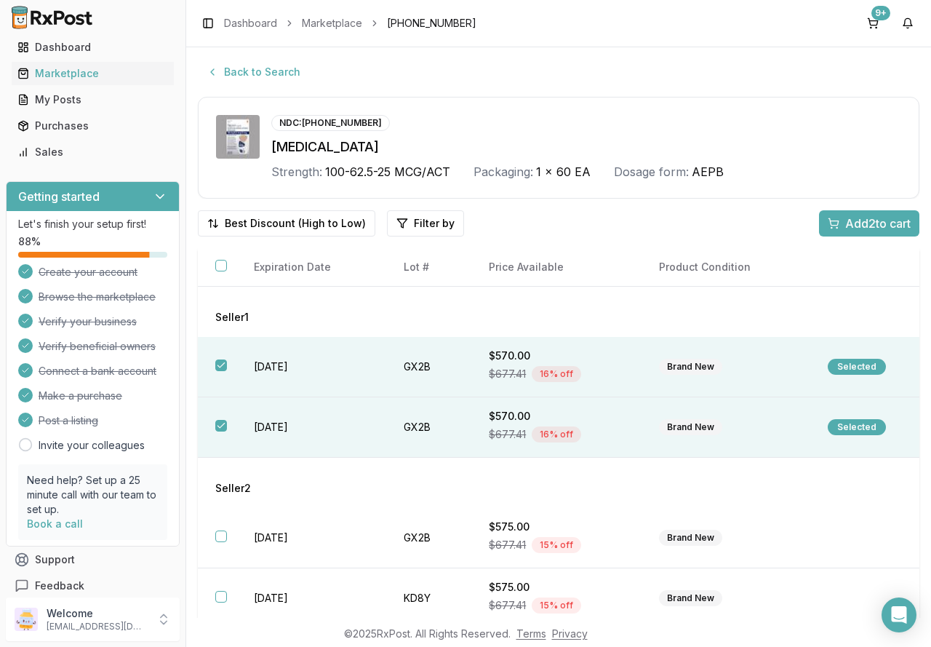
scroll to position [73, 0]
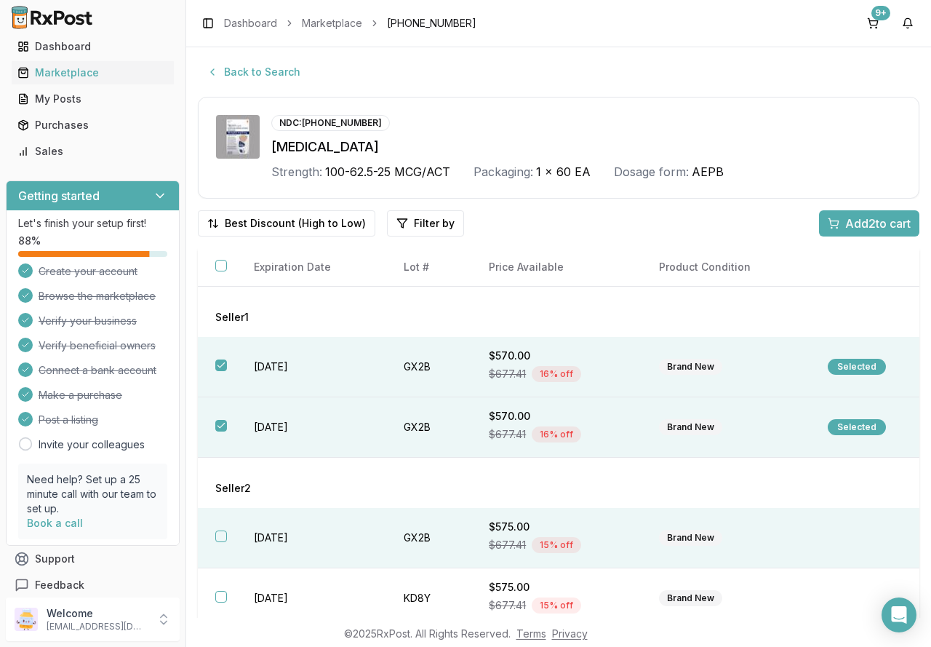
click at [220, 530] on button "button" at bounding box center [221, 536] width 12 height 12
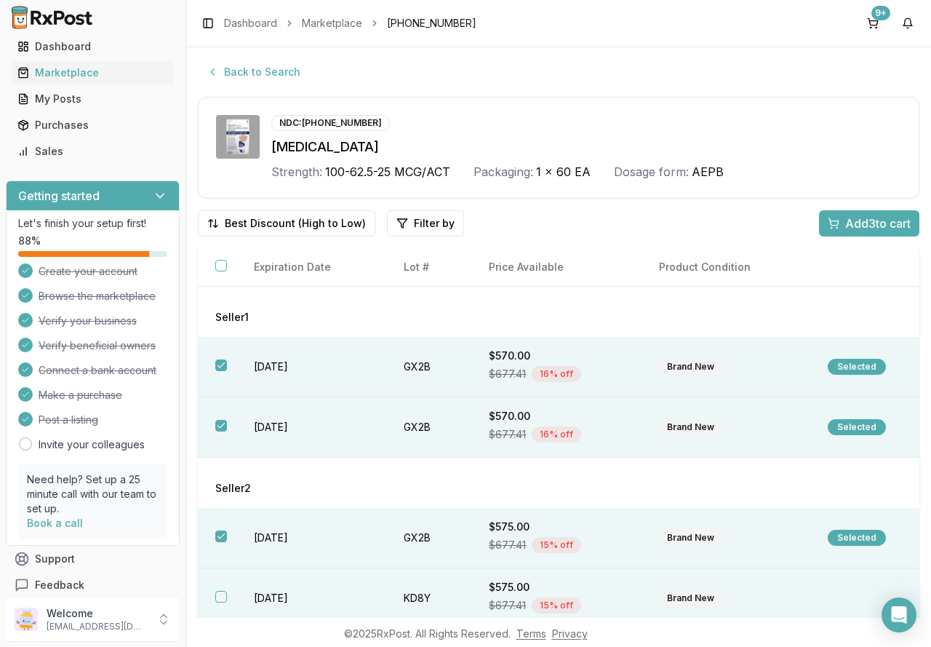
click at [218, 598] on button "button" at bounding box center [221, 597] width 12 height 12
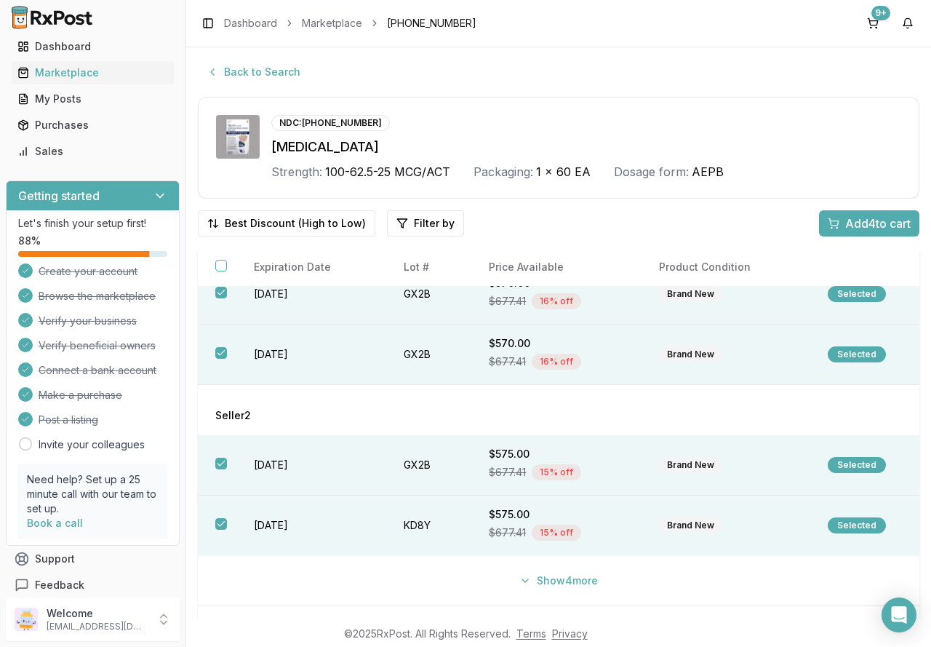
click at [845, 227] on span "Add 4 to cart" at bounding box center [877, 223] width 65 height 17
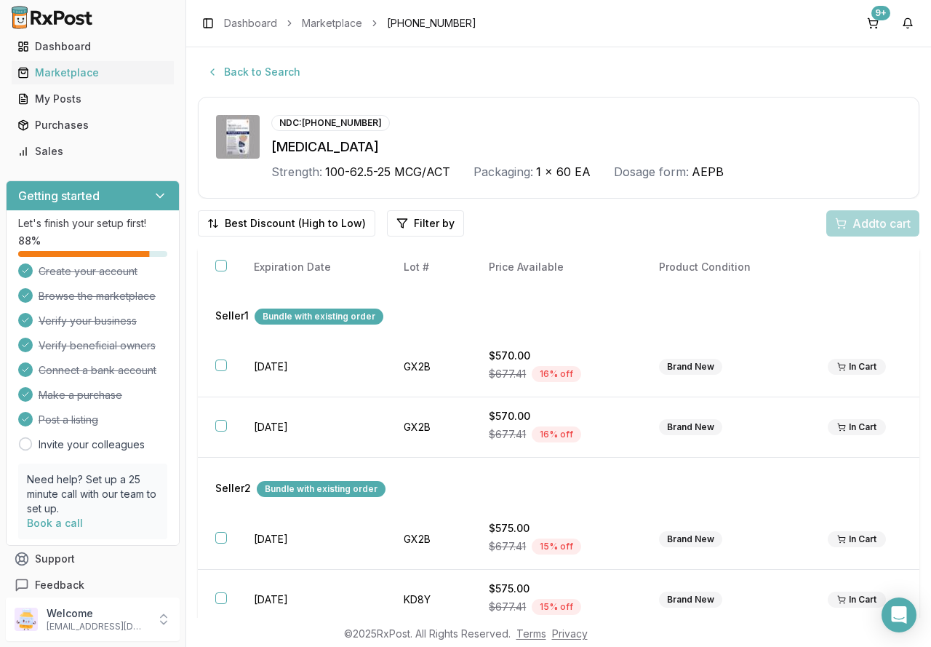
scroll to position [0, 0]
click at [257, 71] on button "Back to Search" at bounding box center [253, 72] width 111 height 26
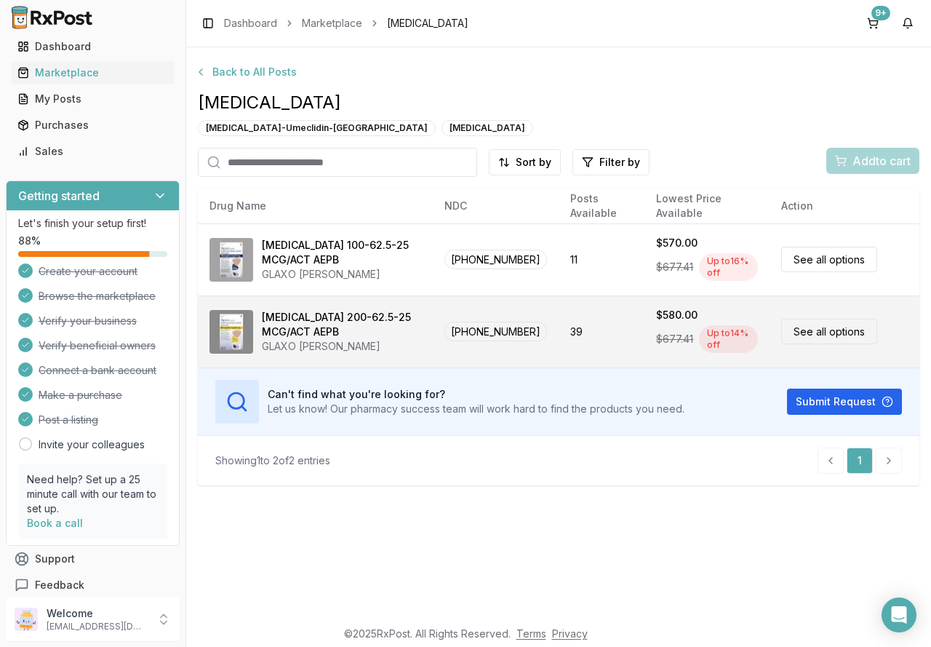
click at [311, 336] on div "Trelegy Ellipta 200-62.5-25 MCG/ACT AEPB" at bounding box center [341, 324] width 159 height 29
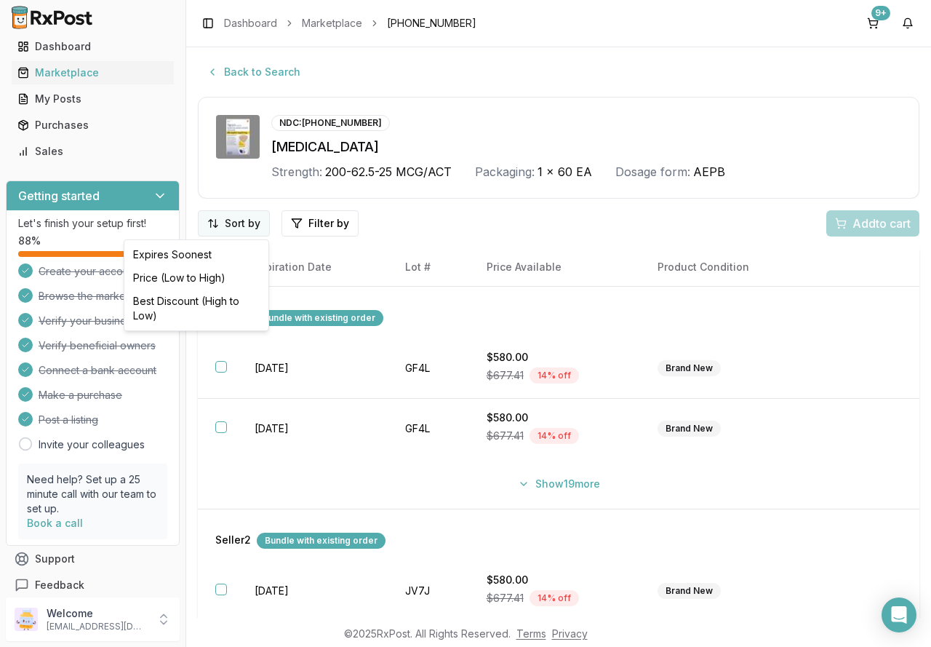
click at [236, 216] on html "Store Management WEST PERRY PHARMACY INC # 1508872300 Main Menu Dashboard Marke…" at bounding box center [465, 323] width 931 height 647
click at [228, 297] on div "Best Discount (High to Low)" at bounding box center [196, 309] width 138 height 38
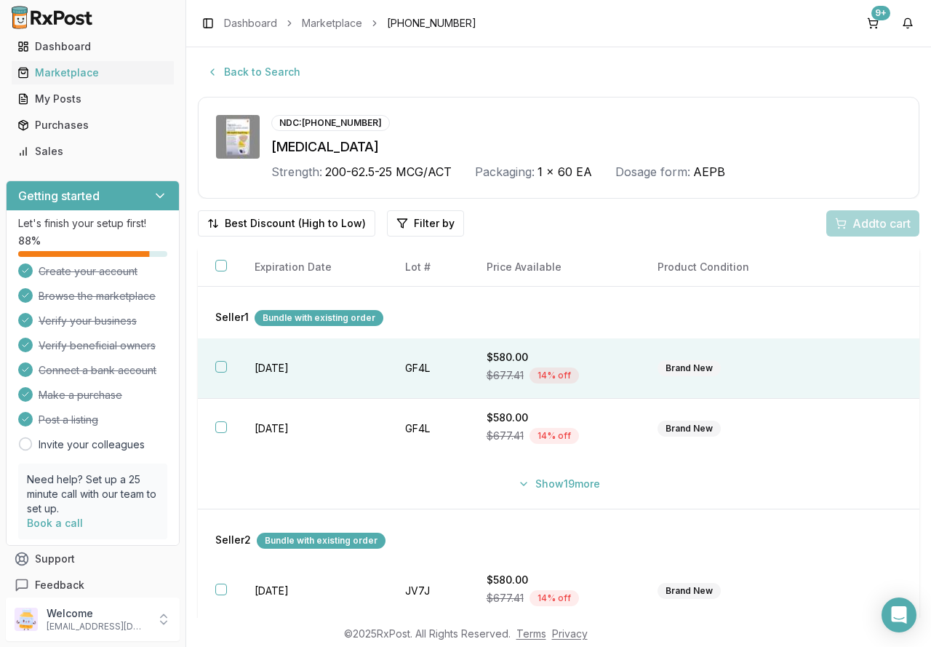
click at [247, 373] on td "2027-03-31" at bounding box center [312, 368] width 151 height 60
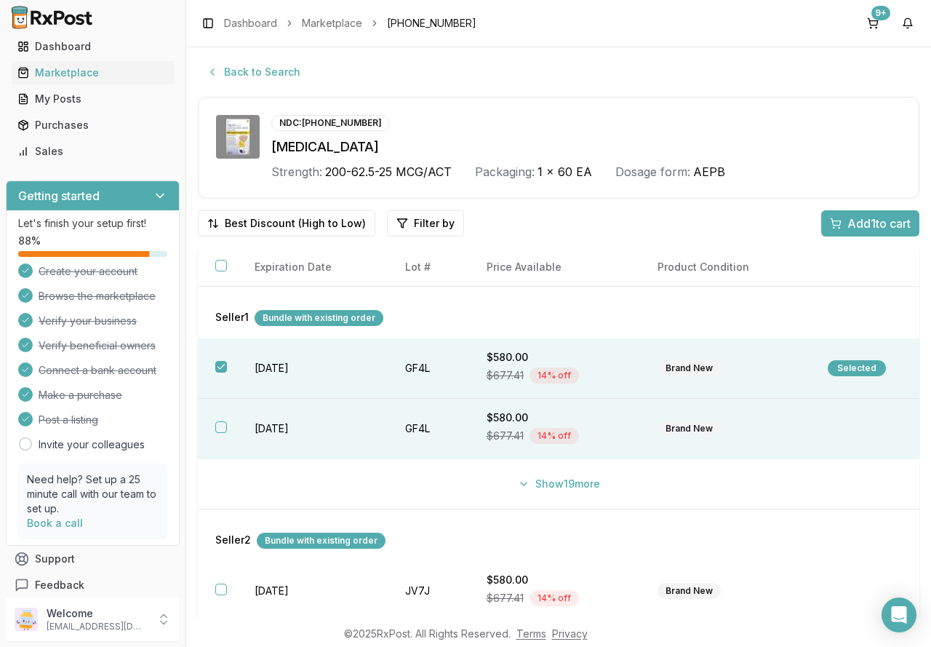
click at [266, 429] on td "2027-03-31" at bounding box center [312, 429] width 151 height 60
click at [550, 486] on button "Show 19 more" at bounding box center [559, 484] width 100 height 26
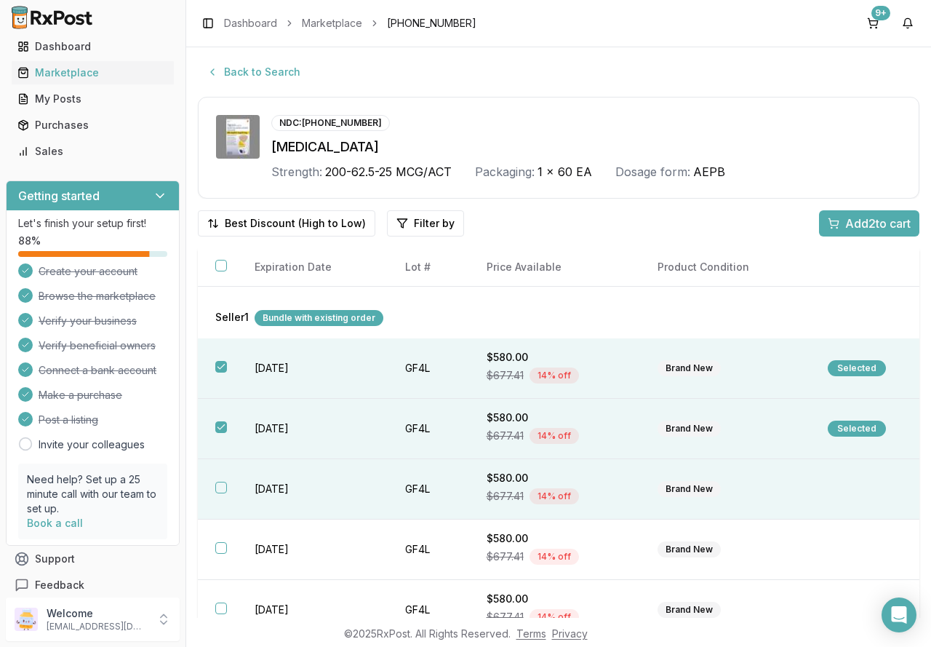
click at [279, 485] on td "2027-03-31" at bounding box center [312, 489] width 151 height 60
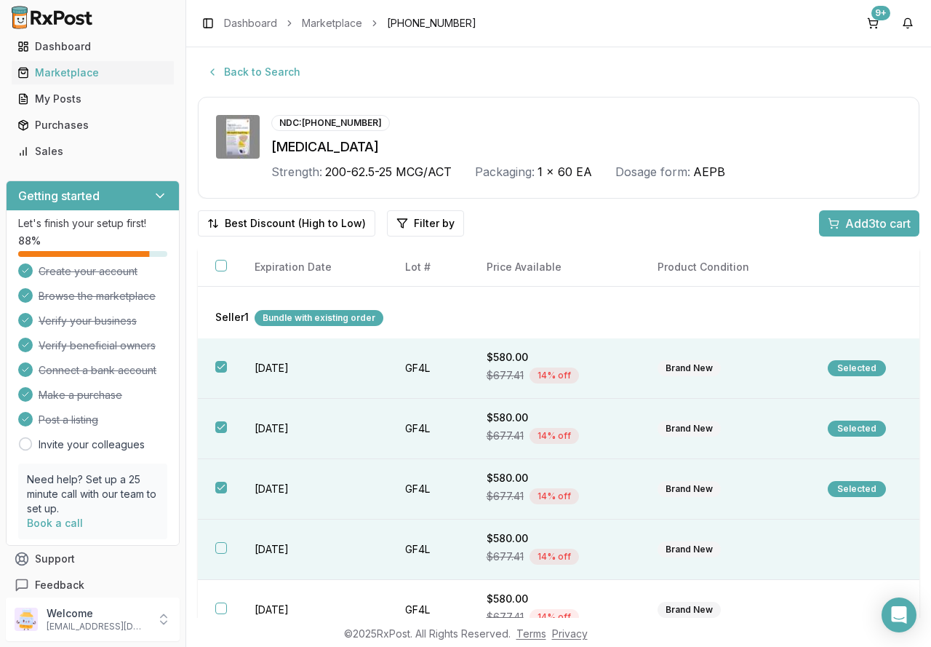
click at [267, 540] on td "2027-03-31" at bounding box center [312, 550] width 151 height 60
click at [845, 221] on span "Add 4 to cart" at bounding box center [877, 223] width 65 height 17
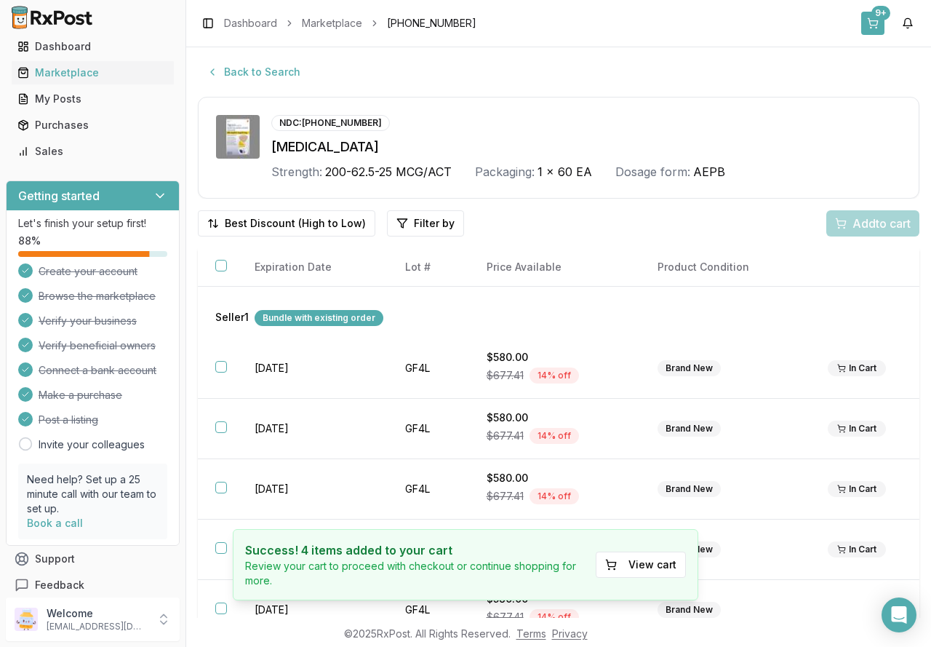
click at [867, 23] on button "9+" at bounding box center [872, 23] width 23 height 23
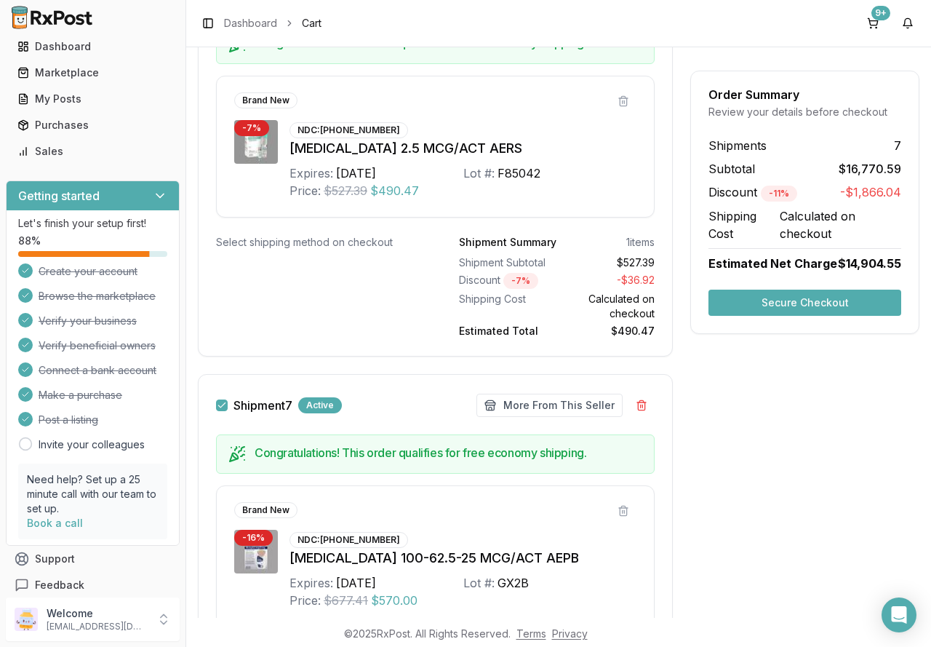
scroll to position [3711, 0]
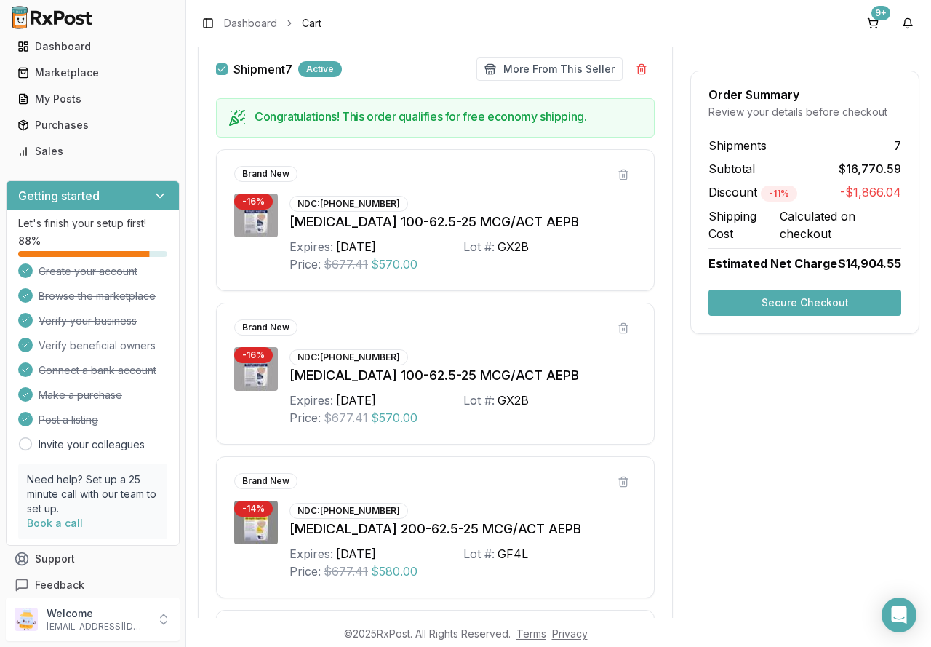
click at [803, 309] on button "Secure Checkout" at bounding box center [805, 303] width 193 height 26
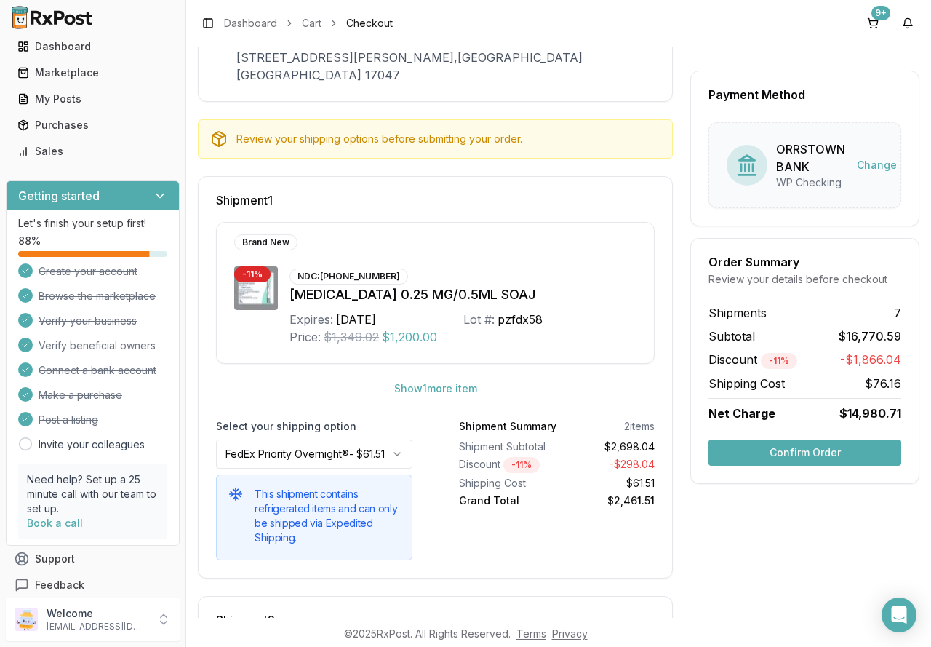
scroll to position [146, 0]
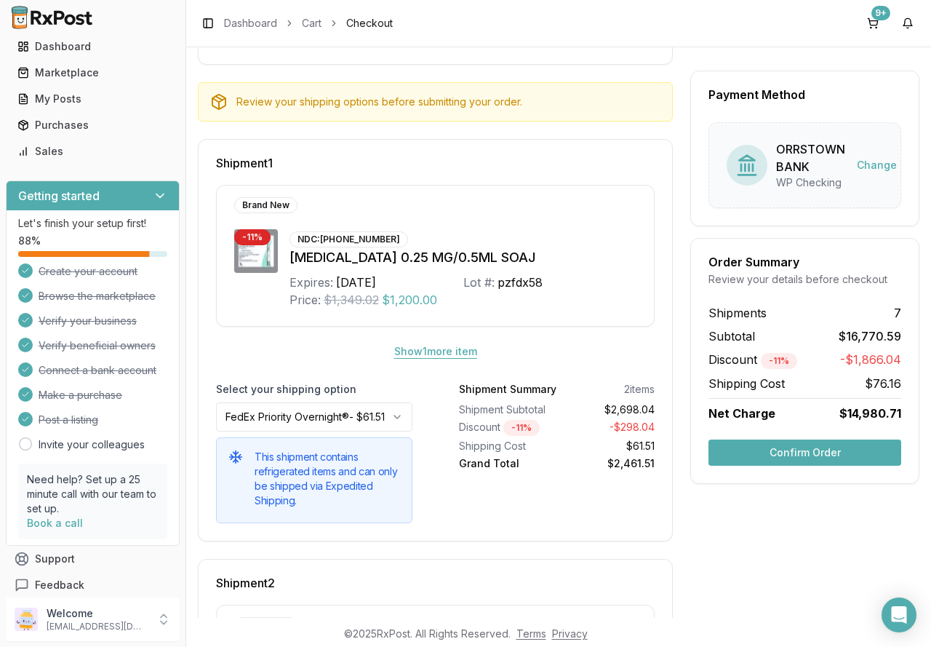
click at [449, 338] on button "Show 1 more item" at bounding box center [436, 351] width 106 height 26
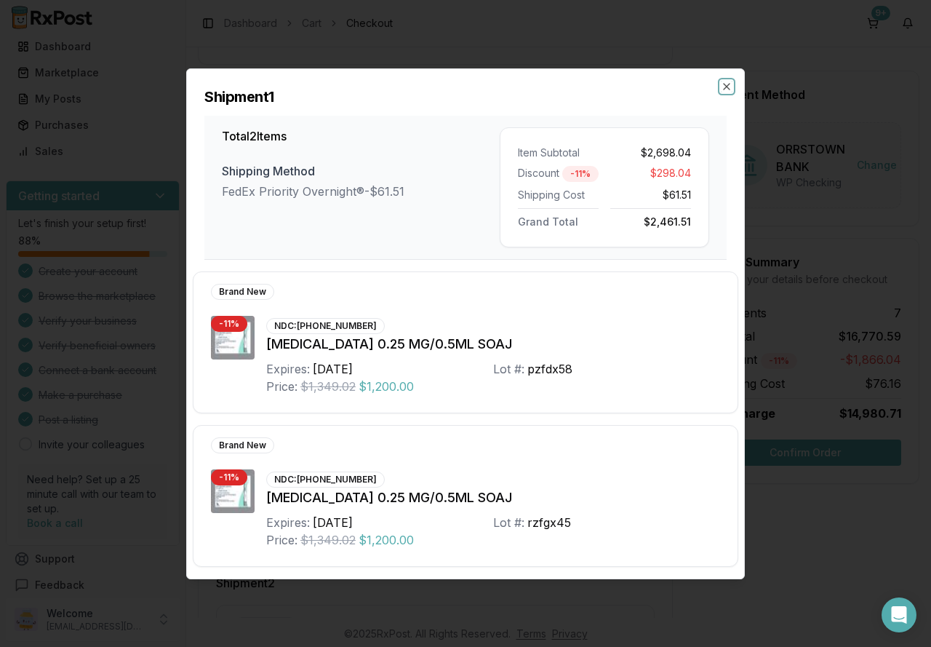
drag, startPoint x: 725, startPoint y: 86, endPoint x: 696, endPoint y: 117, distance: 42.2
click at [725, 86] on icon "button" at bounding box center [727, 87] width 12 height 12
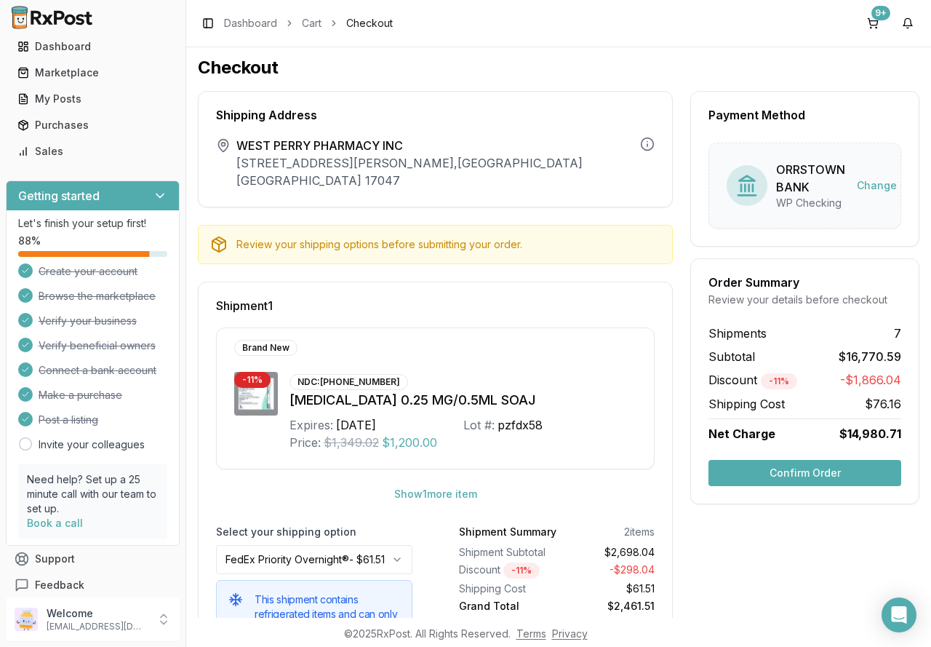
scroll to position [0, 0]
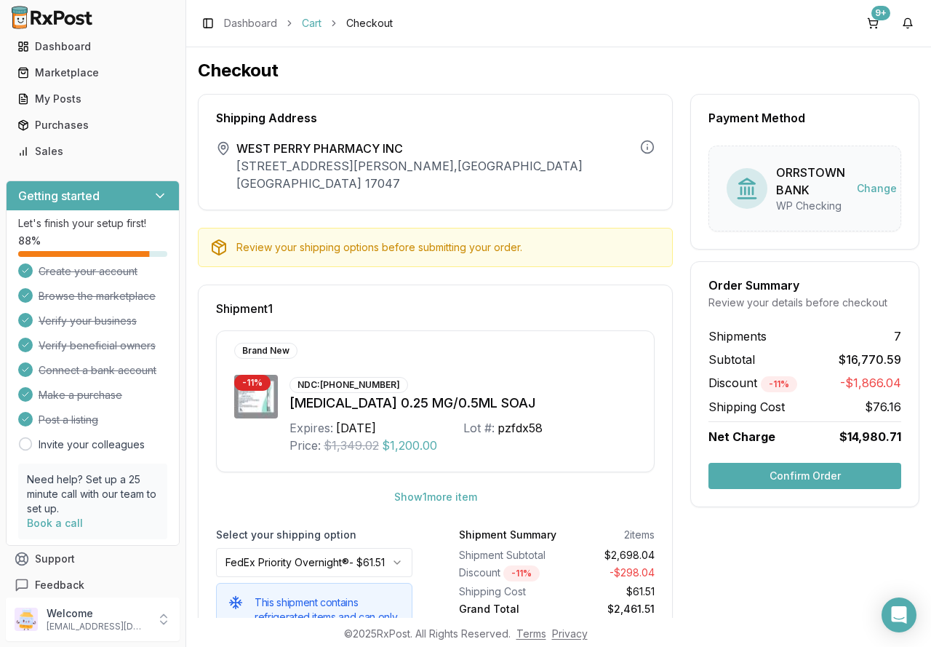
click at [314, 26] on link "Cart" at bounding box center [312, 23] width 20 height 15
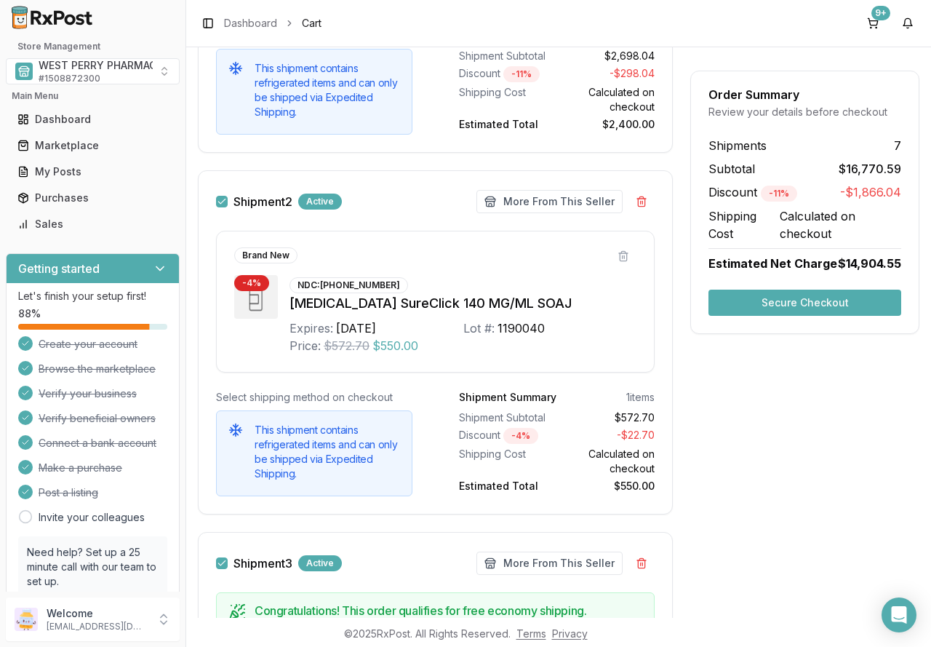
scroll to position [655, 0]
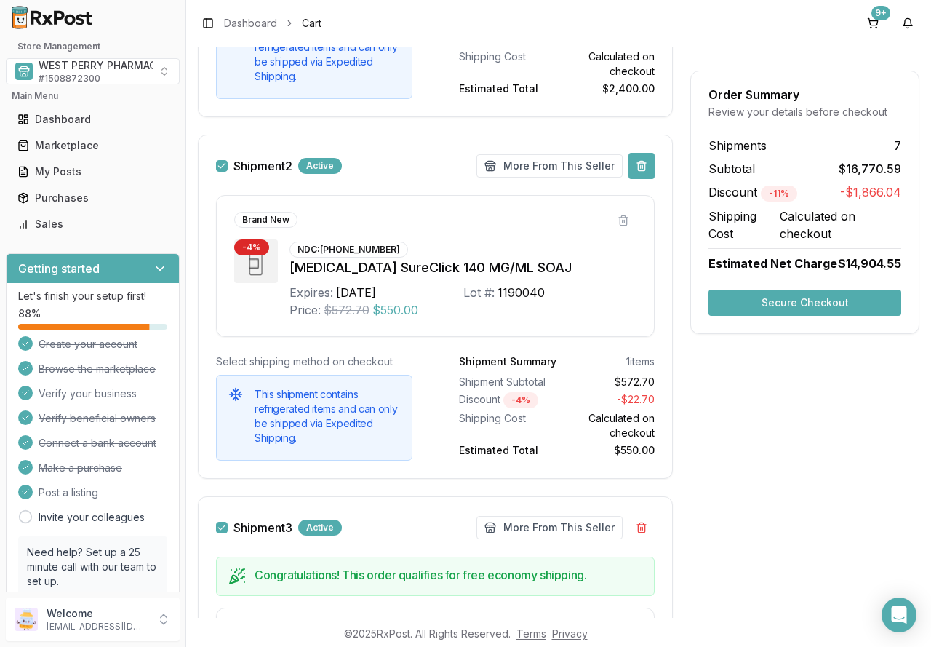
click at [647, 163] on button at bounding box center [642, 166] width 26 height 26
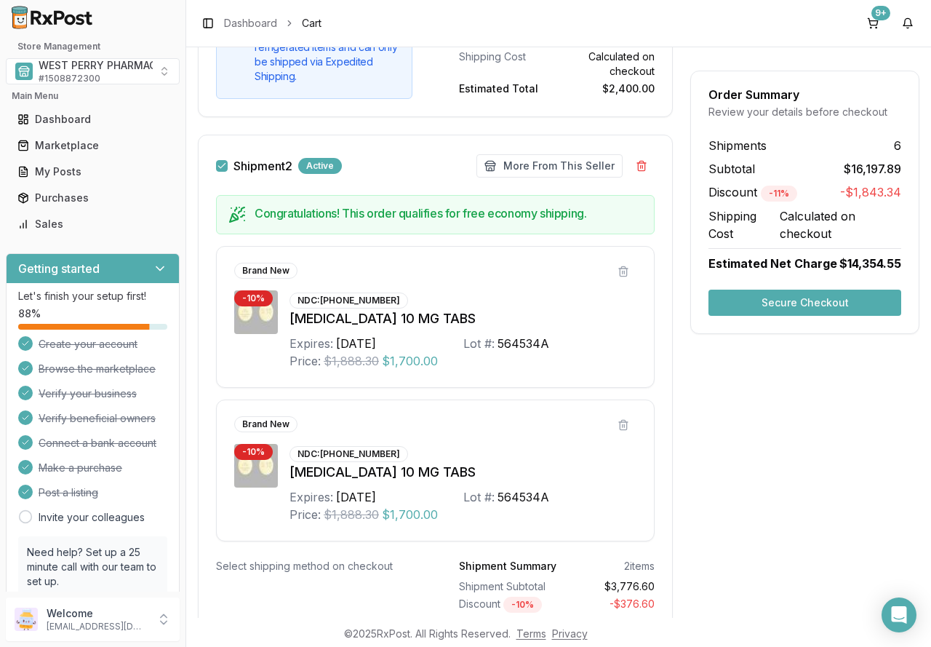
click at [768, 301] on button "Secure Checkout" at bounding box center [805, 303] width 193 height 26
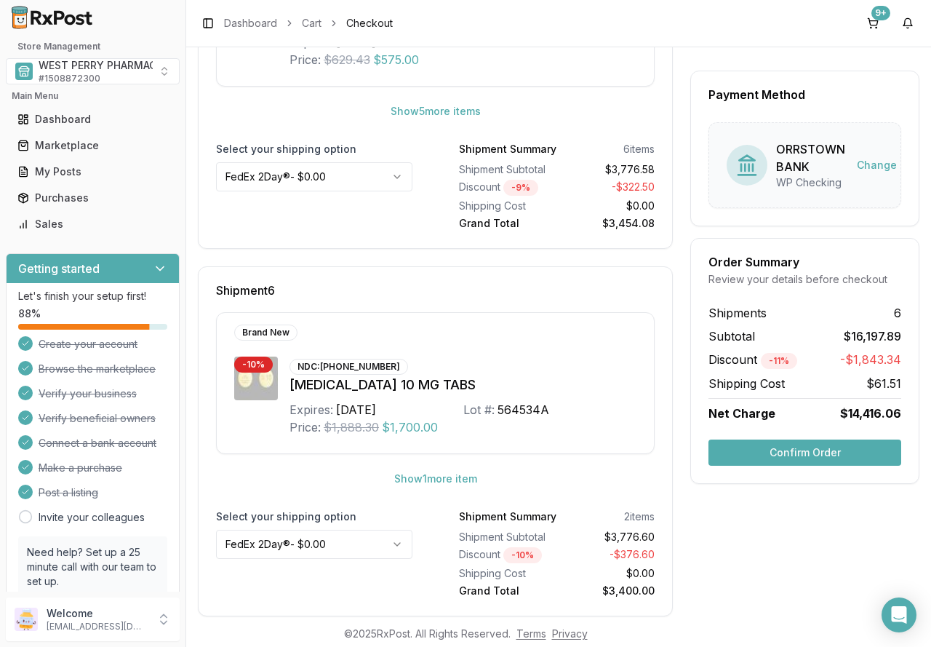
scroll to position [1874, 0]
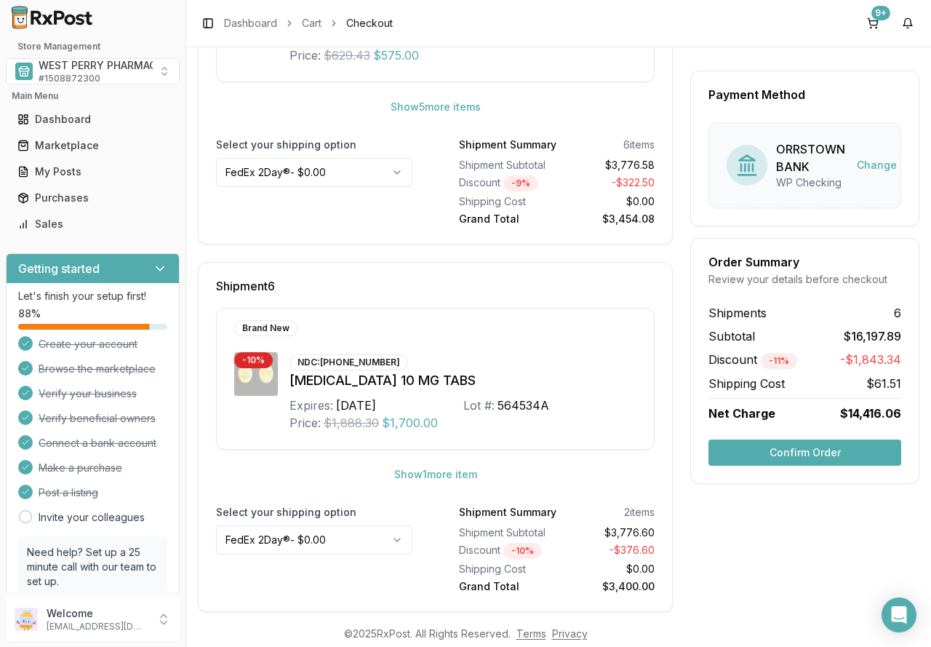
click at [795, 452] on button "Confirm Order" at bounding box center [805, 452] width 193 height 26
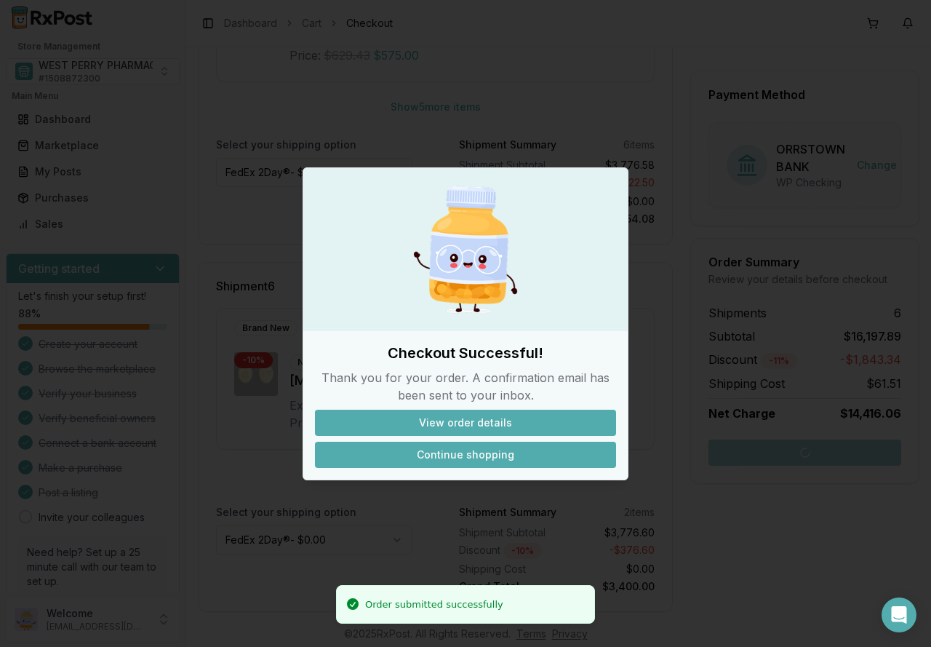
click at [470, 463] on button "Continue shopping" at bounding box center [465, 455] width 301 height 26
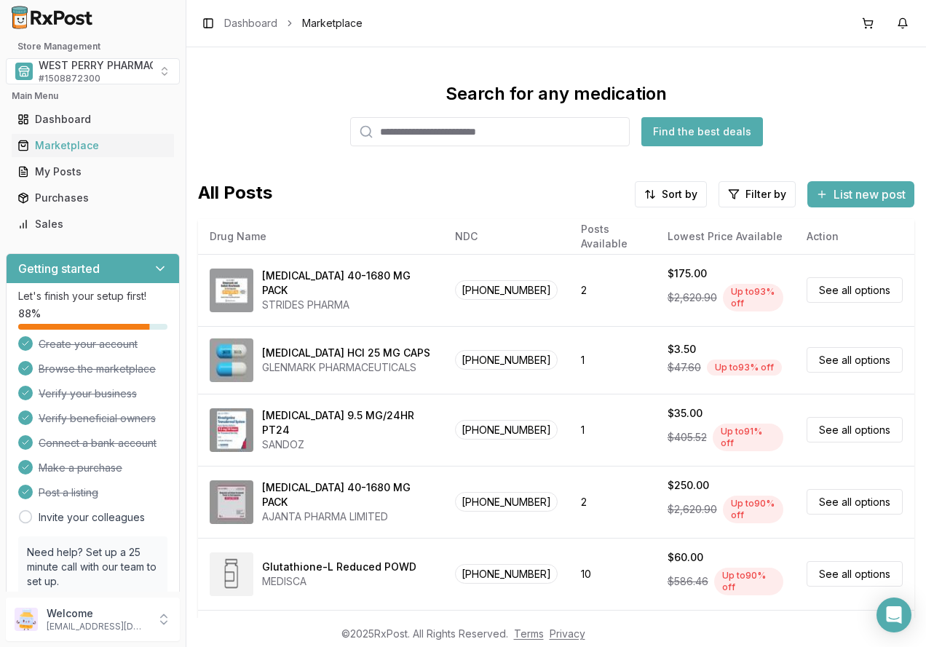
click at [394, 75] on div "Search for any medication Find the best deals All Posts Sort by Filter by List …" at bounding box center [555, 332] width 739 height 570
drag, startPoint x: 392, startPoint y: 62, endPoint x: 308, endPoint y: 73, distance: 85.2
click at [386, 62] on div "Search for any medication Find the best deals All Posts Sort by Filter by List …" at bounding box center [555, 332] width 739 height 570
drag, startPoint x: 908, startPoint y: 29, endPoint x: 898, endPoint y: 31, distance: 10.3
click at [907, 29] on button "1" at bounding box center [902, 23] width 23 height 23
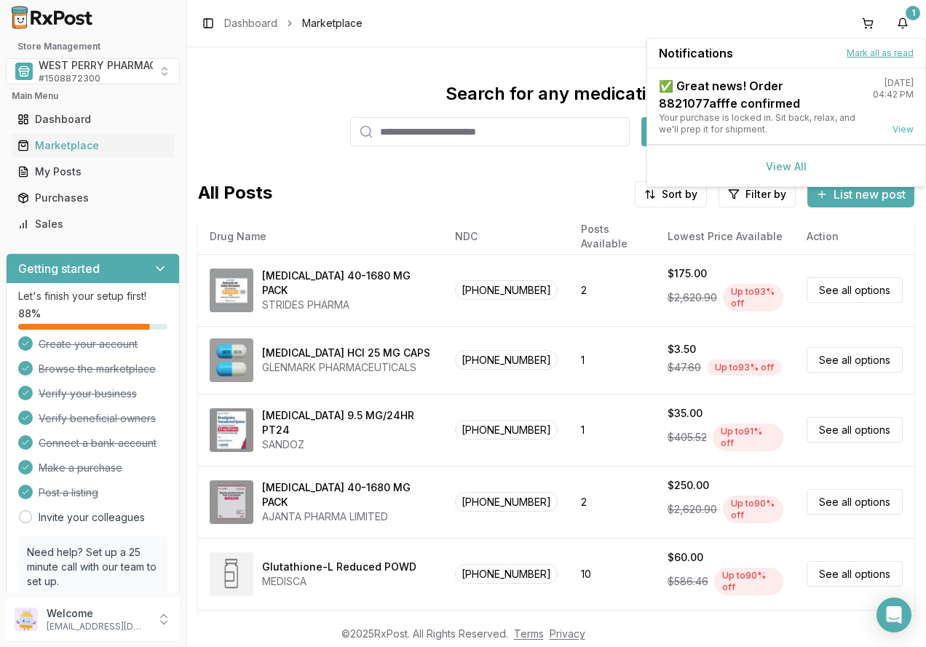
click at [854, 55] on button "Mark all as read" at bounding box center [879, 53] width 67 height 12
click at [850, 55] on button "Mark all as read" at bounding box center [879, 53] width 67 height 12
click at [578, 32] on div "Toggle Sidebar Dashboard Marketplace 1" at bounding box center [555, 23] width 739 height 47
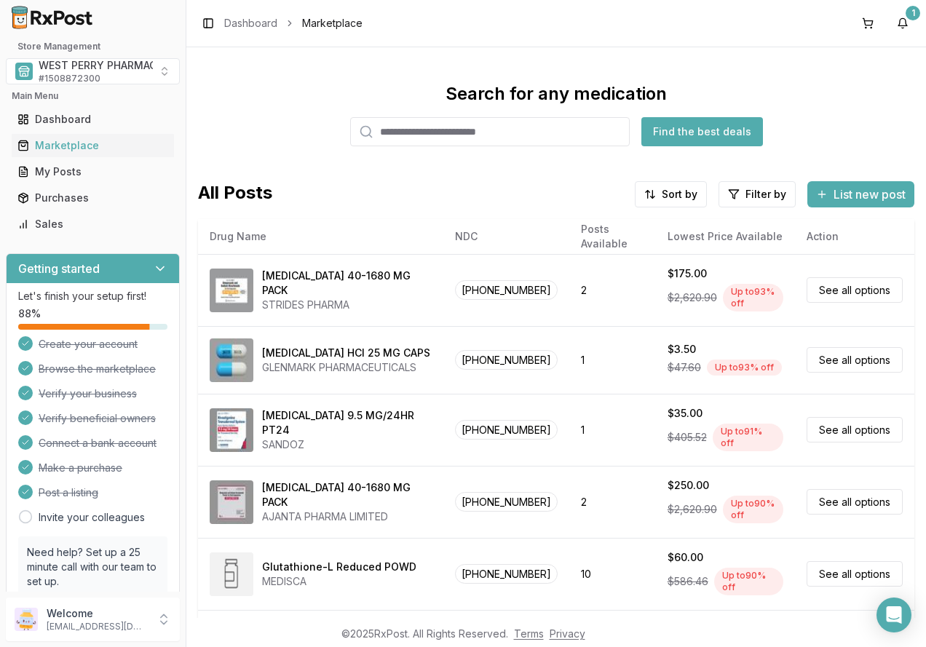
click at [535, 29] on div "Toggle Sidebar Dashboard Marketplace 1" at bounding box center [555, 23] width 739 height 47
click at [386, 130] on input "search" at bounding box center [489, 131] width 279 height 29
type input "*********"
